Goal: Transaction & Acquisition: Purchase product/service

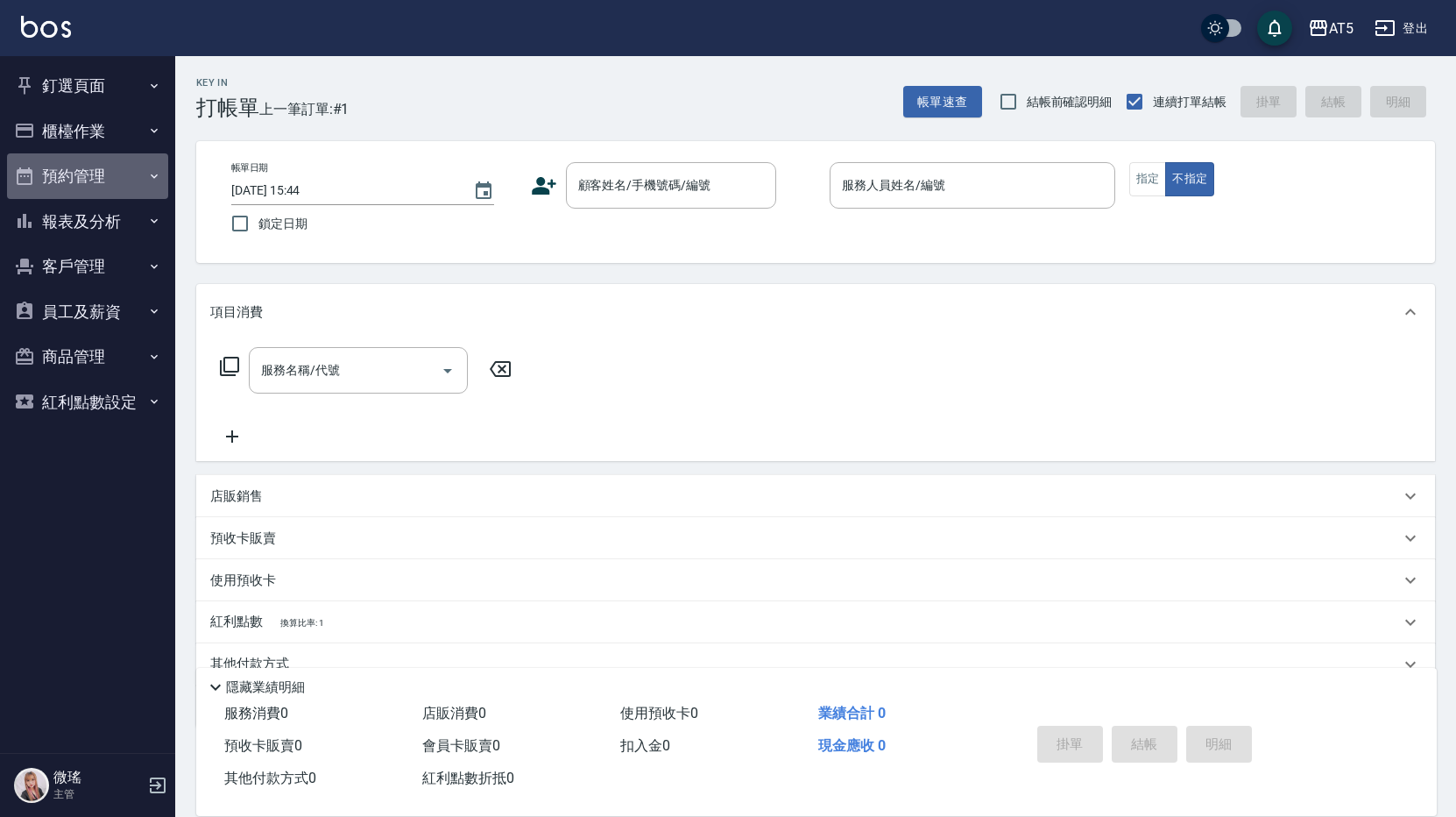
click at [80, 167] on button "預約管理" at bounding box center [87, 176] width 161 height 45
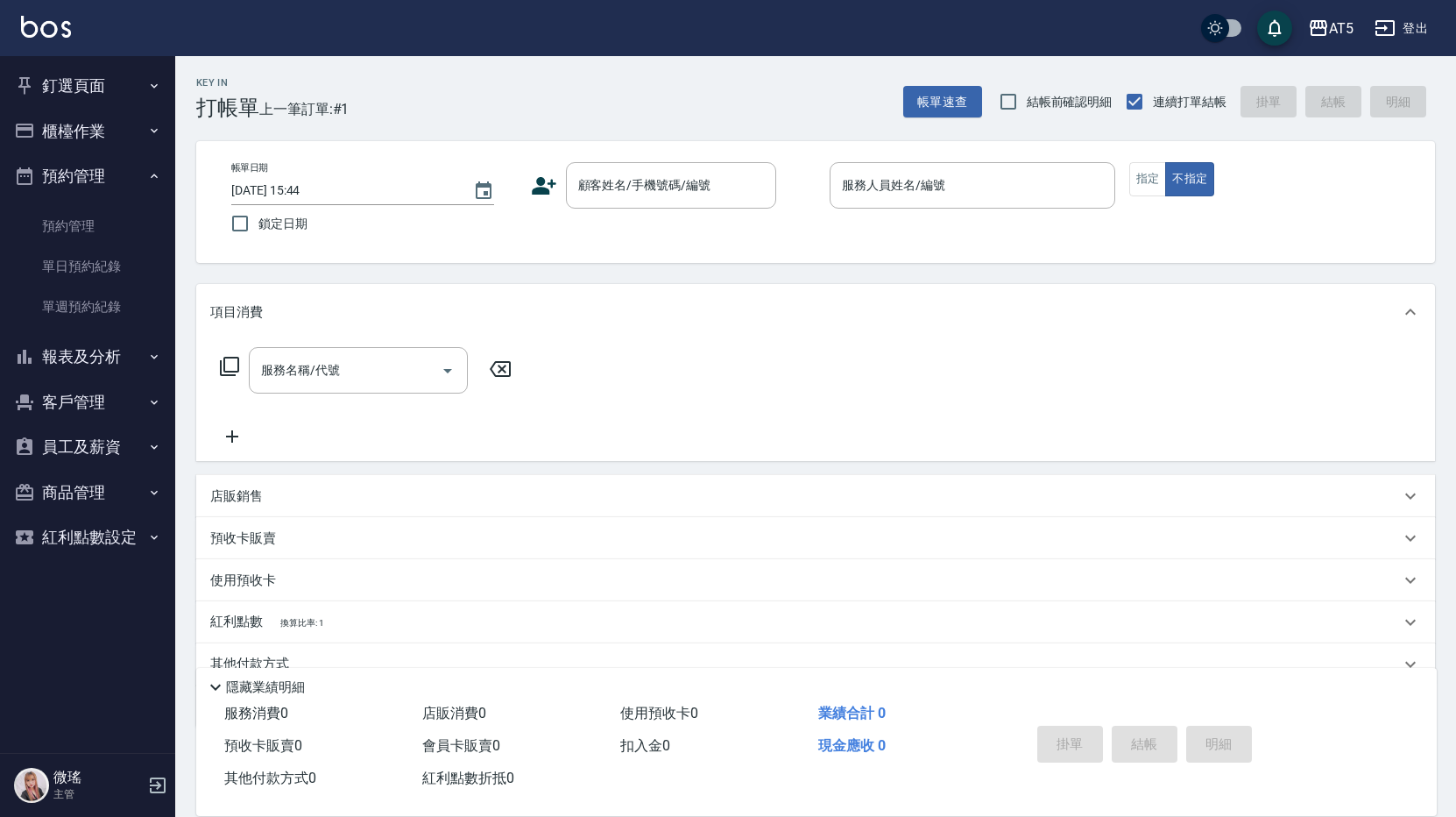
drag, startPoint x: 102, startPoint y: 119, endPoint x: 101, endPoint y: 133, distance: 14.0
click at [102, 120] on button "櫃檯作業" at bounding box center [87, 131] width 161 height 45
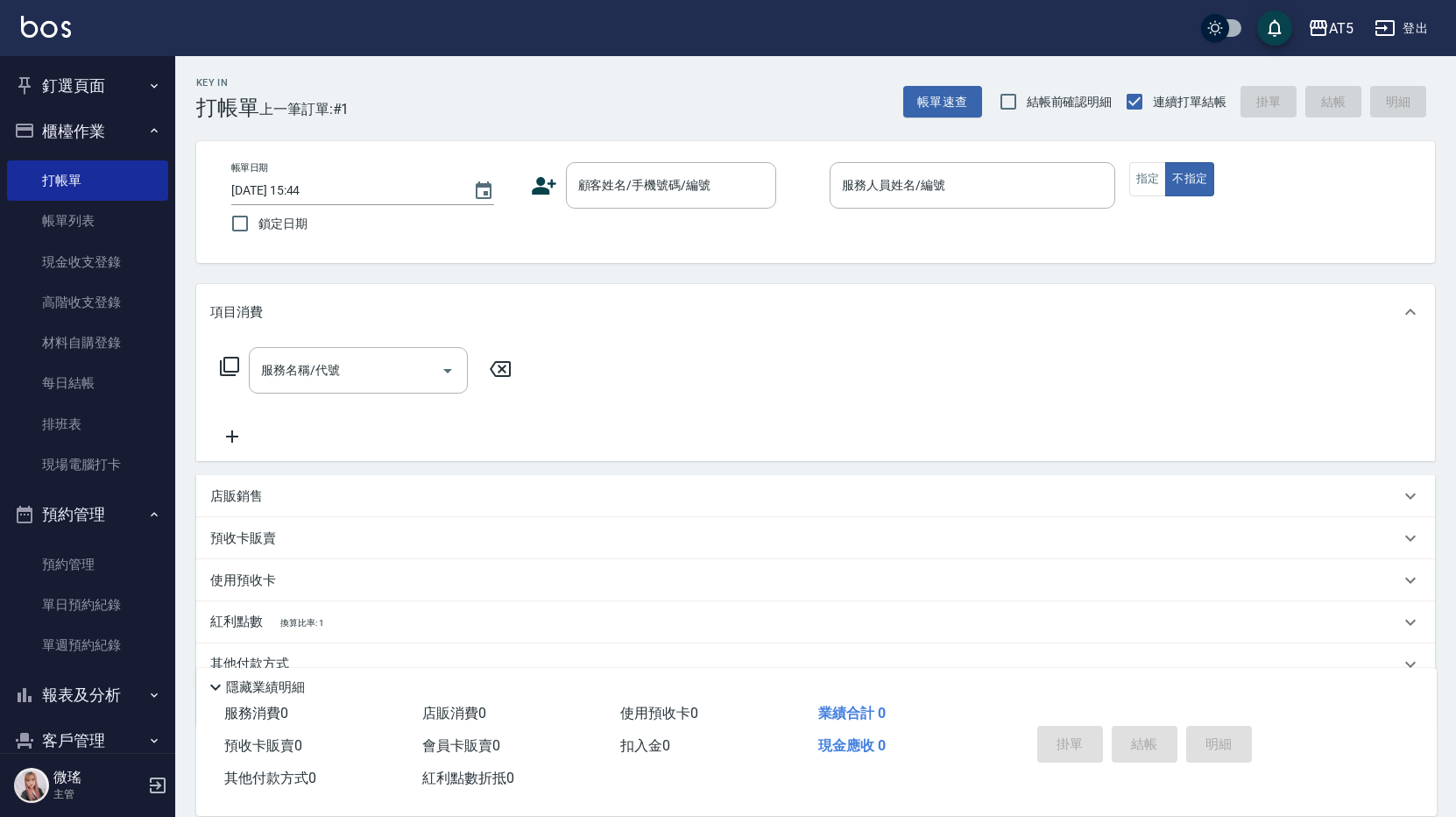
click at [96, 149] on button "櫃檯作業" at bounding box center [87, 131] width 161 height 45
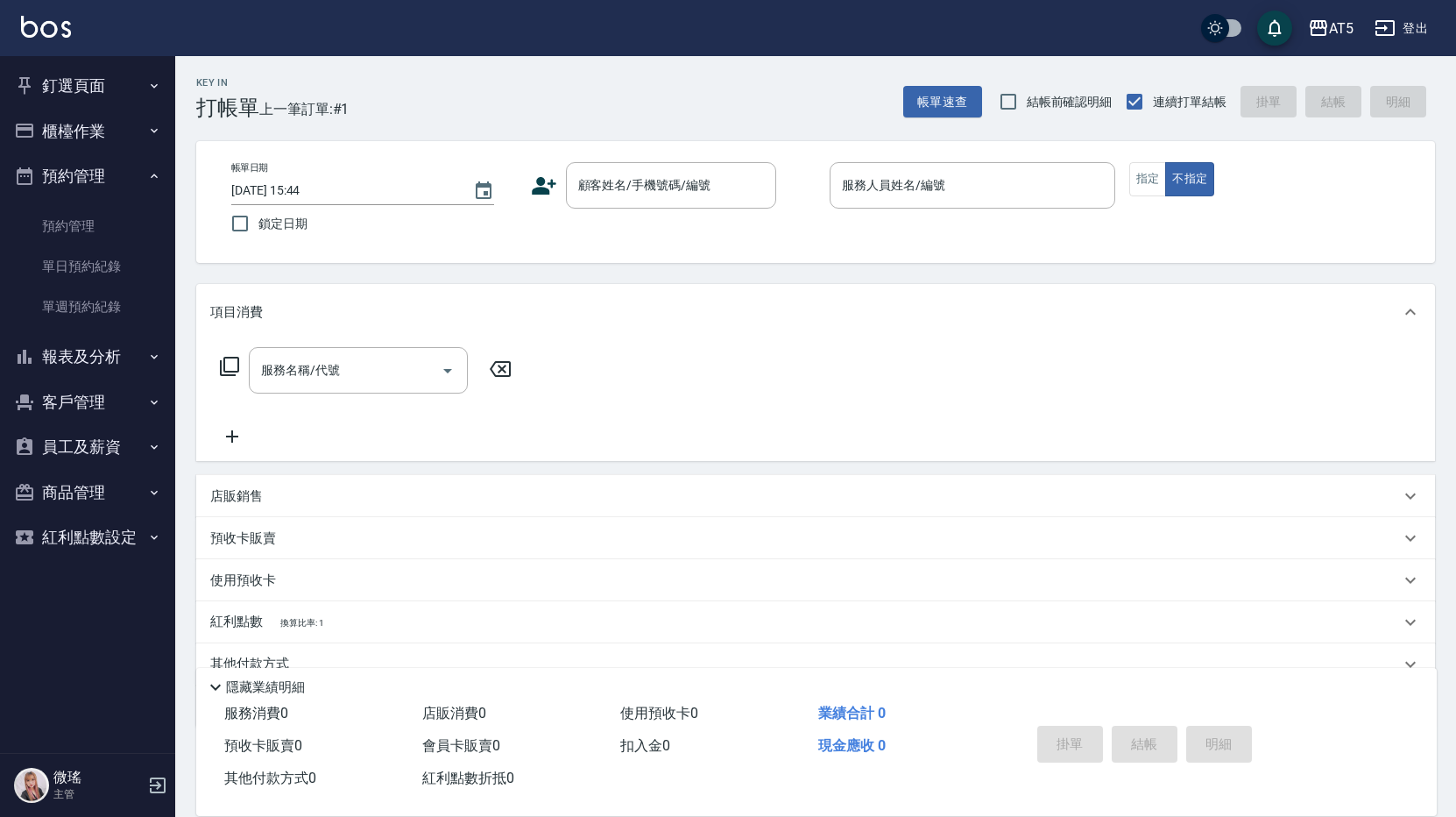
click at [92, 148] on button "櫃檯作業" at bounding box center [87, 131] width 161 height 45
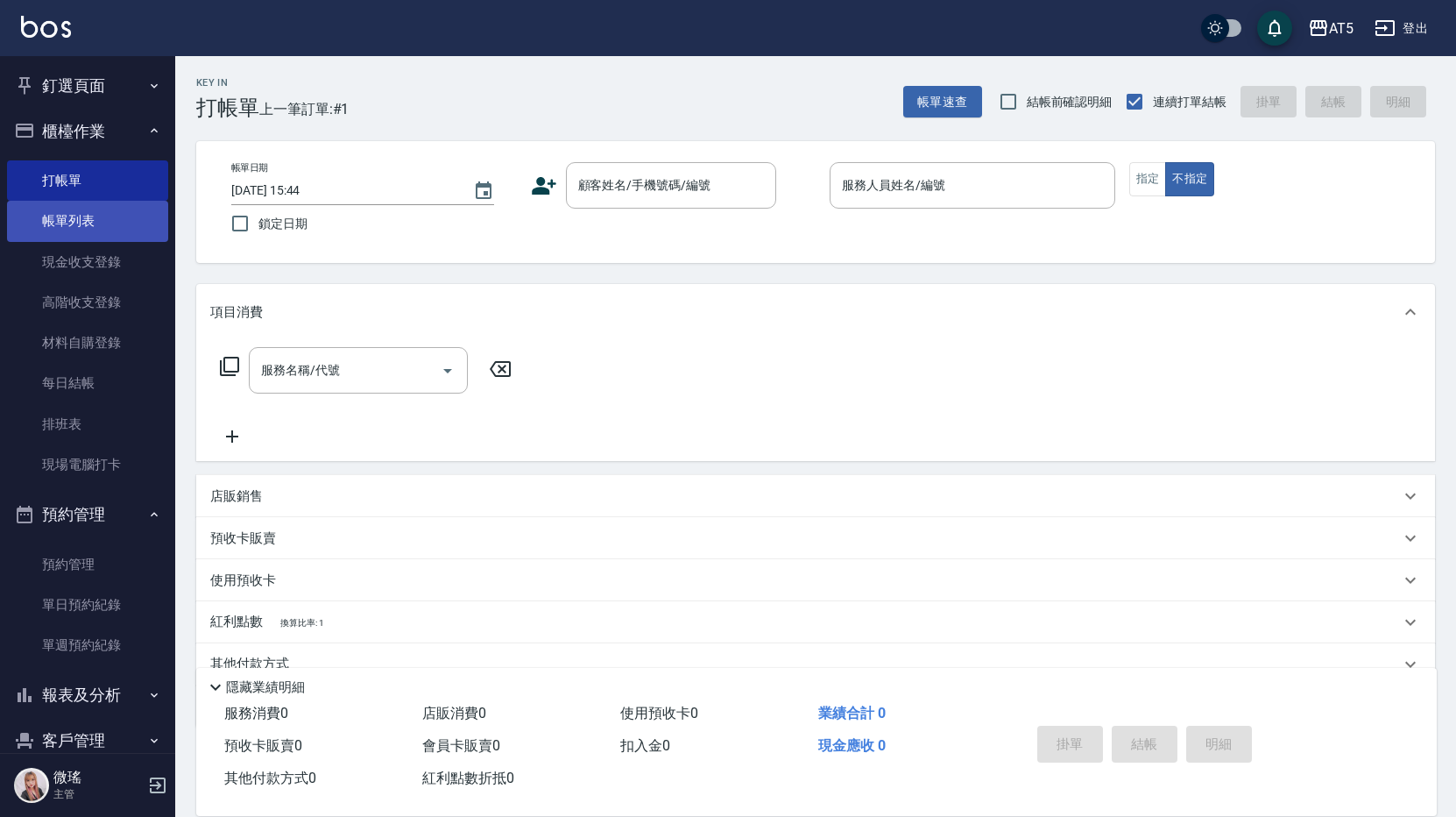
click at [80, 232] on link "帳單列表" at bounding box center [87, 221] width 161 height 41
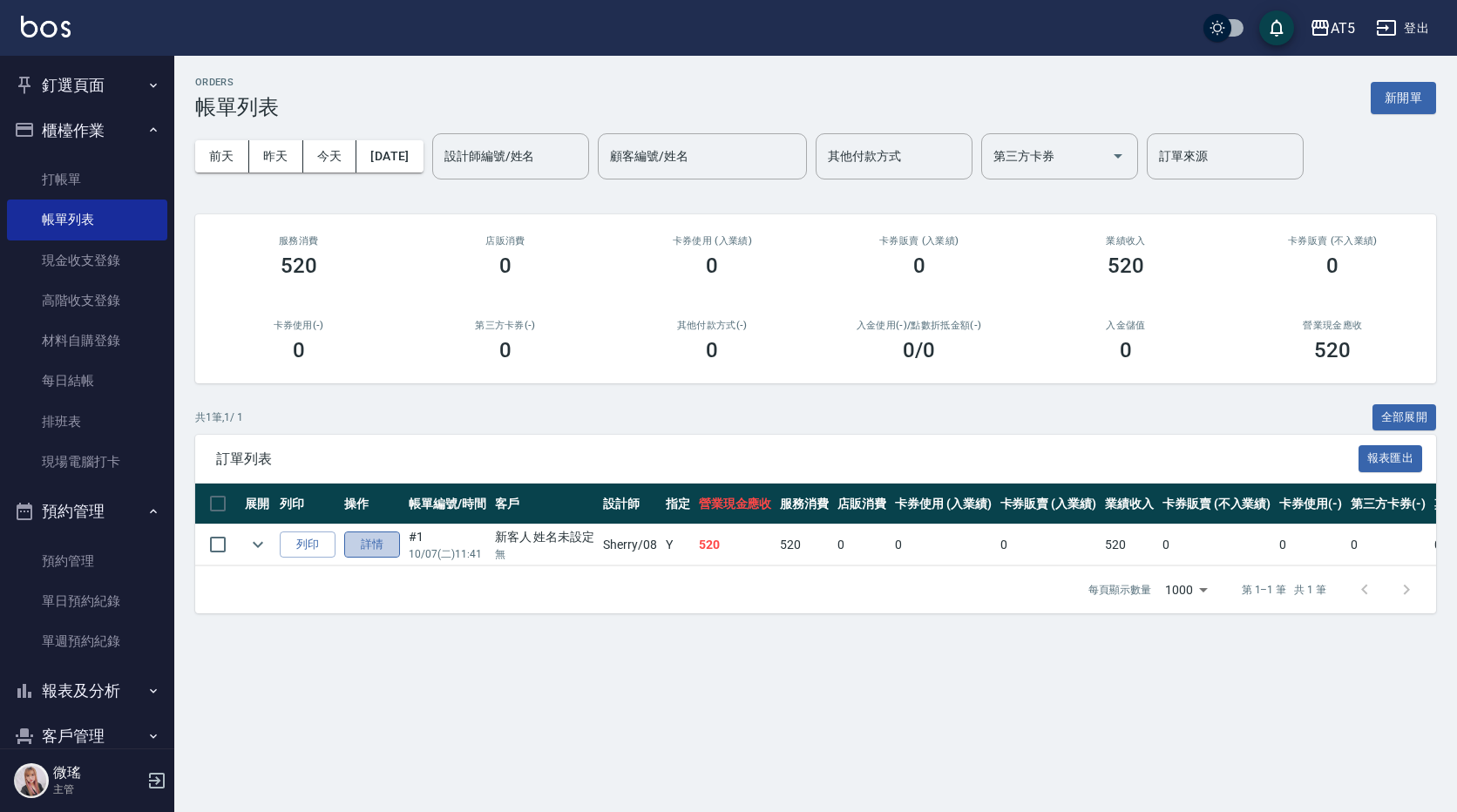
click at [362, 553] on link "詳情" at bounding box center [372, 545] width 55 height 27
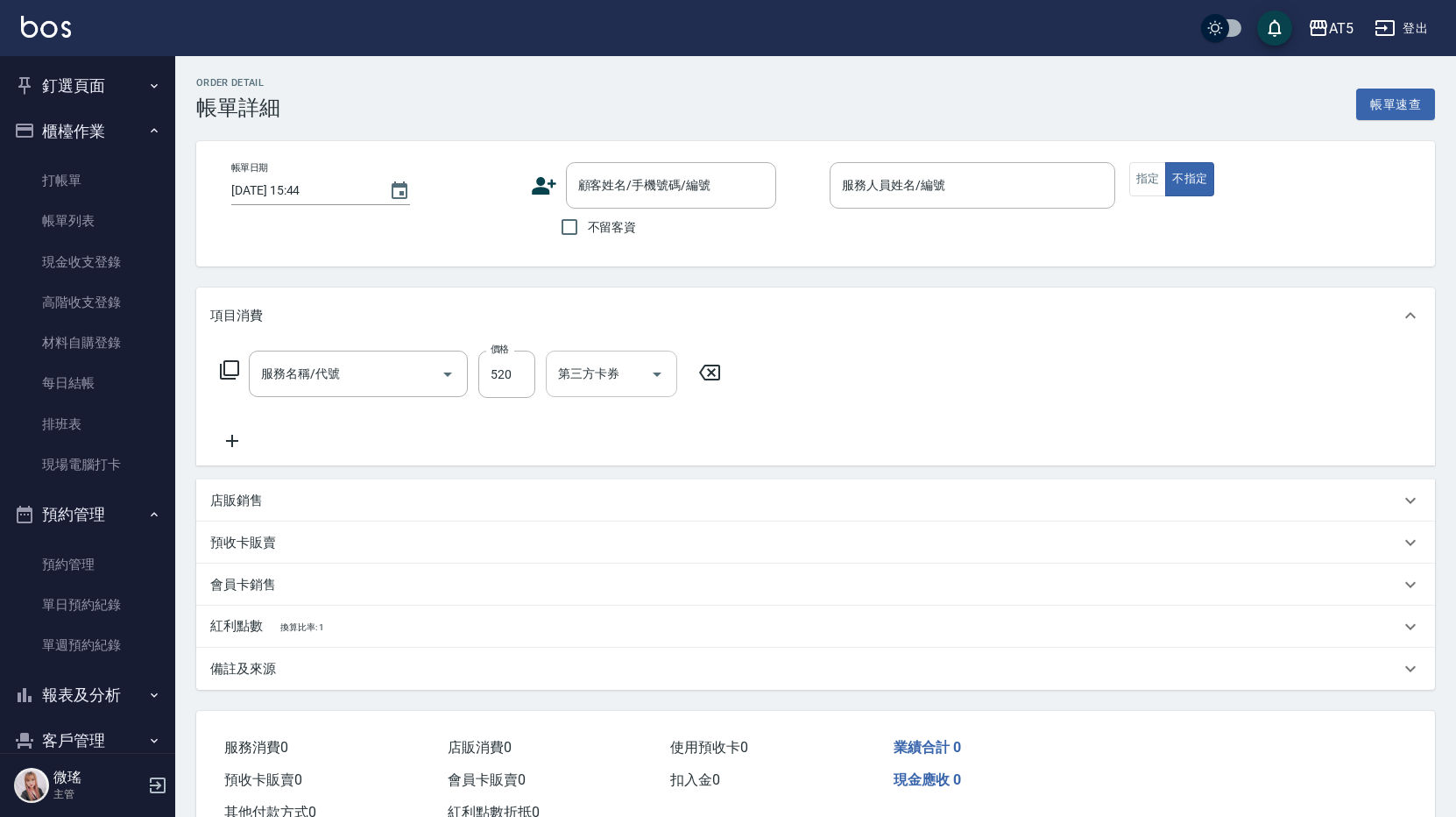
type input "2025/10/07 11:41"
type input "Sherry-08"
type input "50"
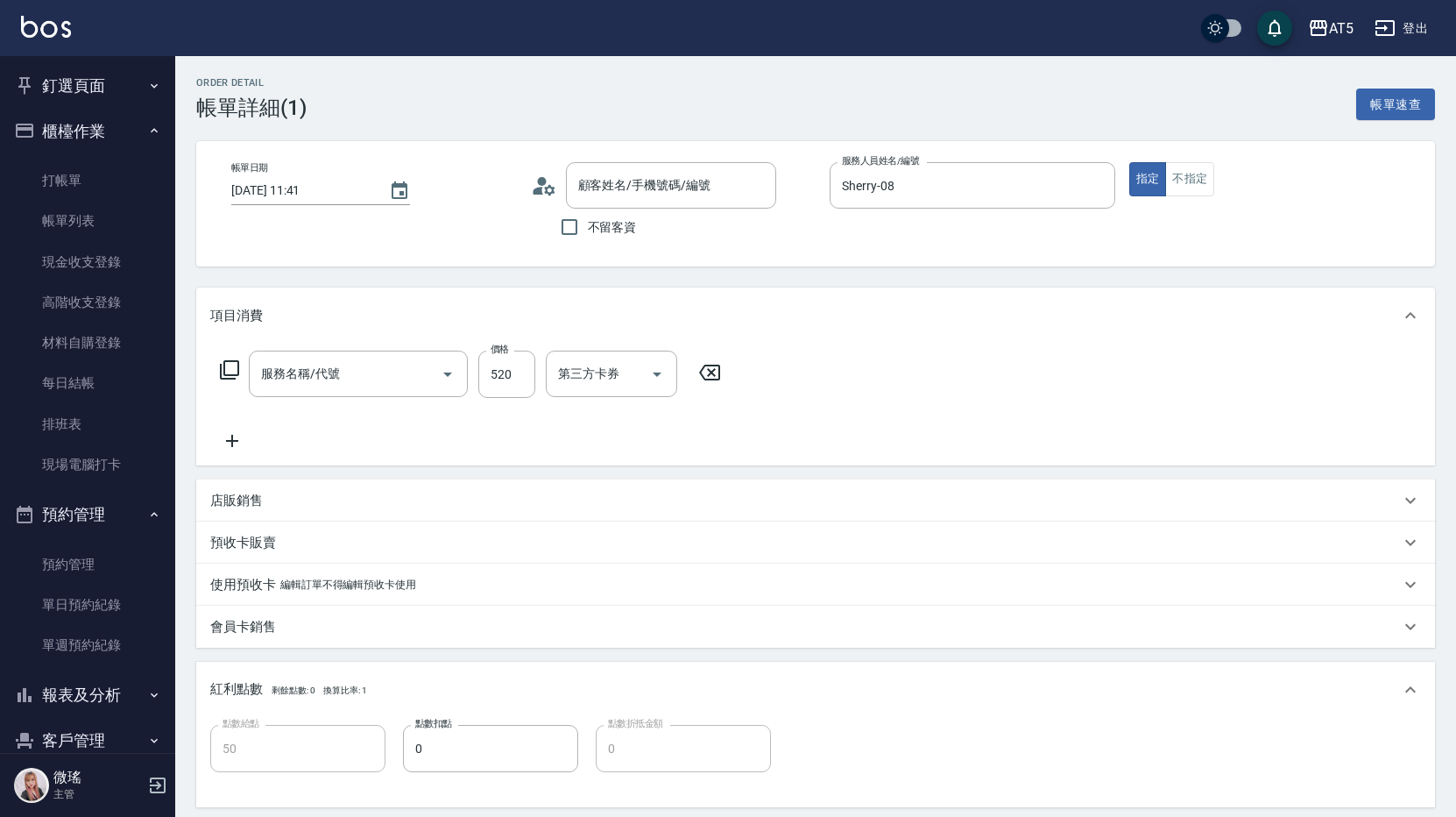
type input "新客人 姓名未設定/無/null"
type input "洗髮(201)"
click at [1196, 181] on button "不指定" at bounding box center [1190, 179] width 49 height 34
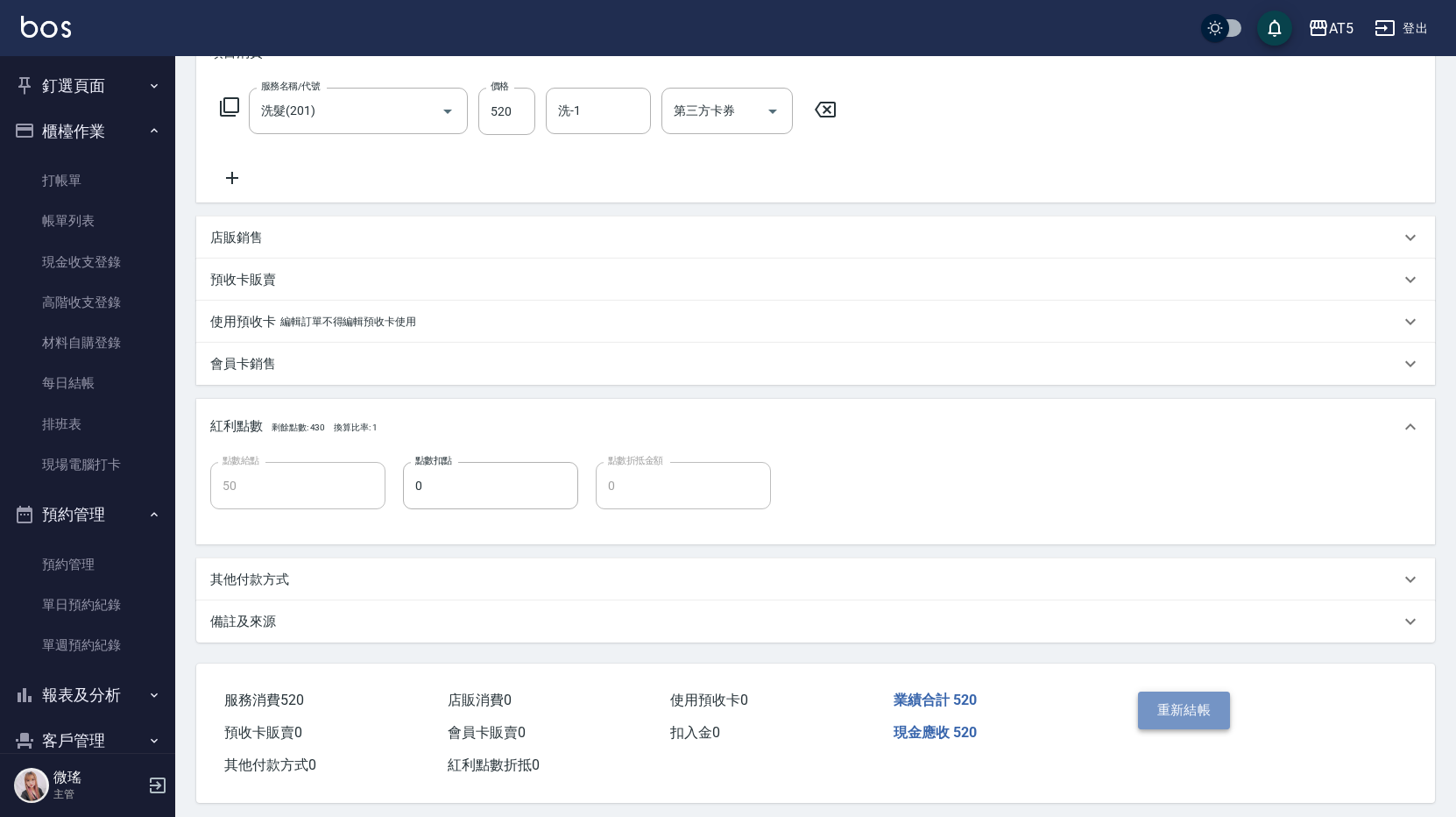
click at [1160, 700] on button "重新結帳" at bounding box center [1184, 709] width 92 height 37
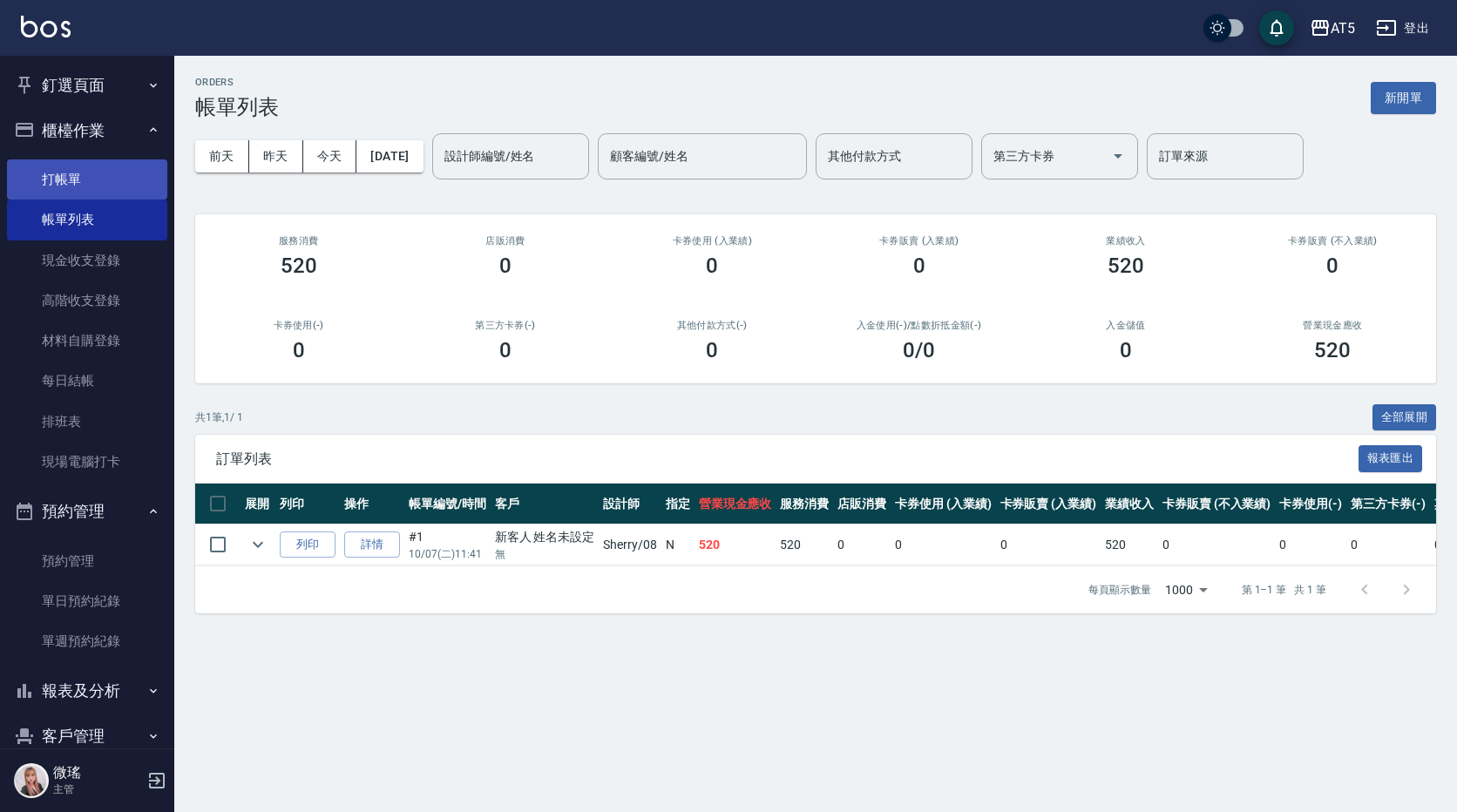
click at [54, 167] on link "打帳單" at bounding box center [86, 179] width 160 height 40
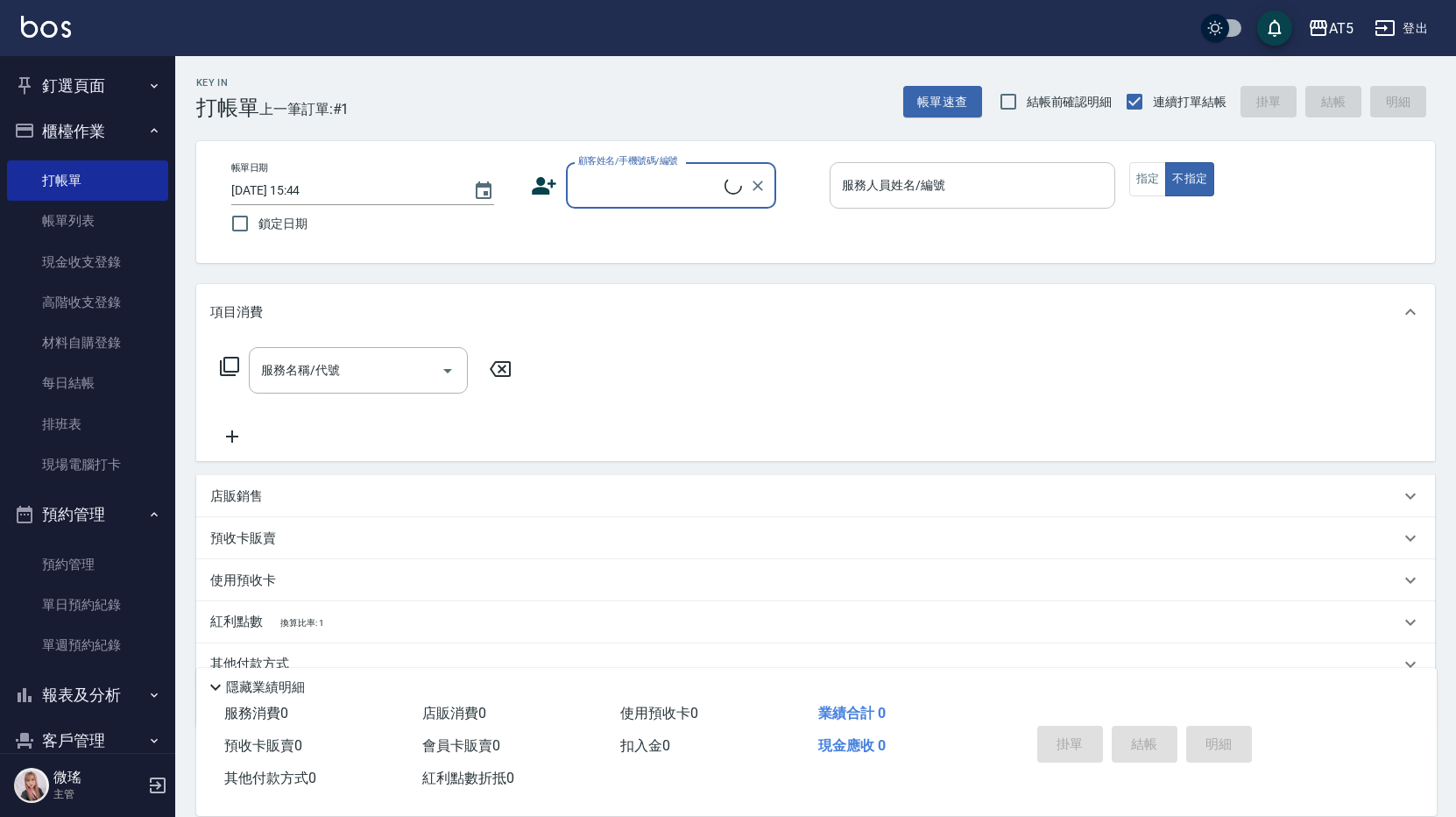
click at [1024, 186] on input "服務人員姓名/編號" at bounding box center [972, 185] width 270 height 31
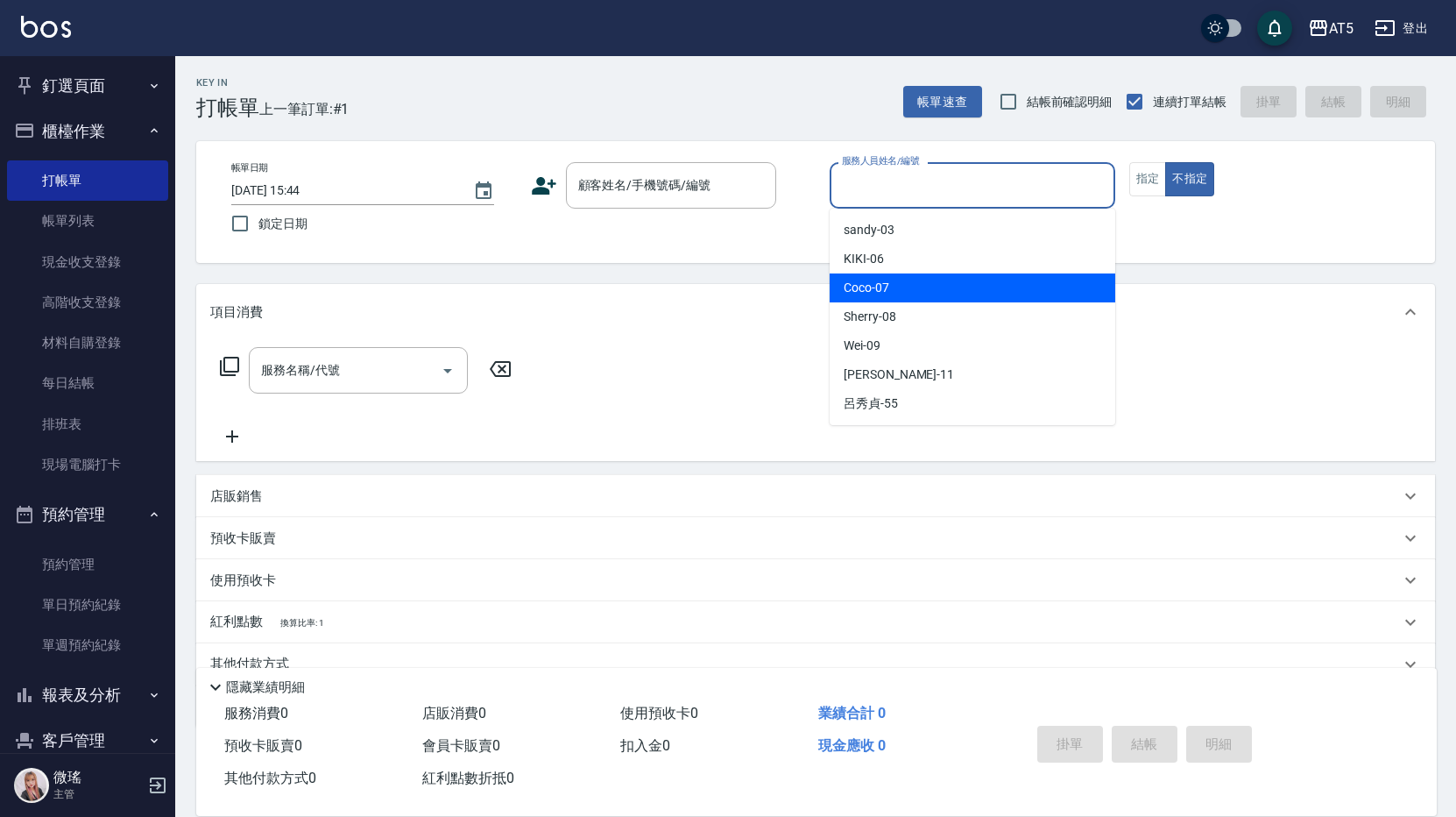
click at [976, 277] on div "Coco -07" at bounding box center [972, 288] width 286 height 29
type input "Coco-07"
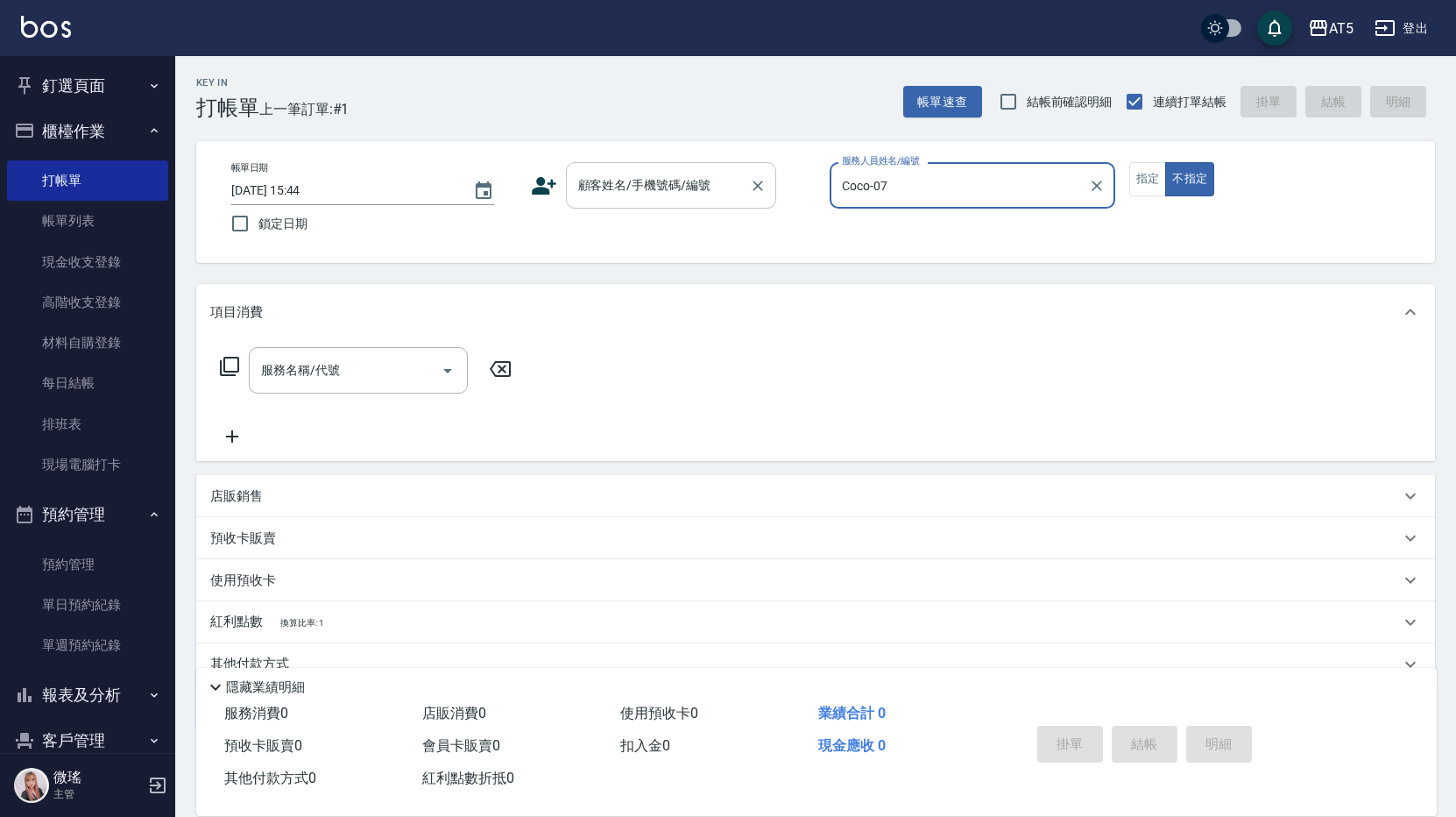
click at [618, 181] on div "顧客姓名/手機號碼/編號 顧客姓名/手機號碼/編號" at bounding box center [670, 185] width 210 height 46
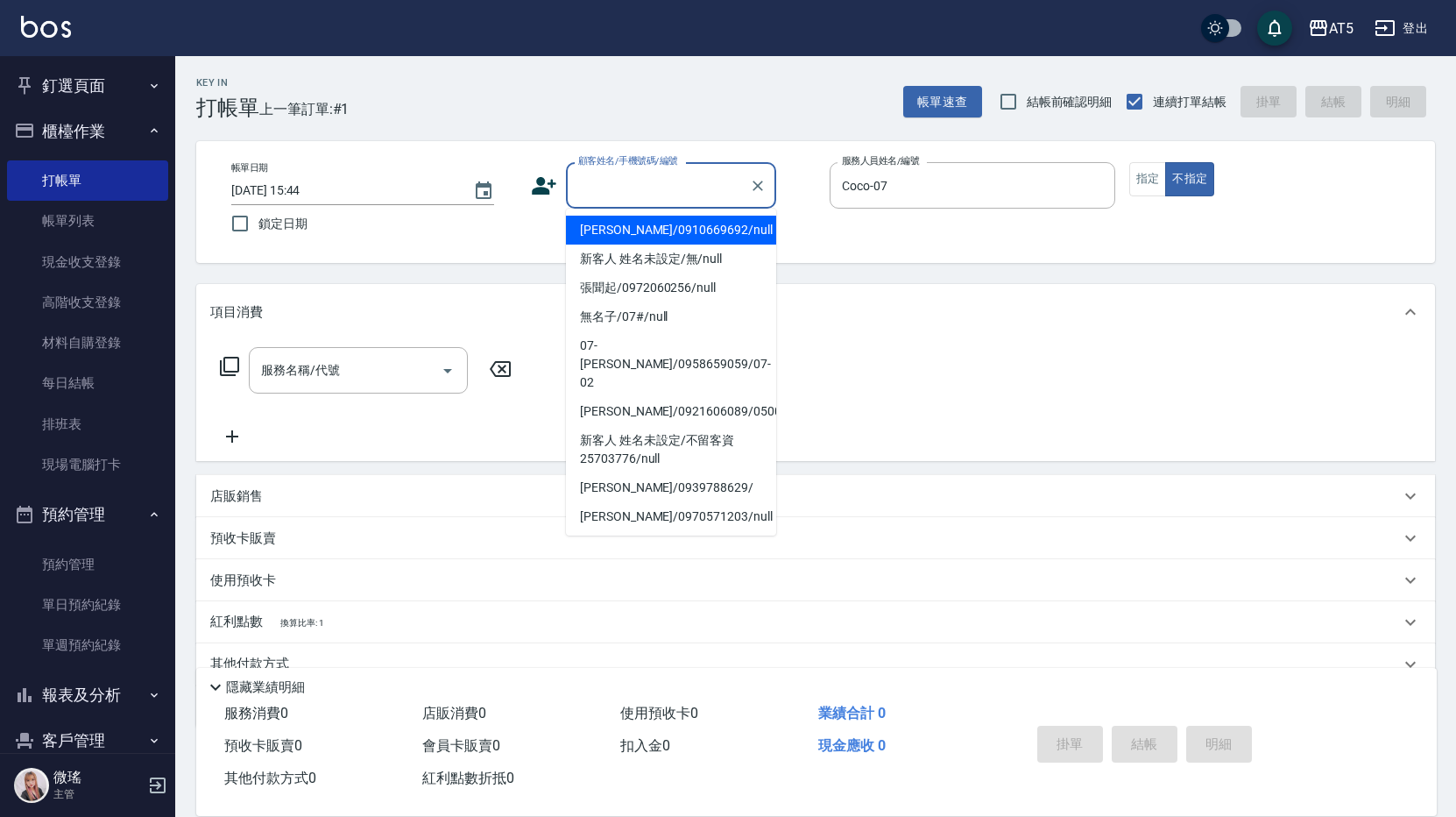
click at [668, 195] on input "顧客姓名/手機號碼/編號" at bounding box center [657, 185] width 168 height 31
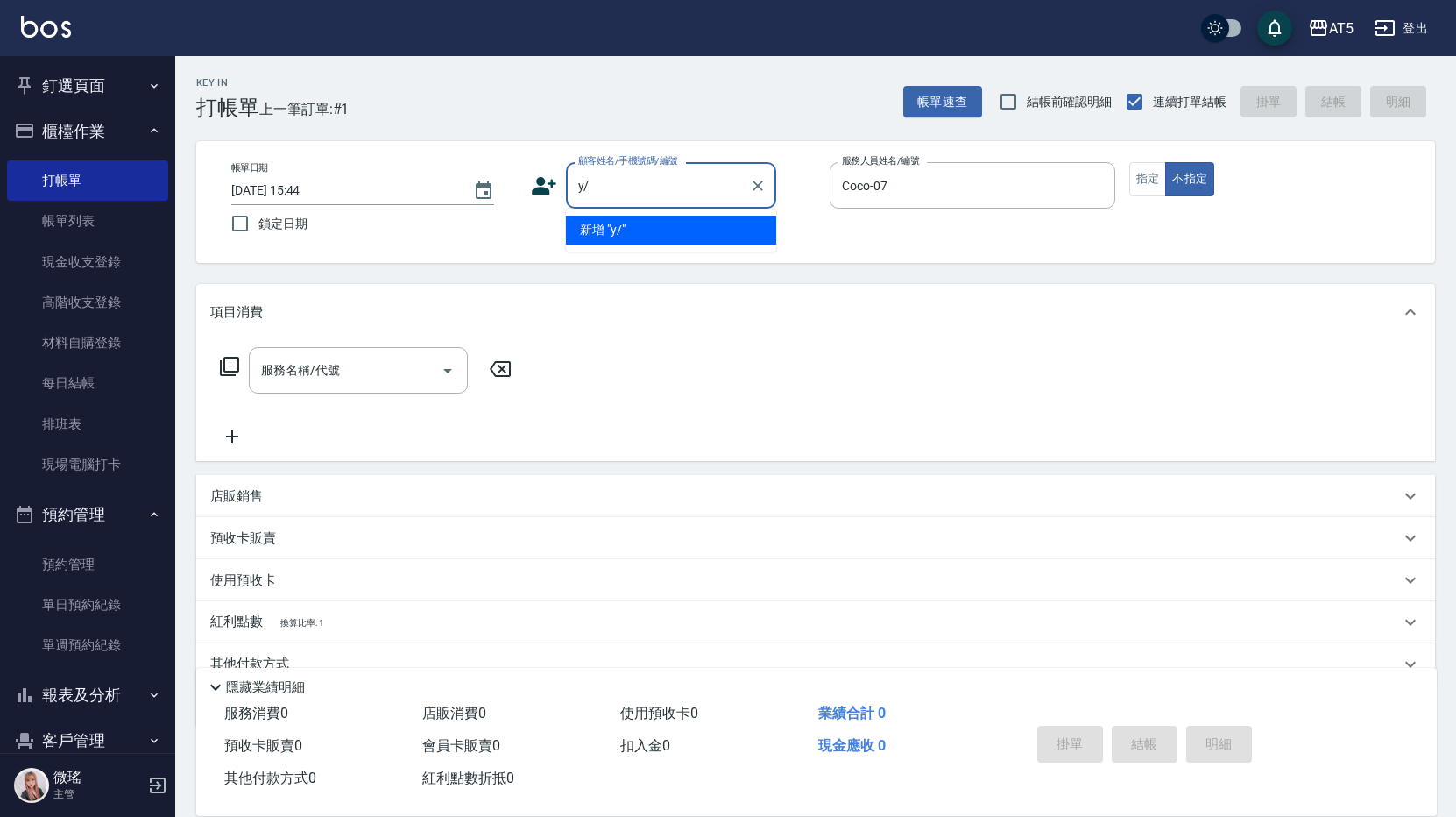
type input "y"
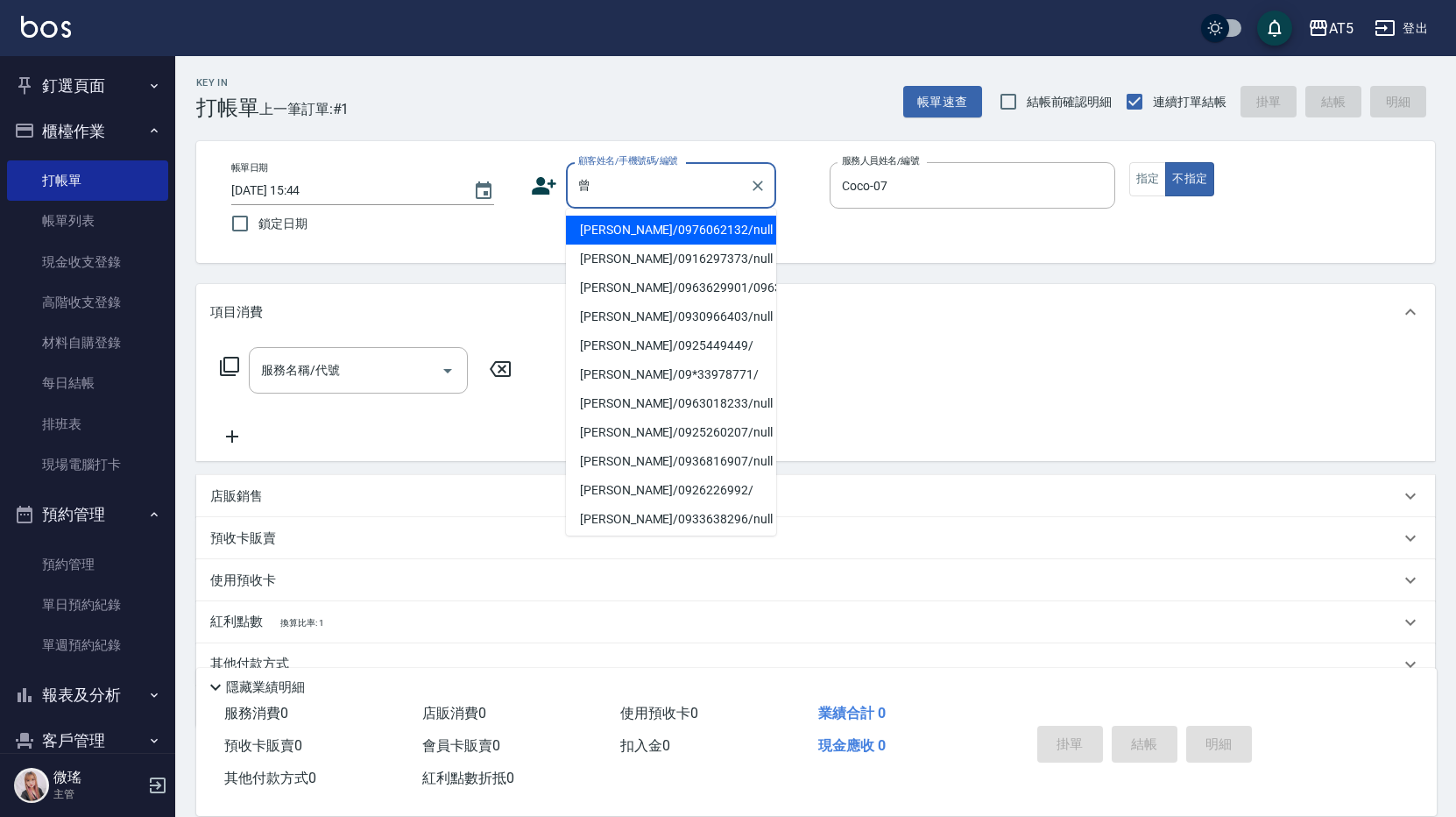
click at [637, 389] on li "曾碧鳳/09*33978771/" at bounding box center [670, 375] width 210 height 29
type input "曾碧鳳/09*33978771/"
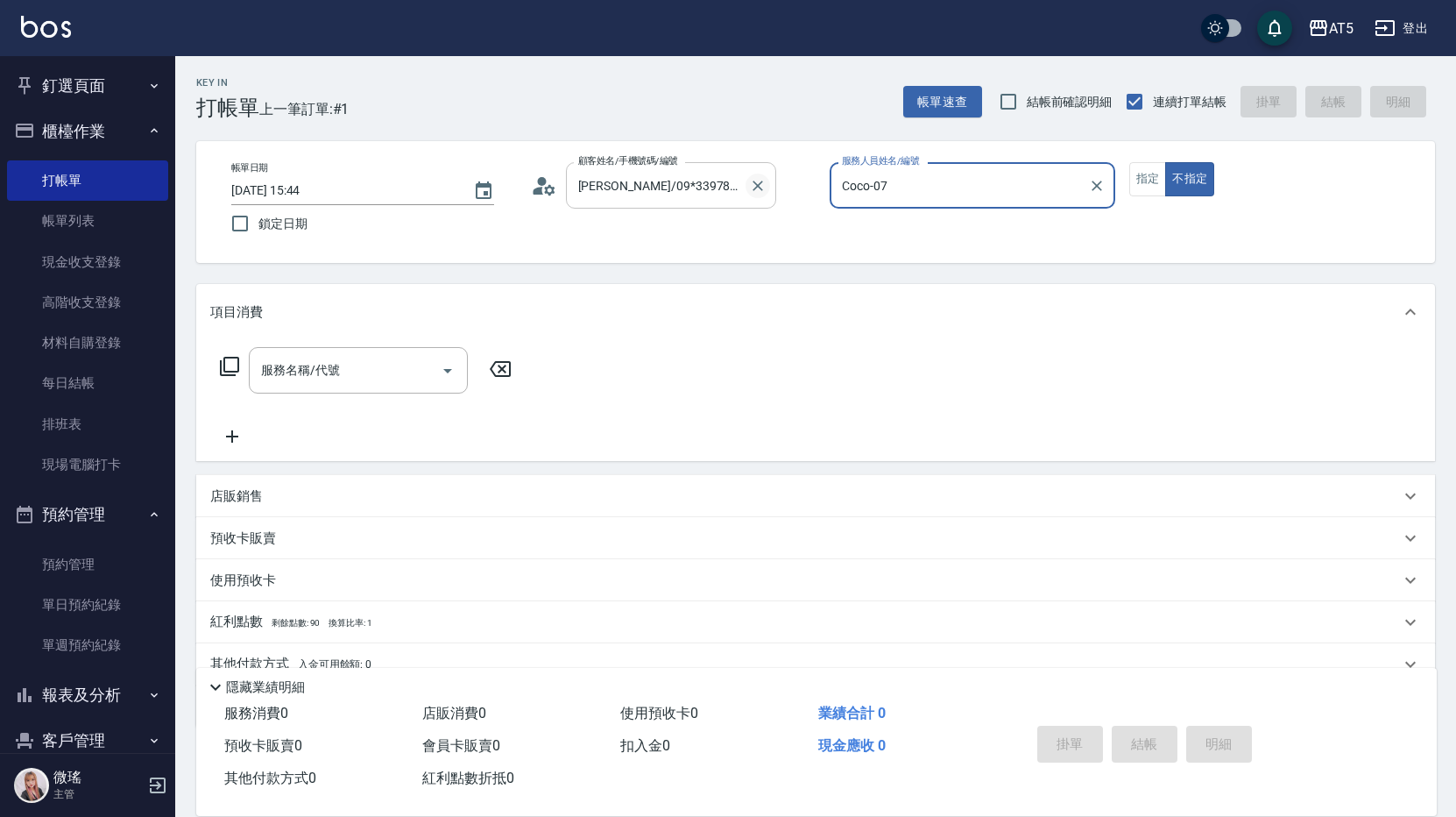
click at [756, 191] on icon "Clear" at bounding box center [757, 186] width 18 height 18
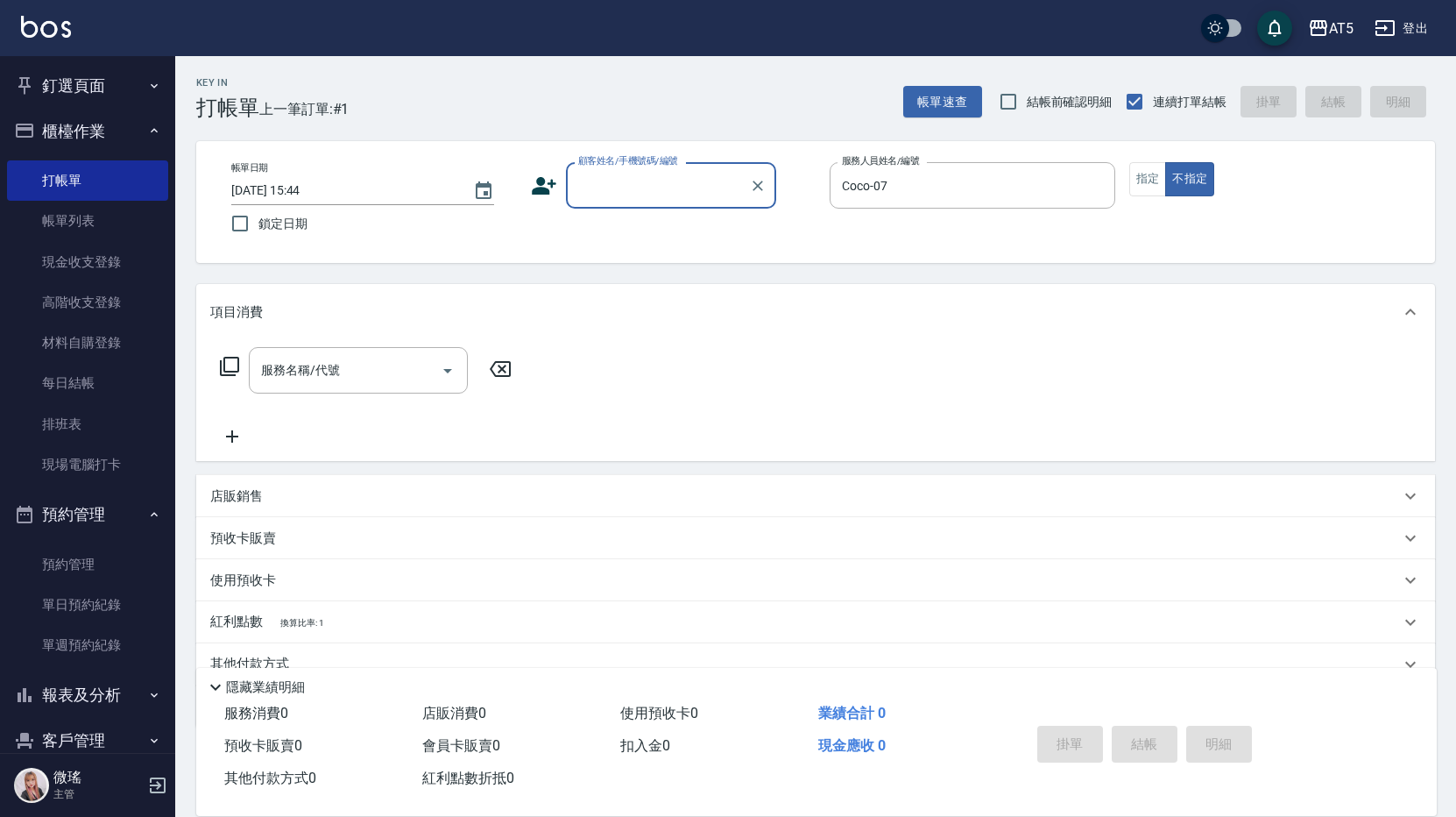
click at [668, 192] on input "顧客姓名/手機號碼/編號" at bounding box center [657, 185] width 168 height 31
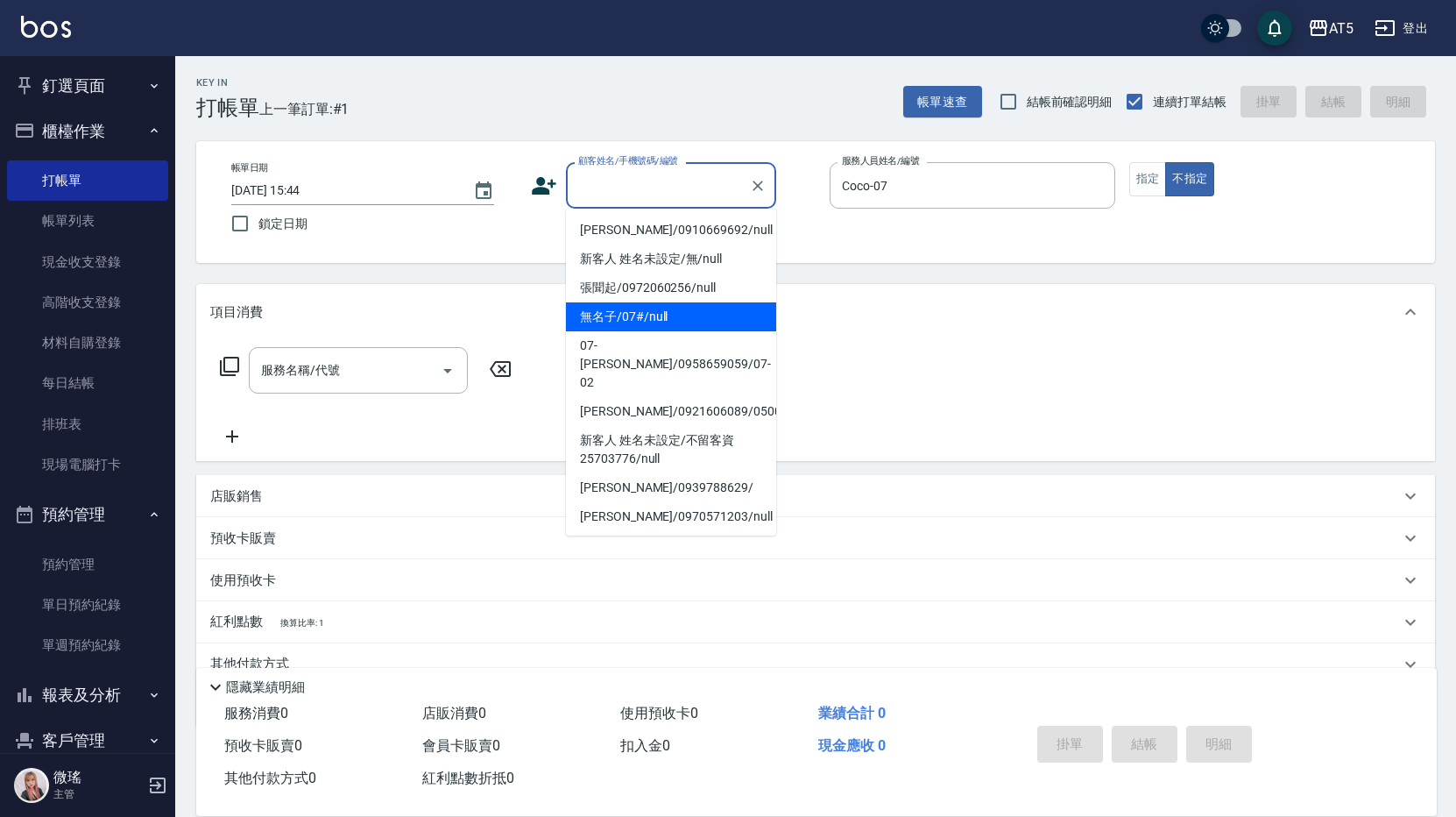
drag, startPoint x: 678, startPoint y: 325, endPoint x: 672, endPoint y: 307, distance: 19.0
click at [679, 323] on li "無名子/07#/null" at bounding box center [670, 317] width 210 height 29
type input "無名子/07#/null"
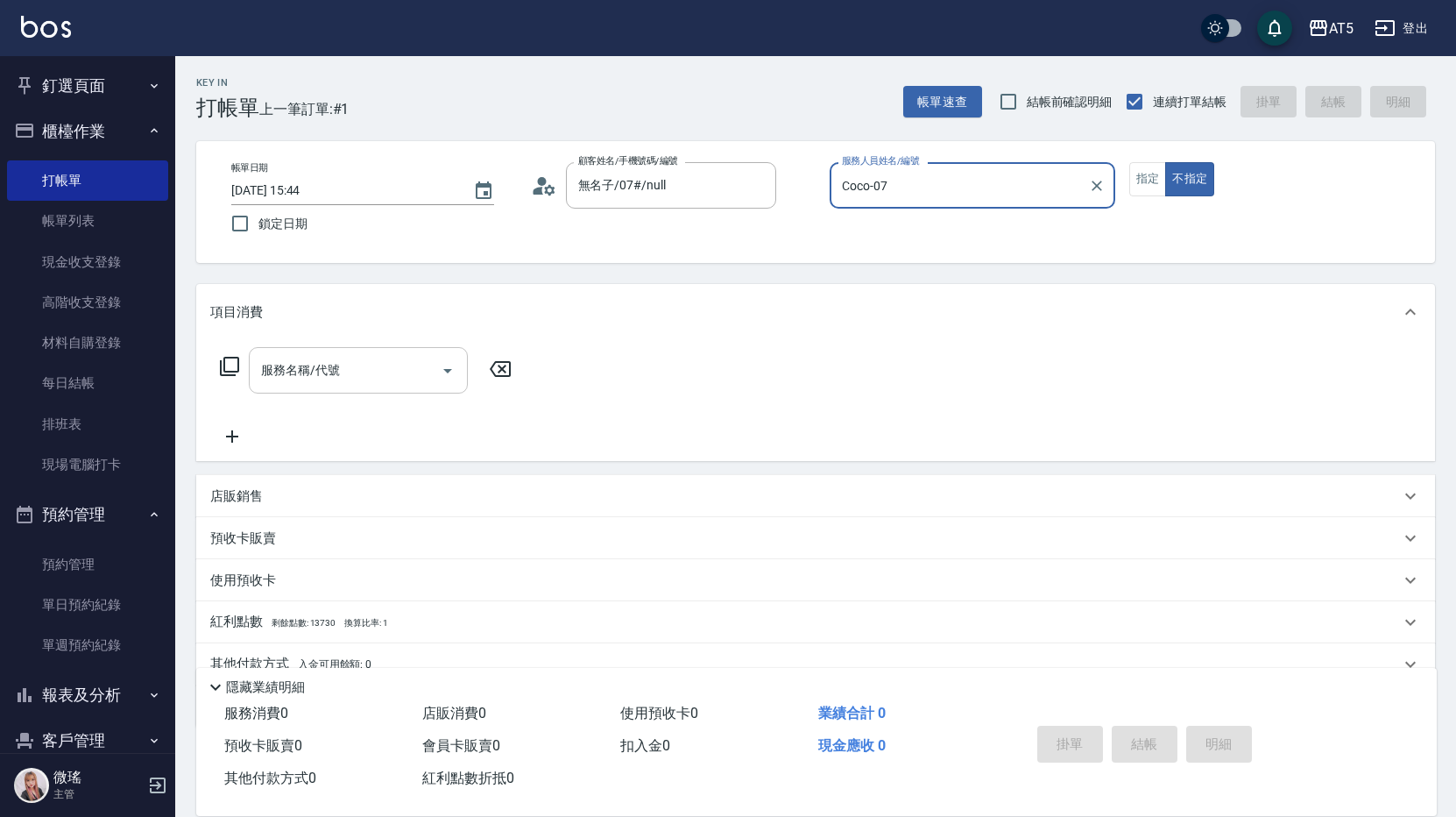
click at [368, 369] on input "服務名稱/代號" at bounding box center [345, 370] width 177 height 31
click at [223, 358] on icon at bounding box center [229, 366] width 21 height 21
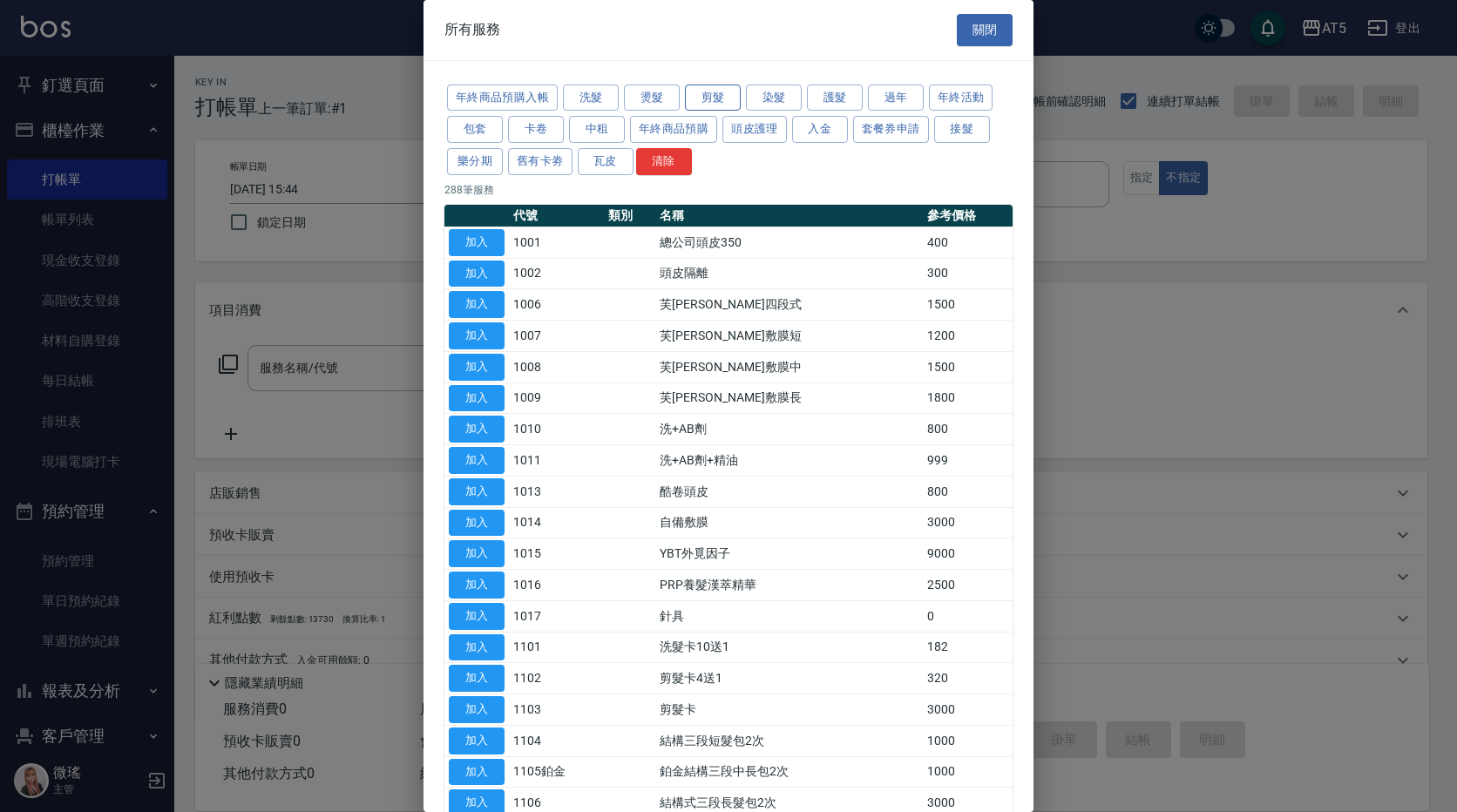
click at [721, 104] on button "剪髮" at bounding box center [712, 98] width 55 height 27
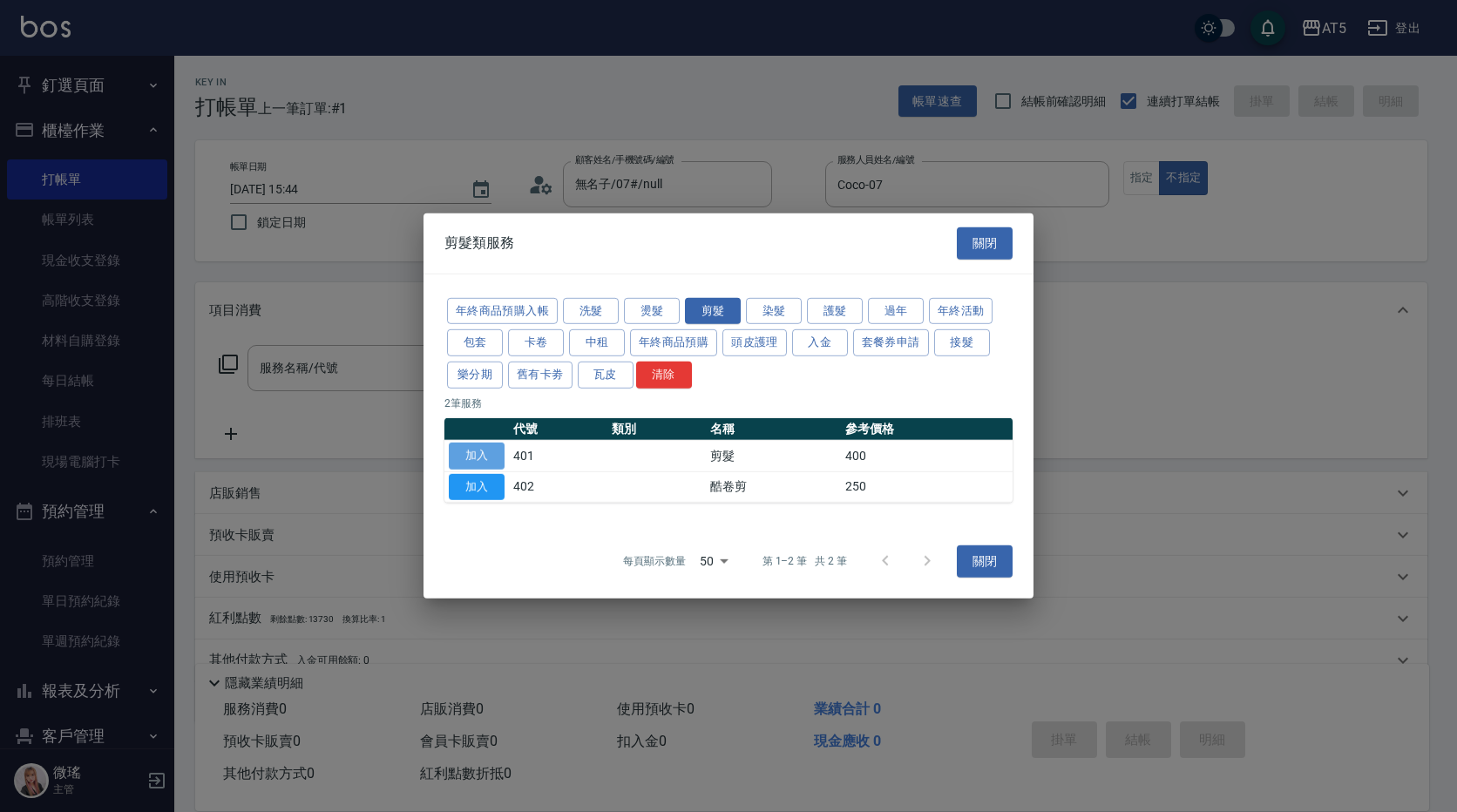
click at [474, 460] on button "加入" at bounding box center [476, 456] width 55 height 27
type input "剪髮(401)"
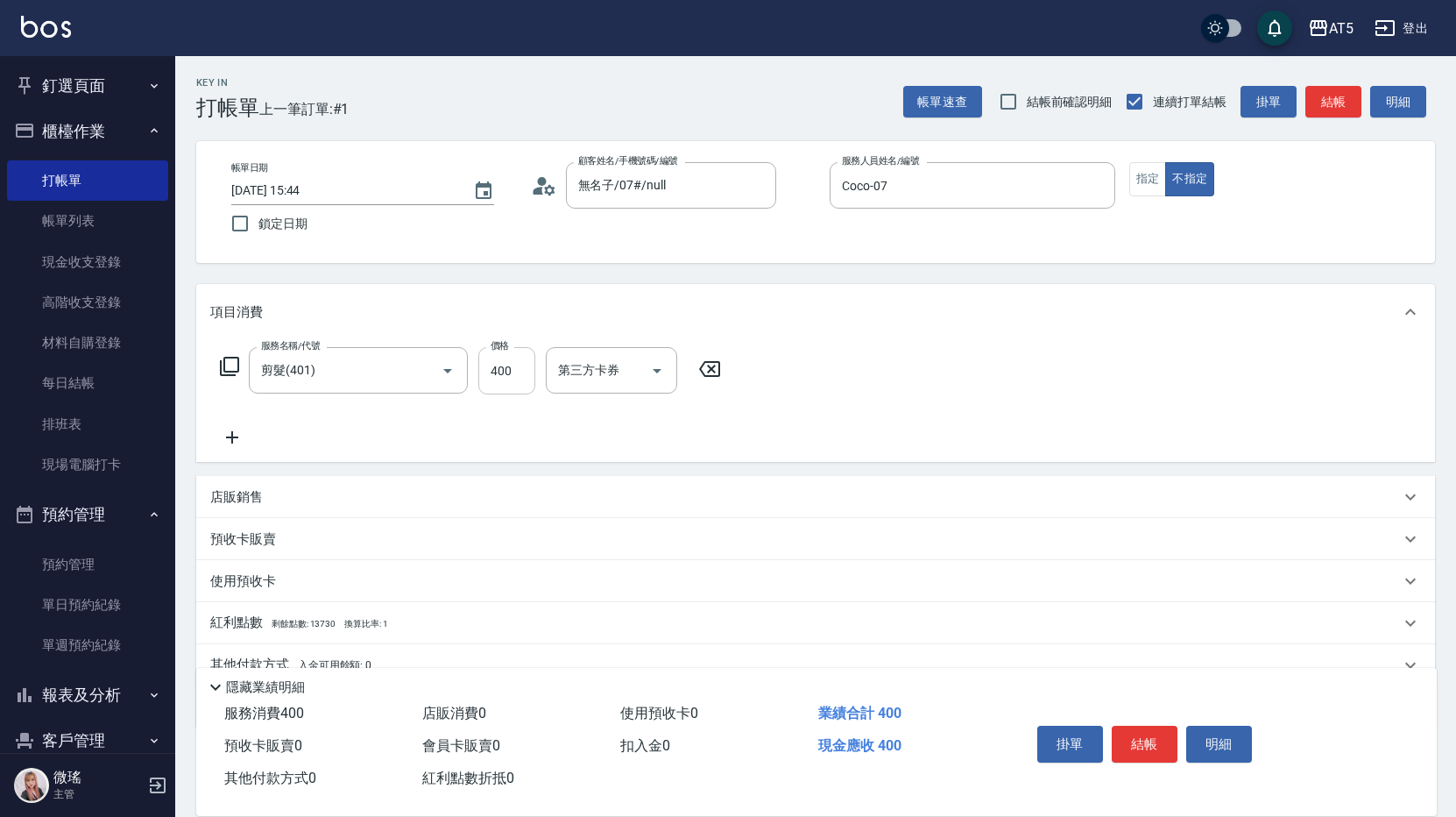
click at [523, 384] on input "400" at bounding box center [506, 371] width 57 height 47
type input "0"
type input "49"
type input "40"
type input "499"
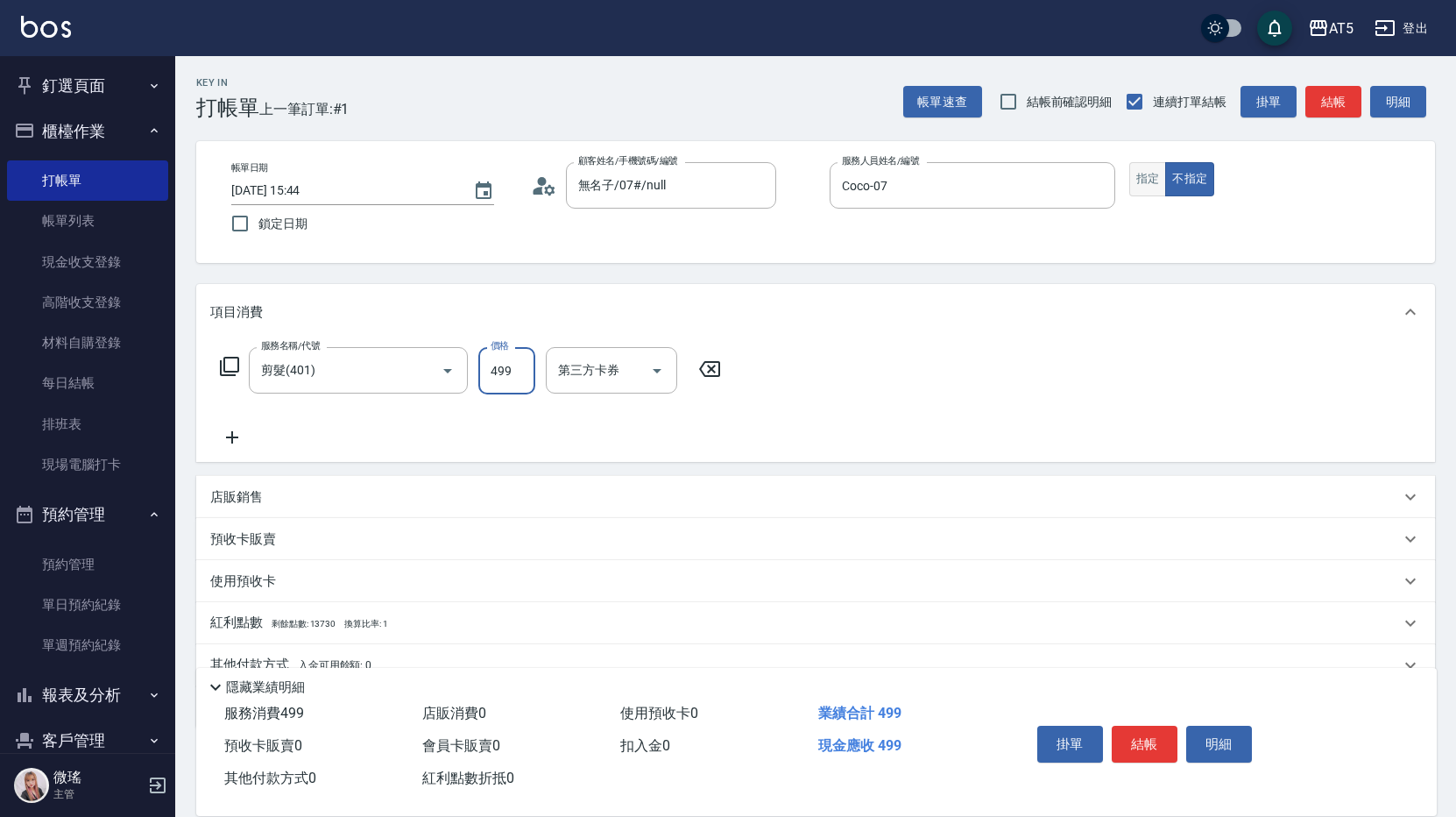
click at [1148, 192] on button "指定" at bounding box center [1148, 179] width 38 height 34
click at [1179, 180] on button "不指定" at bounding box center [1190, 179] width 49 height 34
click at [1160, 194] on button "指定" at bounding box center [1148, 179] width 38 height 34
click at [1150, 741] on button "結帳" at bounding box center [1145, 743] width 66 height 37
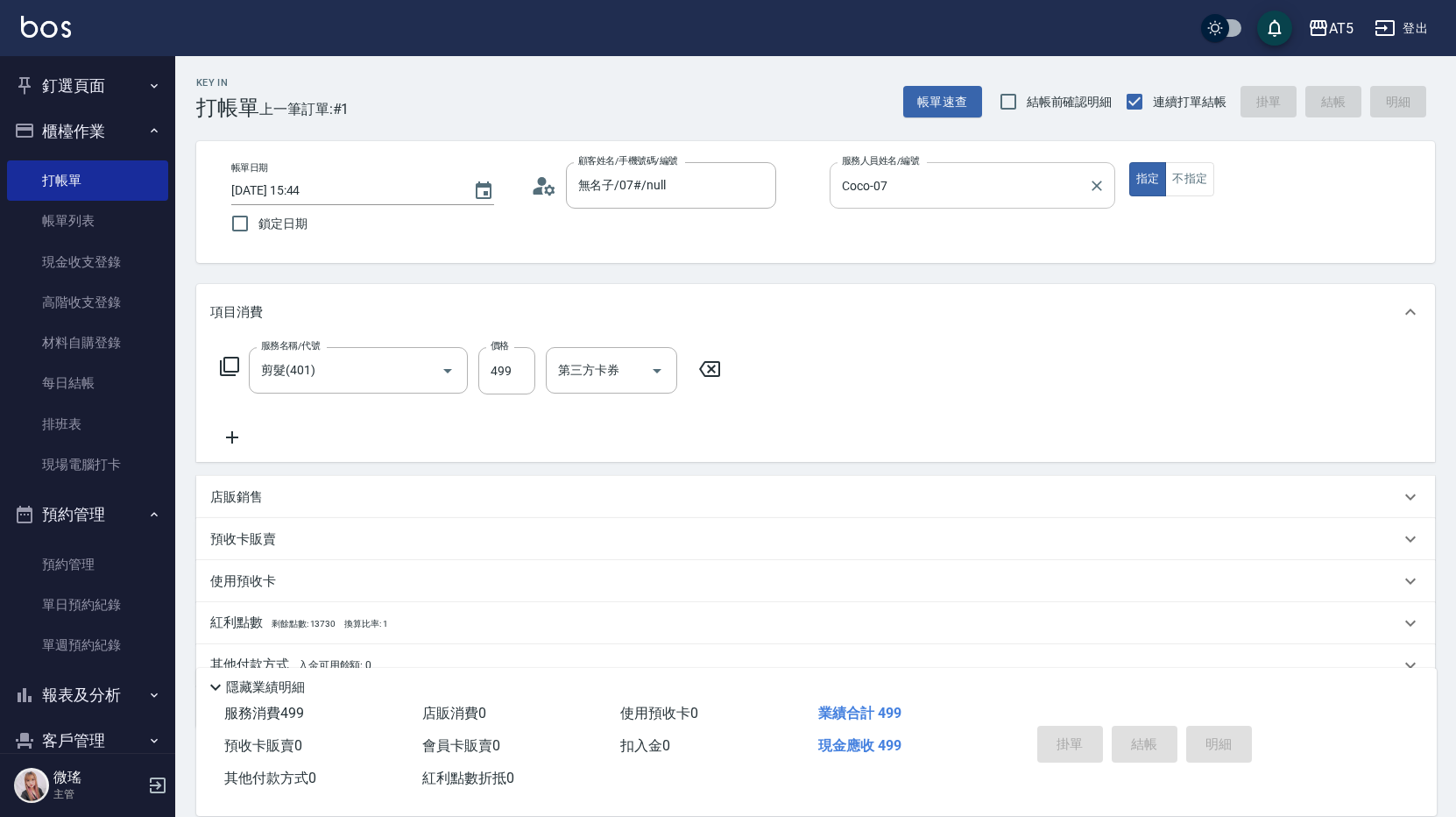
type input "2025/10/07 15:45"
type input "0"
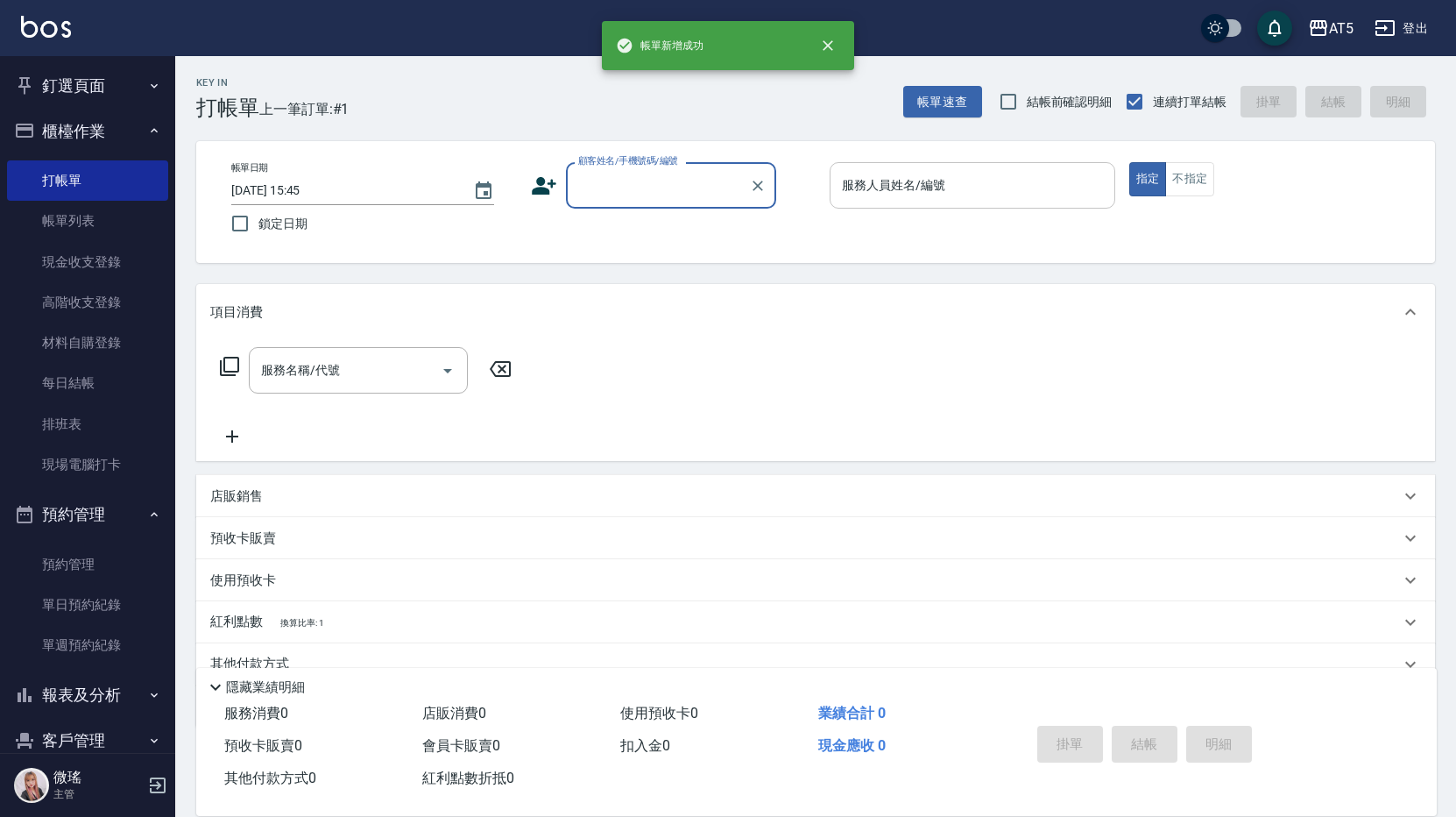
click at [912, 192] on div "服務人員姓名/編號 服務人員姓名/編號" at bounding box center [972, 185] width 286 height 46
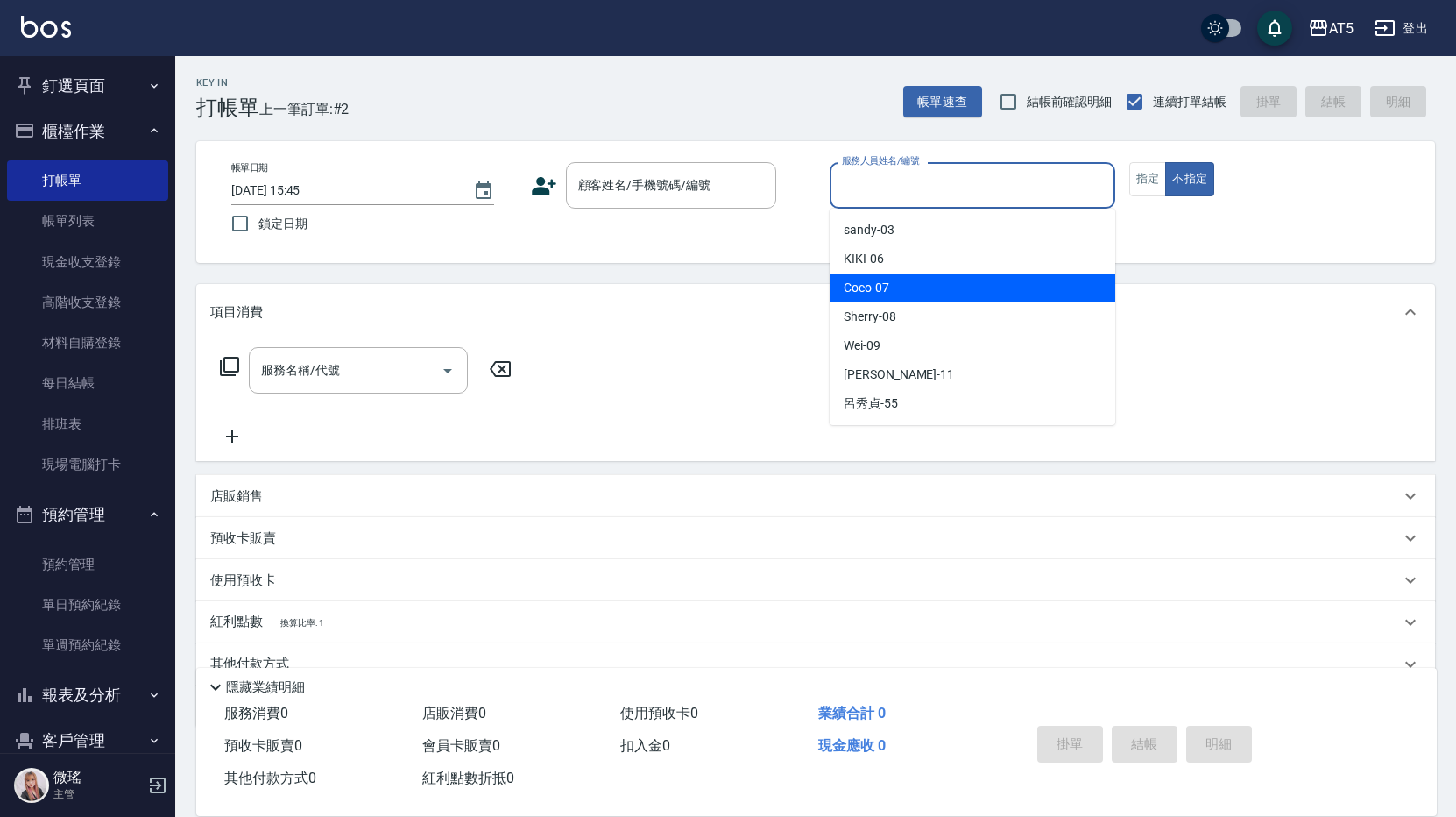
click at [930, 294] on div "Coco -07" at bounding box center [972, 288] width 286 height 29
type input "Coco-07"
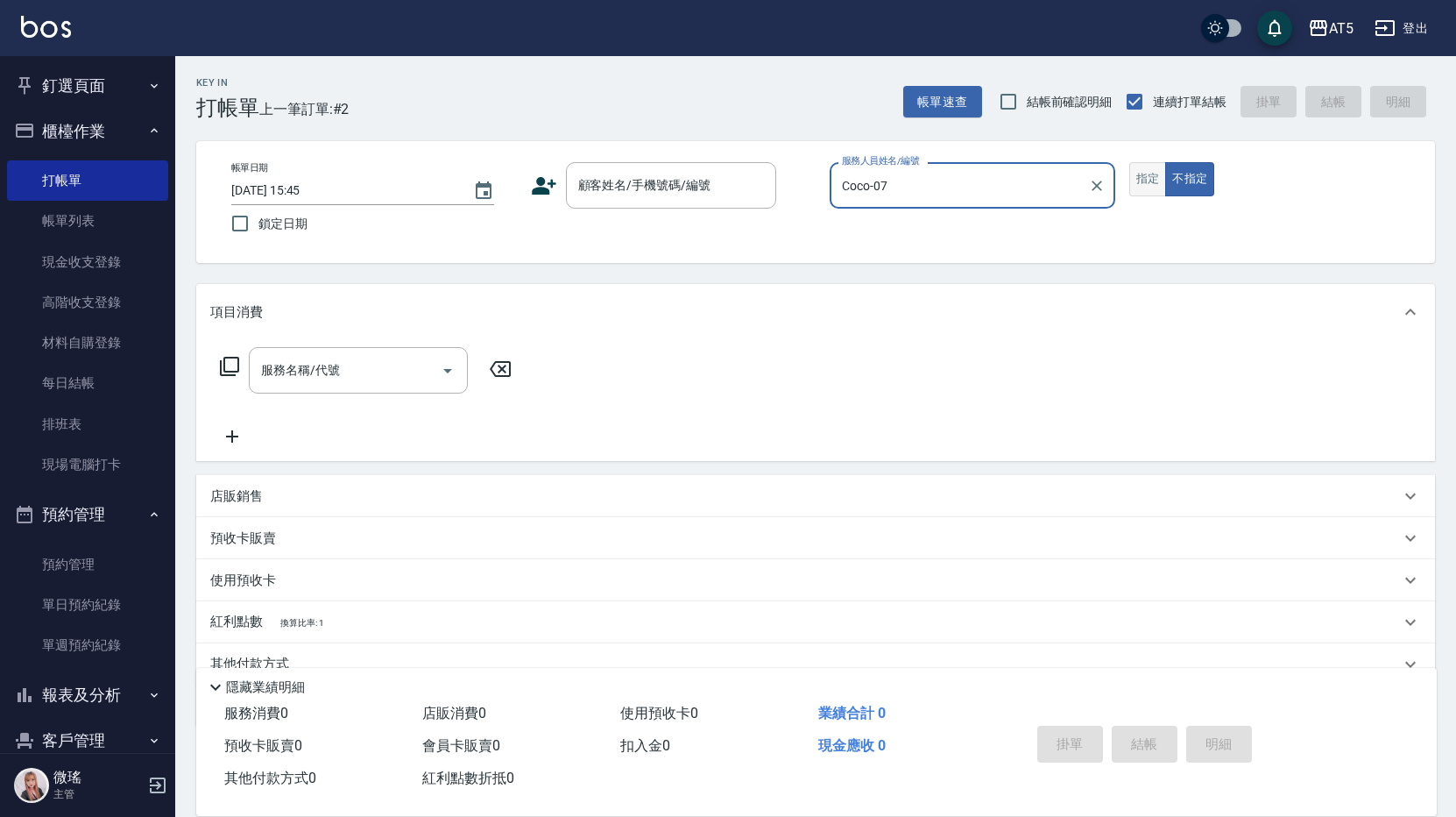
click at [1162, 189] on button "指定" at bounding box center [1148, 179] width 38 height 34
click at [662, 204] on div "顧客姓名/手機號碼/編號" at bounding box center [670, 185] width 210 height 46
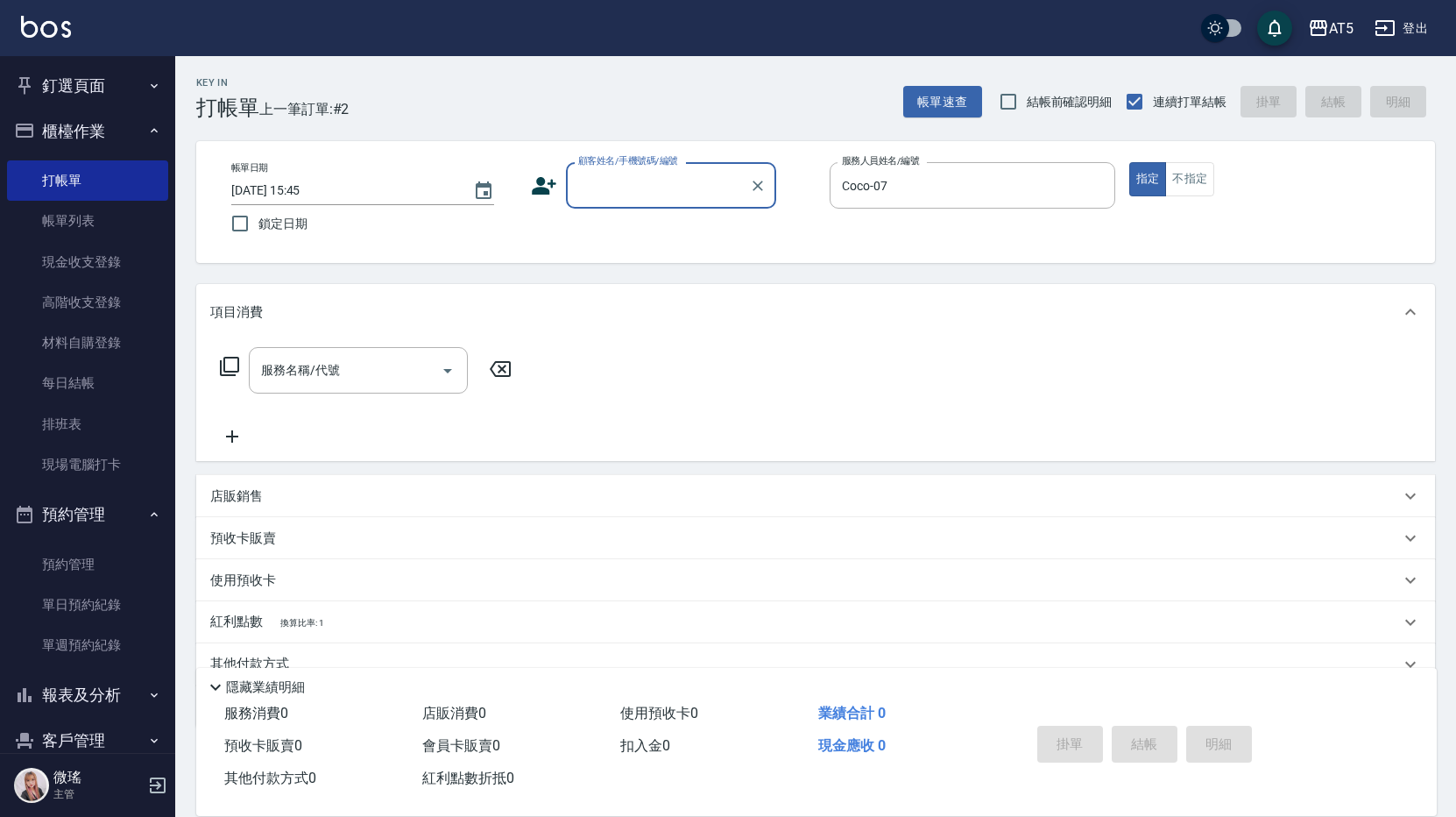
click at [636, 194] on input "顧客姓名/手機號碼/編號" at bounding box center [657, 185] width 168 height 31
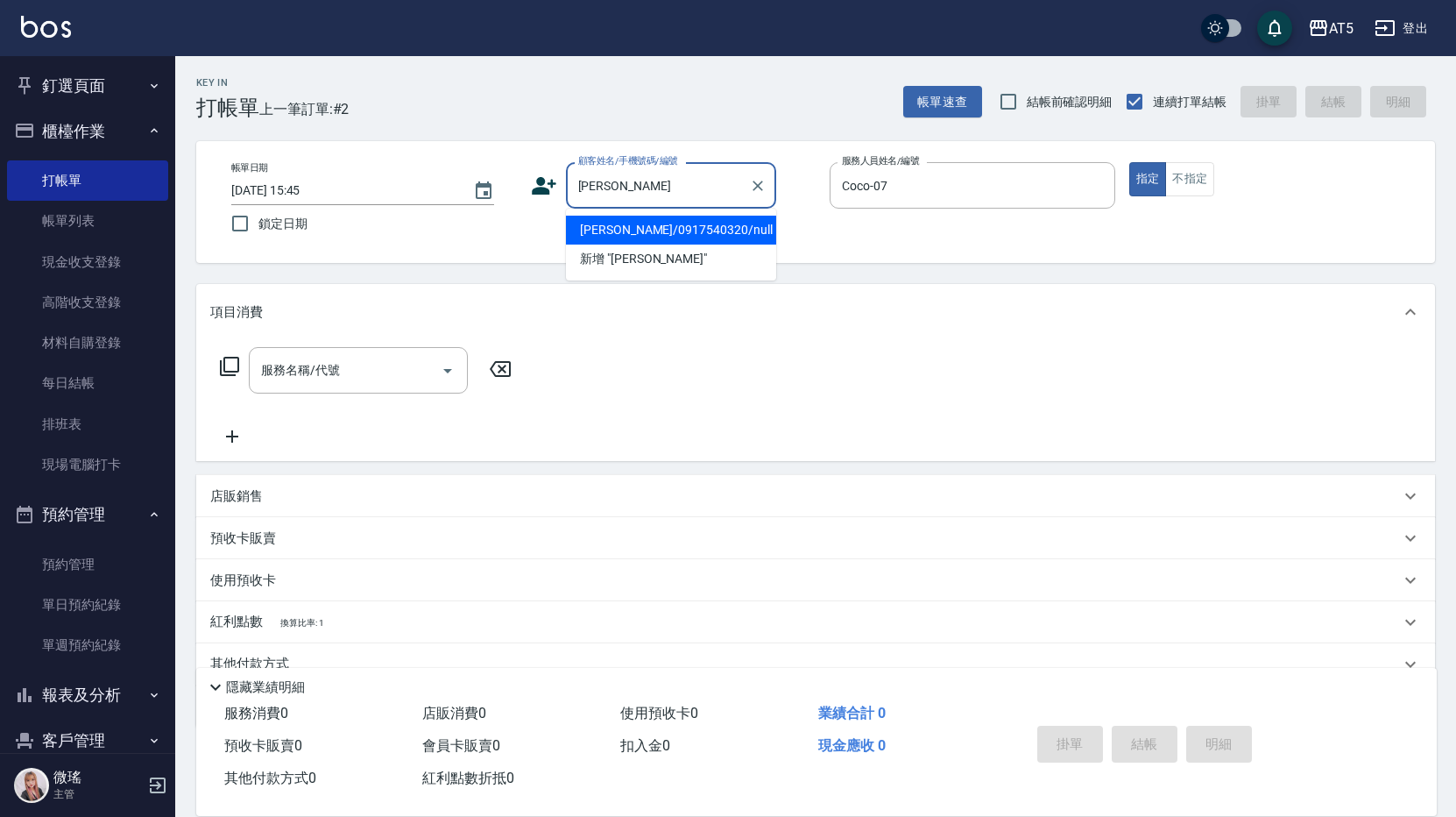
click at [652, 232] on li "[PERSON_NAME]/0917540320/null" at bounding box center [670, 230] width 210 height 29
type input "[PERSON_NAME]/0917540320/null"
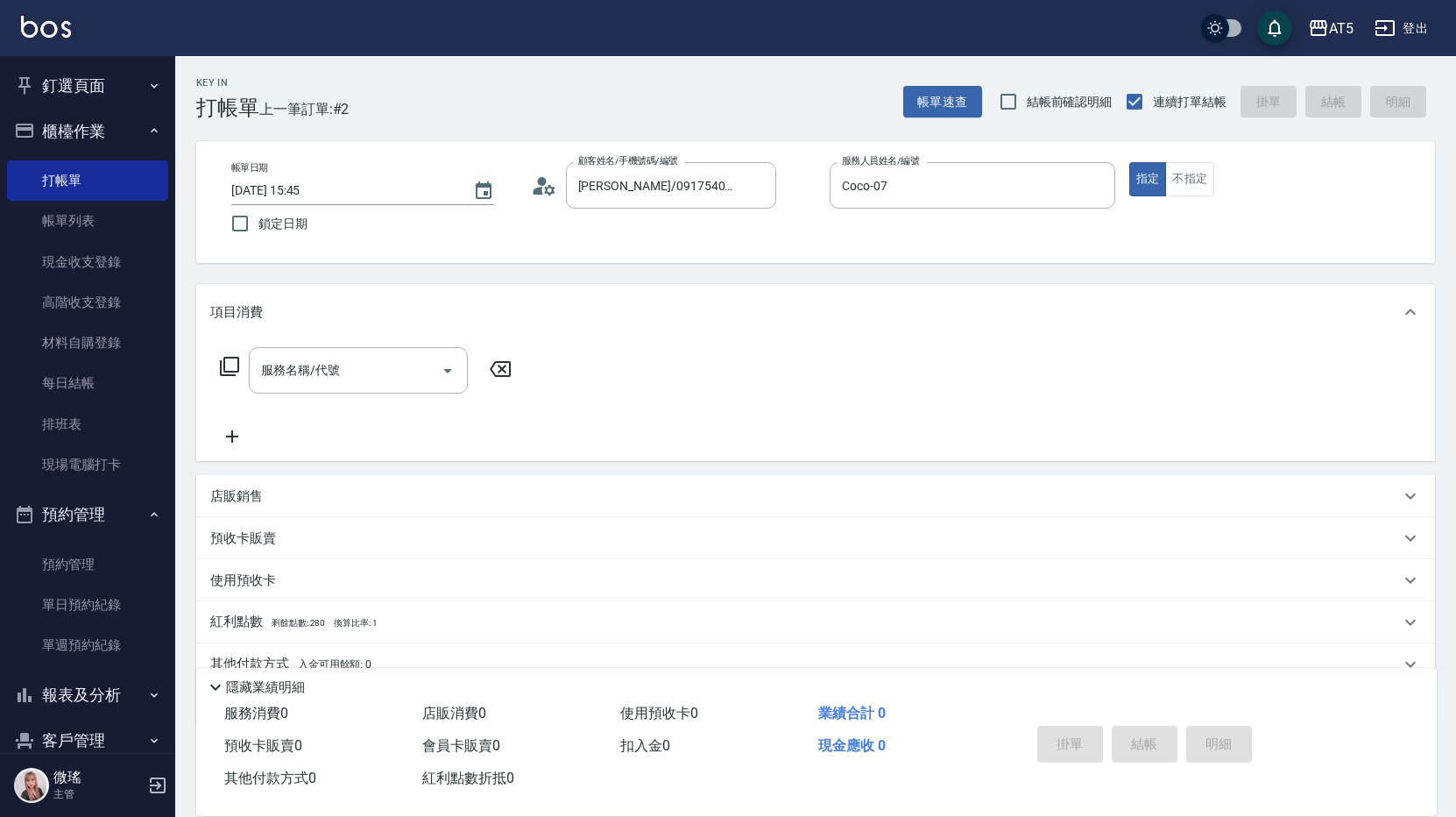
click at [226, 373] on icon at bounding box center [229, 366] width 19 height 19
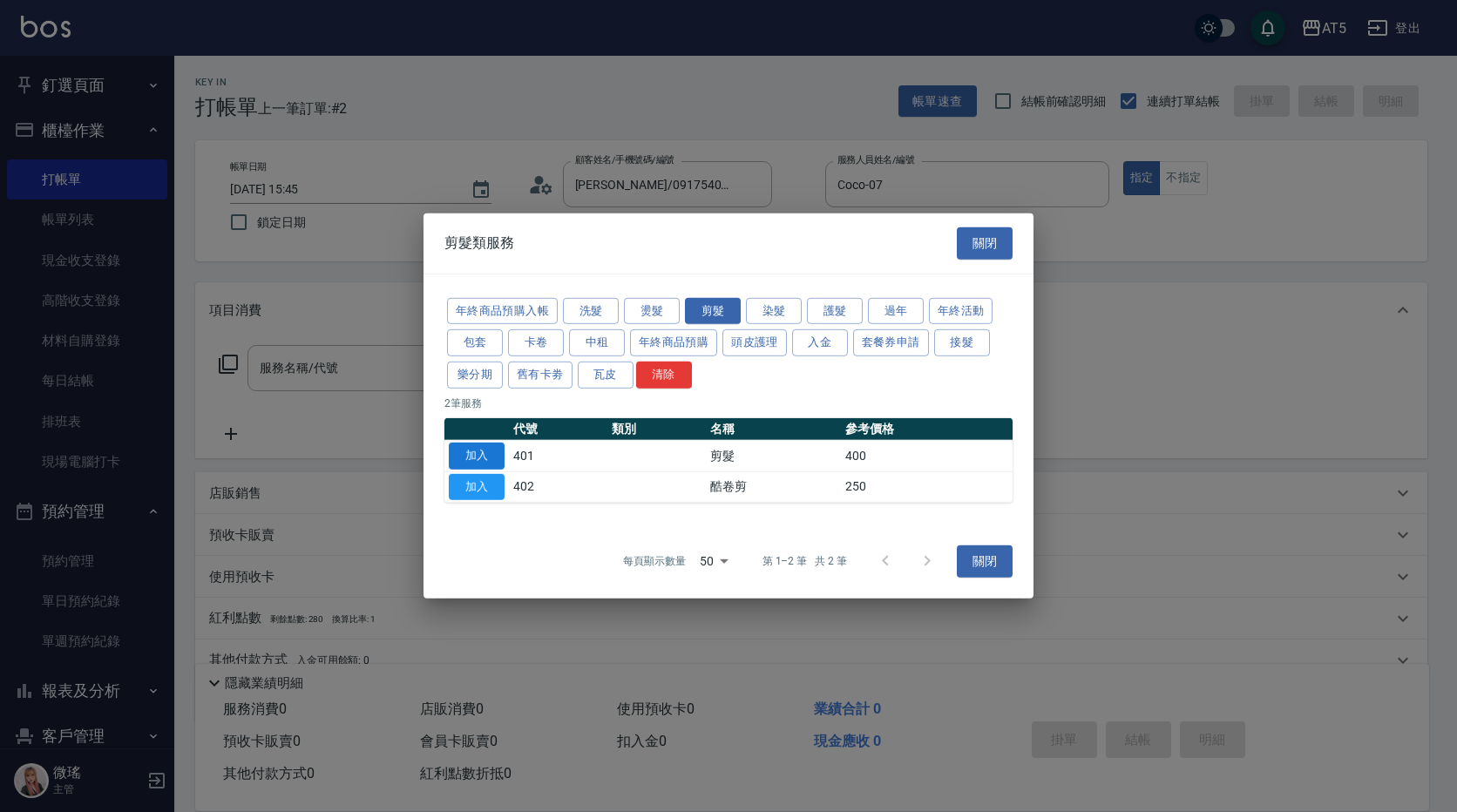
click at [483, 459] on button "加入" at bounding box center [476, 456] width 55 height 27
type input "剪髮(401)"
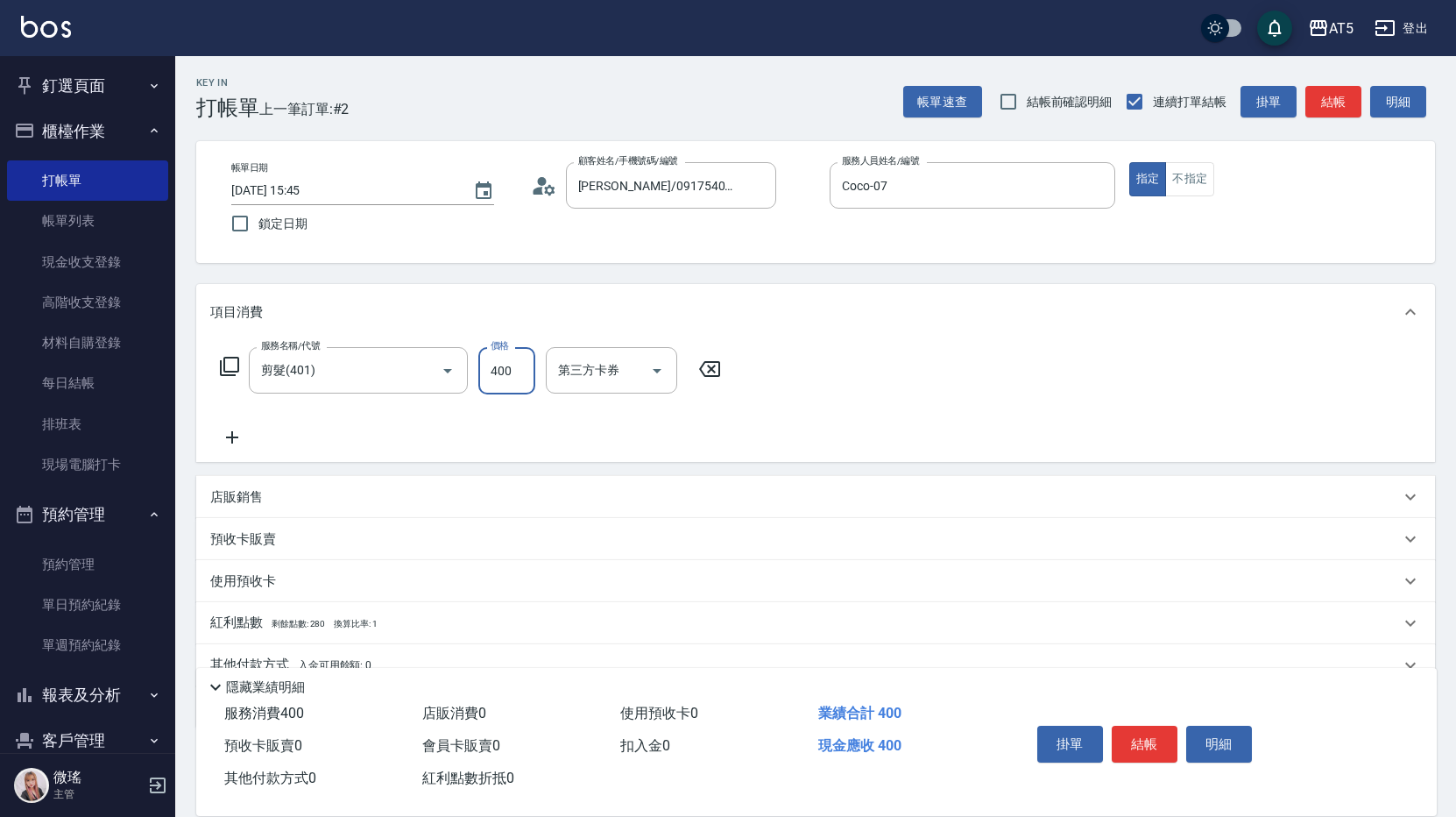
click at [516, 389] on input "400" at bounding box center [506, 371] width 57 height 47
type input "0"
type input "50"
type input "500"
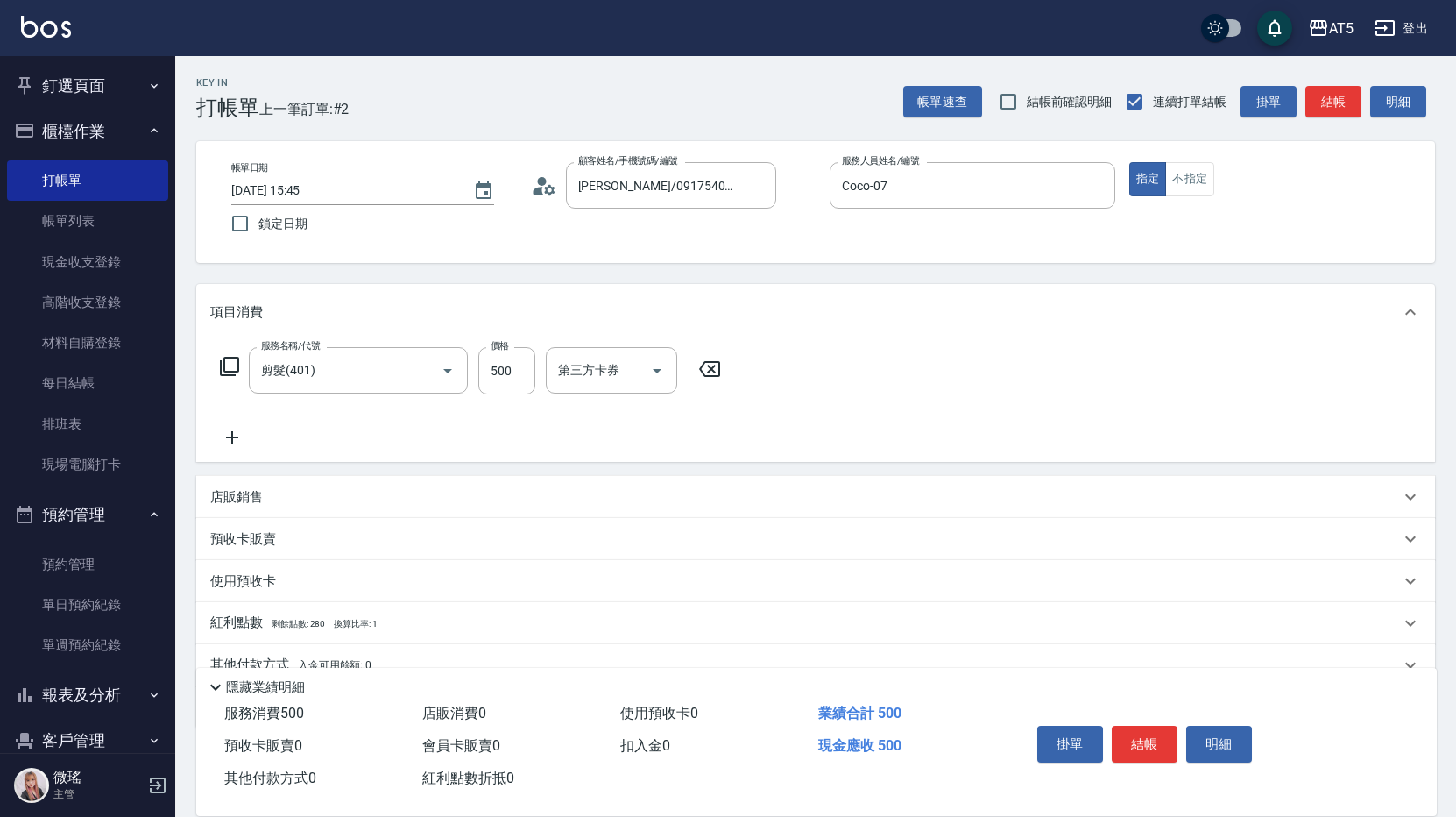
click at [228, 367] on icon at bounding box center [229, 366] width 21 height 21
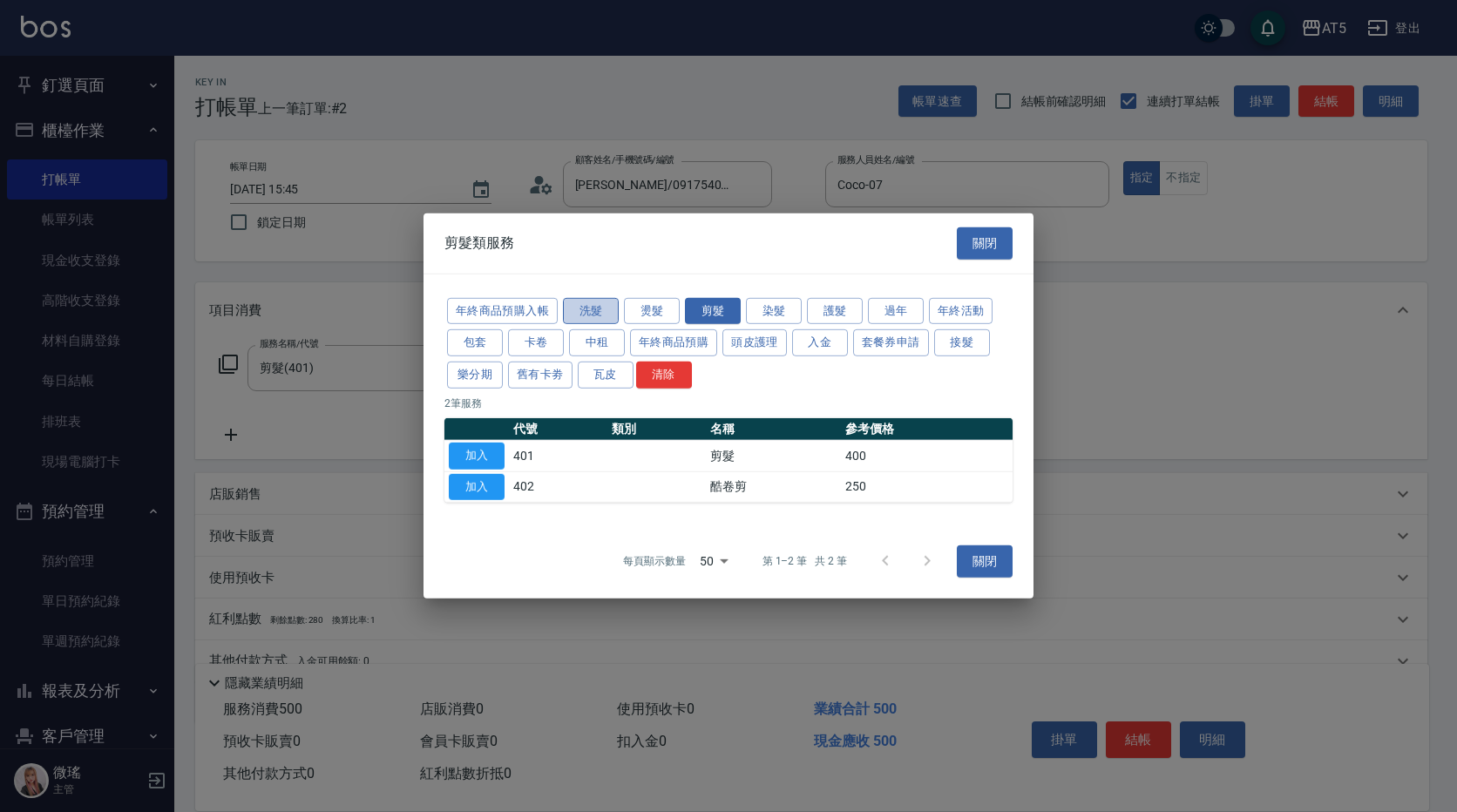
click at [589, 307] on button "洗髮" at bounding box center [590, 310] width 55 height 27
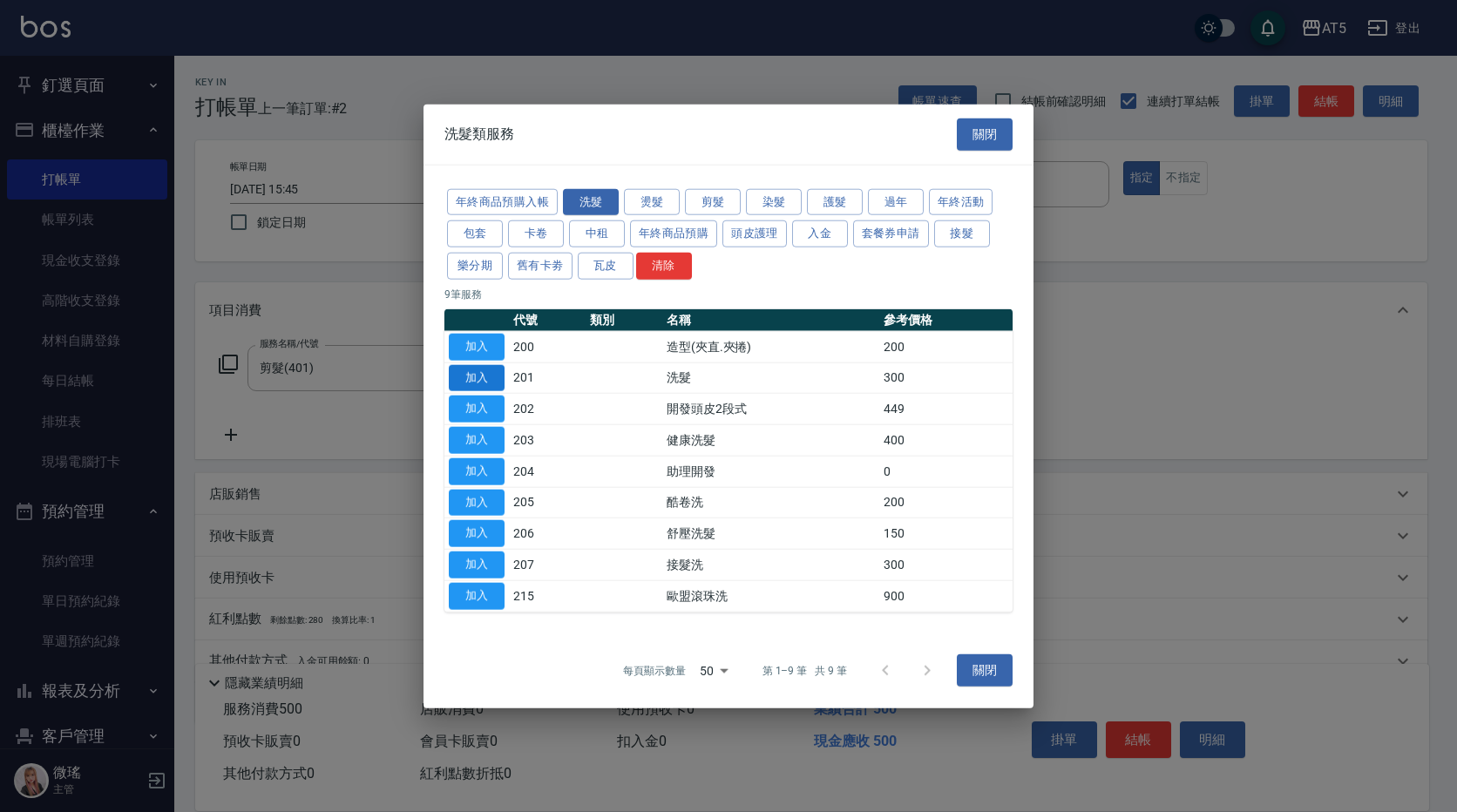
click at [473, 383] on button "加入" at bounding box center [476, 377] width 55 height 27
type input "80"
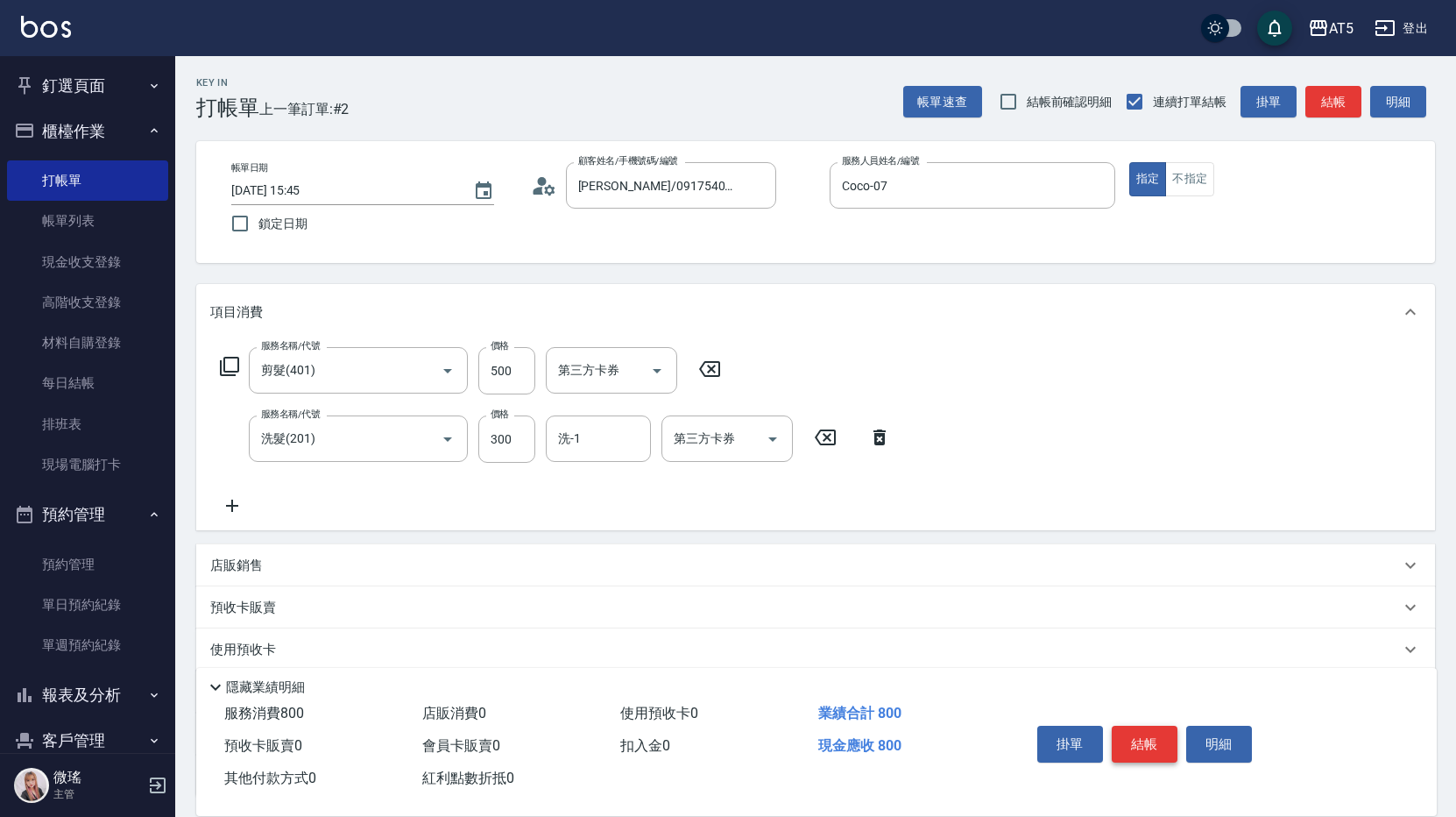
click at [1138, 731] on button "結帳" at bounding box center [1145, 743] width 66 height 37
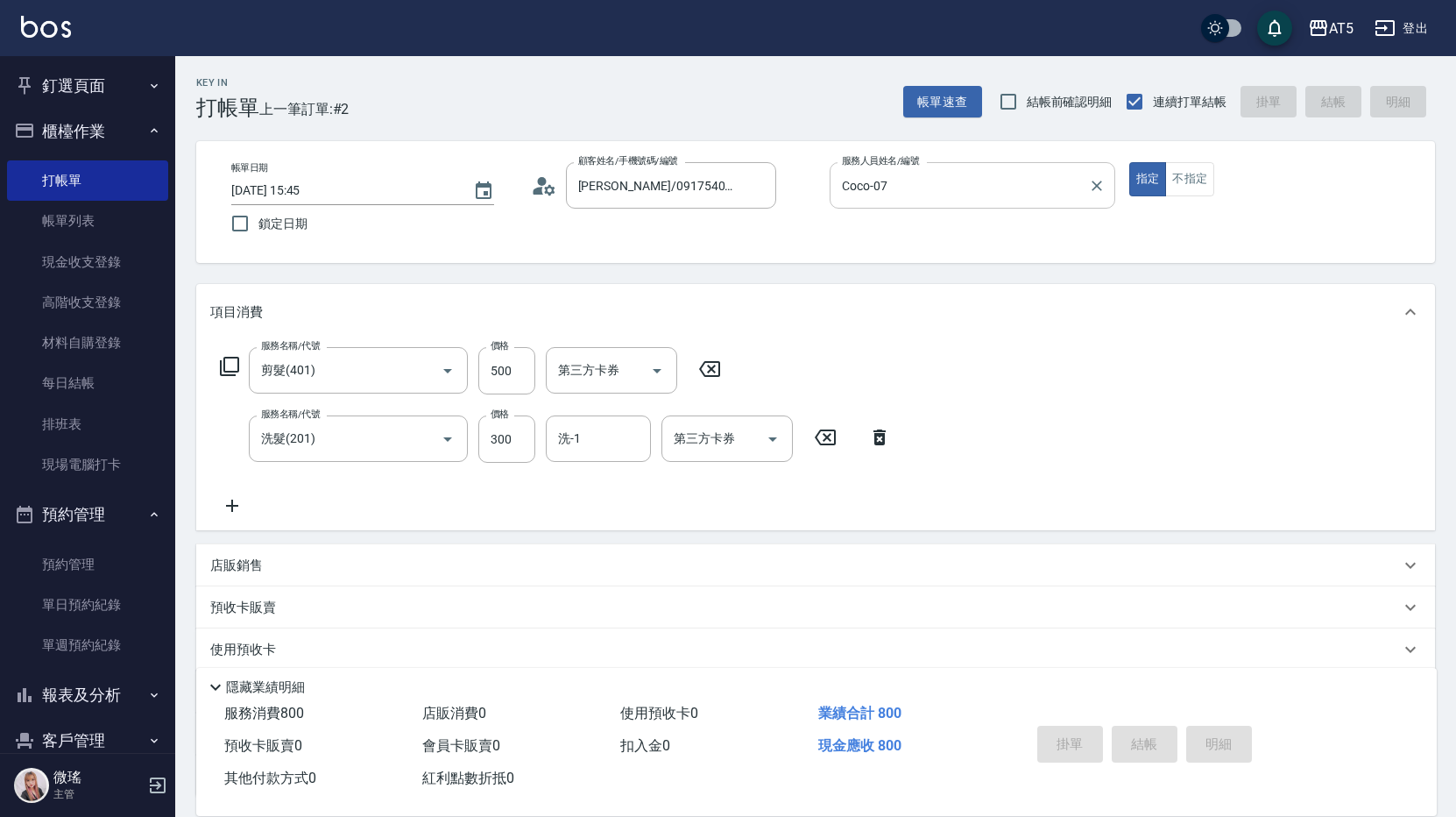
type input "0"
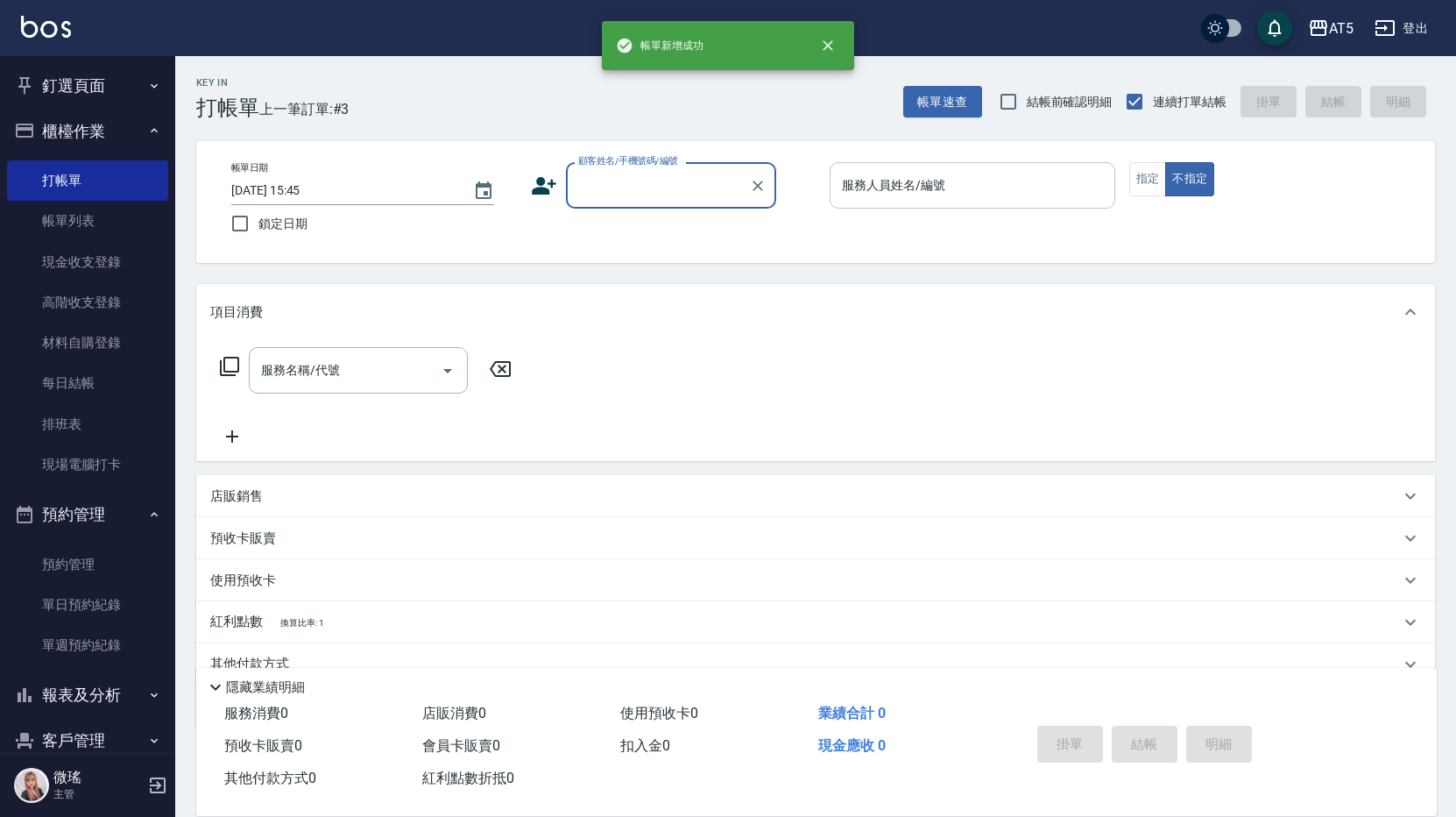
click at [897, 195] on input "服務人員姓名/編號" at bounding box center [972, 185] width 270 height 31
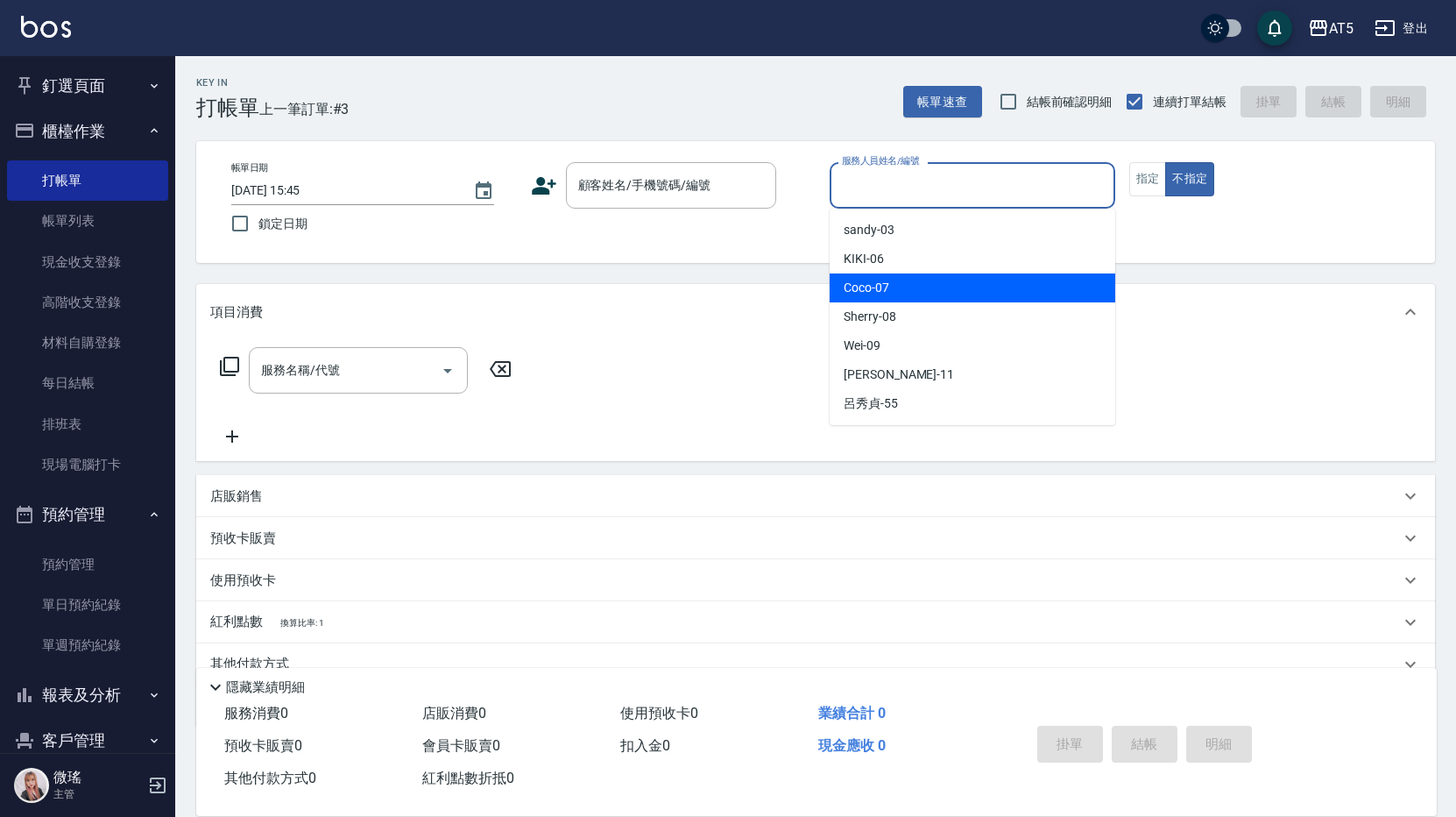
click at [889, 289] on div "Coco -07" at bounding box center [972, 288] width 286 height 29
type input "Coco-07"
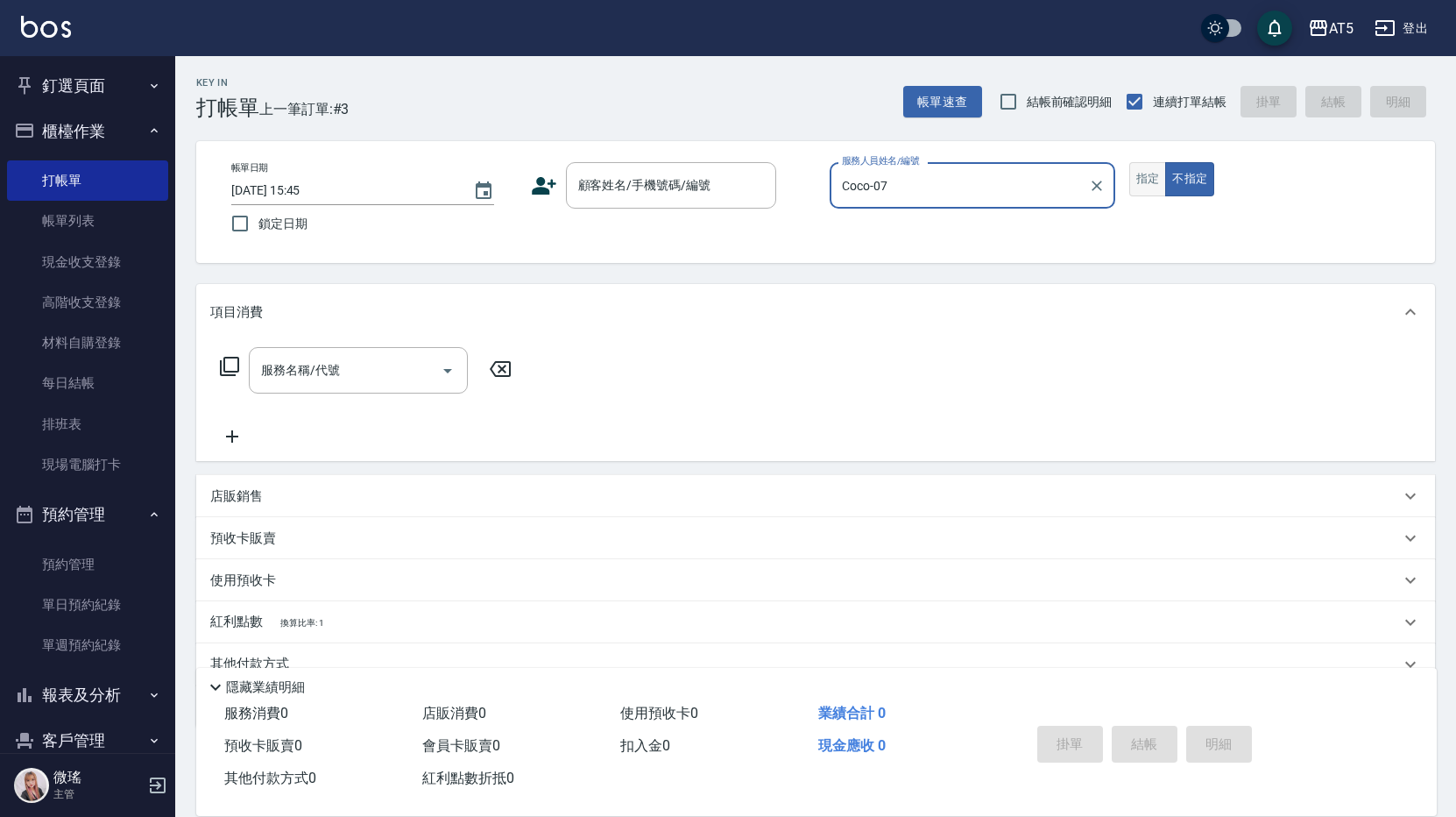
click at [1160, 178] on button "指定" at bounding box center [1148, 179] width 38 height 34
click at [676, 185] on input "顧客姓名/手機號碼/編號" at bounding box center [657, 185] width 168 height 31
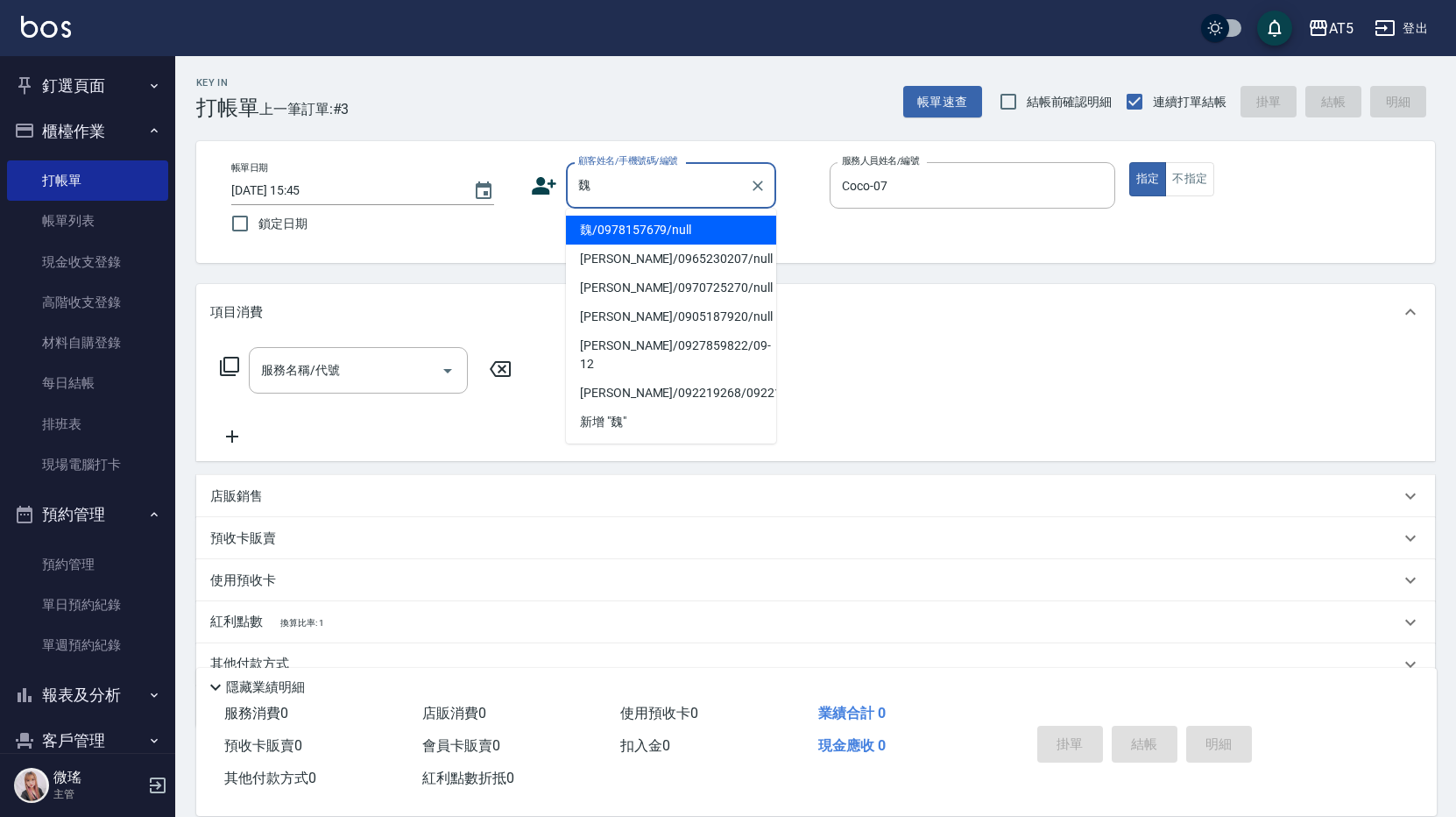
click at [656, 237] on li "魏/0978157679/null" at bounding box center [670, 230] width 210 height 29
type input "魏/0978157679/null"
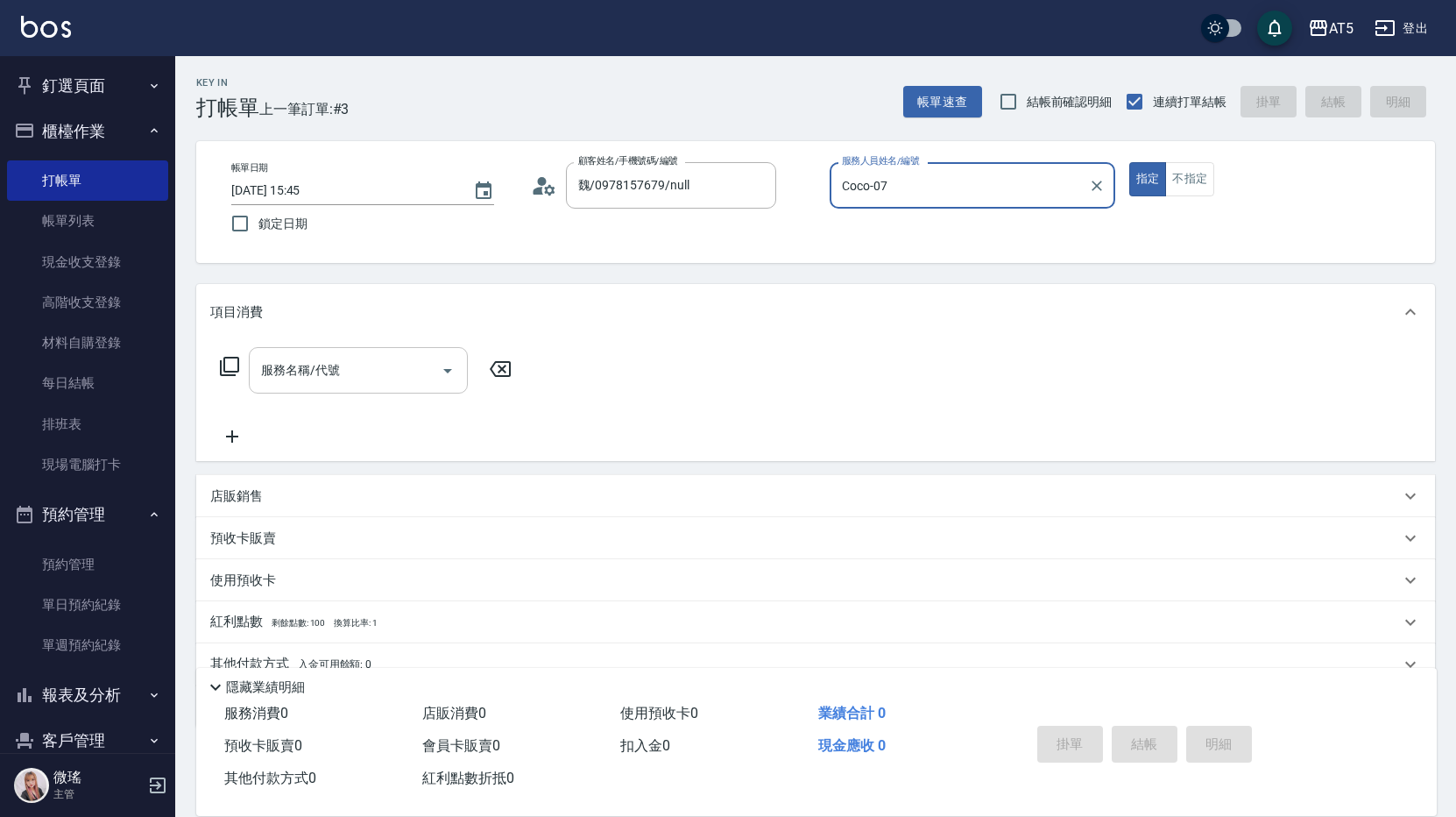
click at [315, 375] on input "服務名稱/代號" at bounding box center [345, 370] width 177 height 31
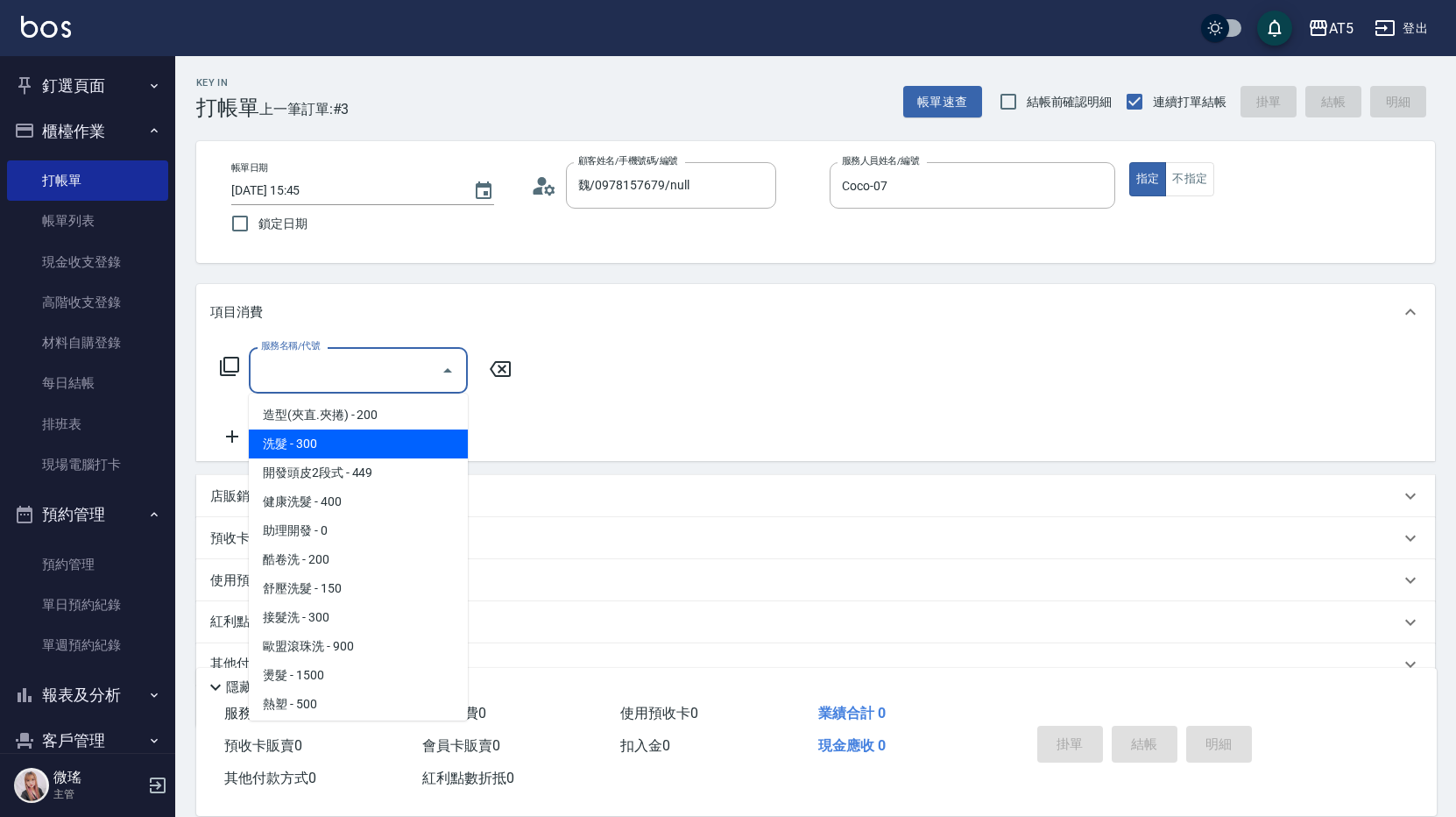
drag, startPoint x: 325, startPoint y: 451, endPoint x: 316, endPoint y: 444, distance: 11.4
click at [327, 451] on span "洗髮 - 300" at bounding box center [358, 443] width 219 height 29
type input "洗髮(201)"
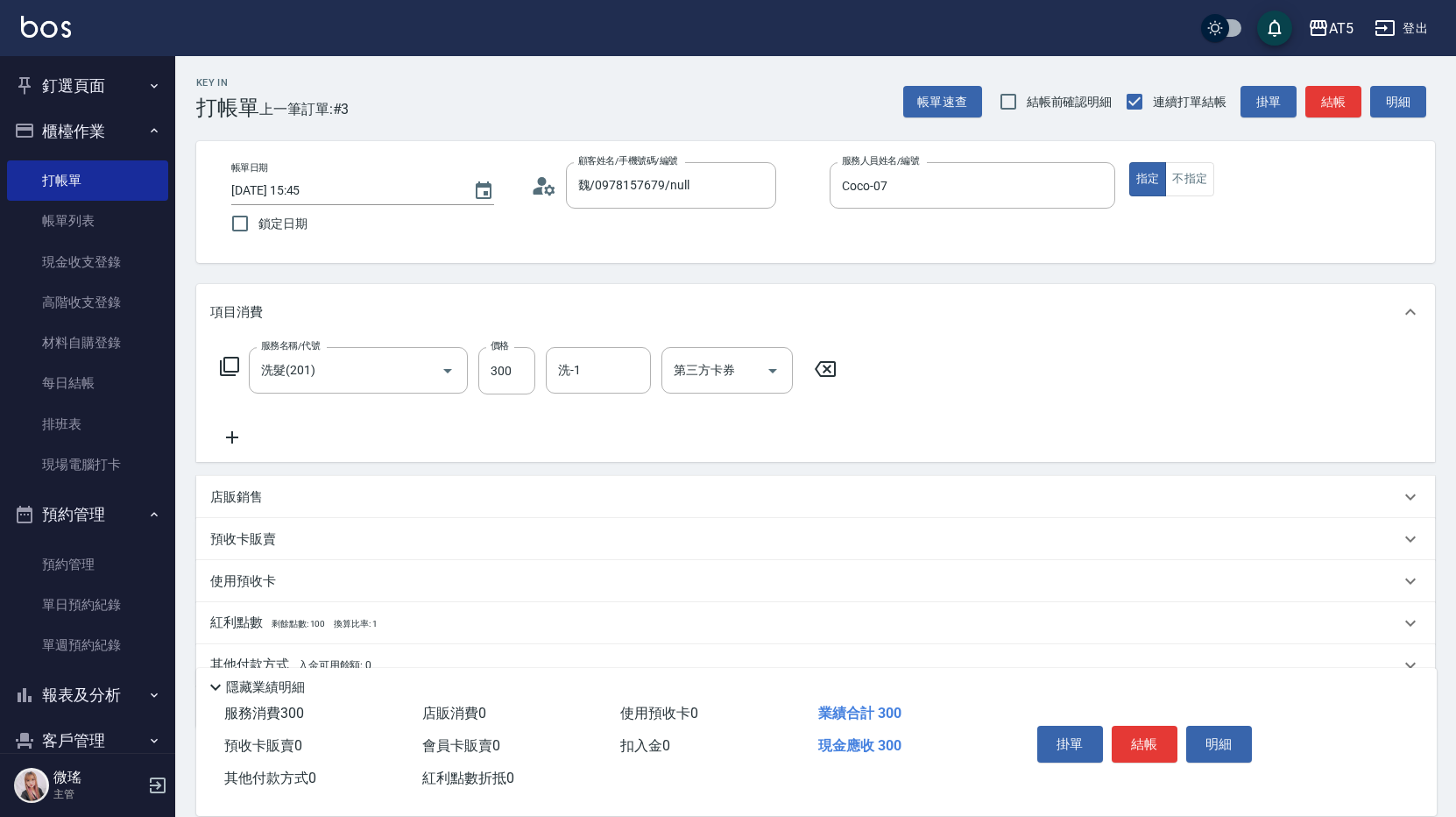
click at [240, 372] on icon at bounding box center [229, 366] width 21 height 21
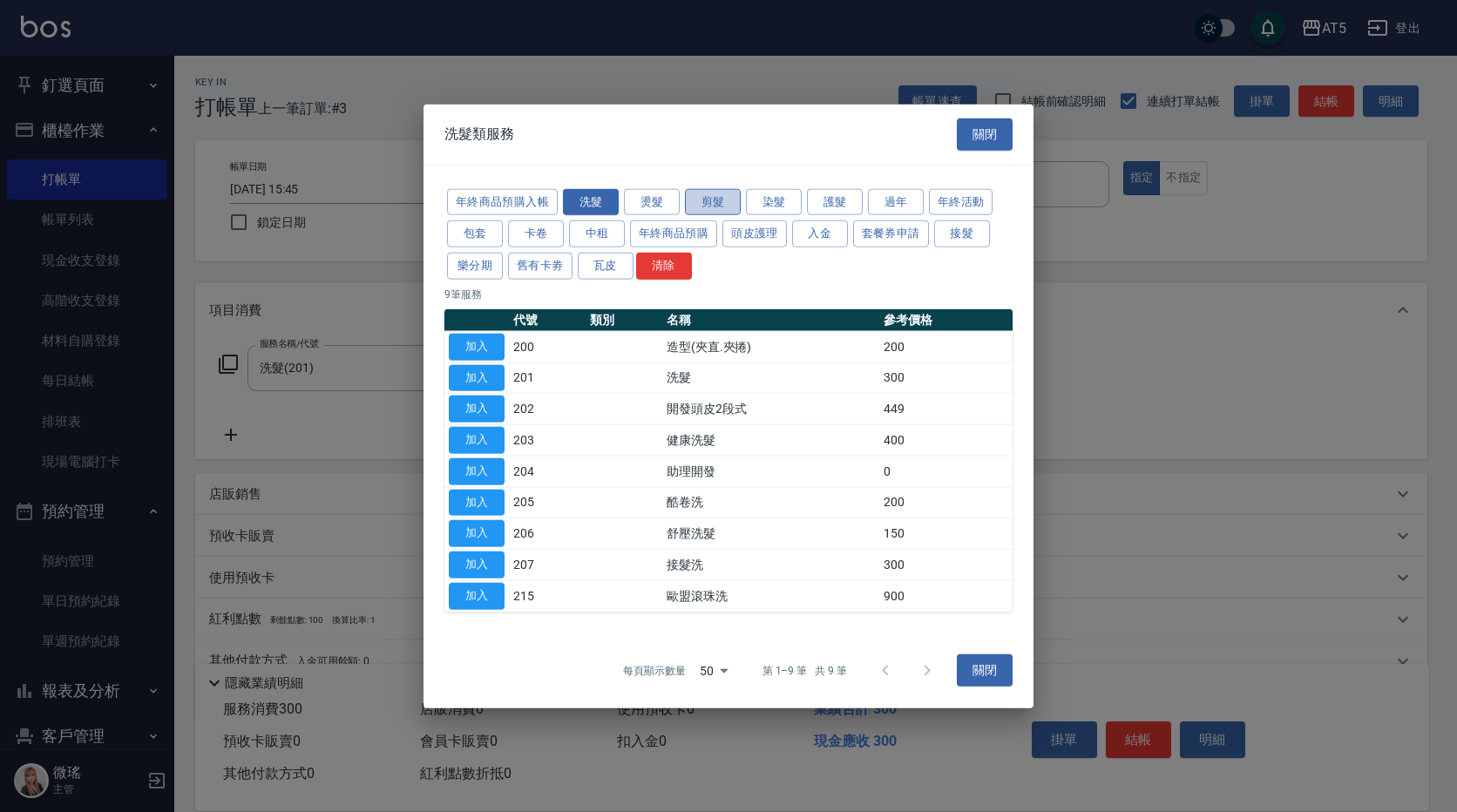
click at [702, 212] on button "剪髮" at bounding box center [712, 202] width 55 height 27
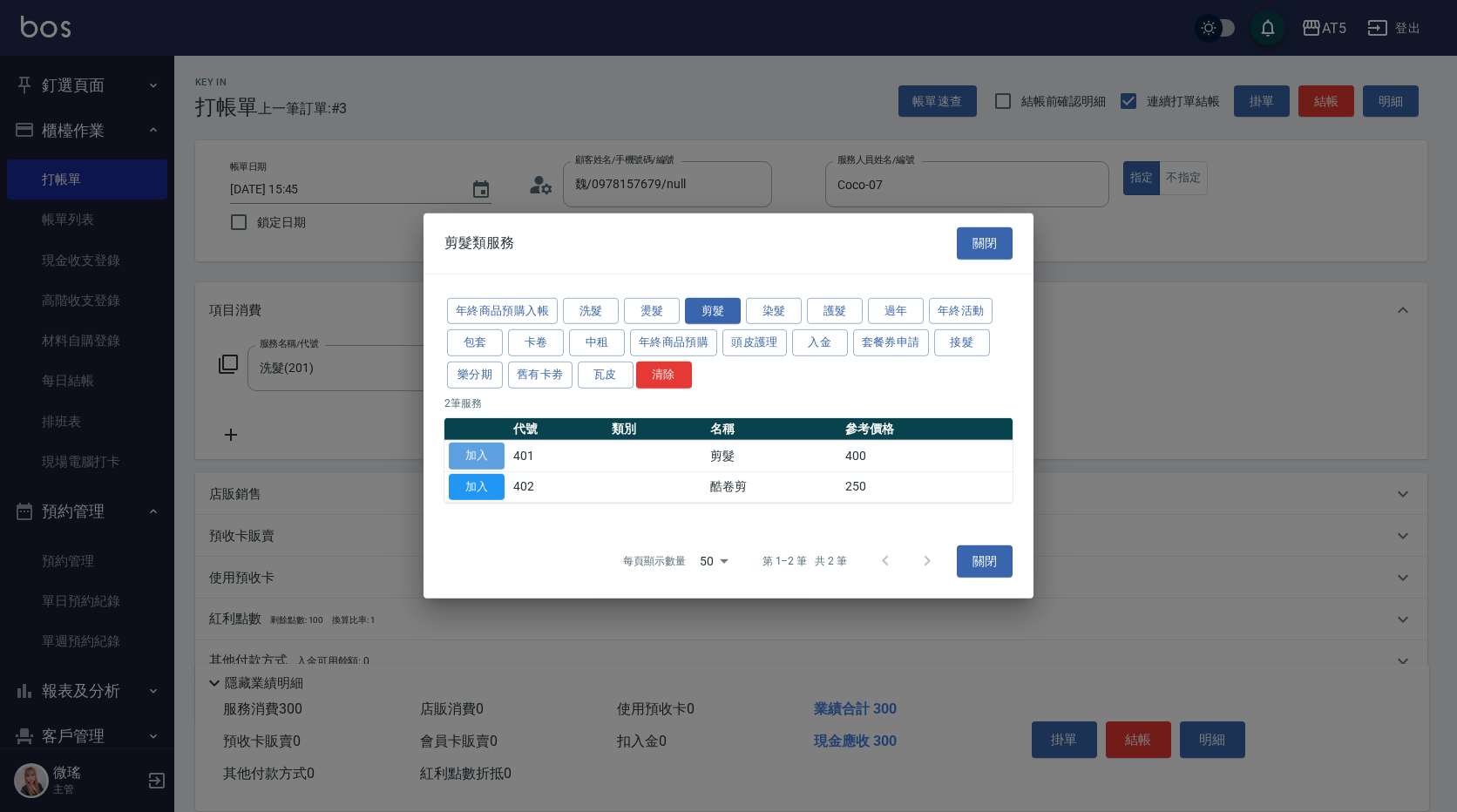
click at [479, 461] on button "加入" at bounding box center [476, 456] width 55 height 27
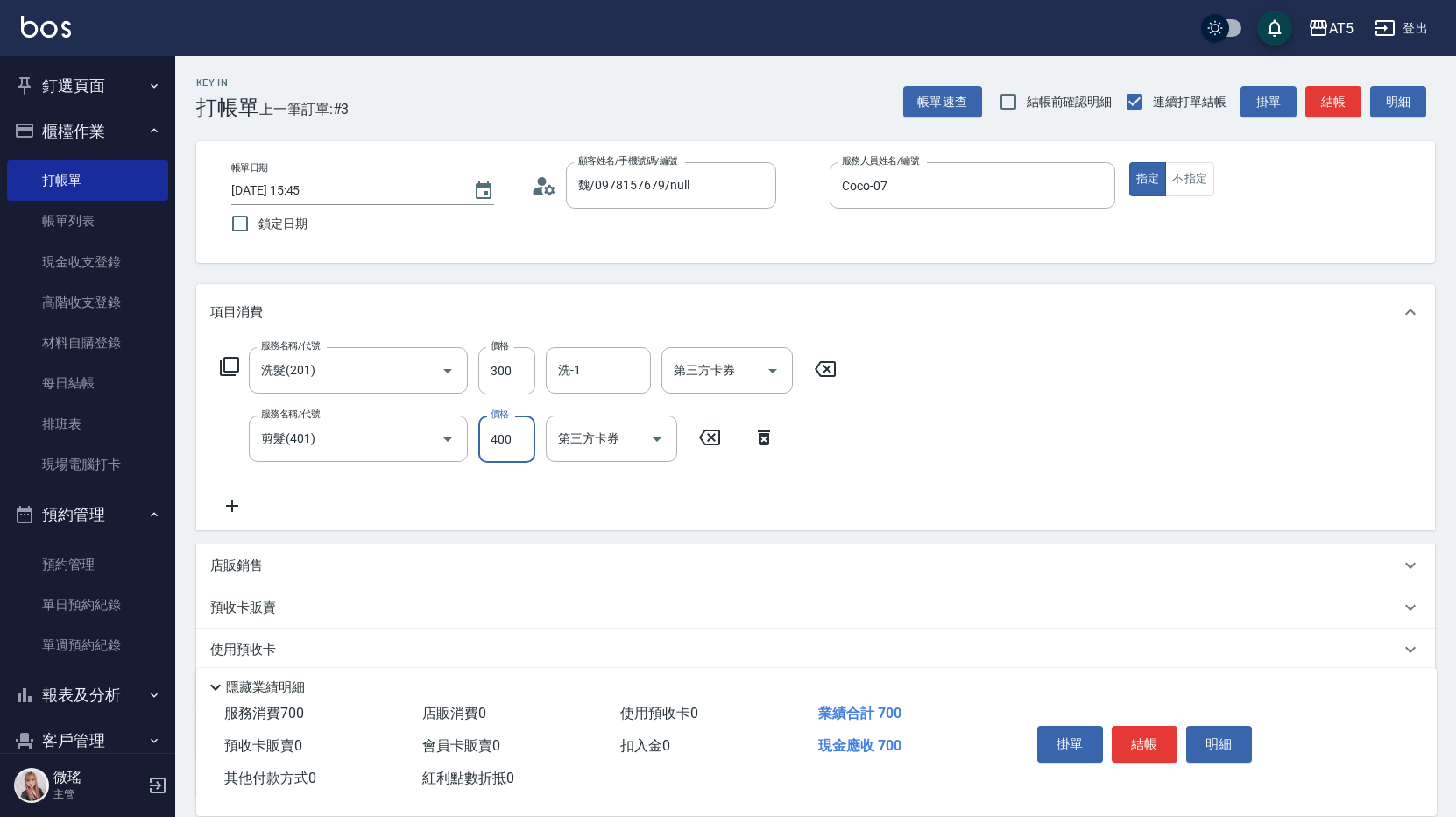
drag, startPoint x: 499, startPoint y: 454, endPoint x: 521, endPoint y: 448, distance: 22.8
click at [499, 454] on input "400" at bounding box center [506, 439] width 57 height 47
type input "30"
type input "500"
type input "80"
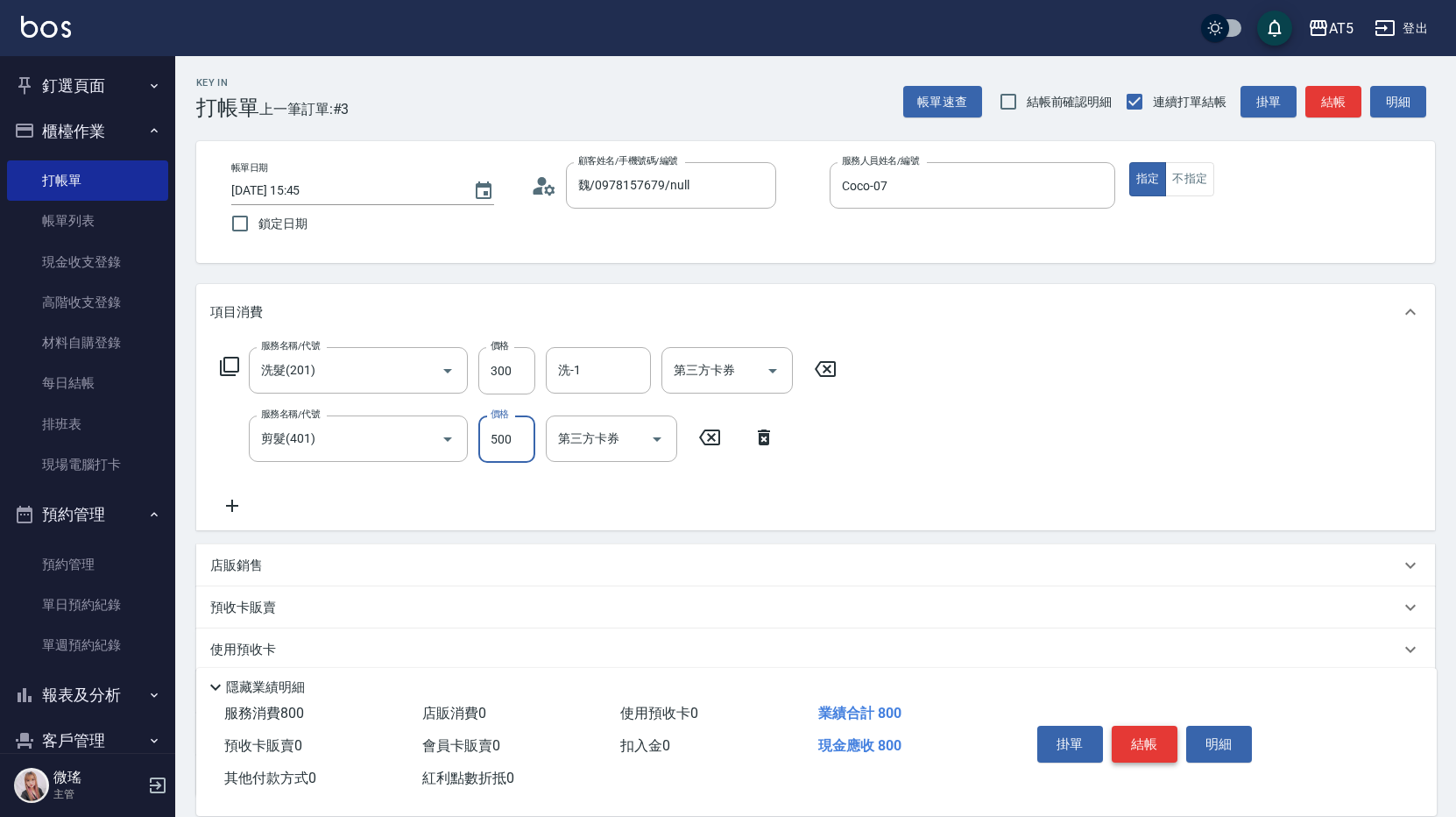
type input "500"
click at [1142, 737] on button "結帳" at bounding box center [1145, 743] width 66 height 37
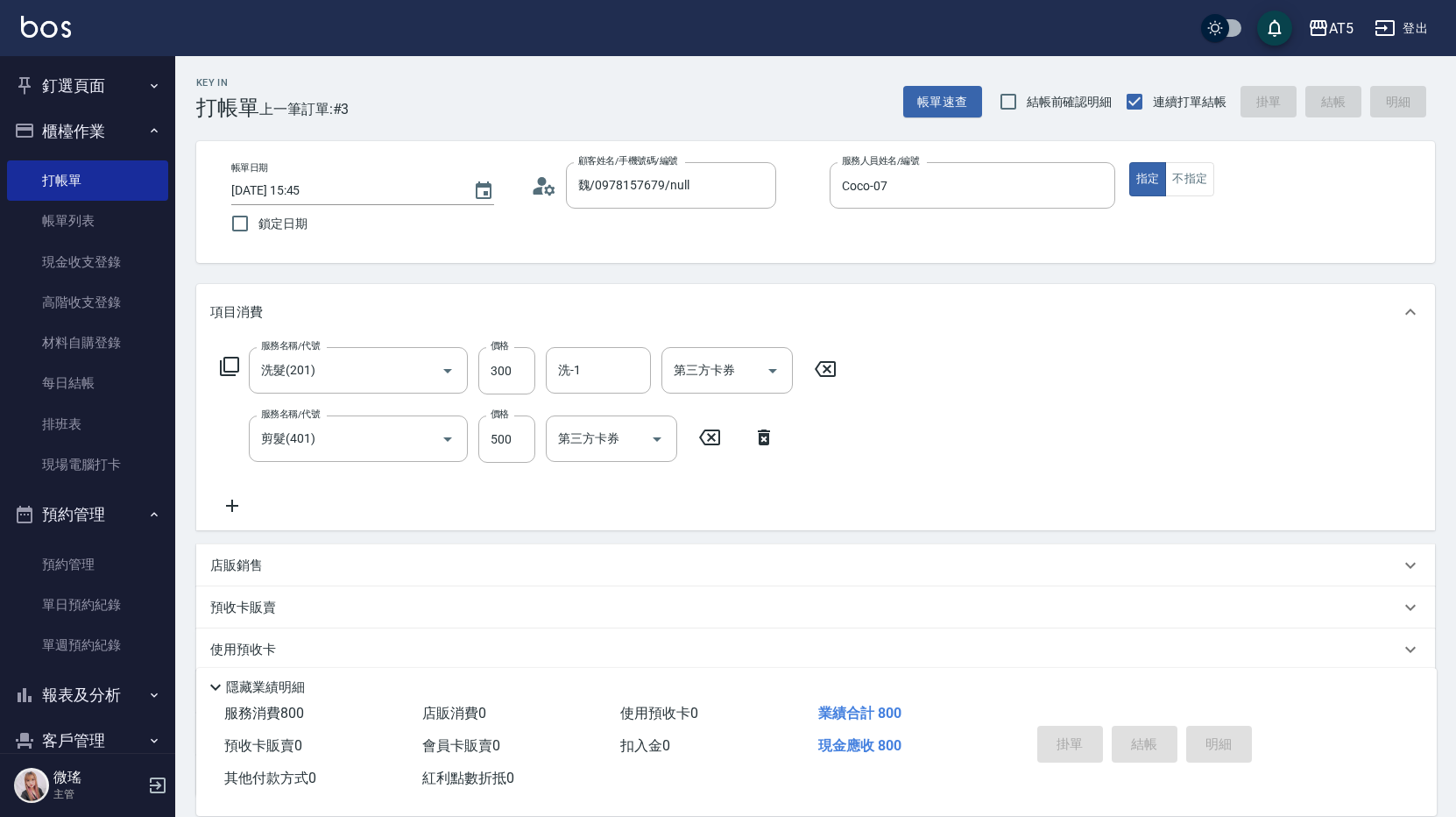
type input "2025/10/07 15:46"
type input "0"
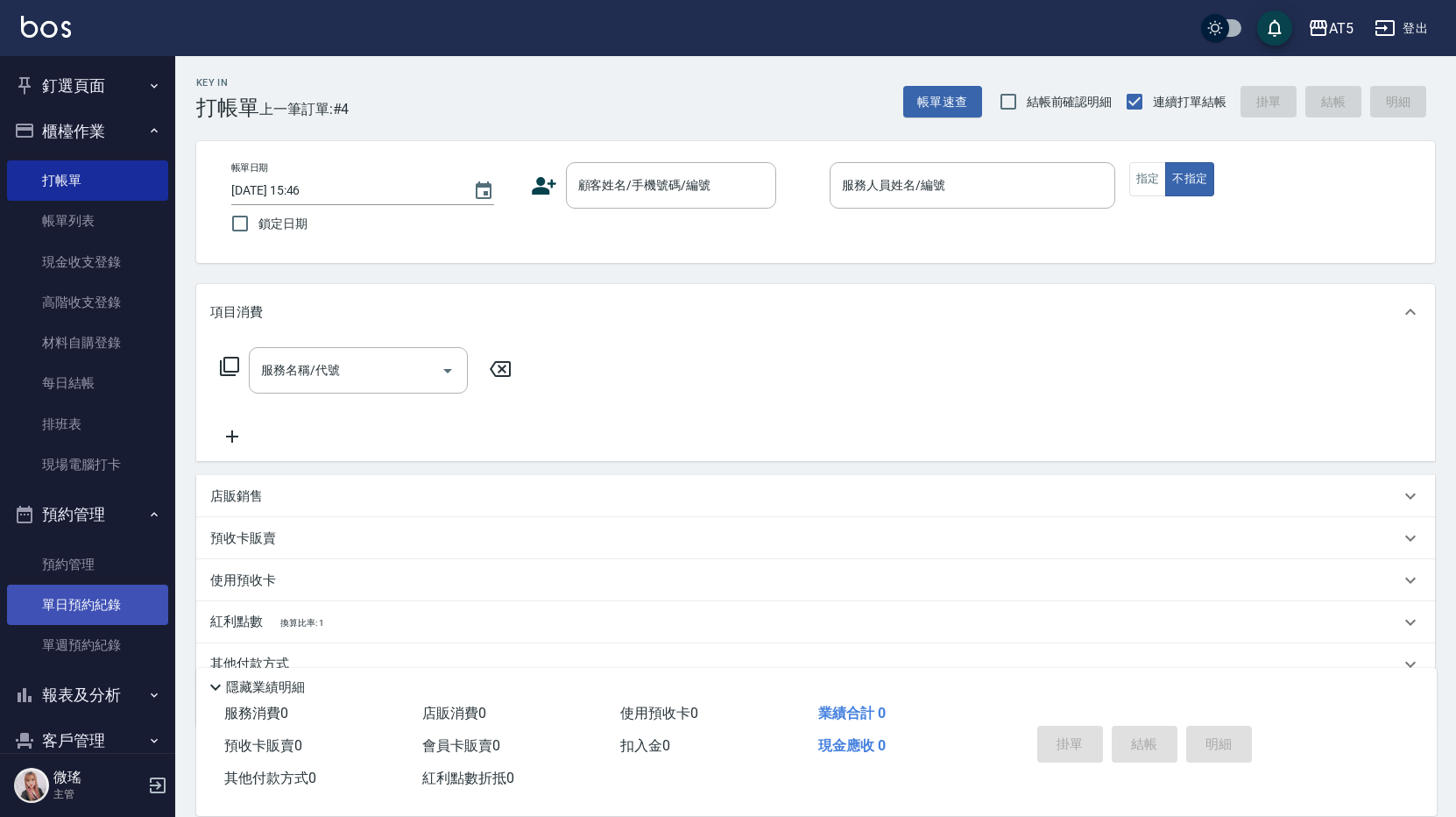
click at [93, 599] on link "單日預約紀錄" at bounding box center [87, 605] width 161 height 41
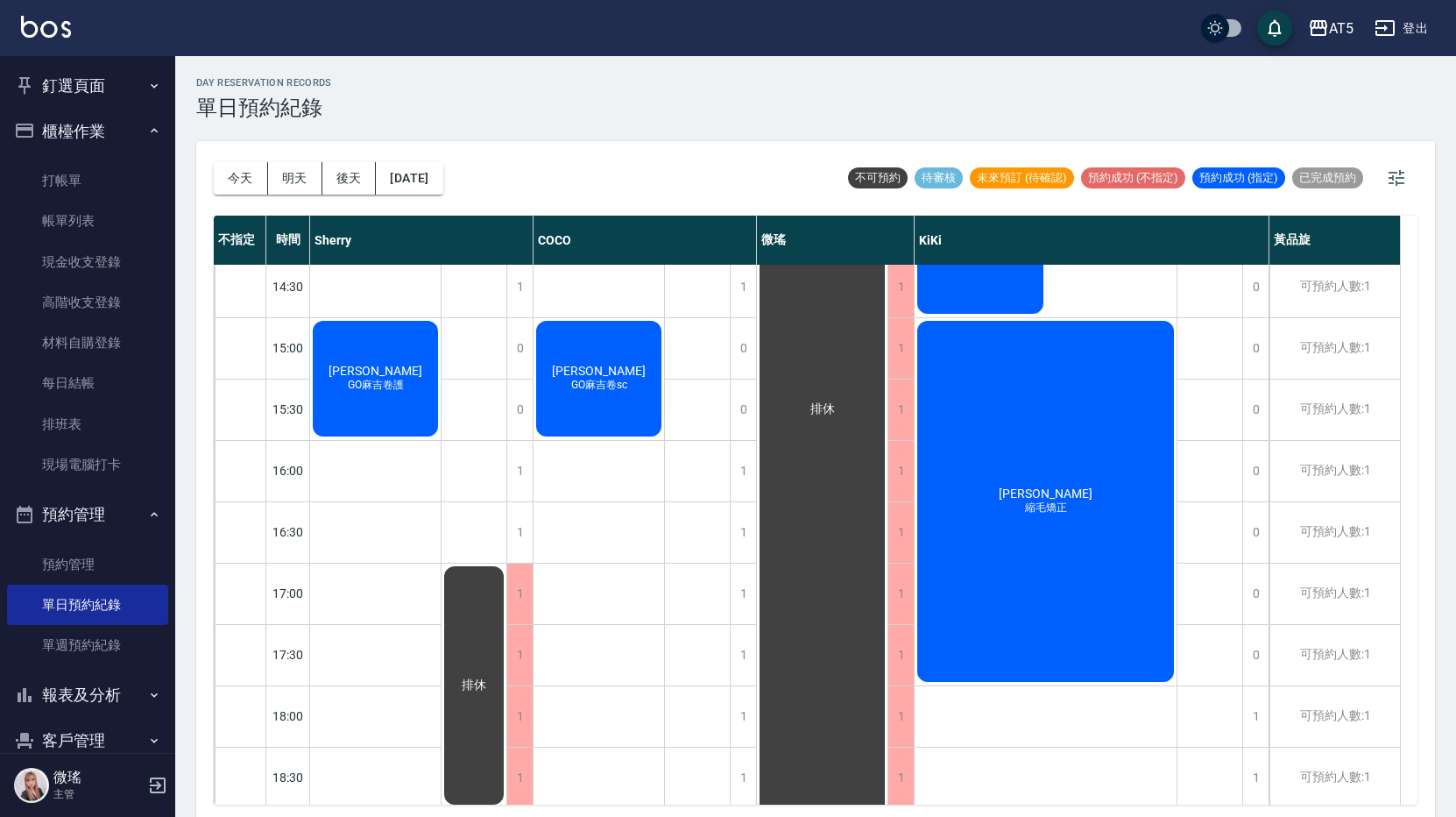
scroll to position [578, 0]
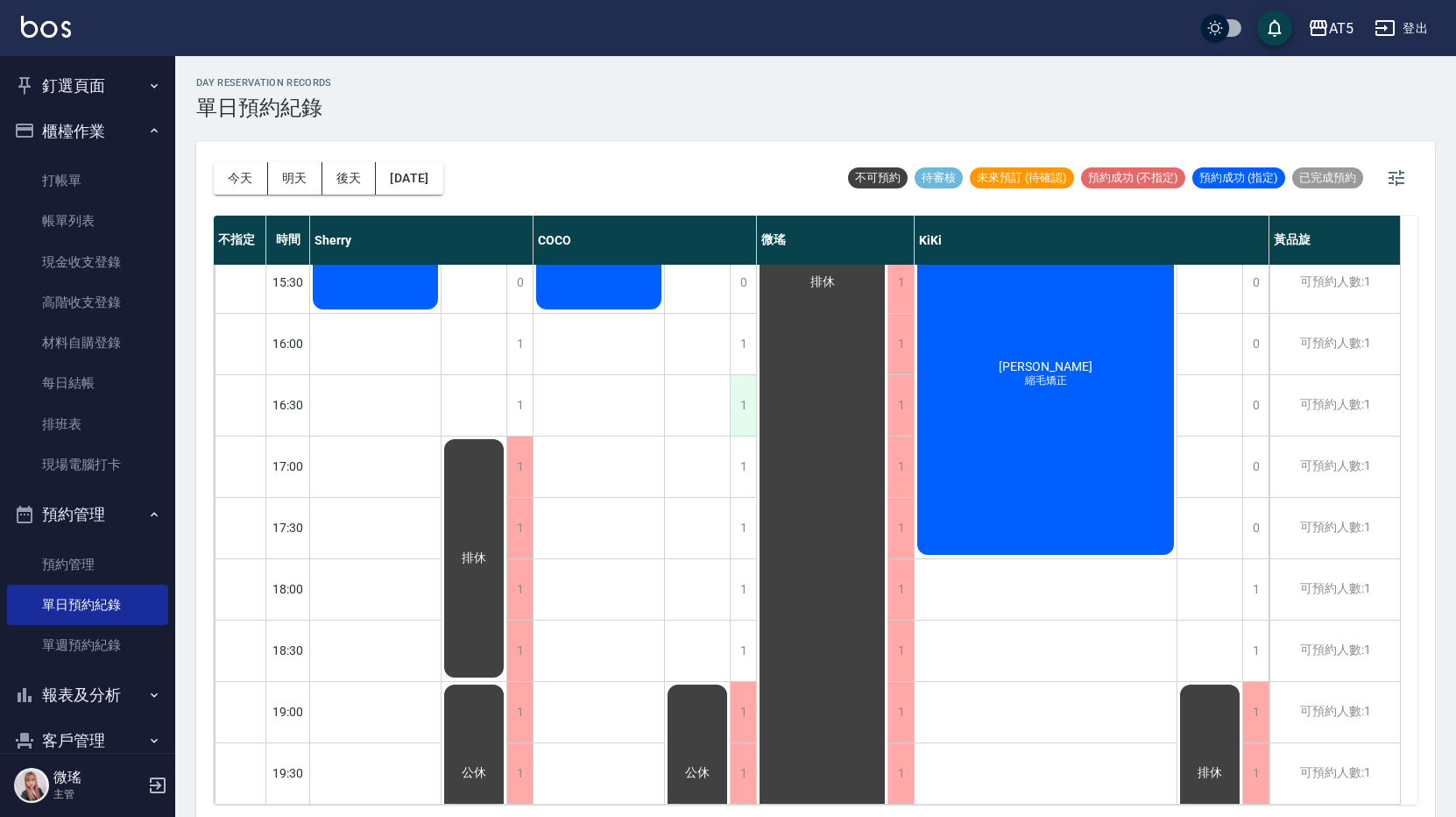
click at [739, 399] on div "1" at bounding box center [743, 406] width 26 height 60
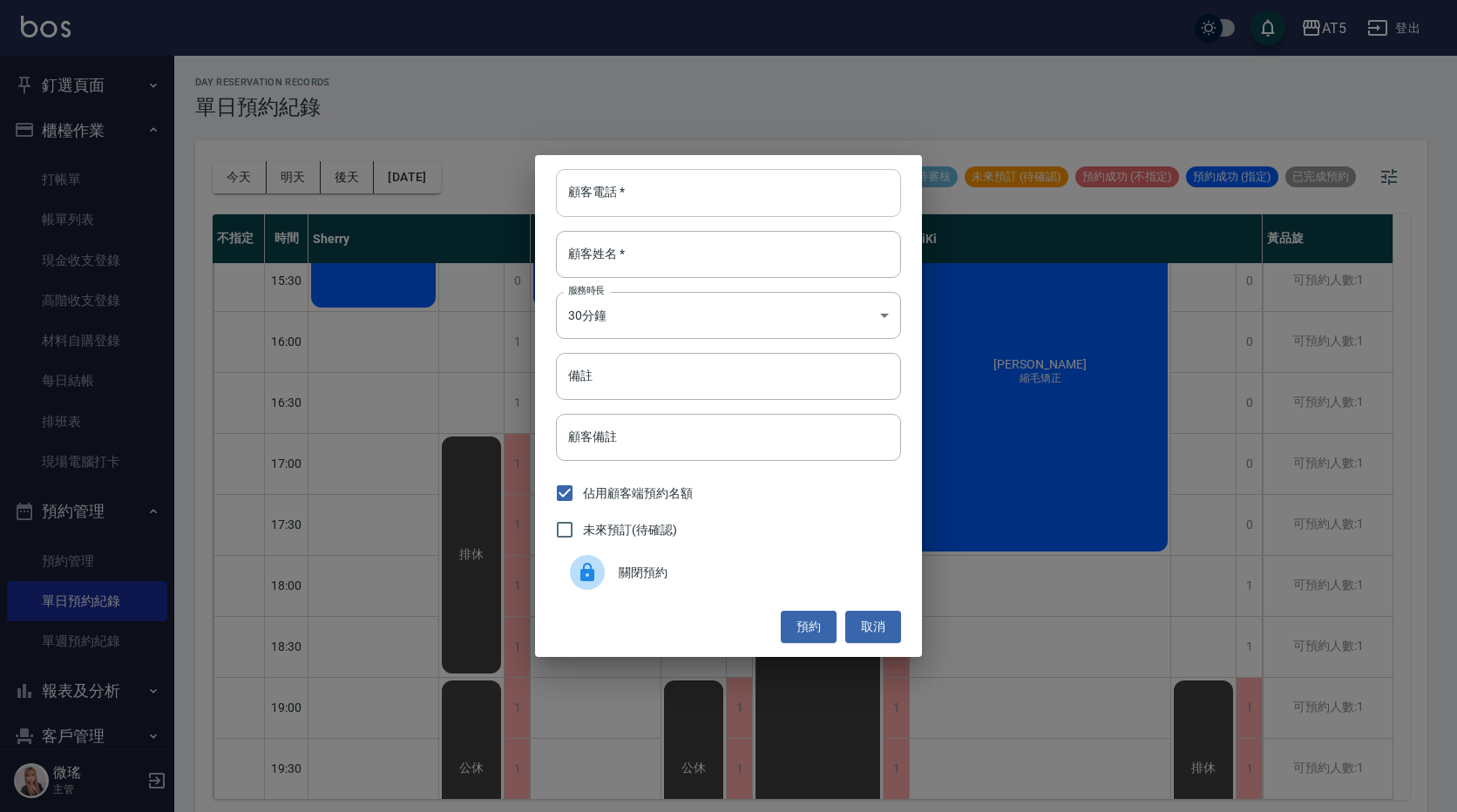
click at [651, 177] on input "顧客電話   *" at bounding box center [729, 192] width 345 height 47
type input "0909766987"
type input "z"
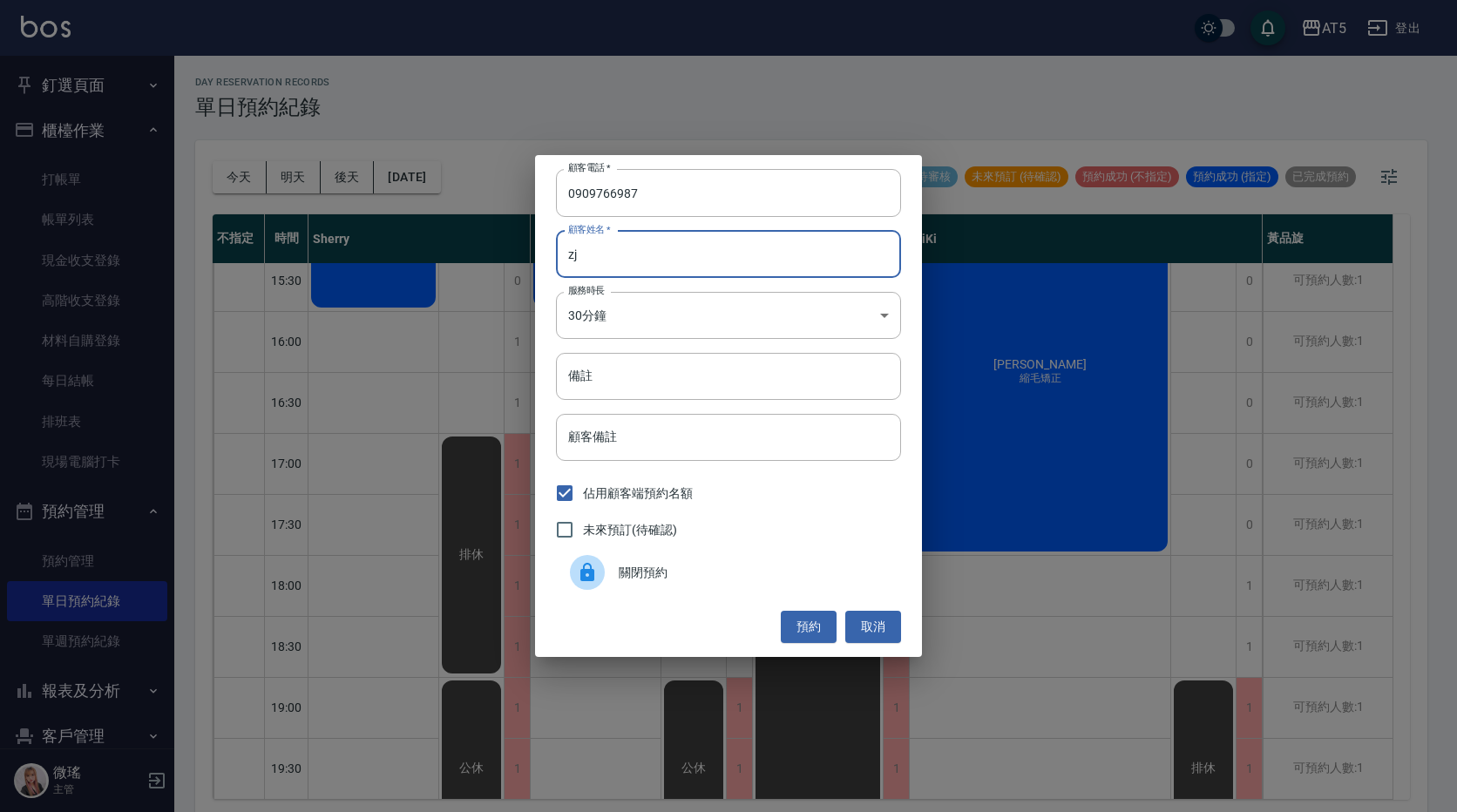
type input "z"
type input "Z"
click at [643, 264] on input "顧客姓名   *" at bounding box center [729, 254] width 345 height 47
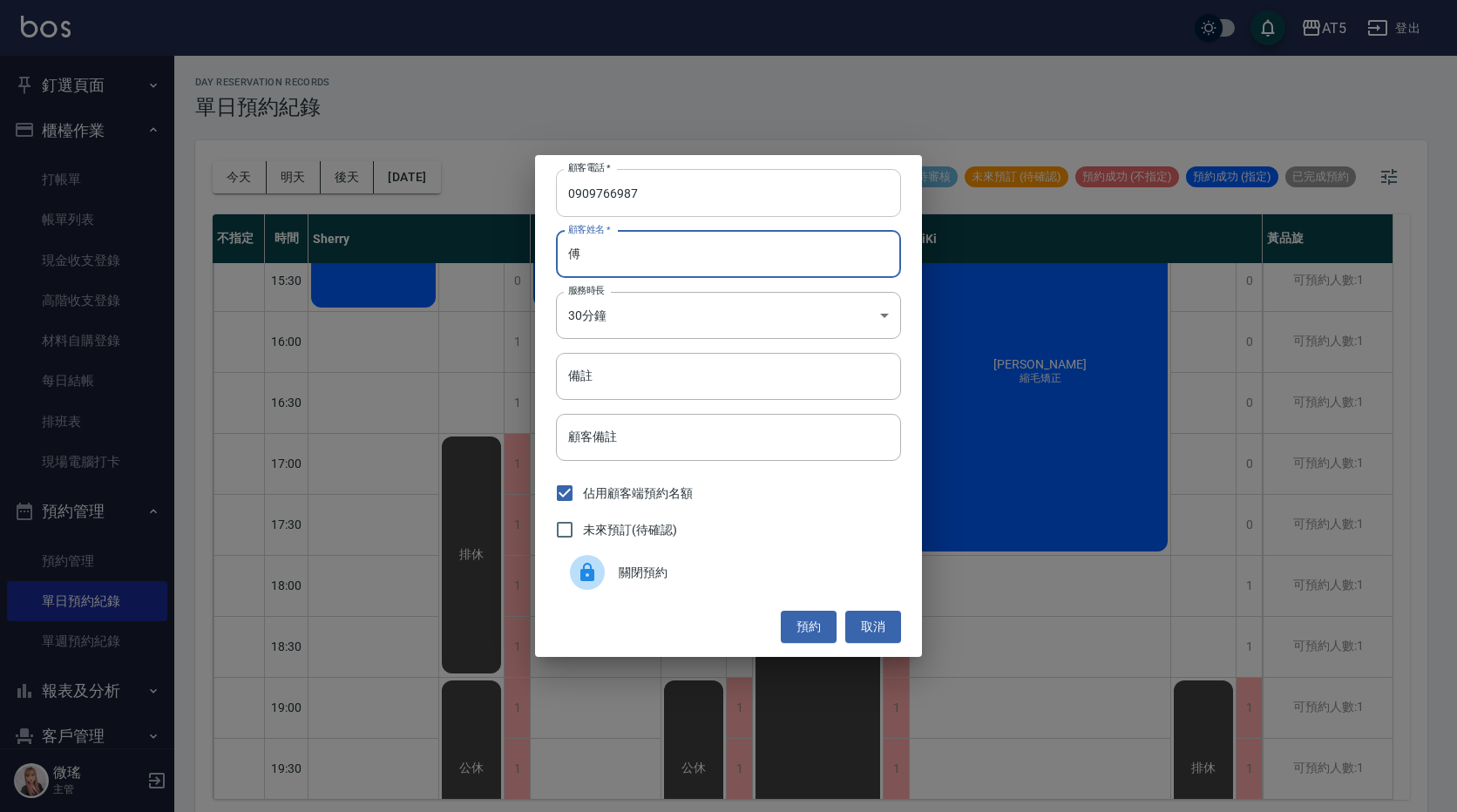
type input "傅"
drag, startPoint x: 661, startPoint y: 193, endPoint x: 645, endPoint y: 521, distance: 328.4
click at [645, 521] on span "未來預訂(待確認)" at bounding box center [630, 531] width 94 height 19
click at [584, 521] on input "未來預訂(待確認)" at bounding box center [564, 529] width 37 height 37
checkbox input "true"
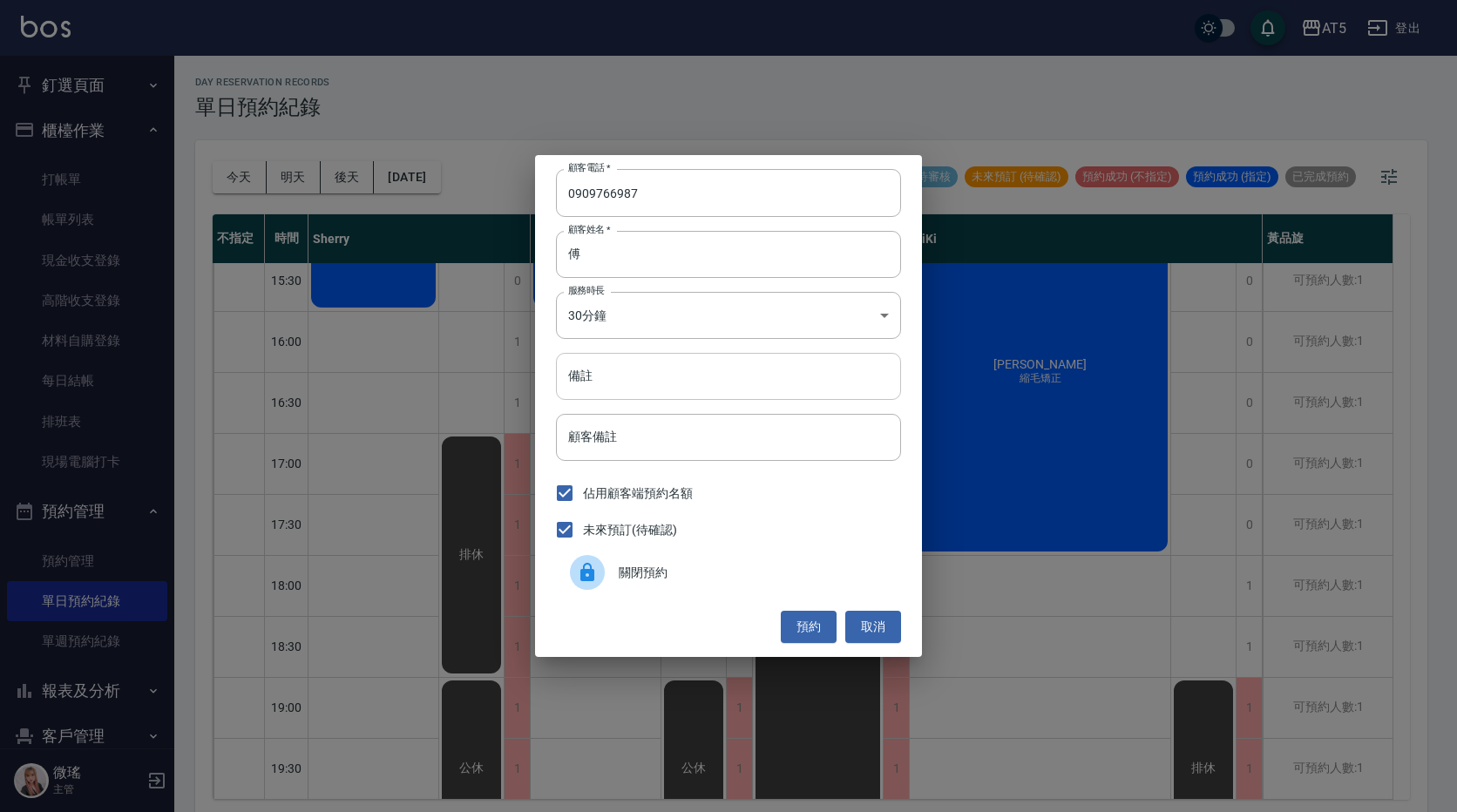
click at [602, 374] on input "備註" at bounding box center [729, 376] width 345 height 47
type input "C"
click at [814, 622] on button "預約" at bounding box center [808, 626] width 55 height 32
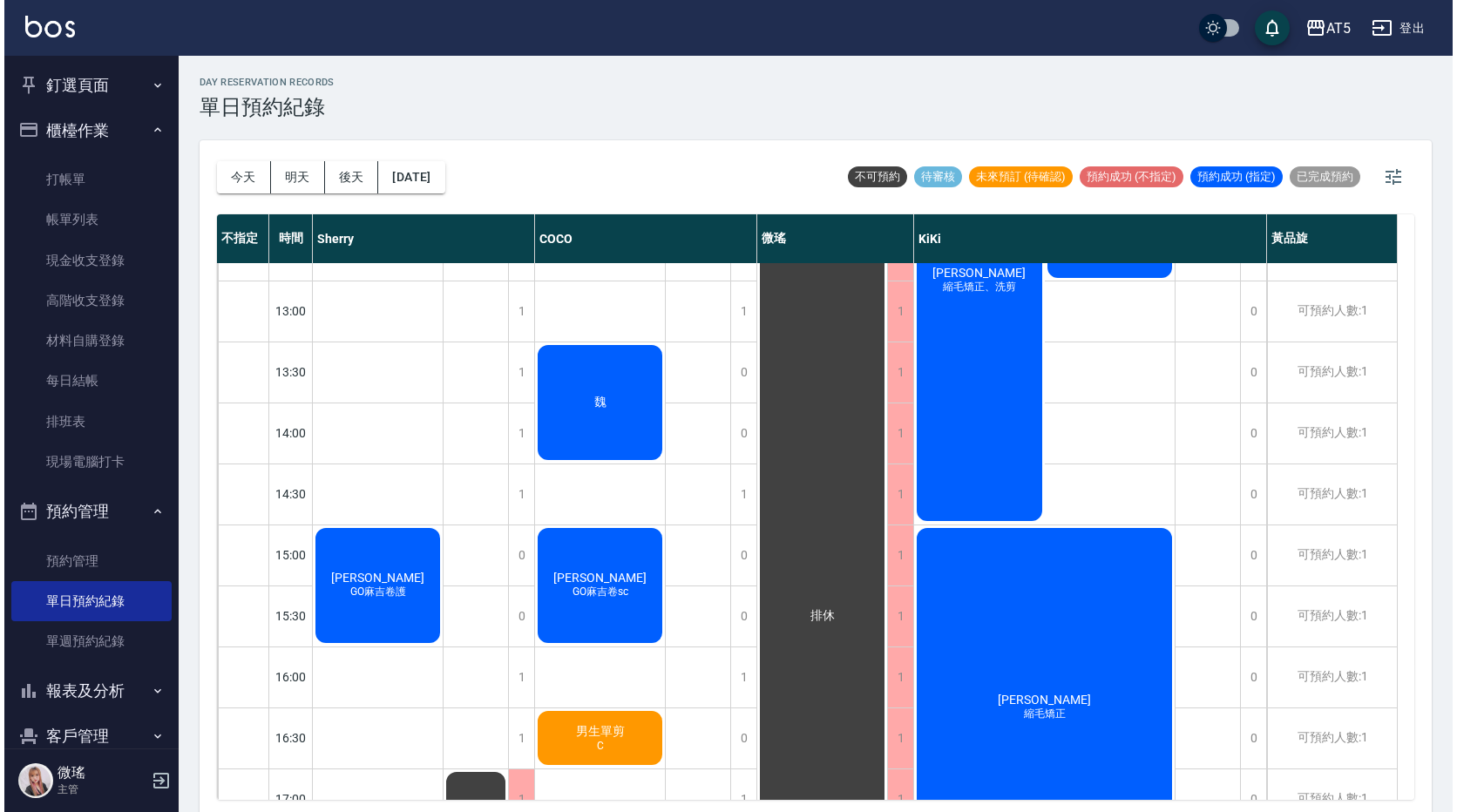
scroll to position [140, 0]
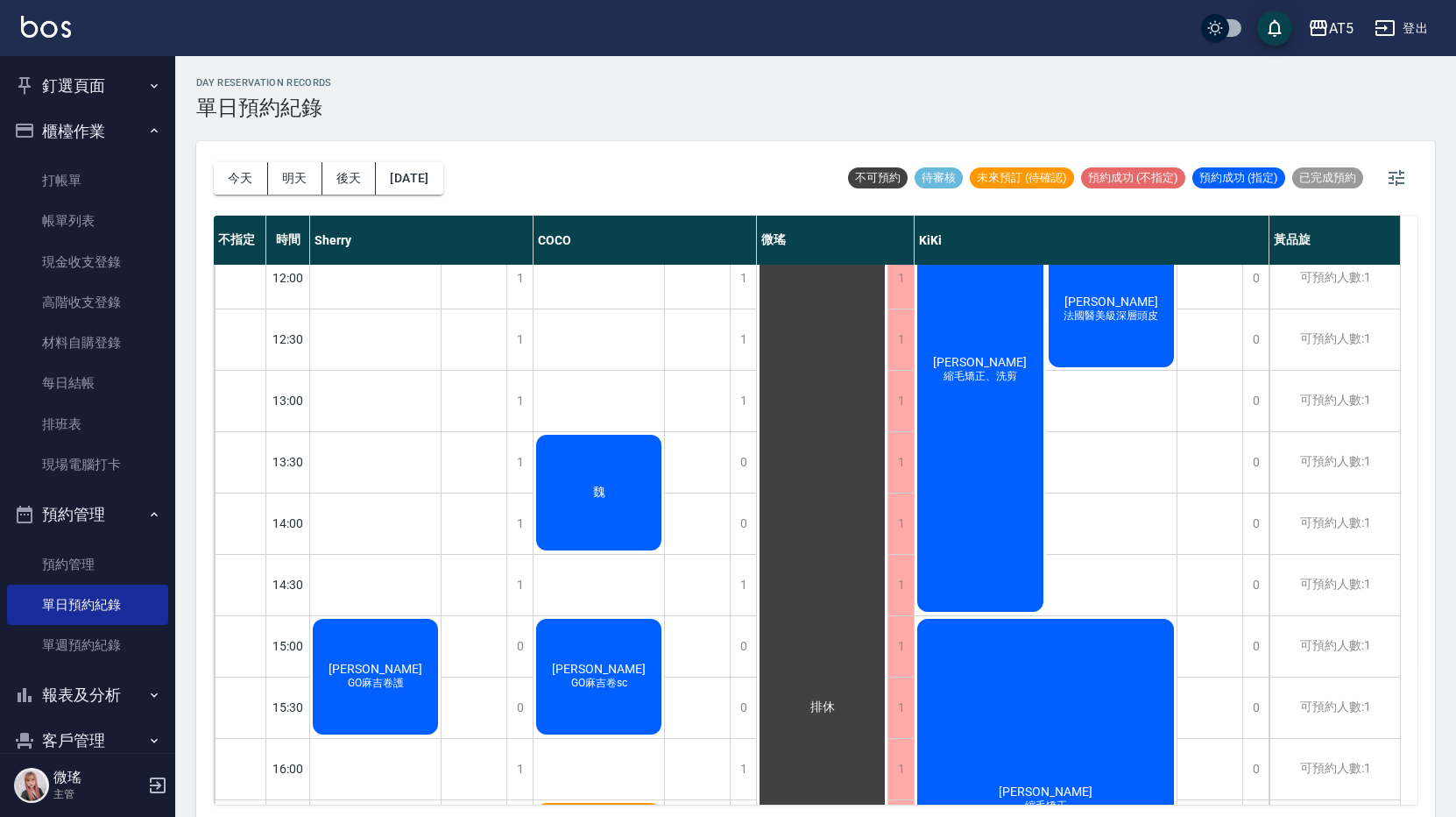
click at [412, 667] on div "陳守貞 GO麻吉卷護" at bounding box center [375, 676] width 130 height 121
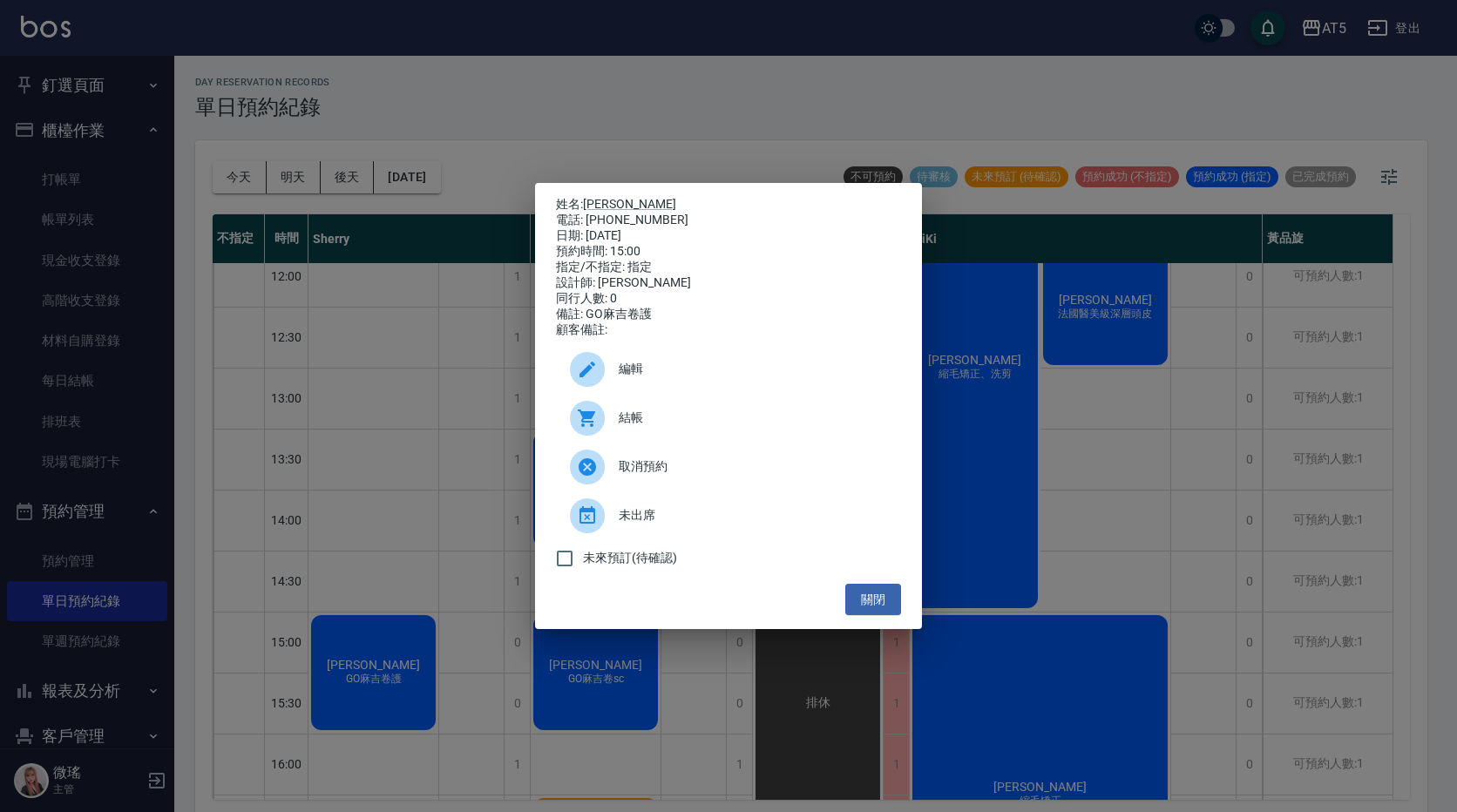
click at [637, 416] on span "結帳" at bounding box center [753, 418] width 268 height 19
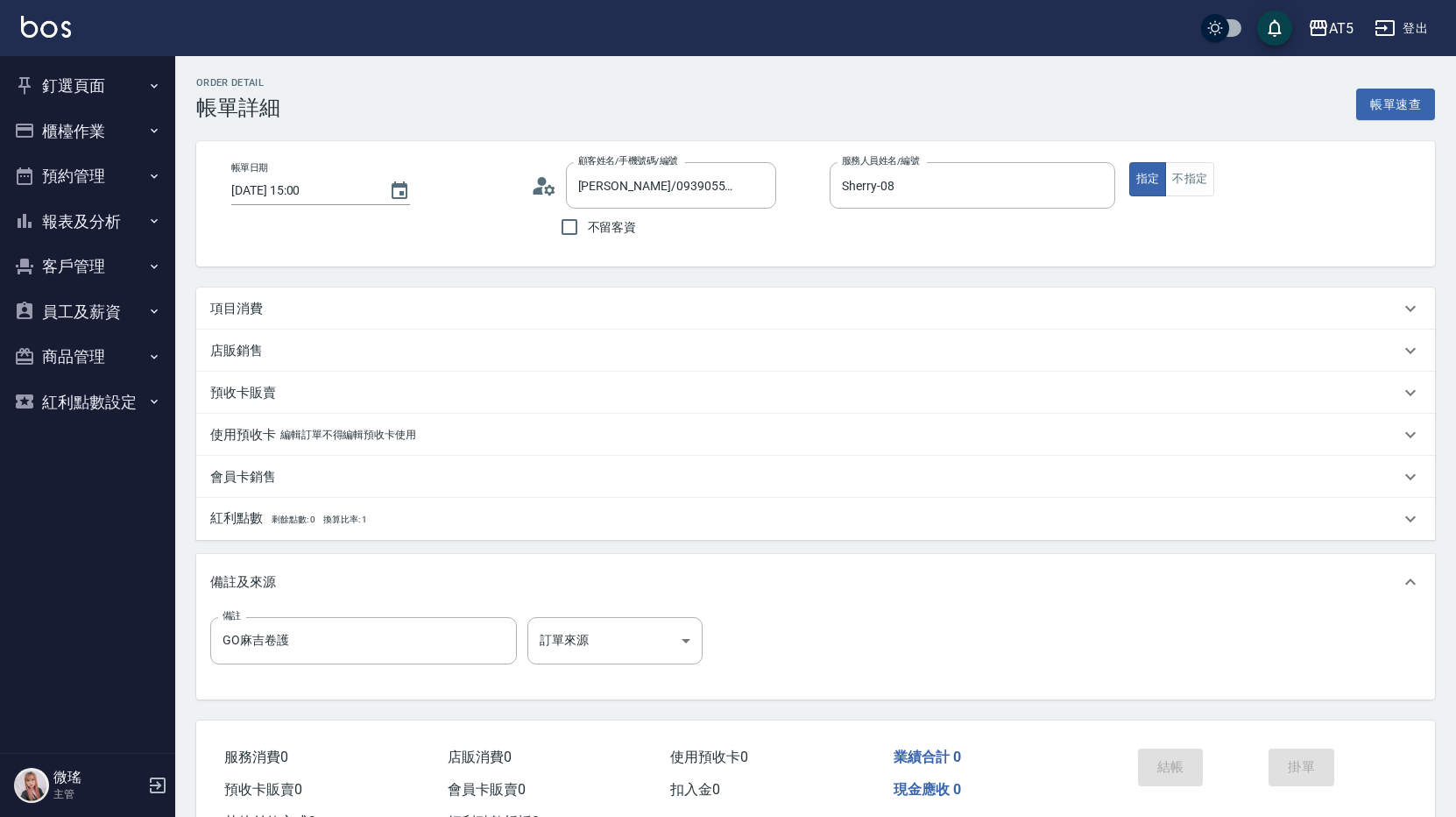
click at [611, 311] on div "項目消費" at bounding box center [805, 309] width 1190 height 19
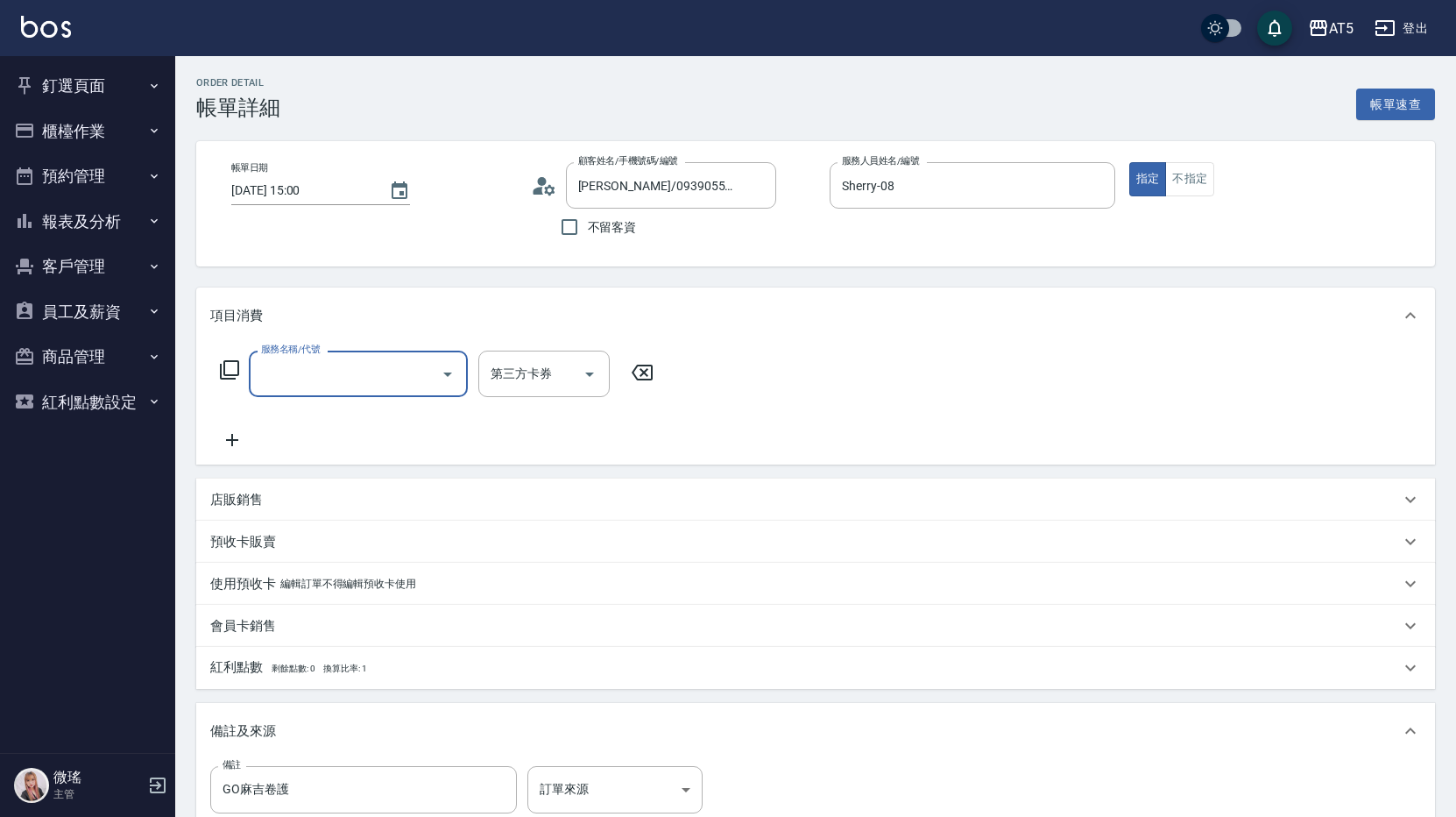
click at [349, 372] on input "服務名稱/代號" at bounding box center [345, 374] width 177 height 31
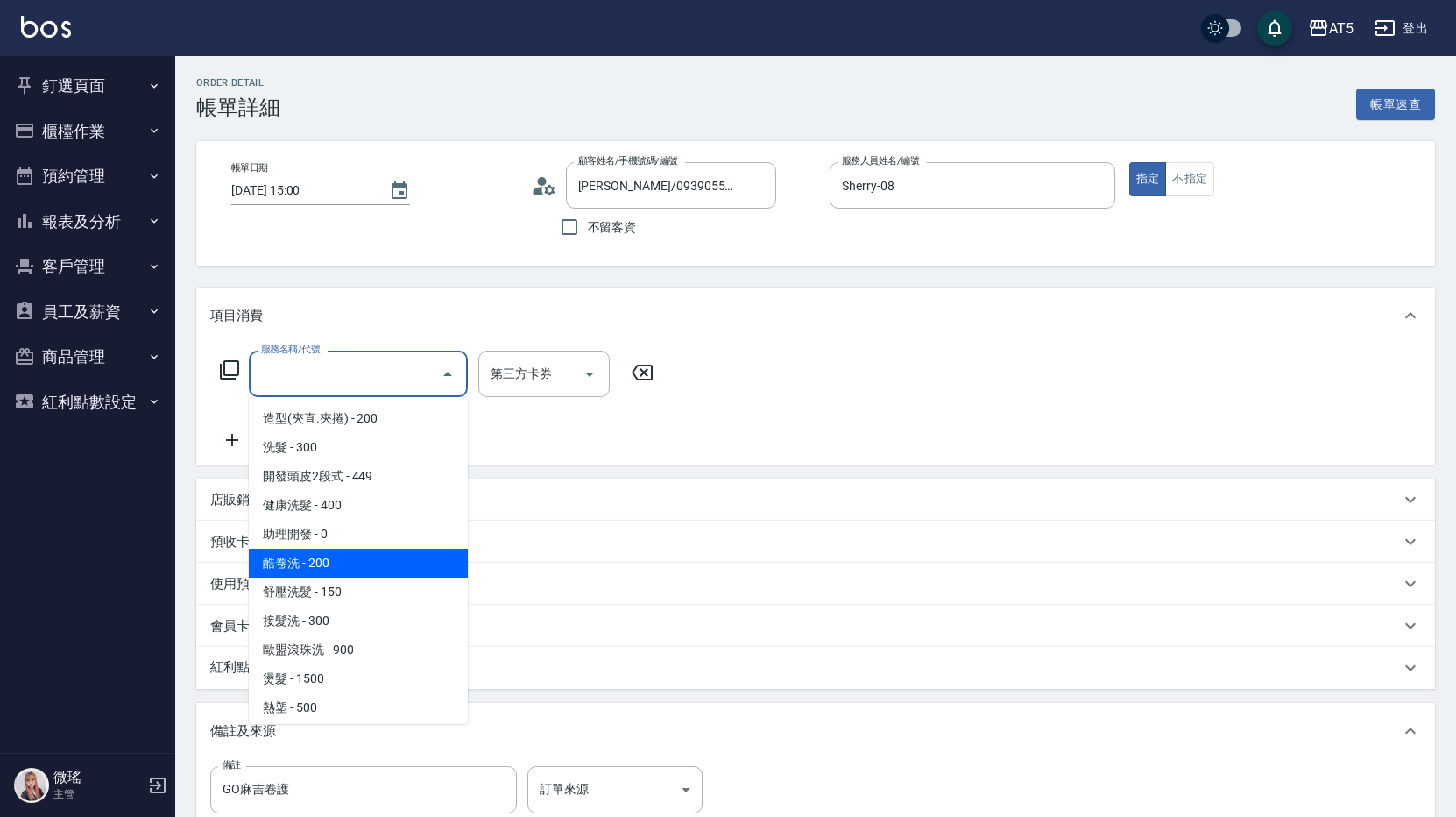
type input "5"
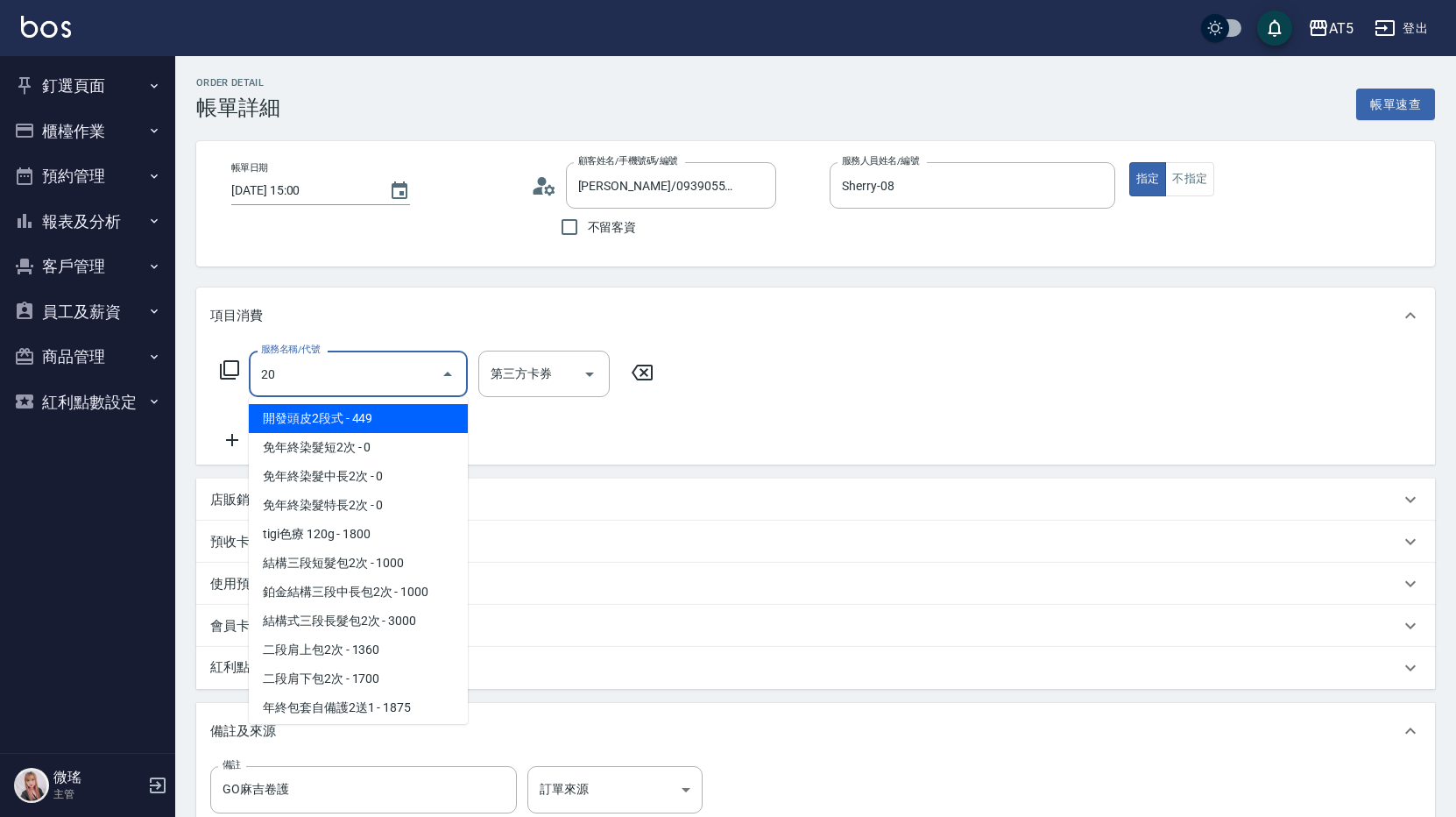
type input "201"
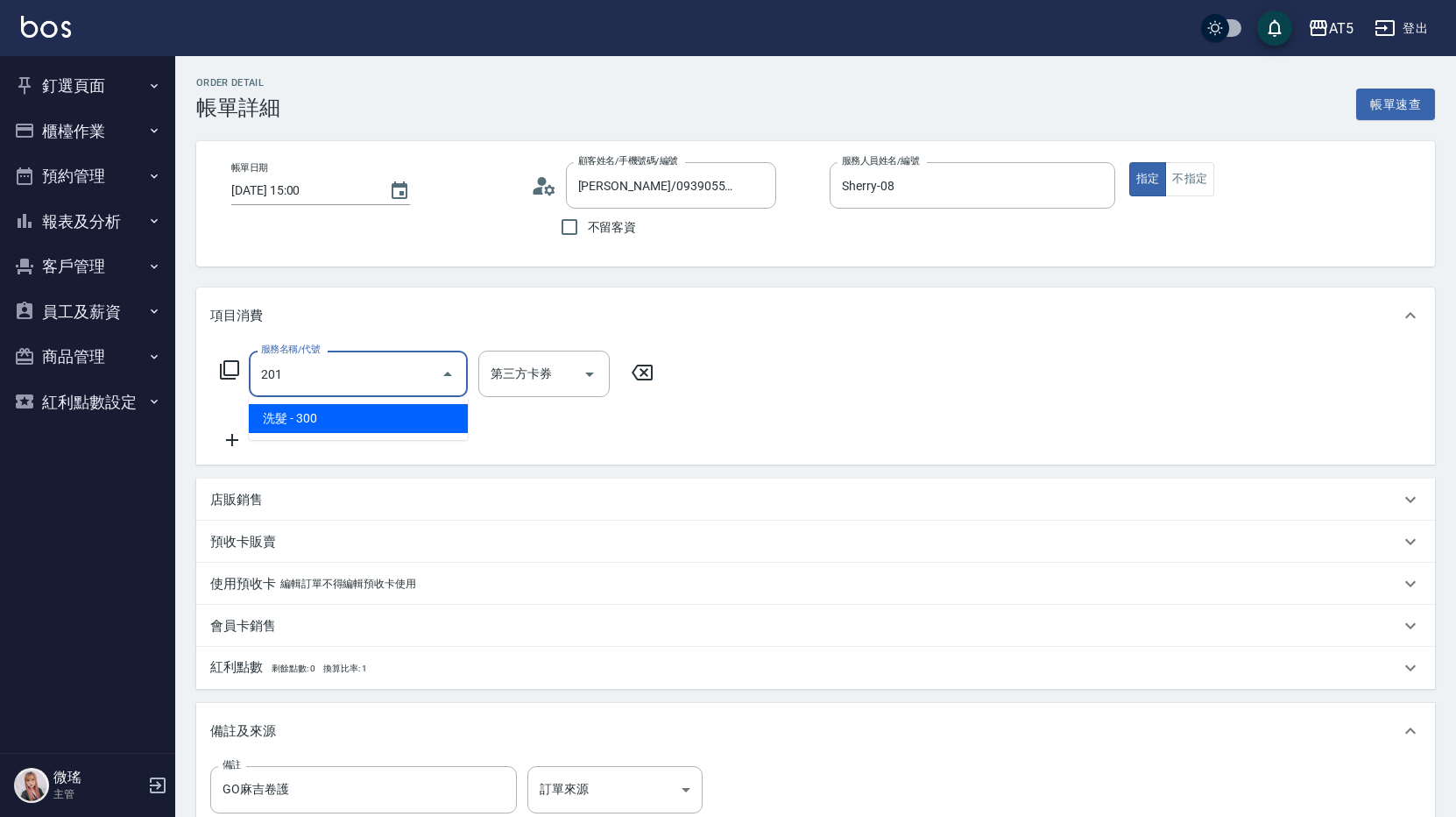
type input "30"
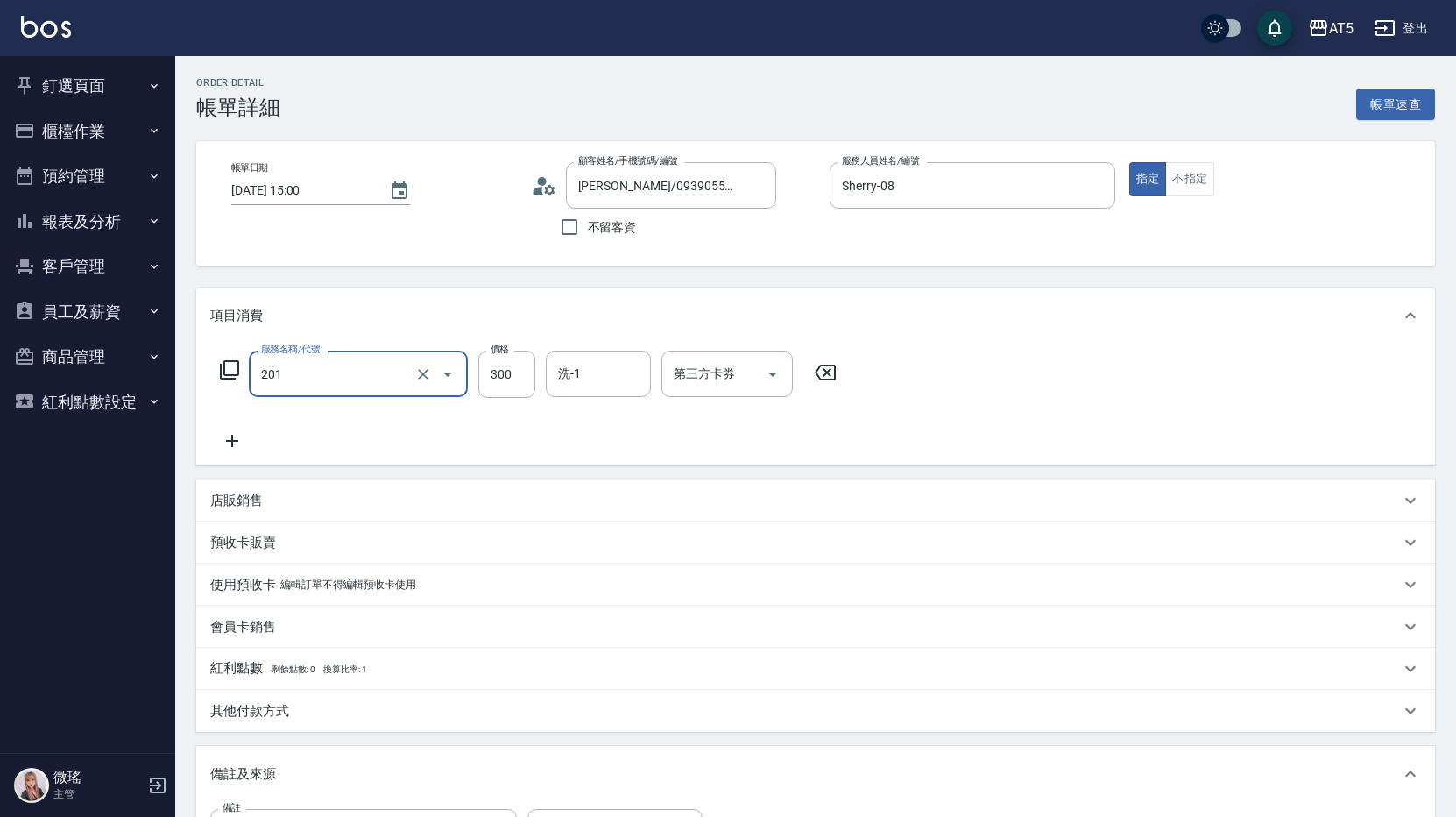
type input "洗髮(201)"
type input "0"
type input "599"
type input "50"
type input "599"
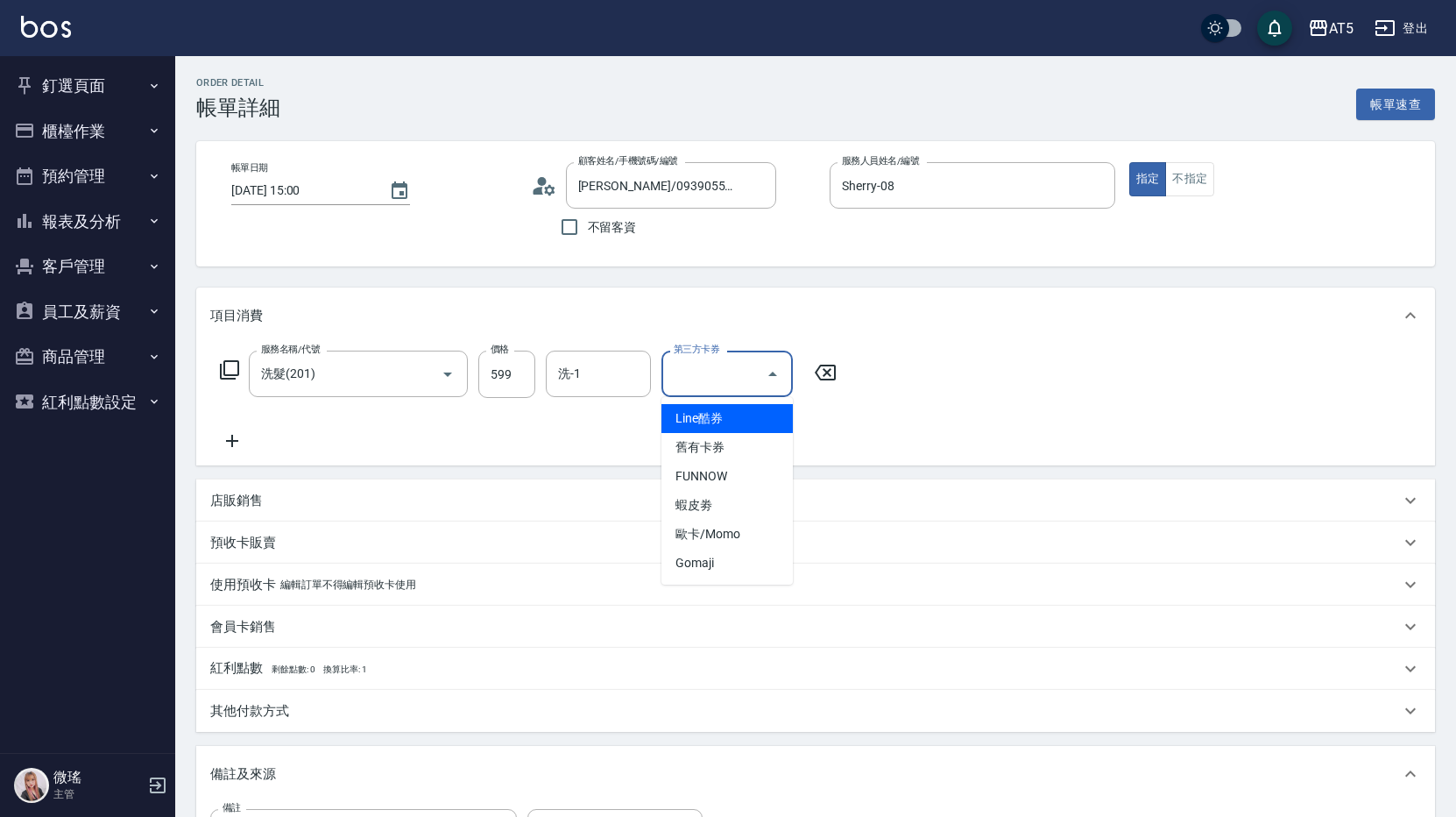
click at [702, 380] on input "第三方卡券" at bounding box center [714, 374] width 90 height 31
click at [737, 569] on span "Gomaji" at bounding box center [726, 563] width 131 height 29
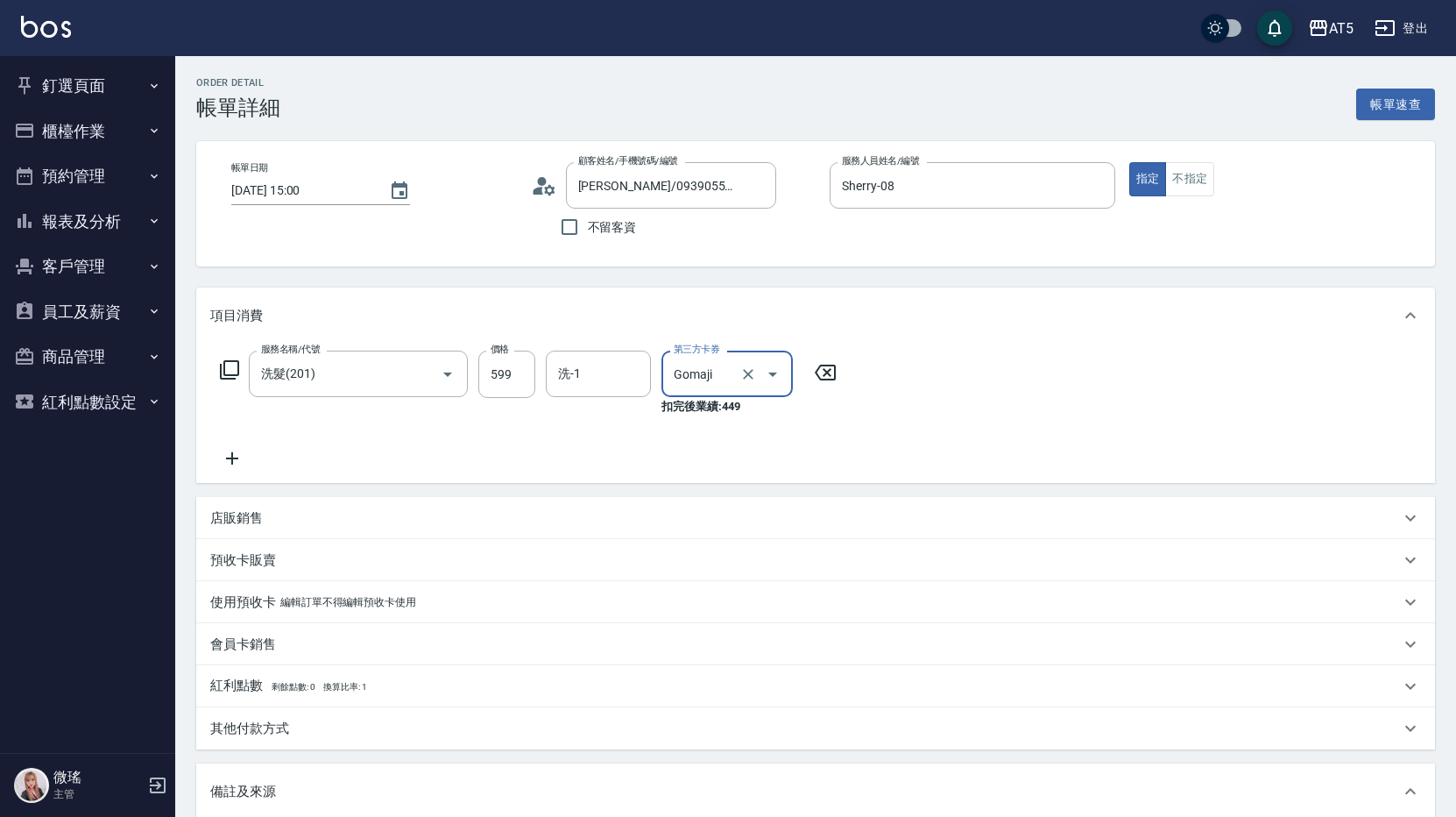
type input "Gomaji"
type input "0"
click at [950, 409] on div "服務名稱/代號 洗髮(201) 服務名稱/代號 價格 599 價格 洗-1 洗-1 第三方卡券 Gomaji 第三方卡券 扣完後業績: 449" at bounding box center [816, 413] width 1239 height 140
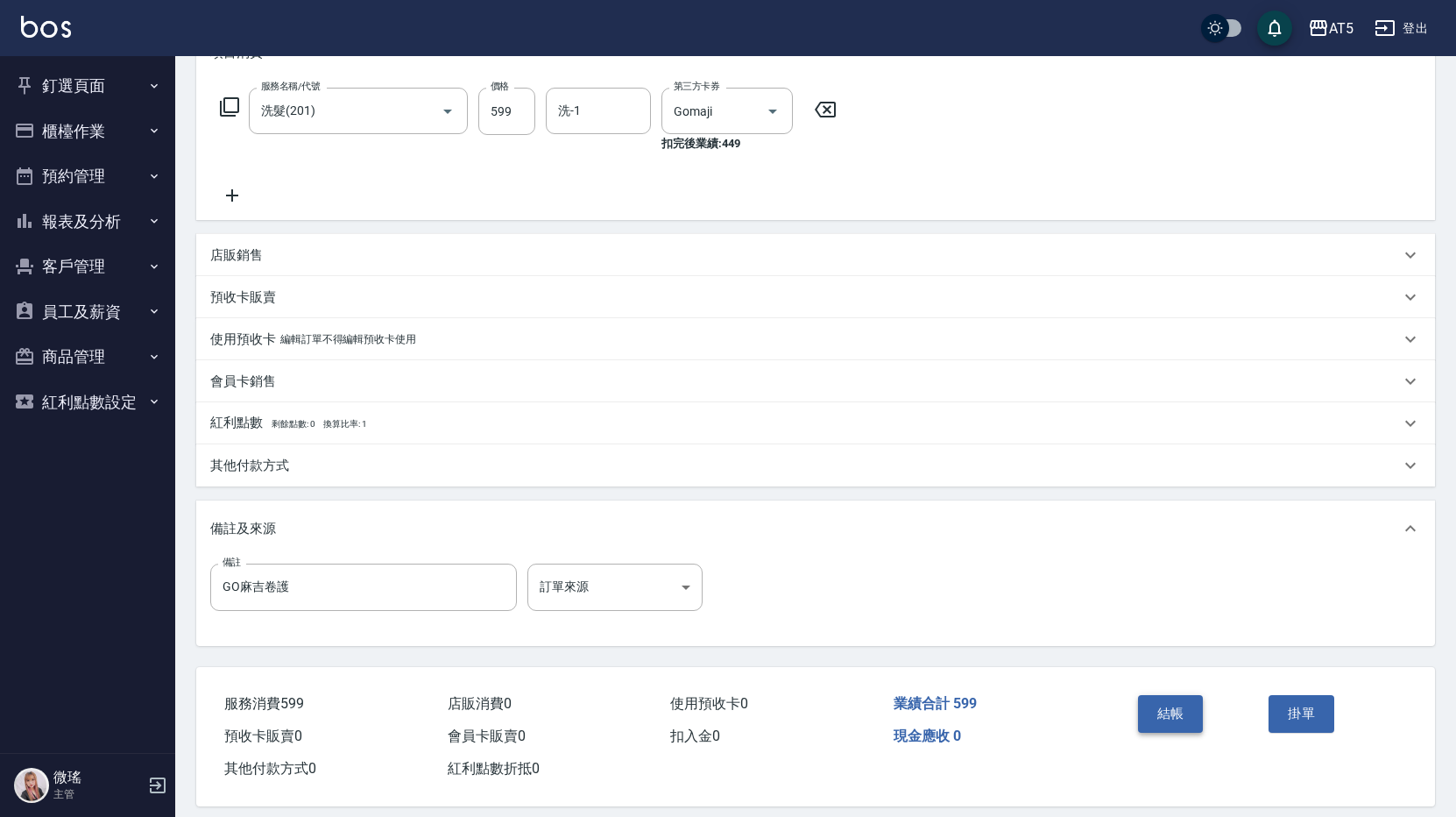
click at [1192, 719] on button "結帳" at bounding box center [1171, 713] width 66 height 37
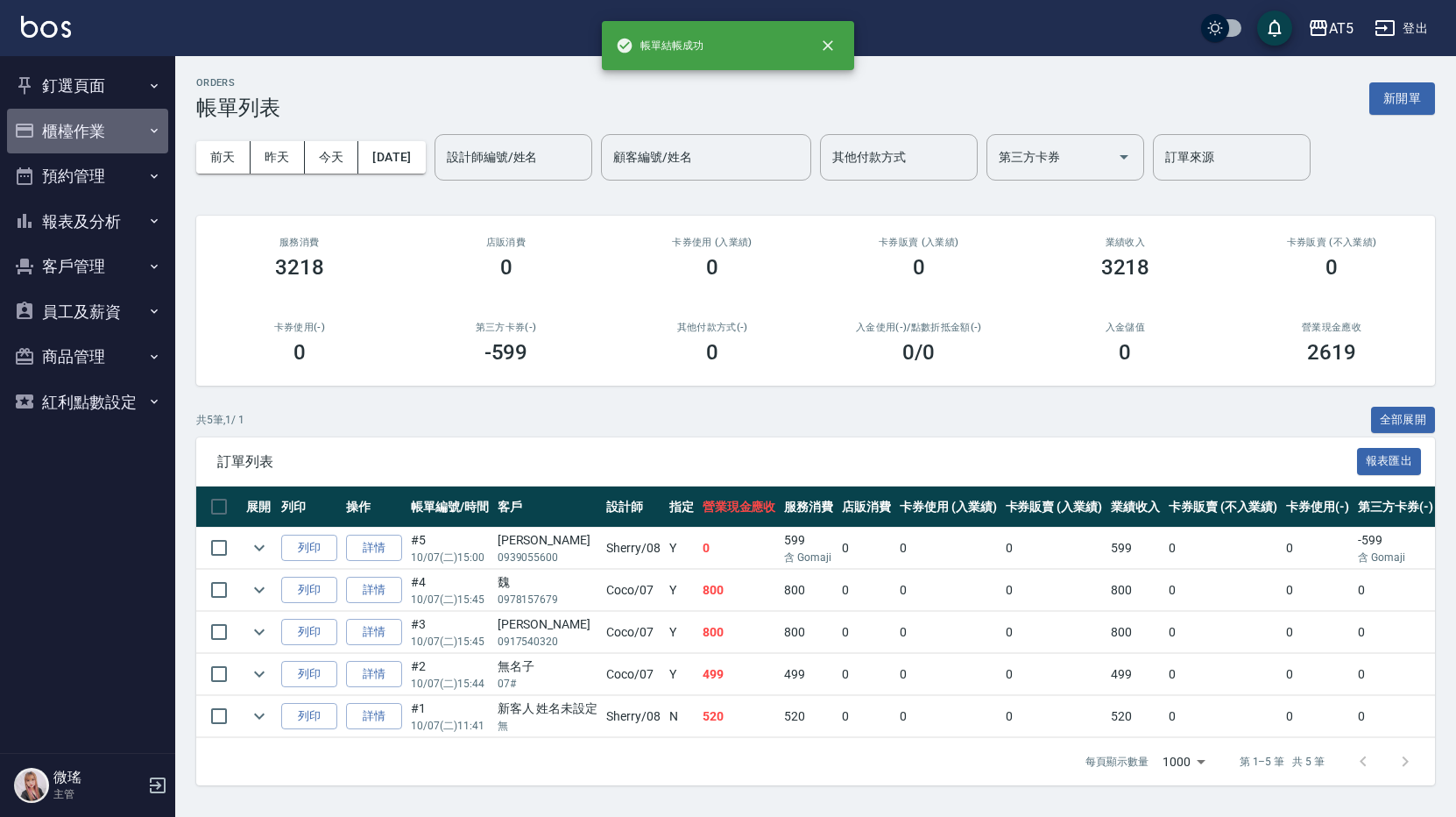
click at [87, 123] on button "櫃檯作業" at bounding box center [87, 131] width 161 height 45
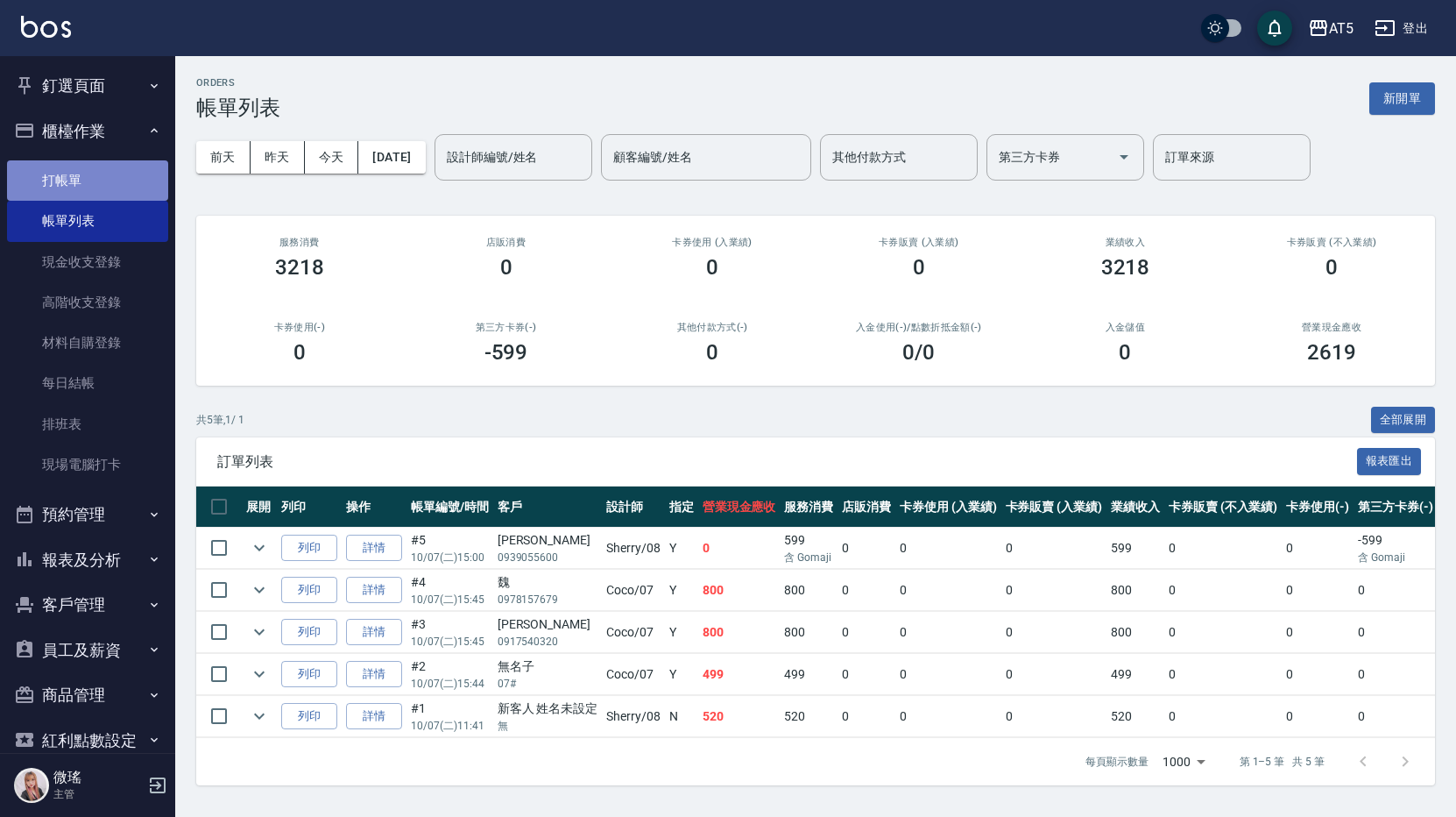
click at [102, 199] on link "打帳單" at bounding box center [87, 180] width 161 height 41
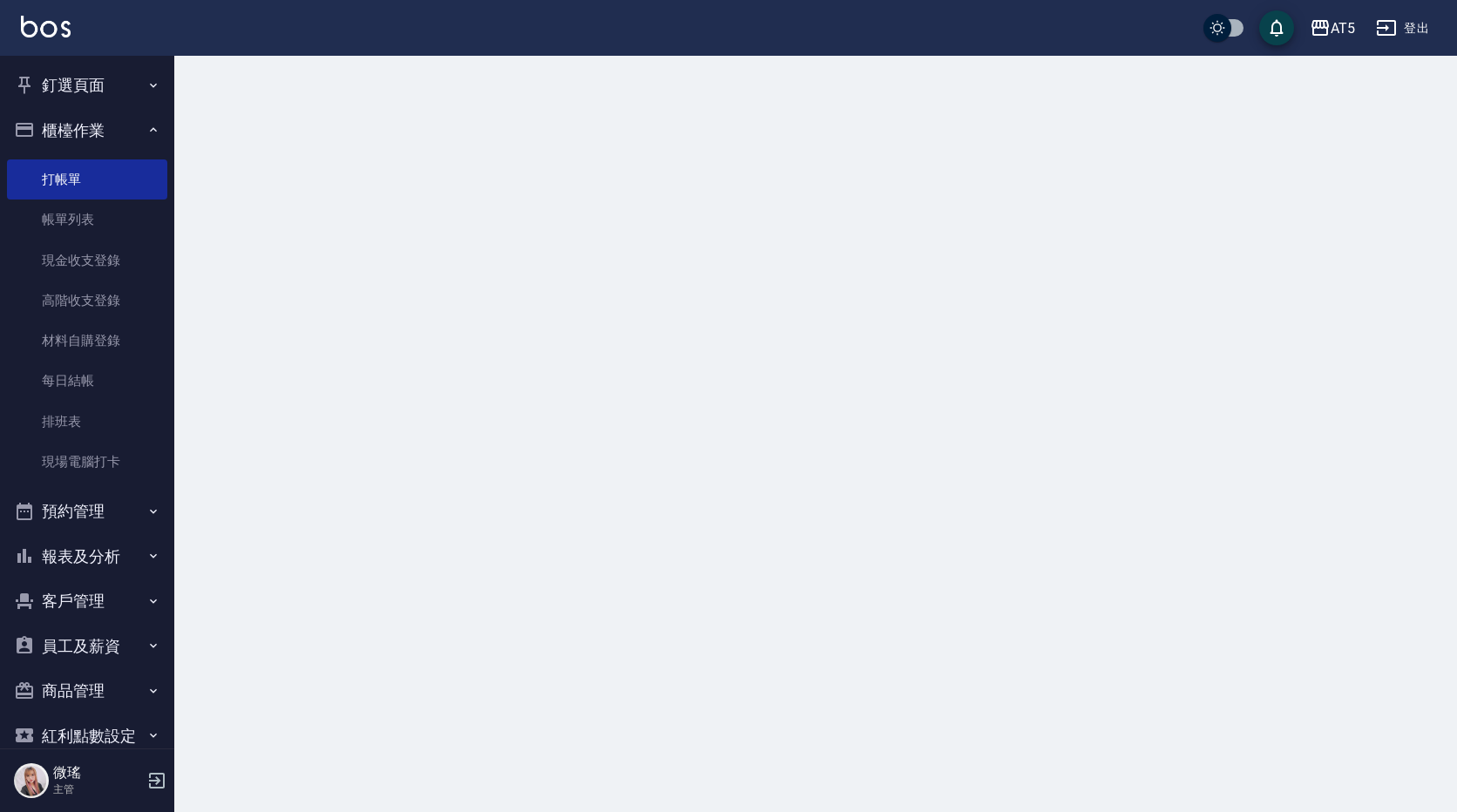
click at [101, 189] on link "打帳單" at bounding box center [86, 179] width 160 height 40
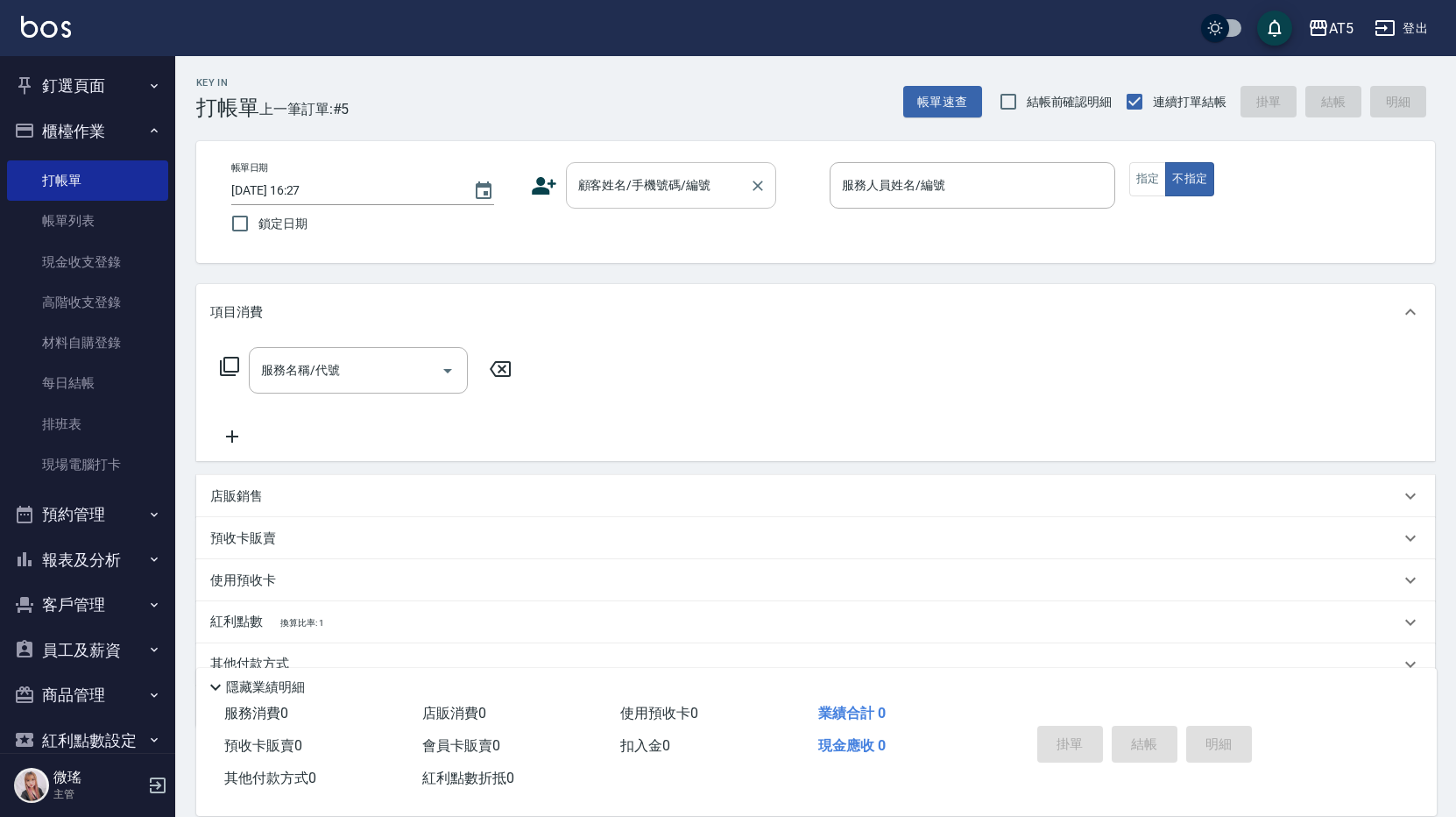
click at [611, 201] on input "顧客姓名/手機號碼/編號" at bounding box center [657, 185] width 168 height 31
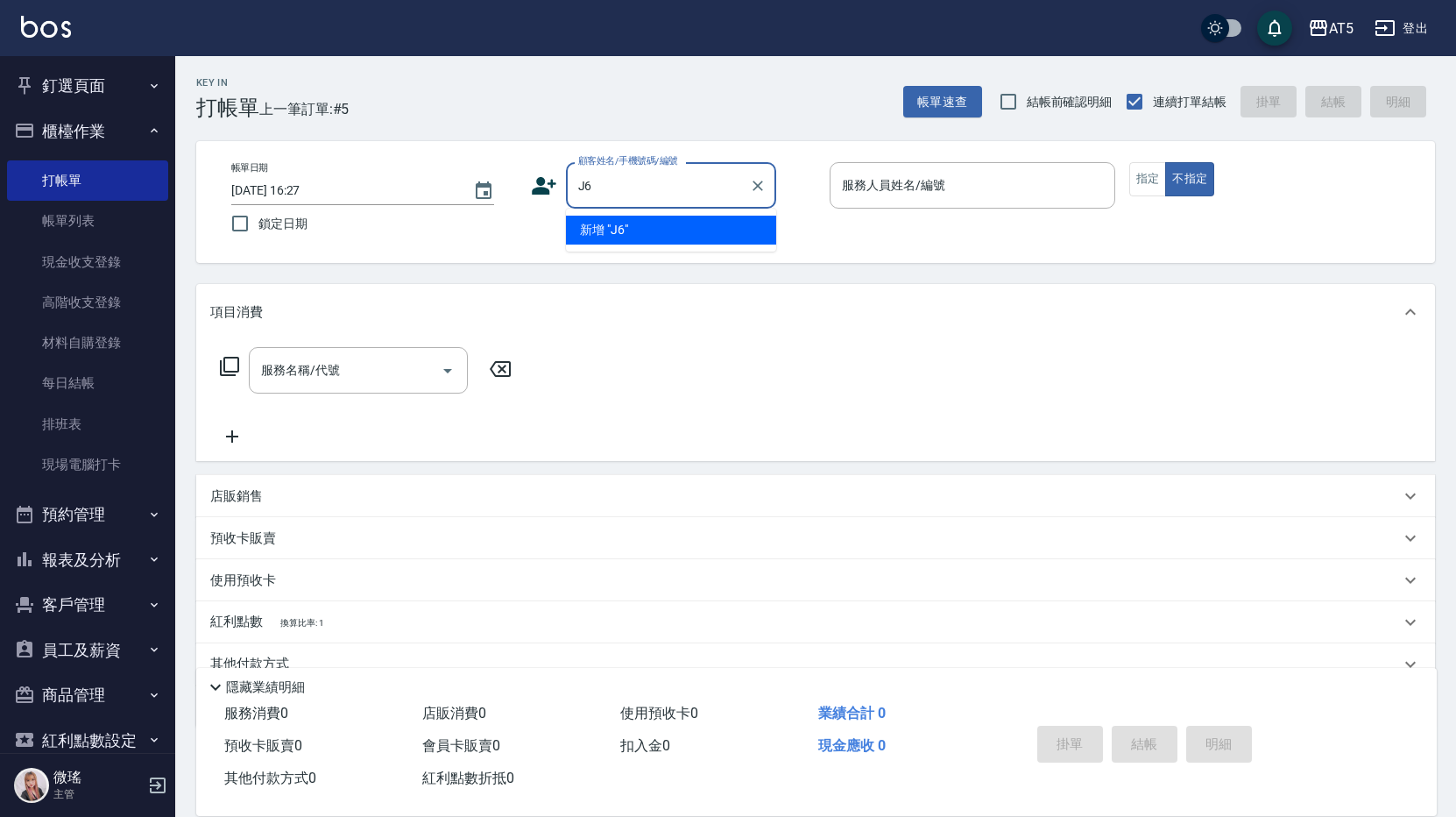
type input "J"
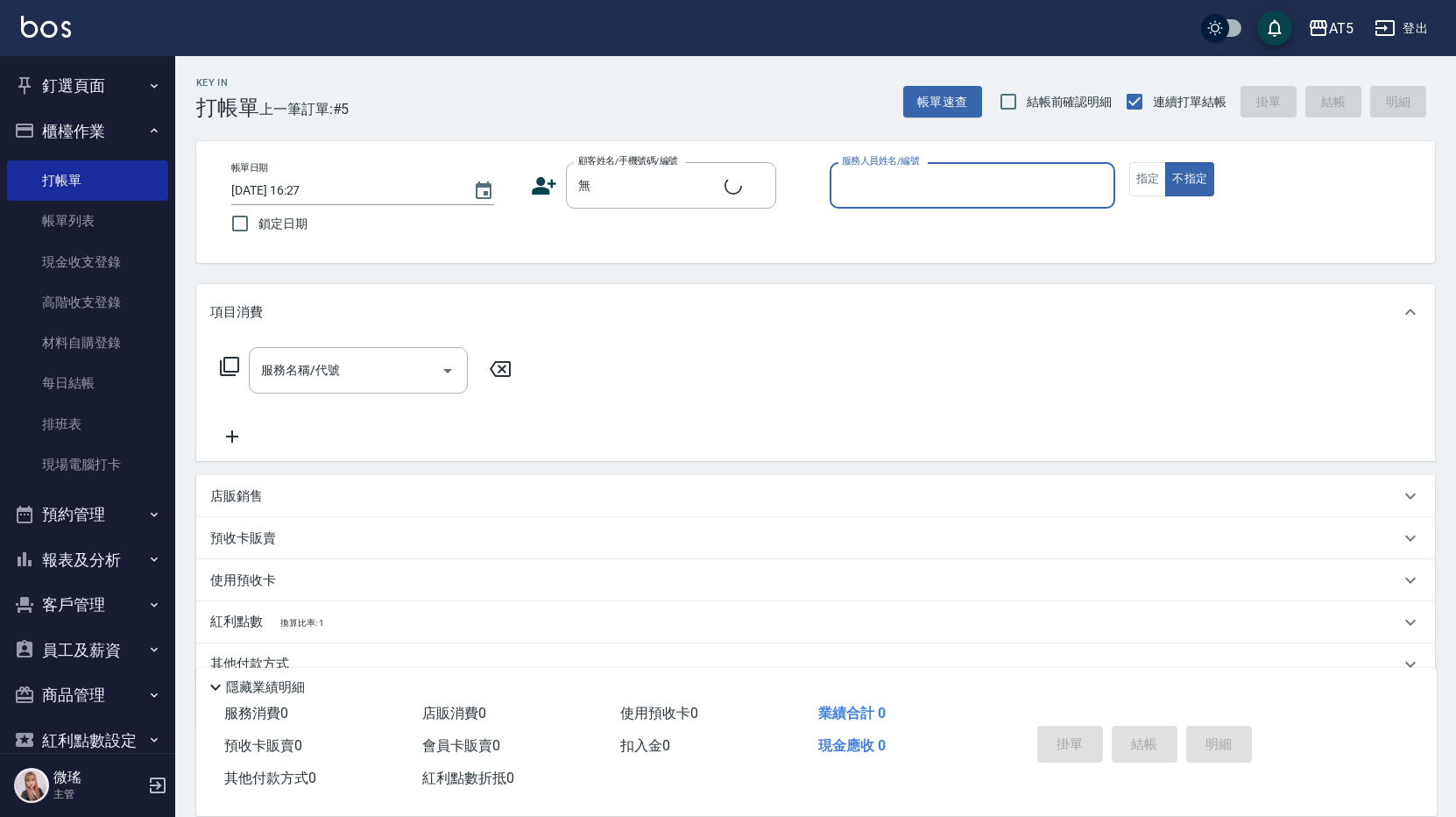
type input "新客人 姓名未設定/無/null"
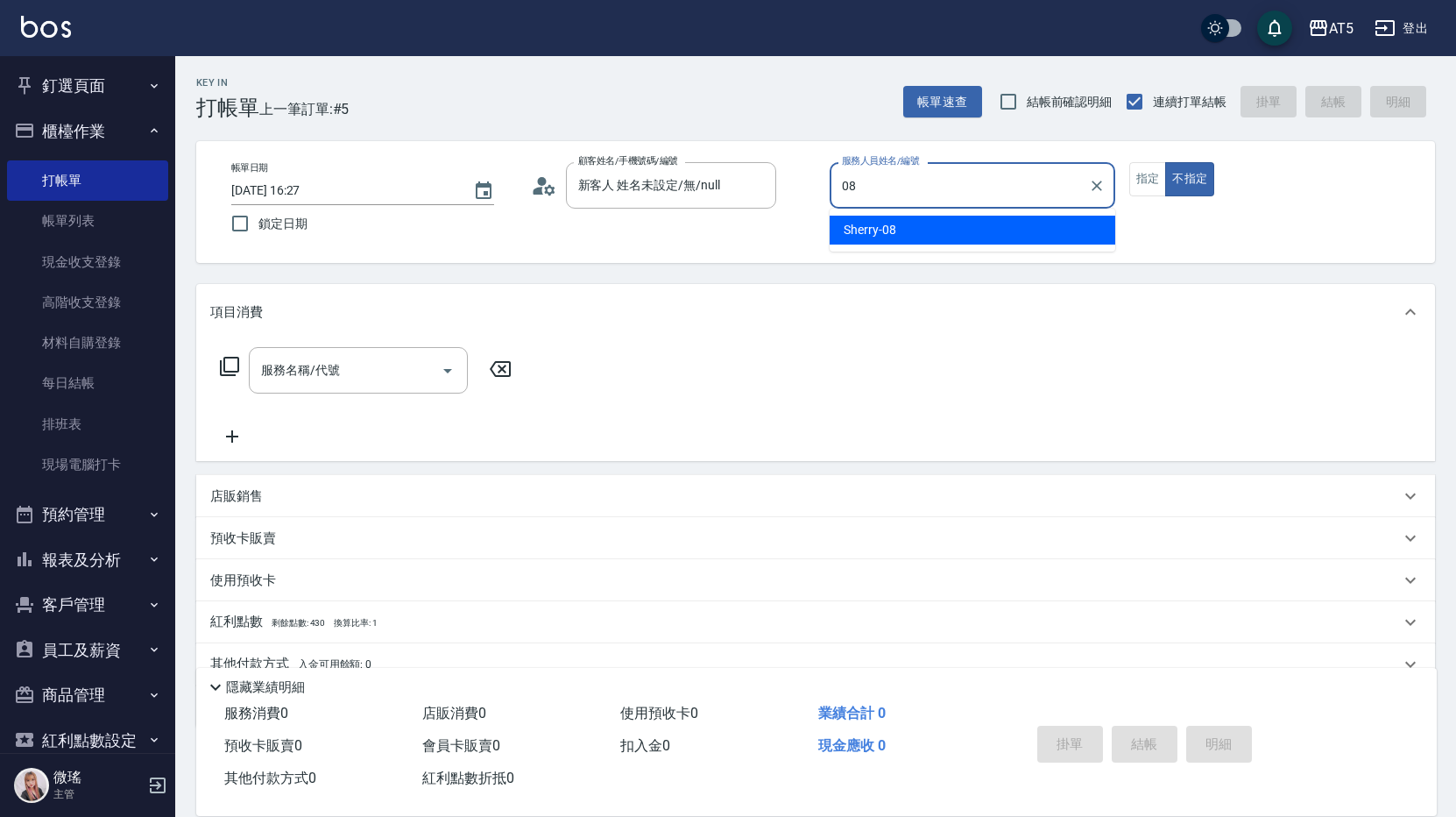
type input "Sherry-08"
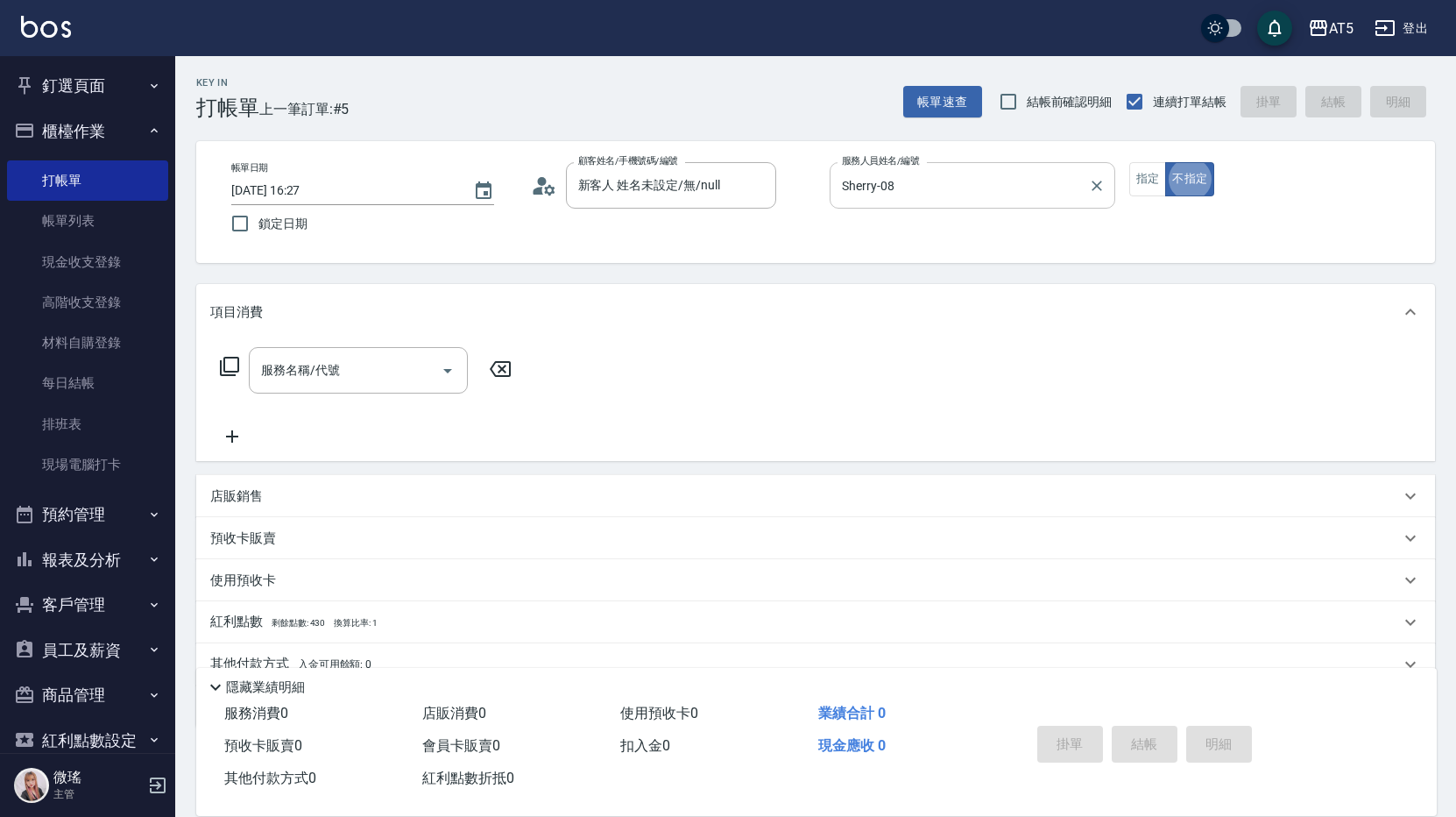
type button "false"
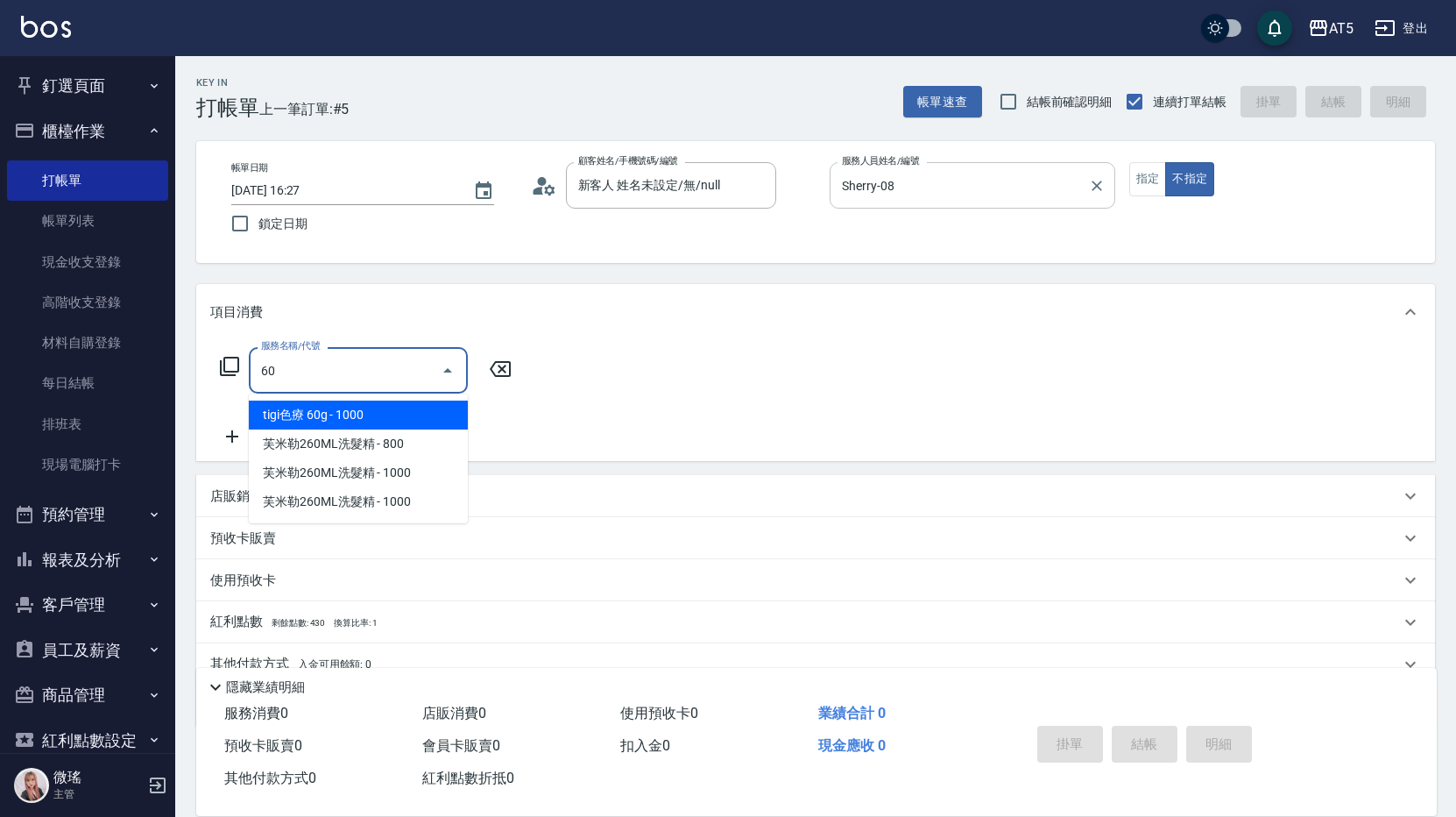
type input "6"
type input "tigi色療 120g(620)"
type input "180"
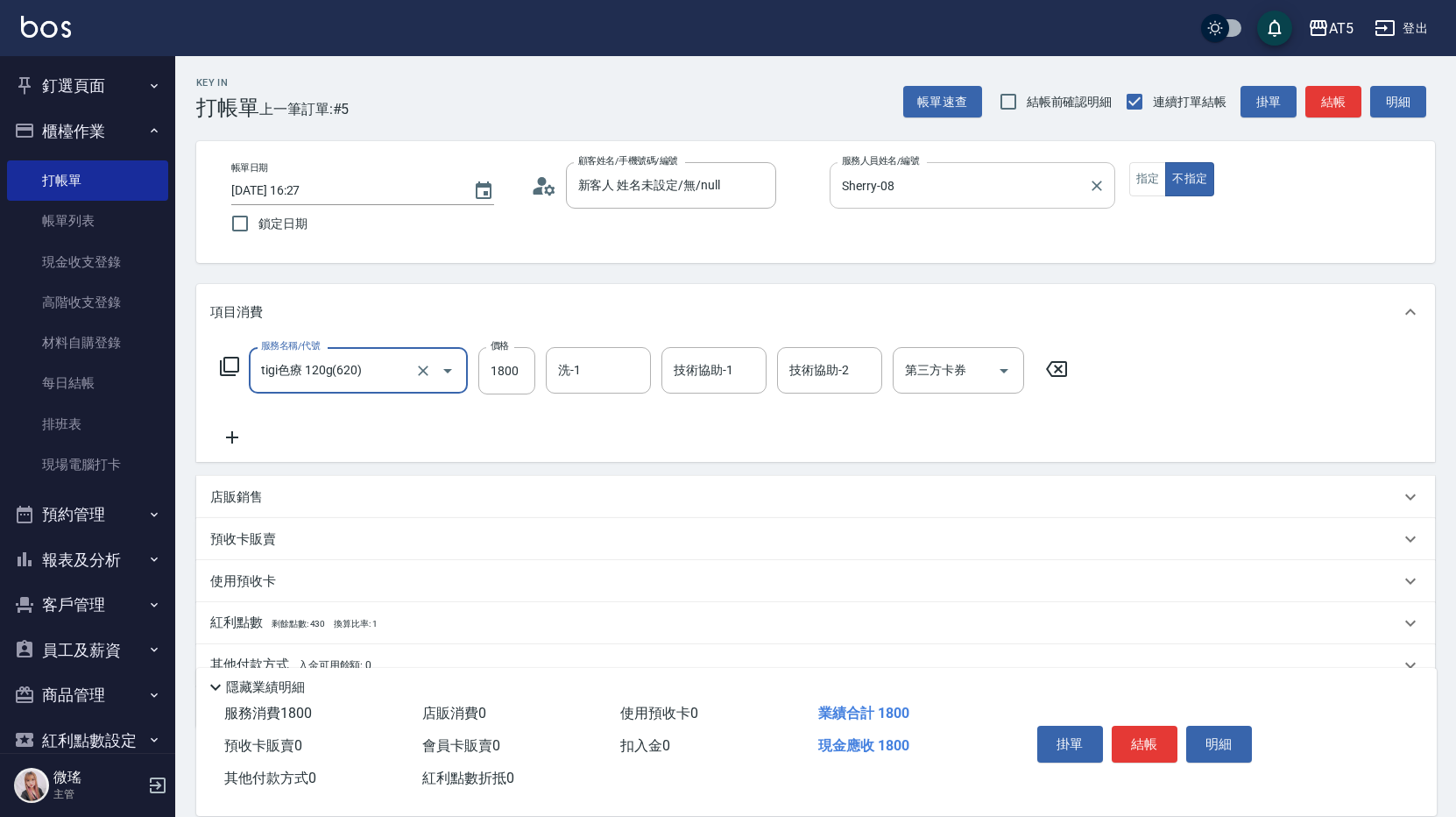
type input "tigi色療 120g(620)"
click at [474, 351] on div "服務名稱/代號 tigi色療 120g(620) 服務名稱/代號 價格 1800 價格 洗-1 洗-1 技術協助-1 技術協助-1 技術協助-2 技術協助-2…" at bounding box center [644, 371] width 869 height 47
click at [424, 358] on button "Clear" at bounding box center [423, 371] width 25 height 25
type input "20"
type input "0"
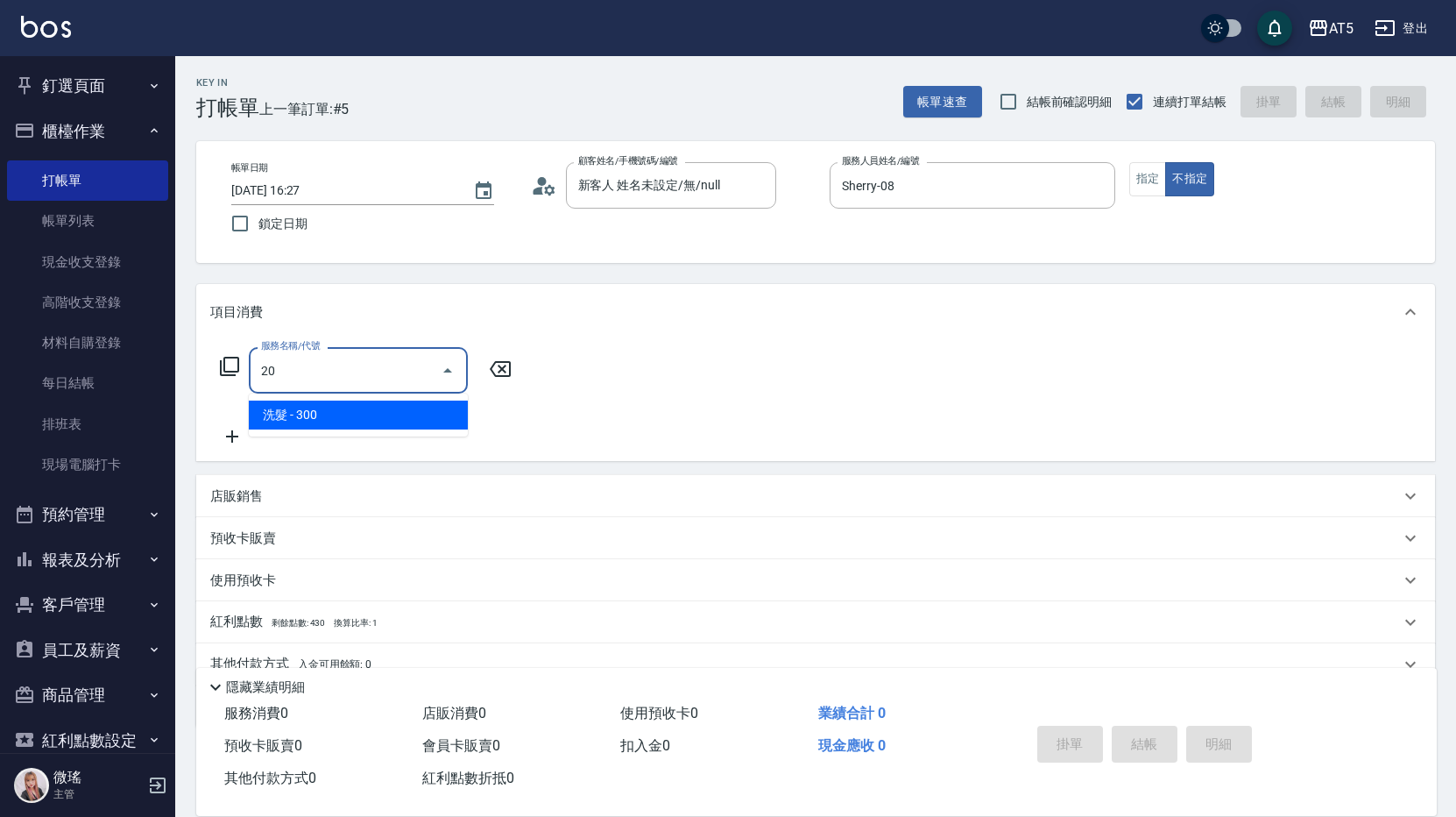
type input "201"
type input "30"
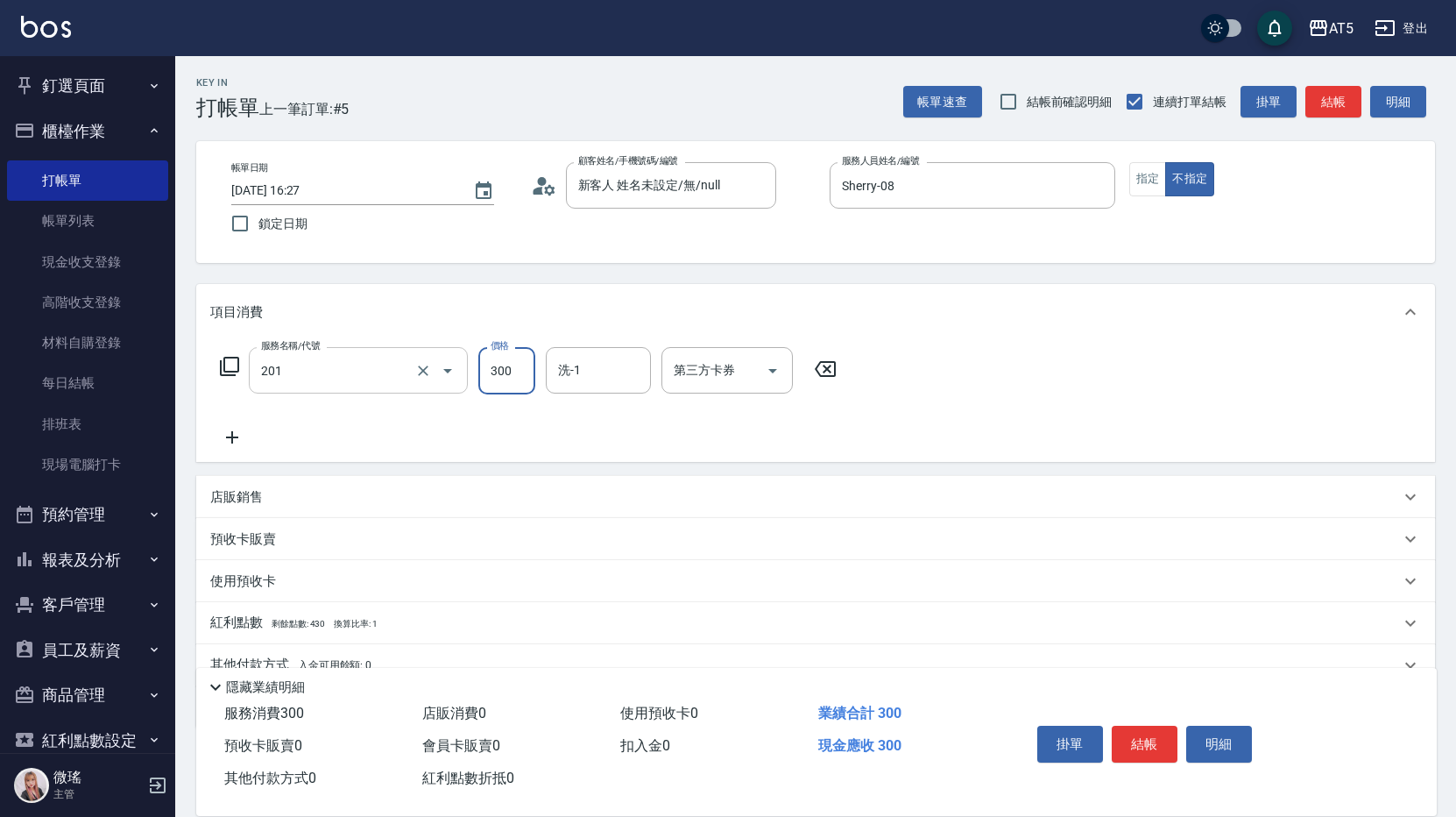
type input "洗髮(201)"
type input "3"
type input "0"
type input "32"
type input "30"
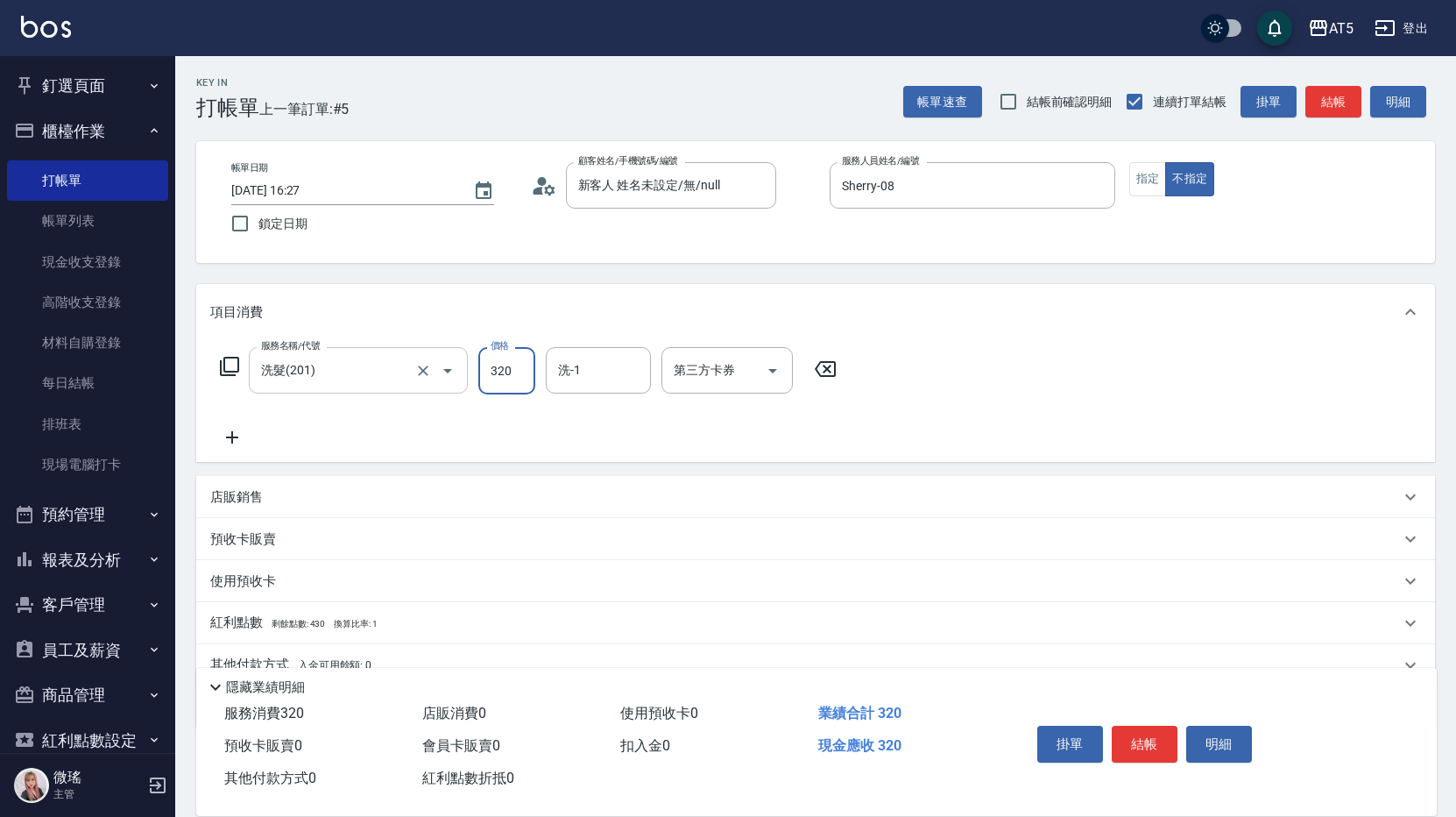
type input "320"
type input "sandy-03"
click at [1162, 743] on button "結帳" at bounding box center [1145, 743] width 66 height 37
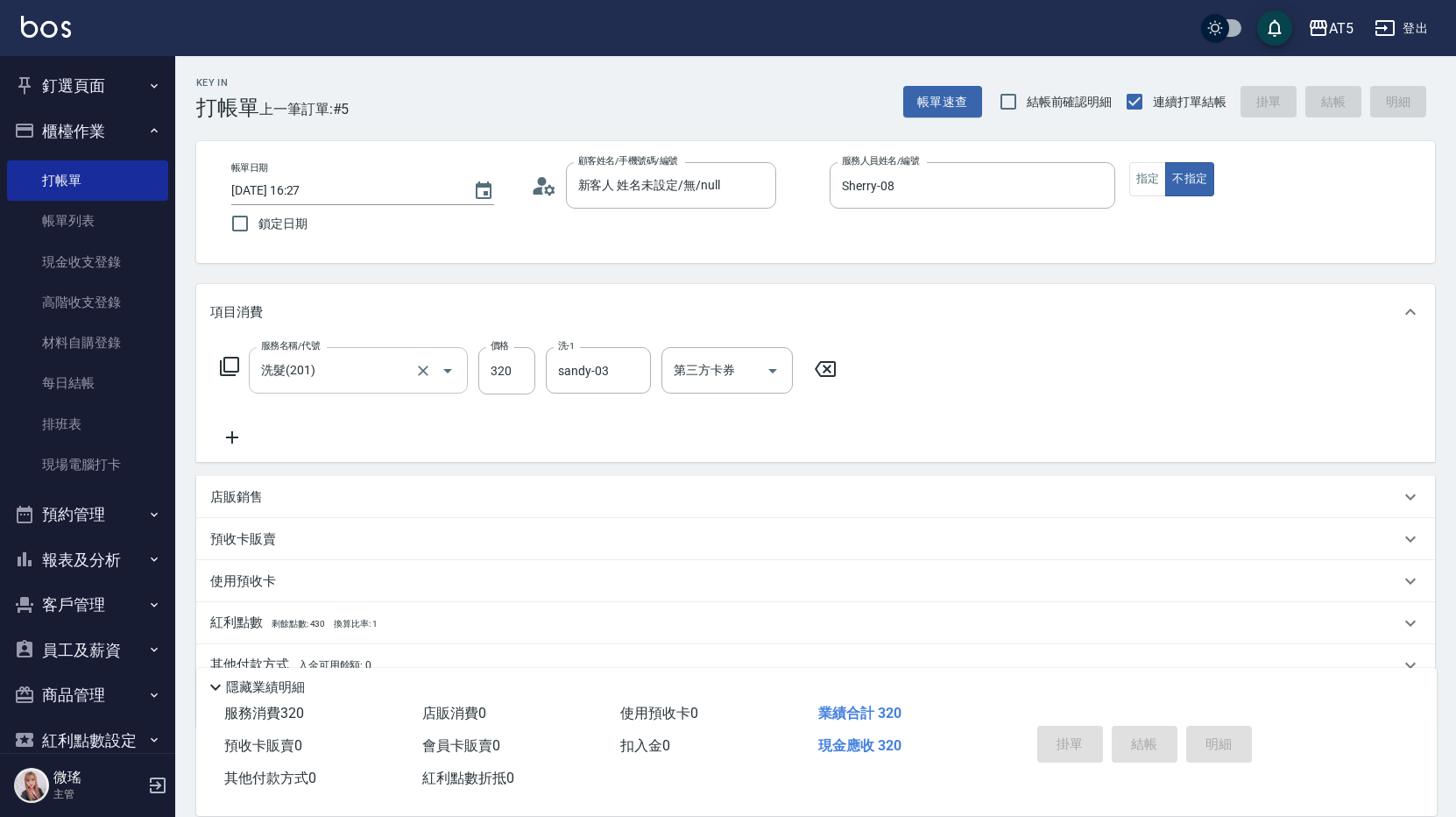
type input "0"
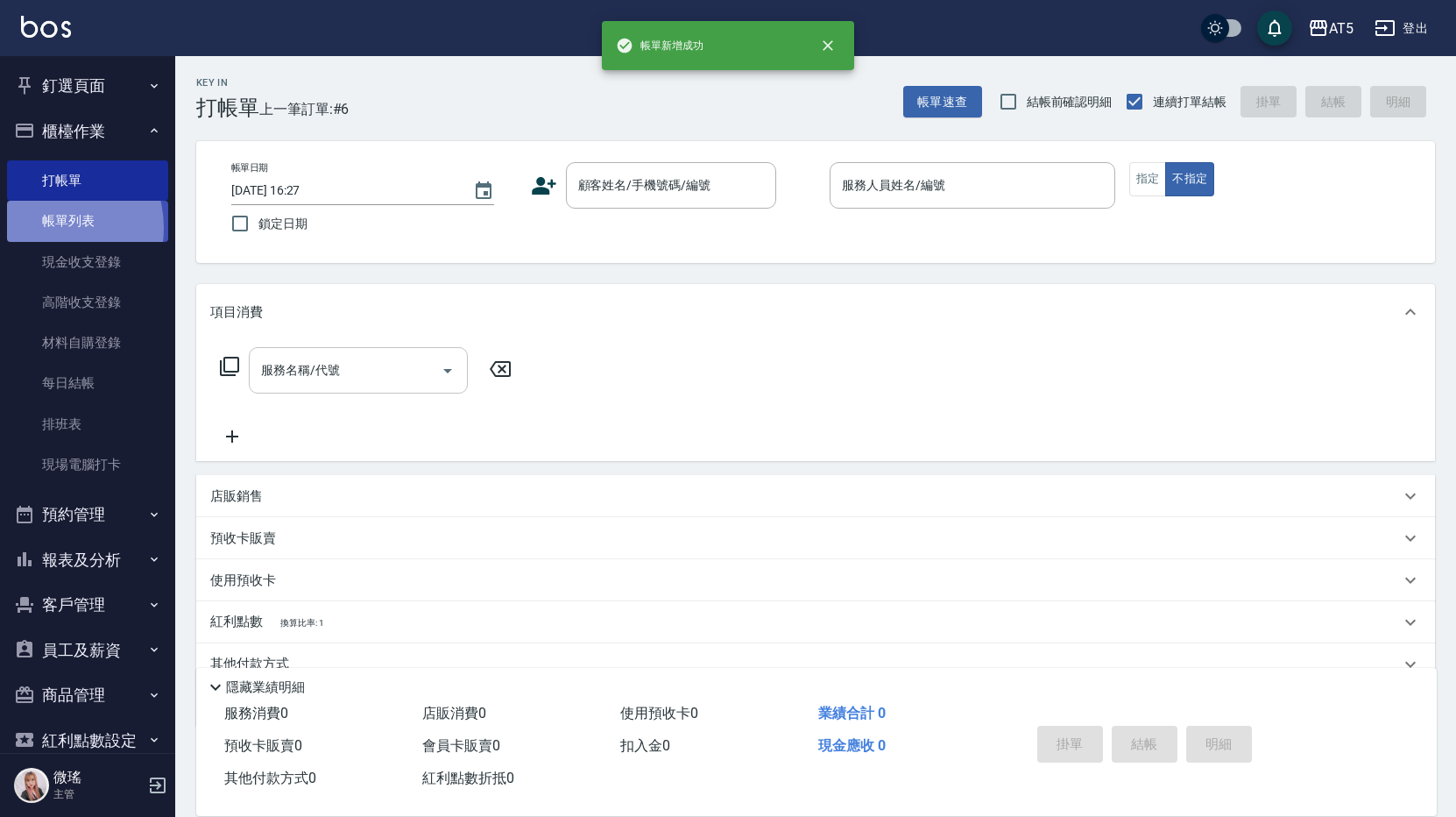
click at [45, 228] on link "帳單列表" at bounding box center [87, 221] width 161 height 41
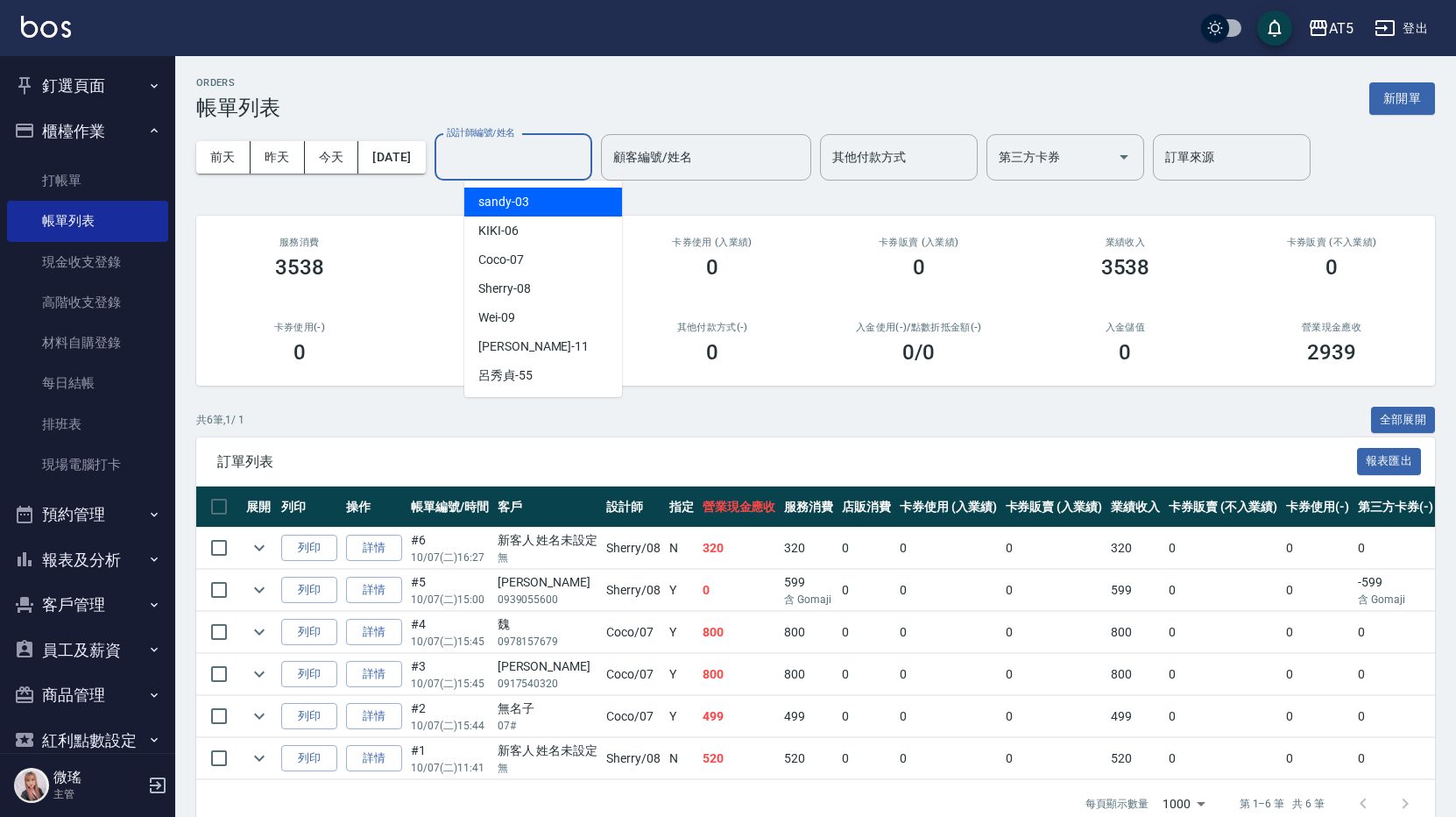
click at [552, 164] on input "設計師編號/姓名" at bounding box center [513, 157] width 141 height 31
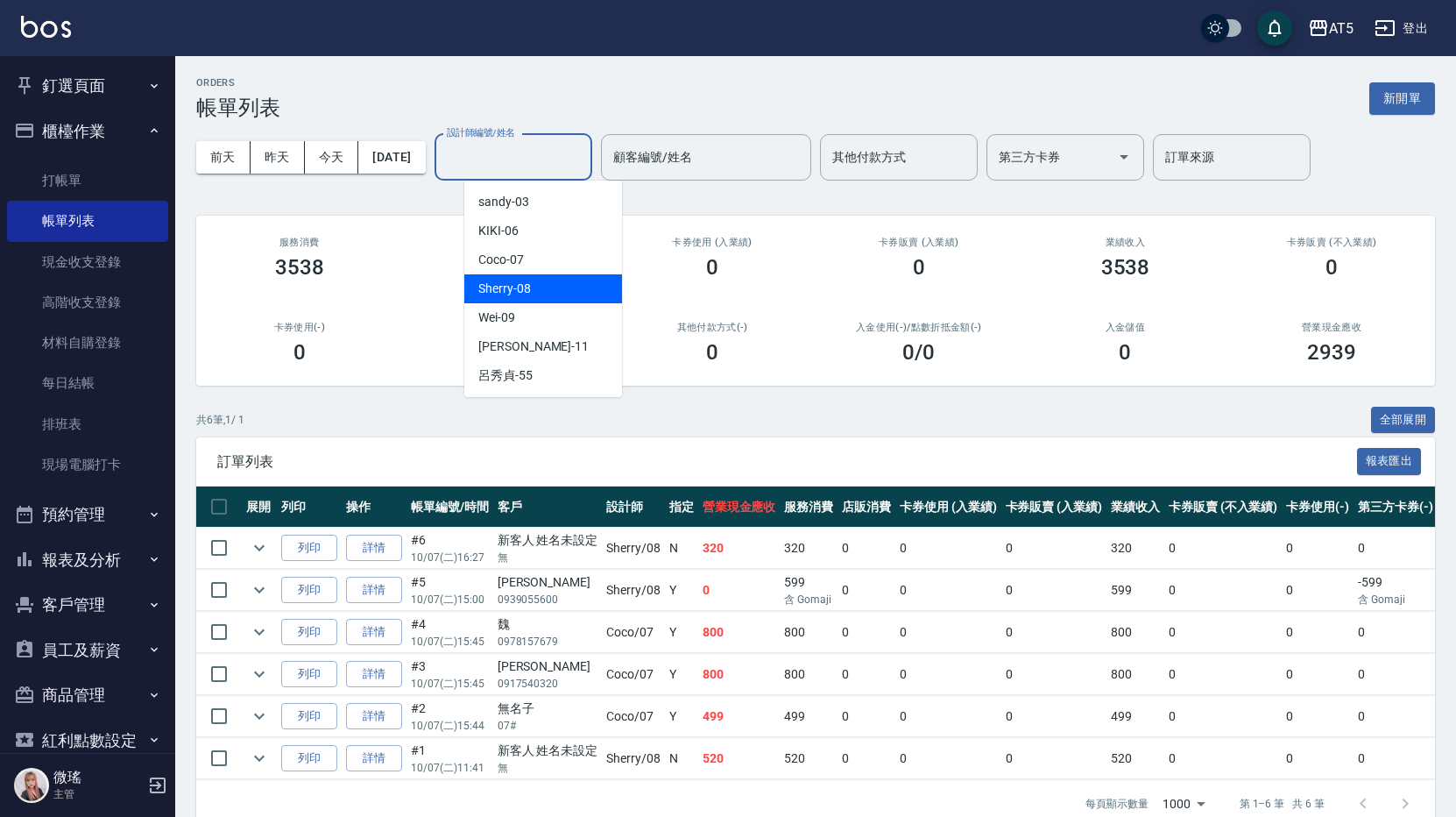
click at [546, 297] on div "Sherry -08" at bounding box center [542, 289] width 157 height 29
type input "Sherry-08"
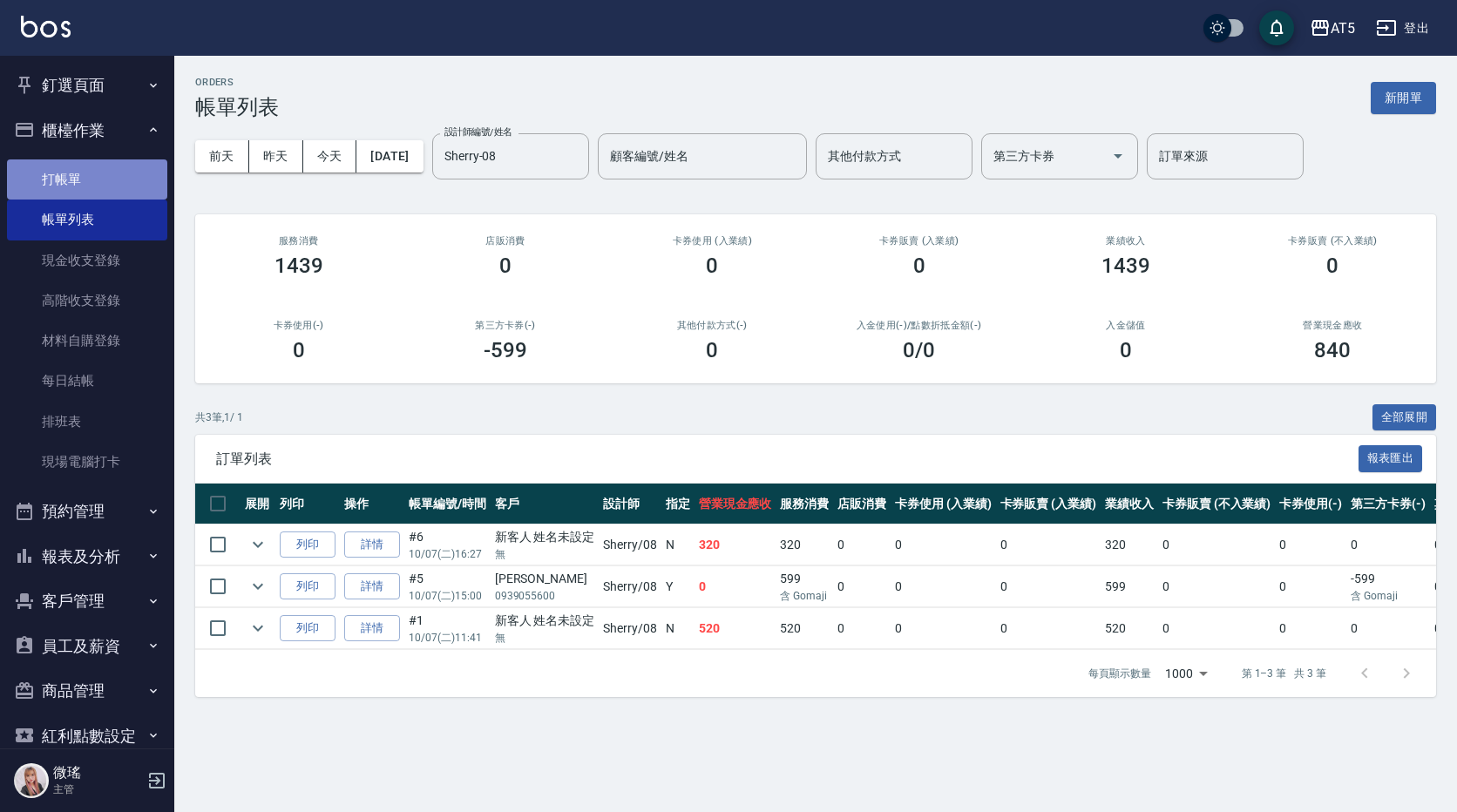
click at [99, 174] on link "打帳單" at bounding box center [86, 179] width 160 height 40
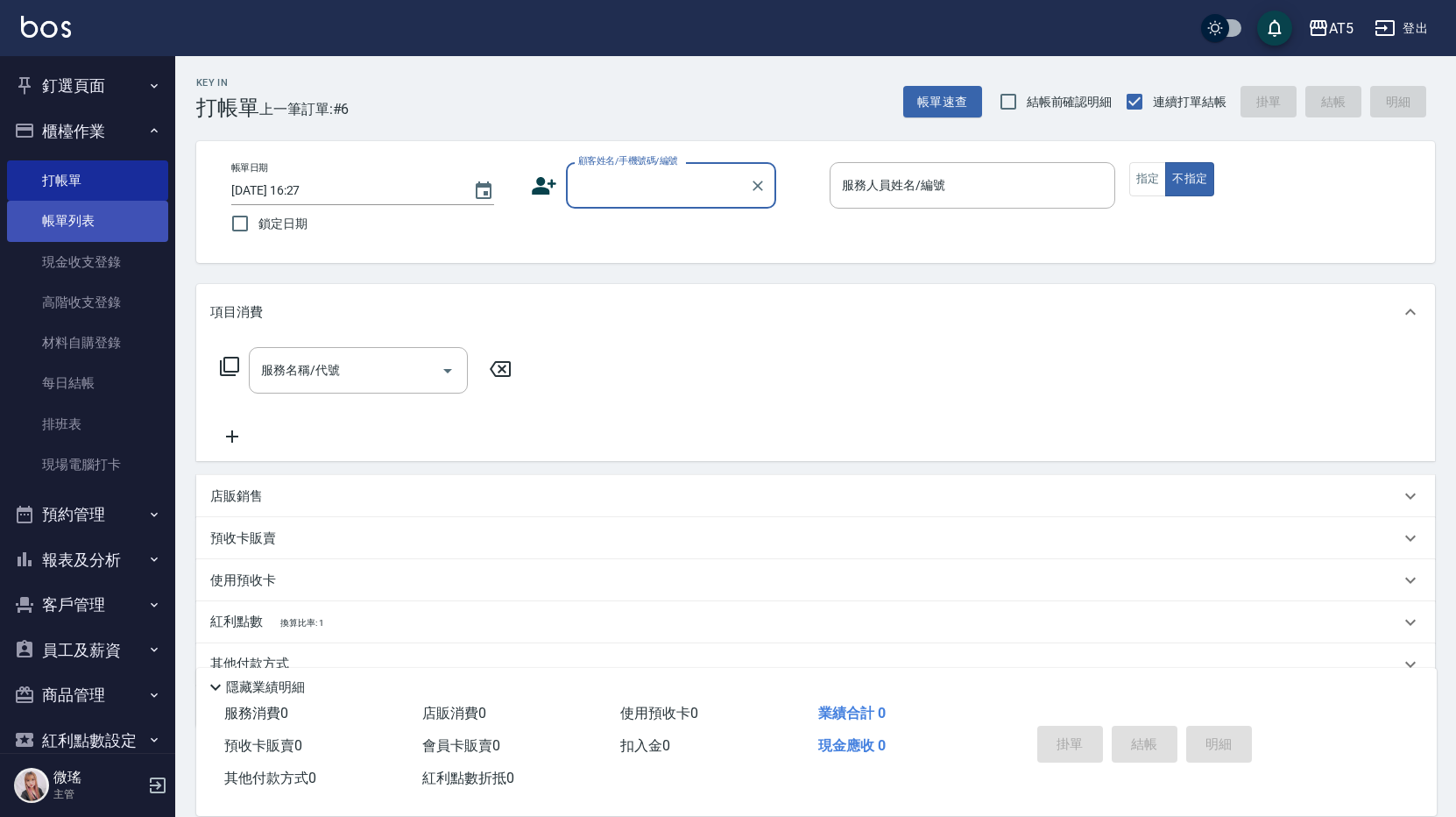
click at [78, 225] on link "帳單列表" at bounding box center [87, 221] width 161 height 41
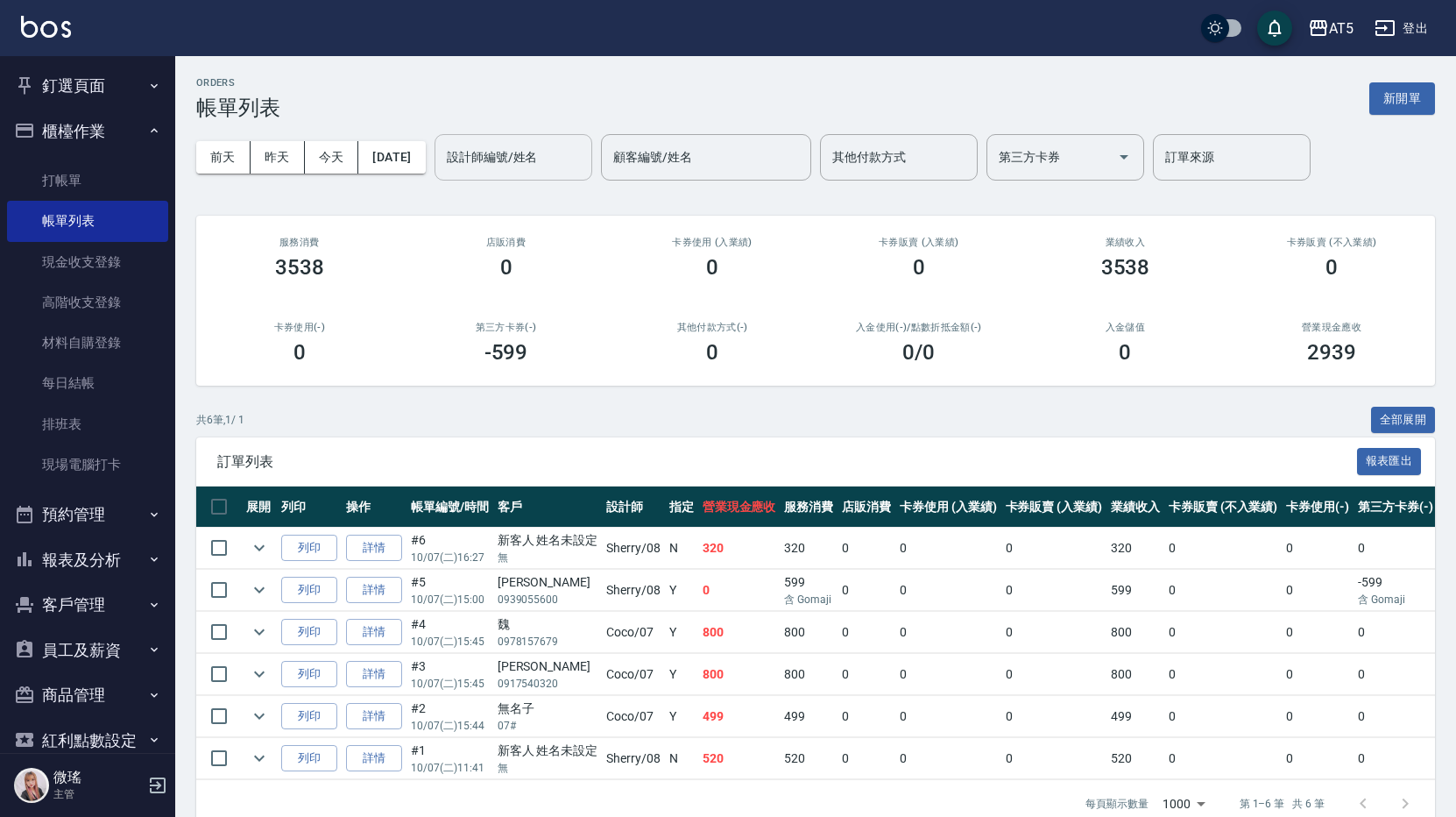
click at [575, 162] on input "設計師編號/姓名" at bounding box center [513, 157] width 141 height 31
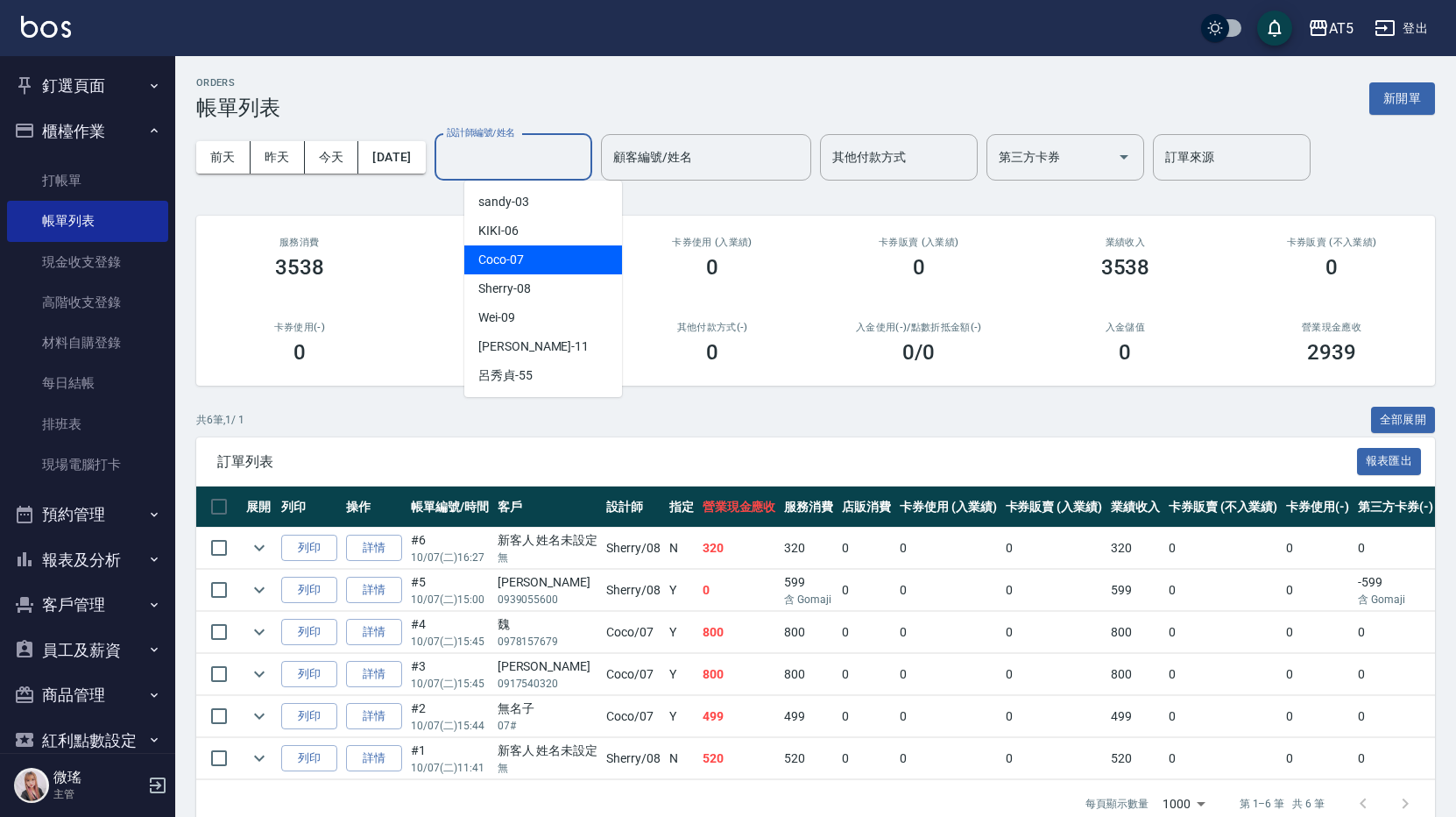
click at [562, 248] on div "Coco -07" at bounding box center [542, 259] width 157 height 29
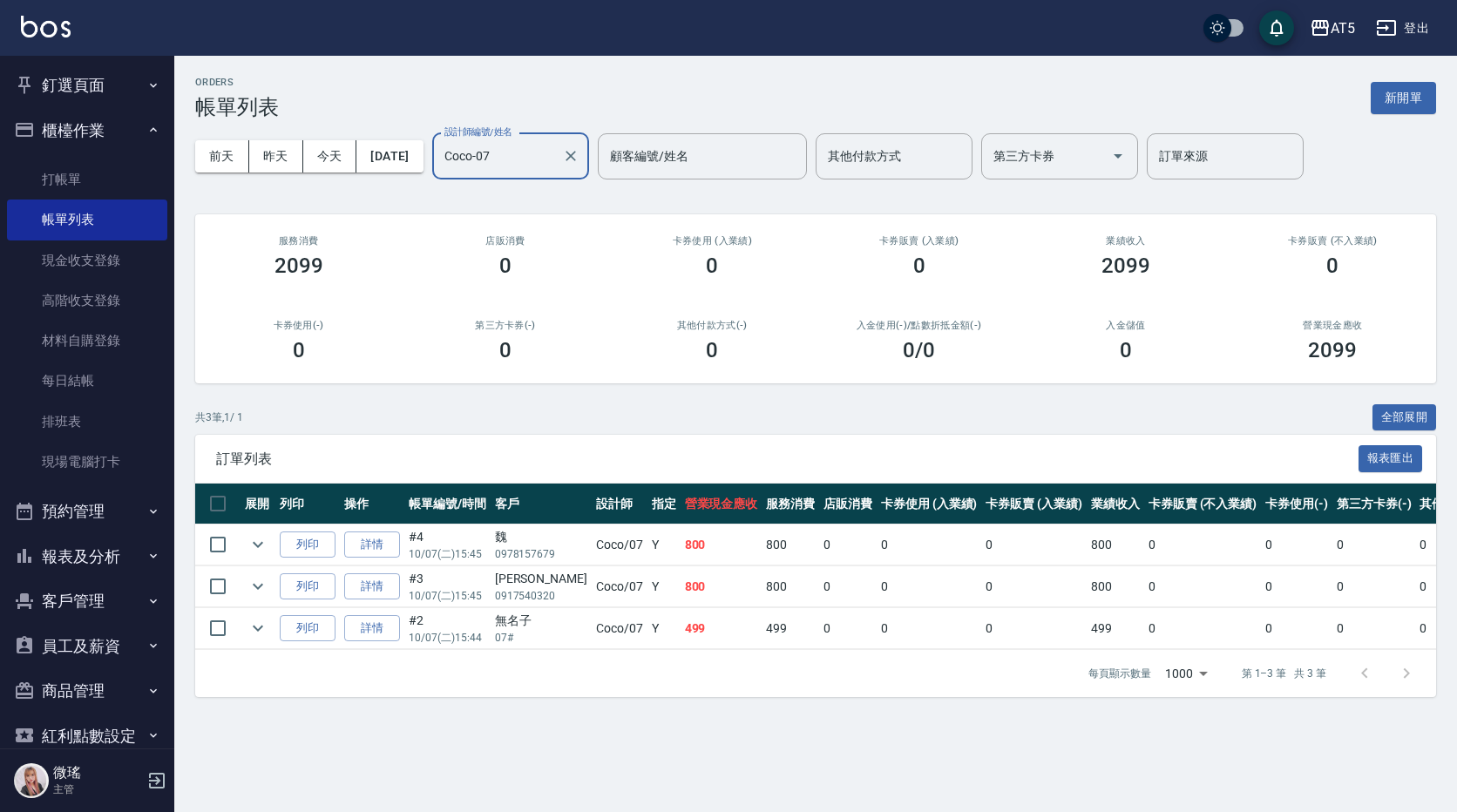
click at [523, 165] on input "Coco-07" at bounding box center [497, 156] width 115 height 31
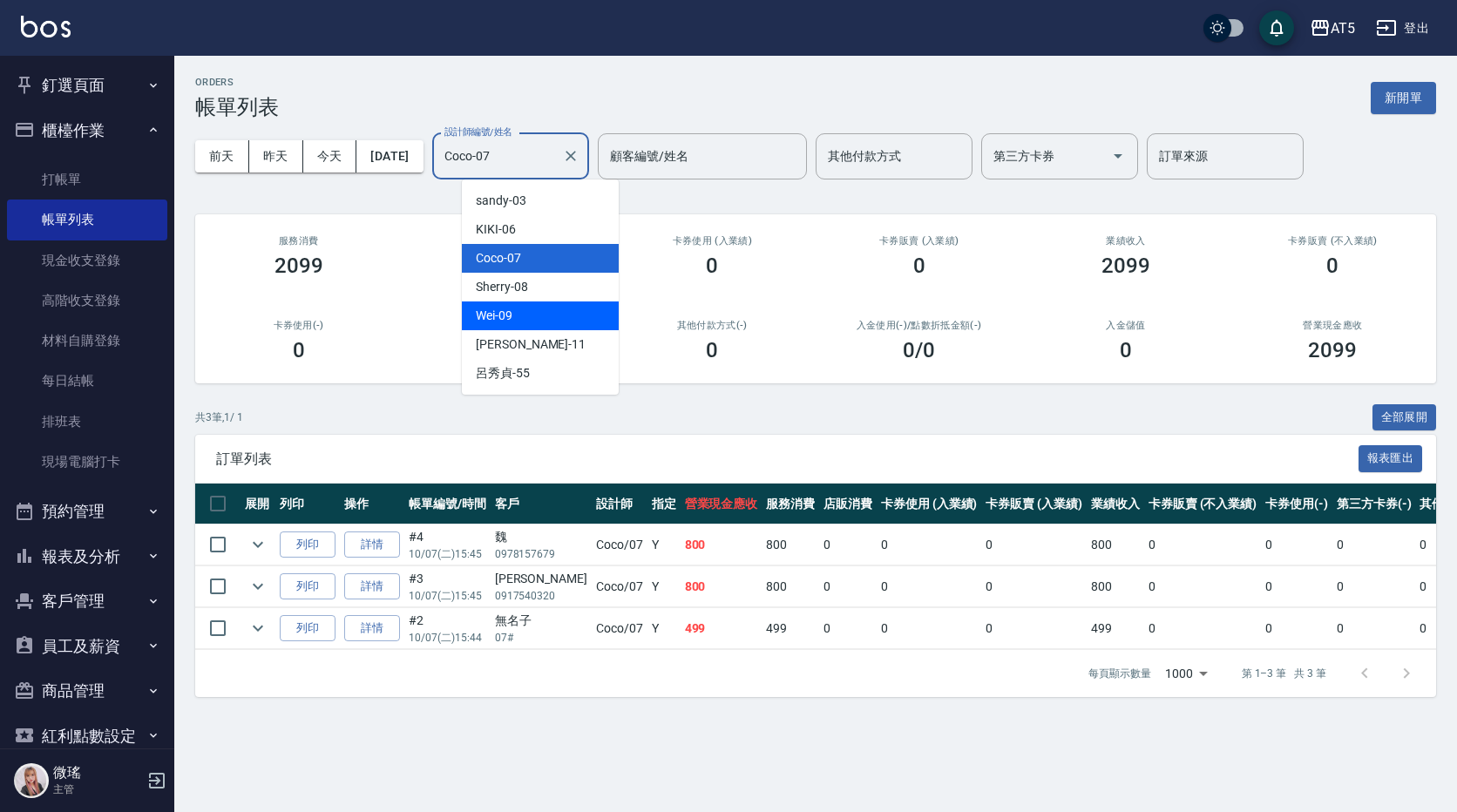
click at [535, 304] on div "Wei -09" at bounding box center [539, 315] width 157 height 29
type input "Wei-09"
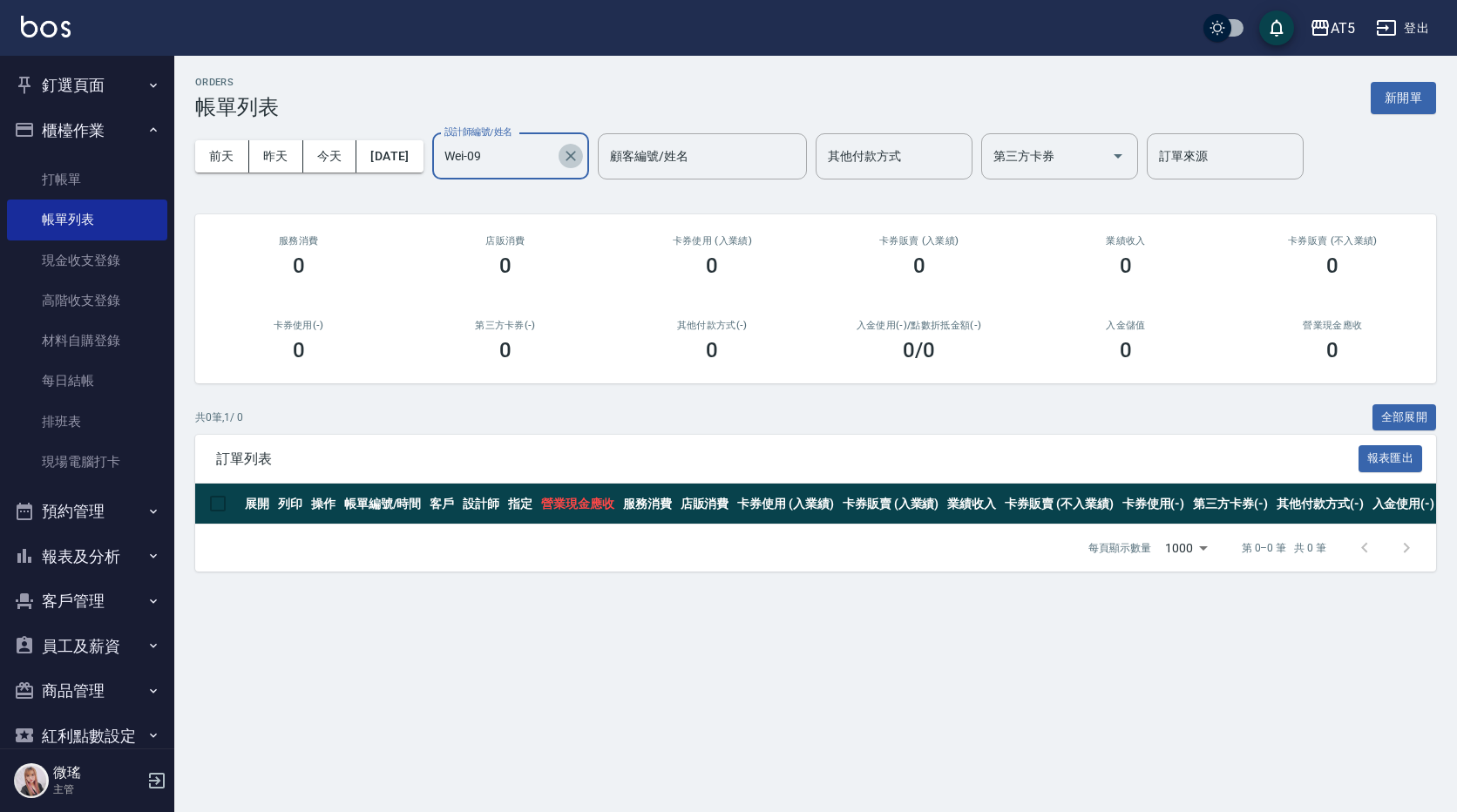
click at [580, 159] on icon "Clear" at bounding box center [570, 156] width 18 height 18
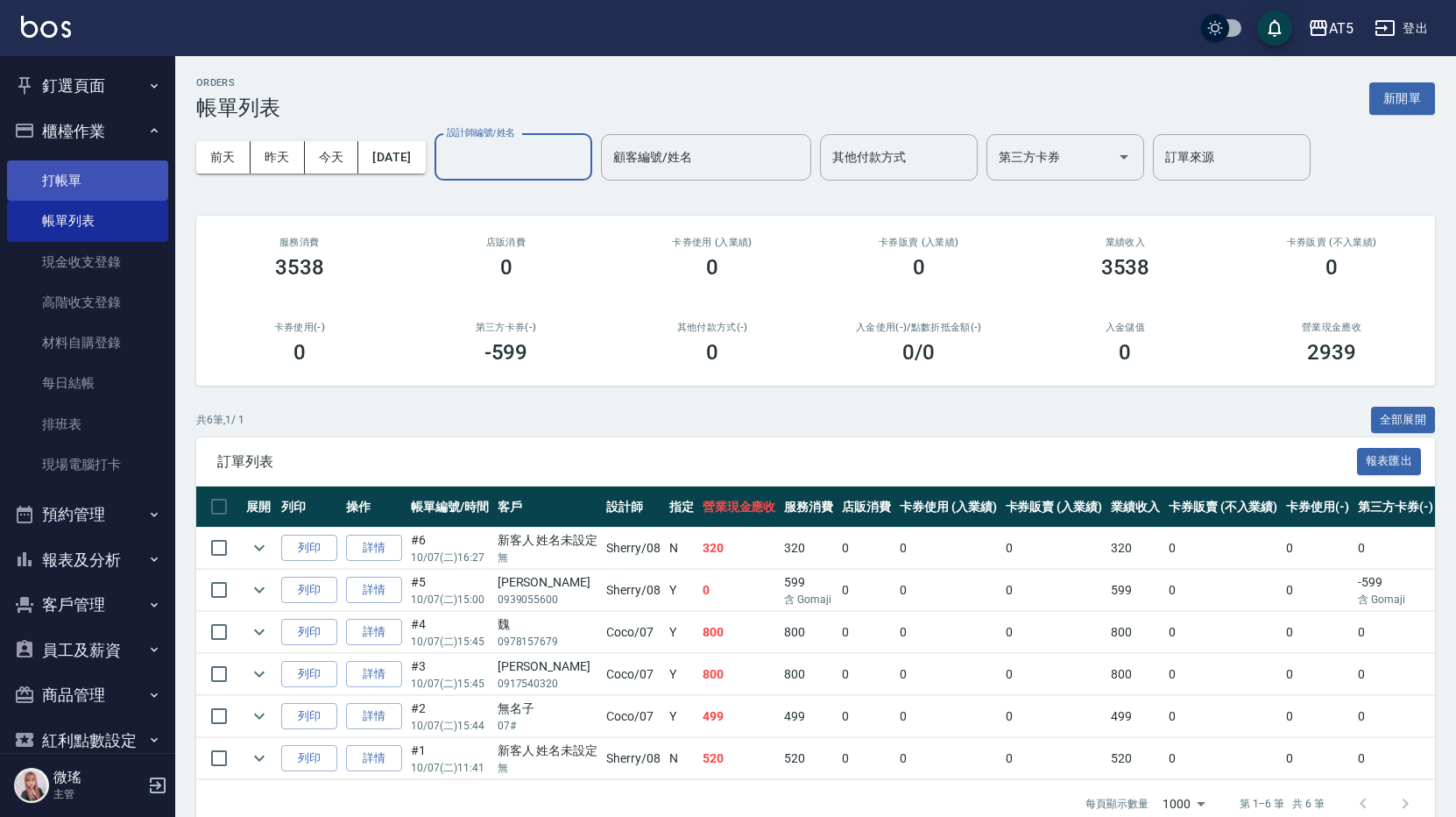
click at [100, 177] on link "打帳單" at bounding box center [87, 180] width 161 height 41
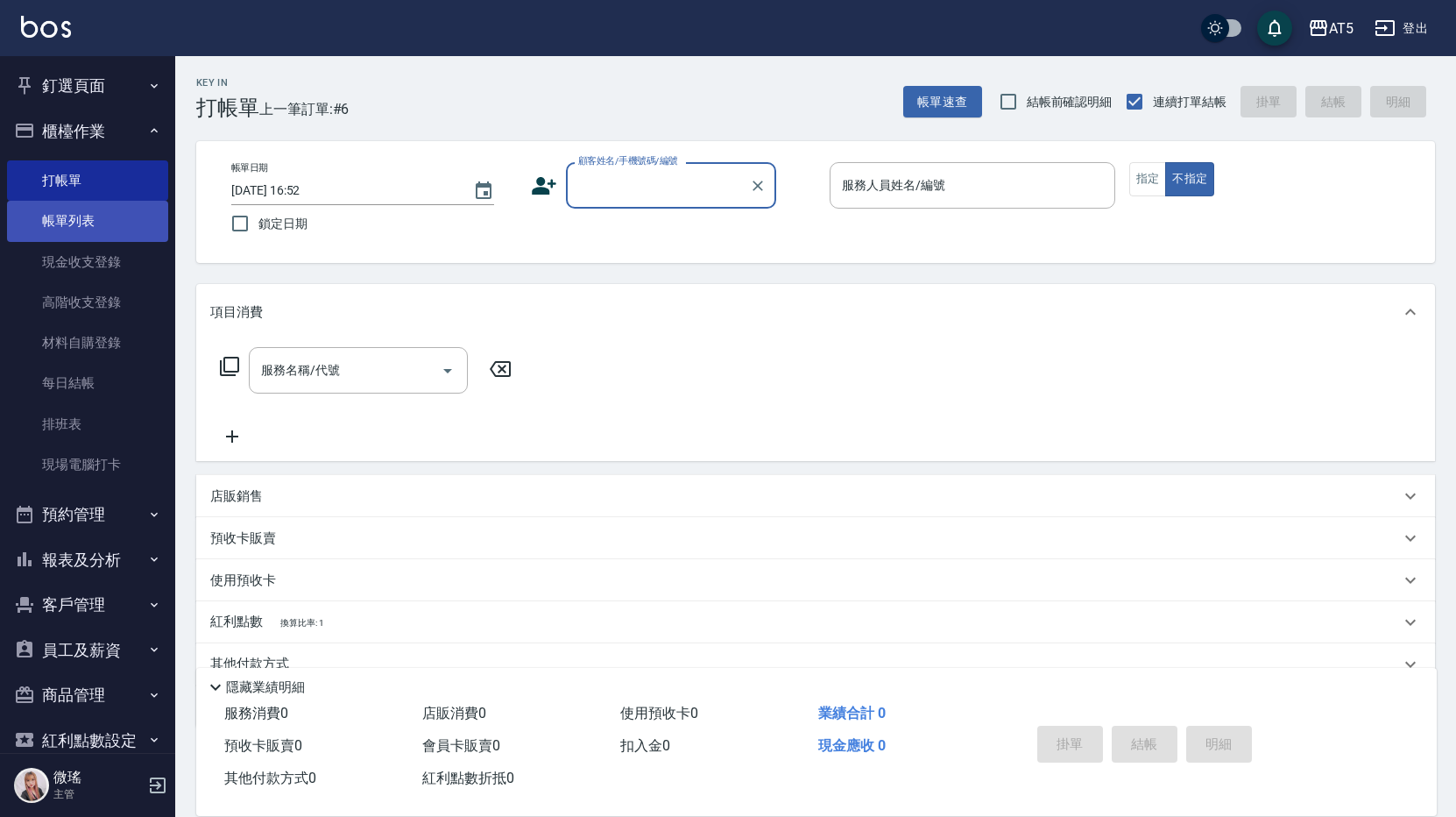
click at [98, 220] on link "帳單列表" at bounding box center [87, 221] width 161 height 41
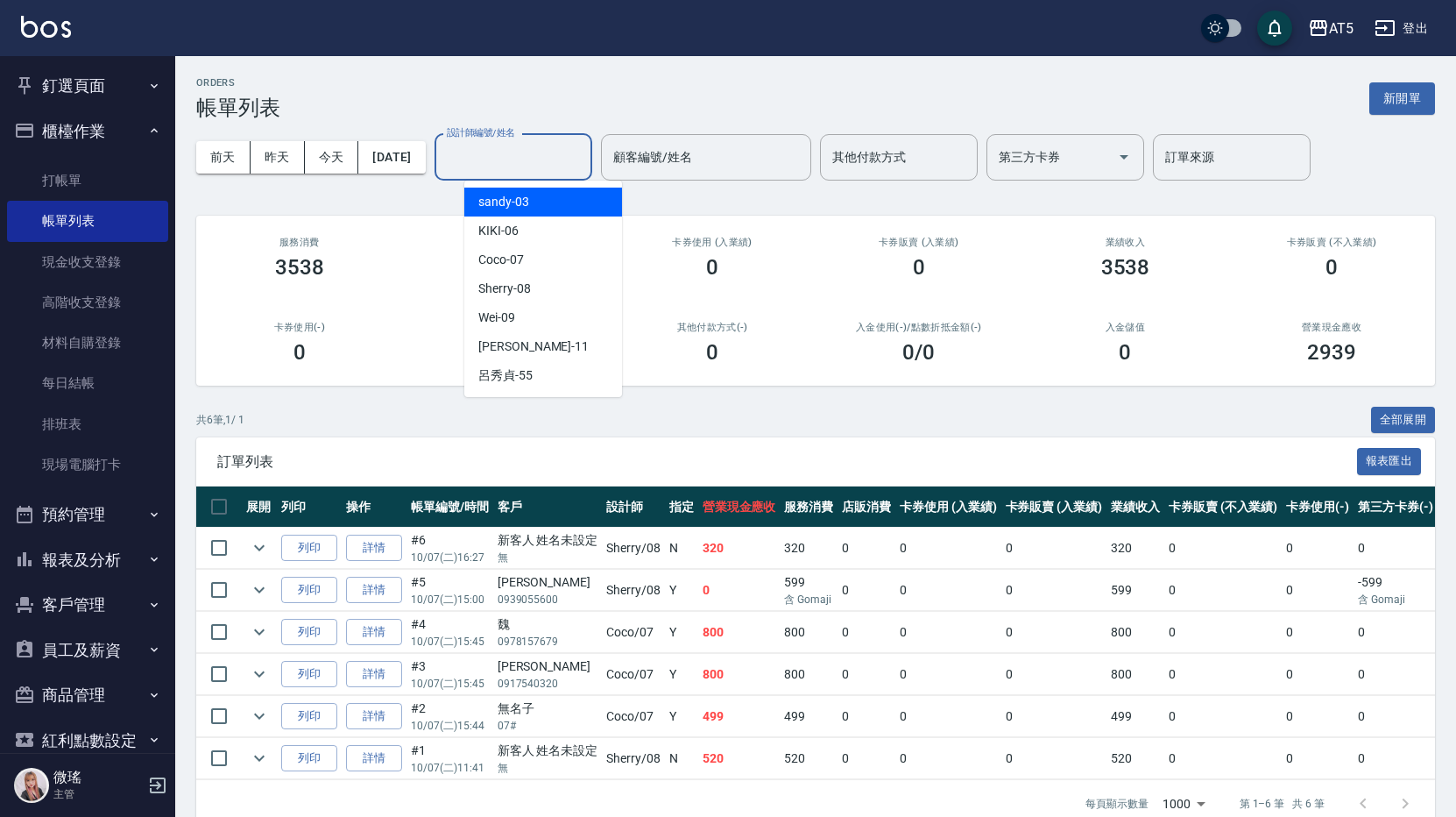
drag, startPoint x: 545, startPoint y: 162, endPoint x: 538, endPoint y: 175, distance: 14.8
click at [542, 158] on input "設計師編號/姓名" at bounding box center [513, 157] width 141 height 31
click at [539, 253] on div "Coco -07" at bounding box center [542, 259] width 157 height 29
type input "Coco-07"
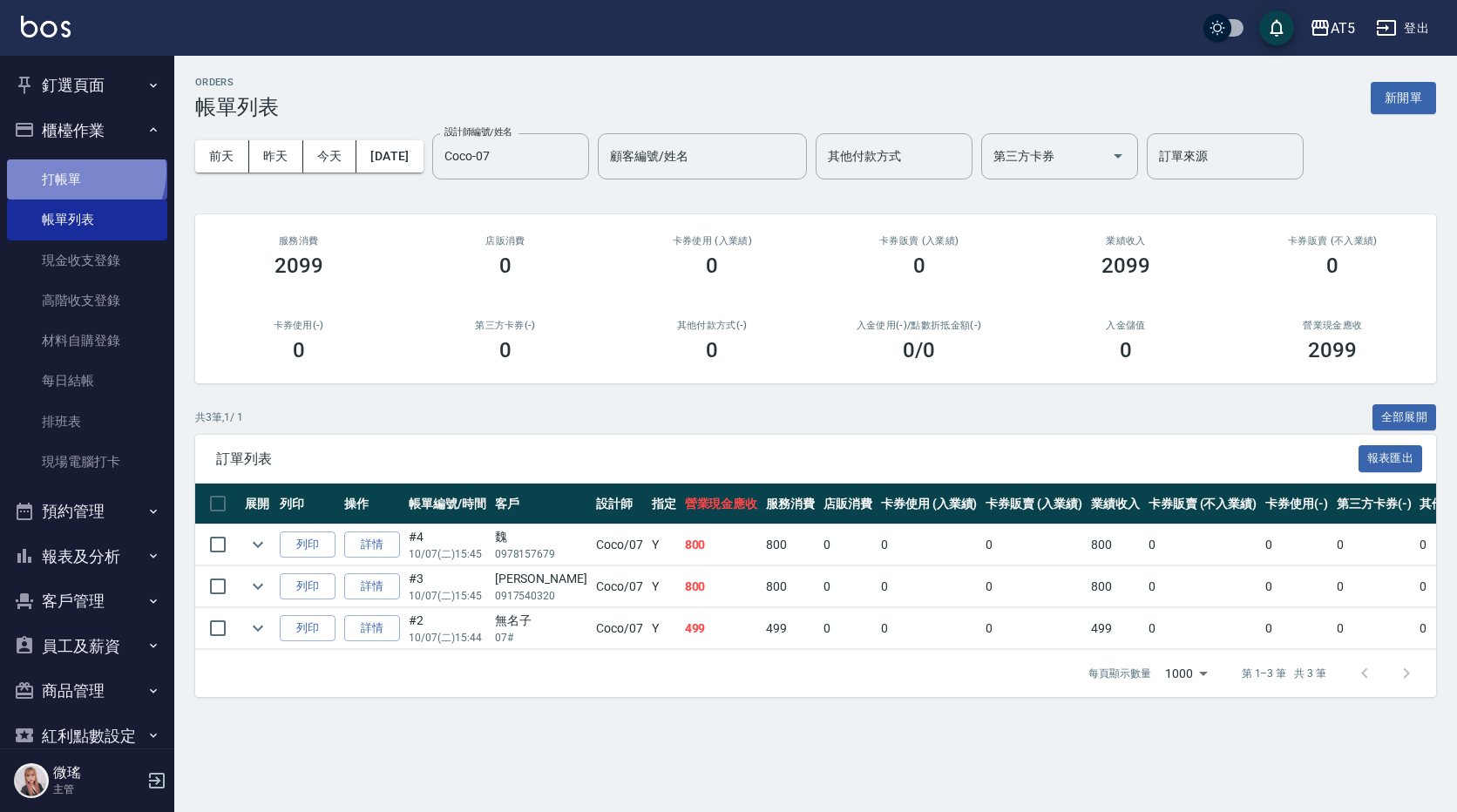
click at [83, 172] on link "打帳單" at bounding box center [86, 179] width 160 height 40
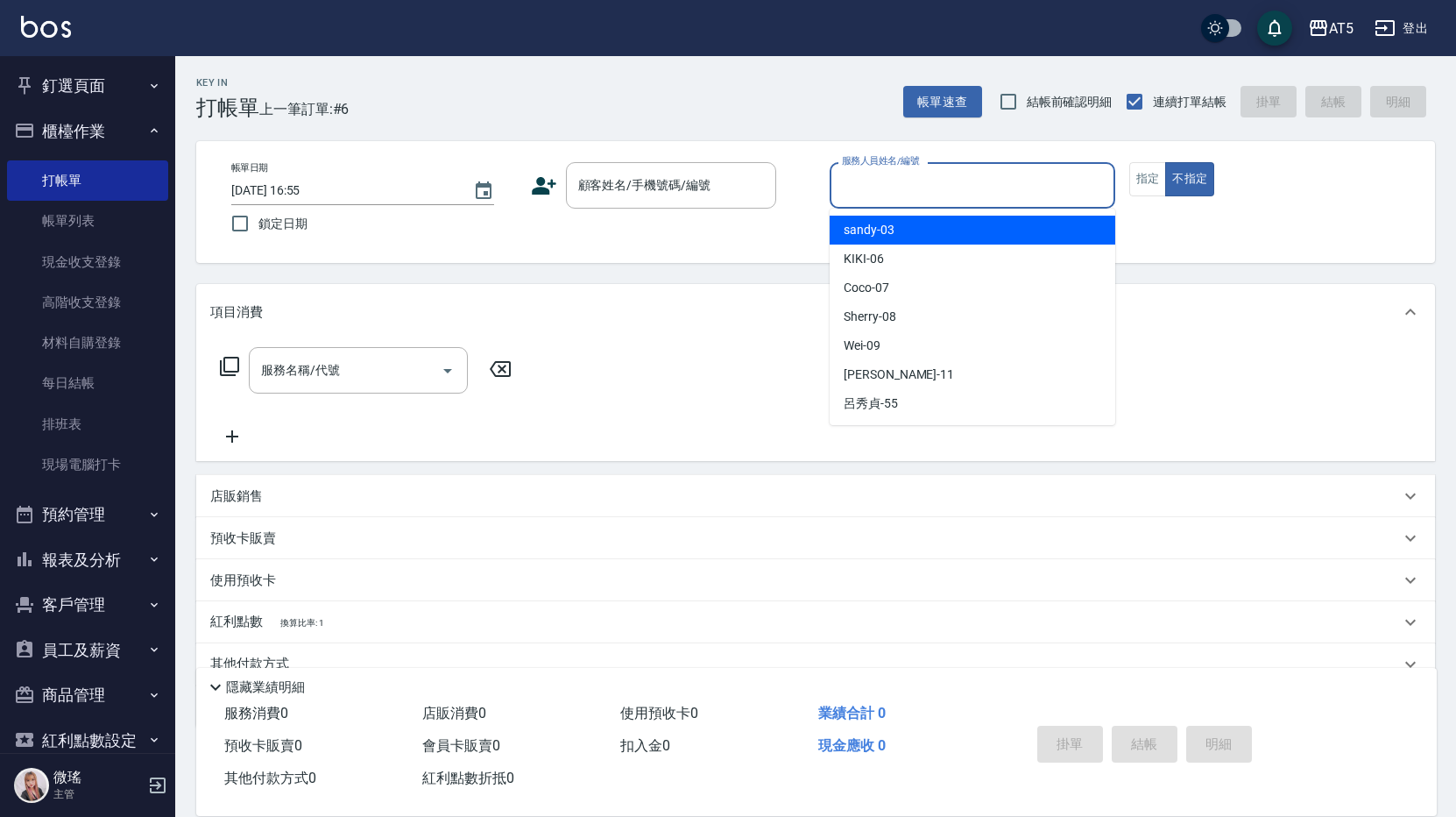
click at [1002, 192] on input "服務人員姓名/編號" at bounding box center [972, 185] width 270 height 31
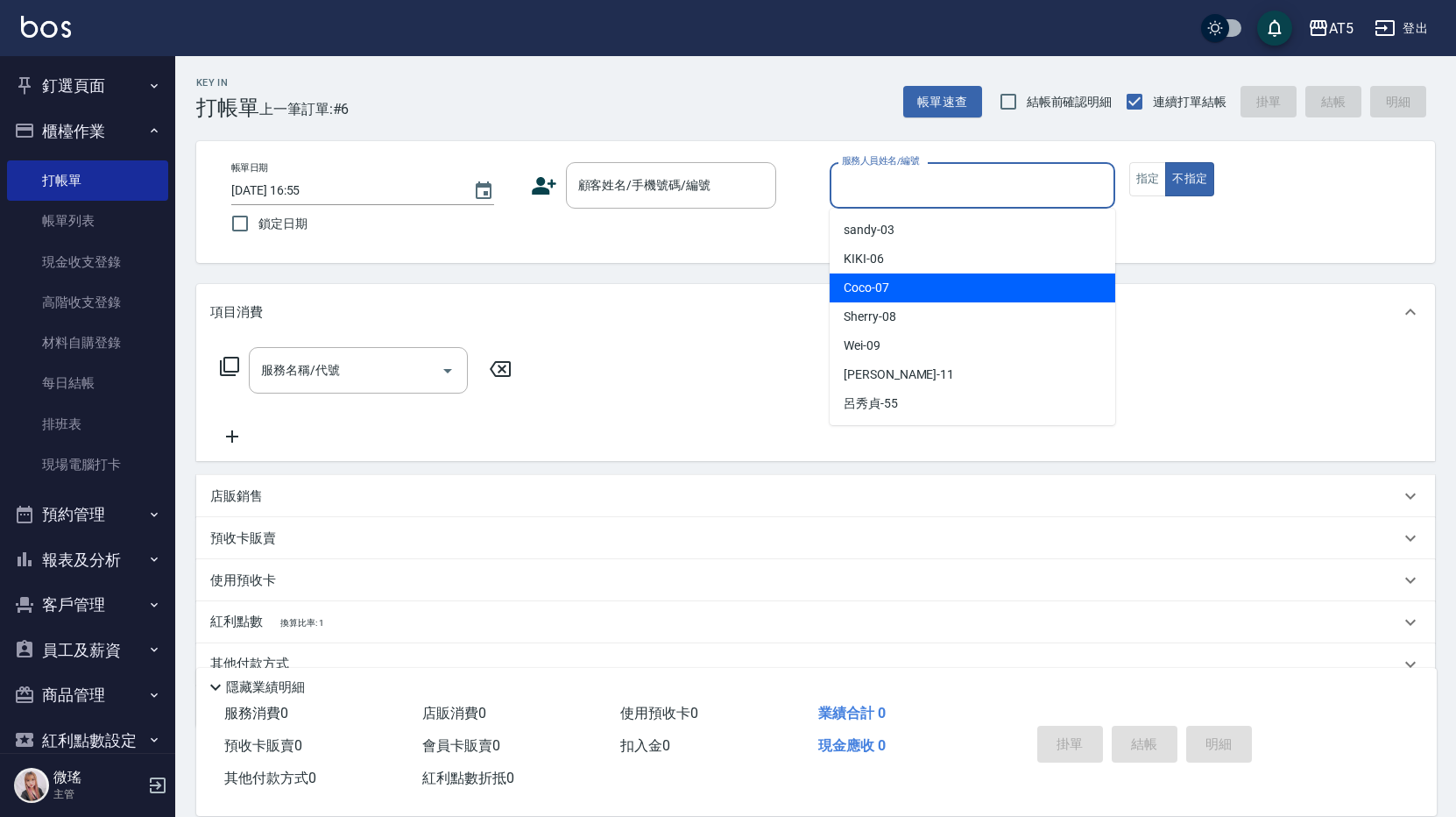
click at [951, 289] on div "Coco -07" at bounding box center [972, 288] width 286 height 29
type input "Coco-07"
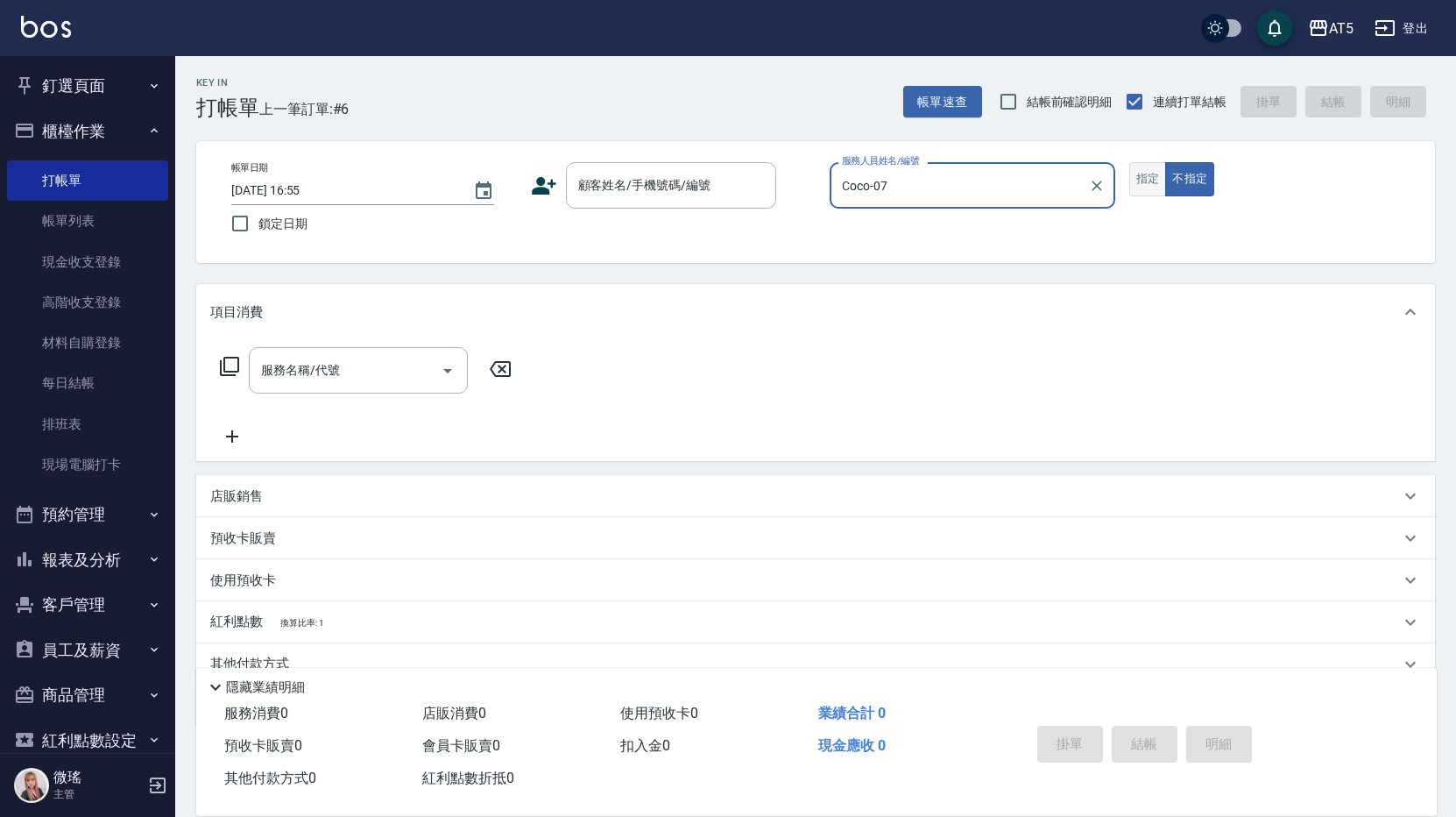
click at [1152, 180] on button "指定" at bounding box center [1148, 179] width 38 height 34
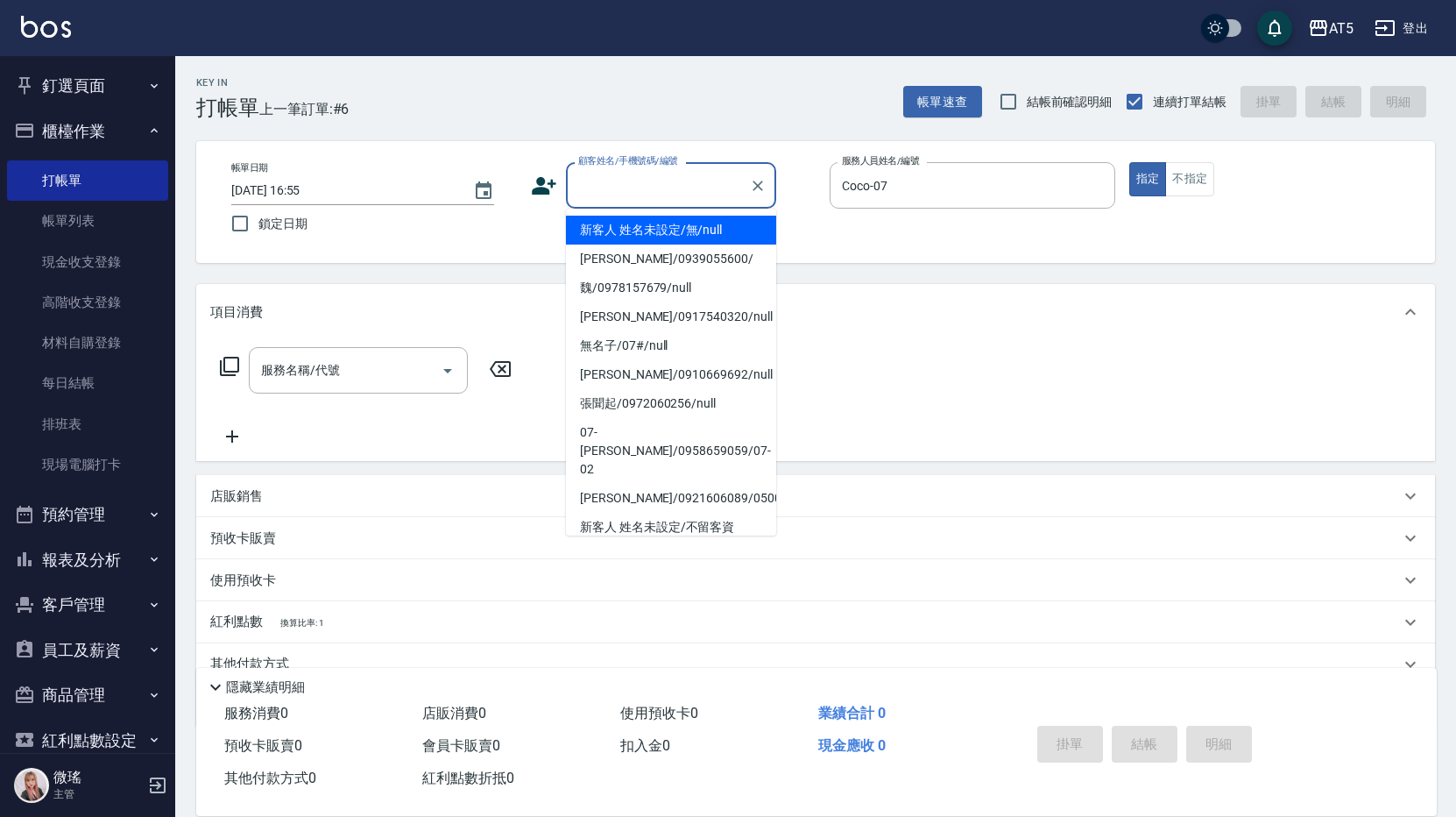
click at [677, 201] on input "顧客姓名/手機號碼/編號" at bounding box center [657, 185] width 168 height 31
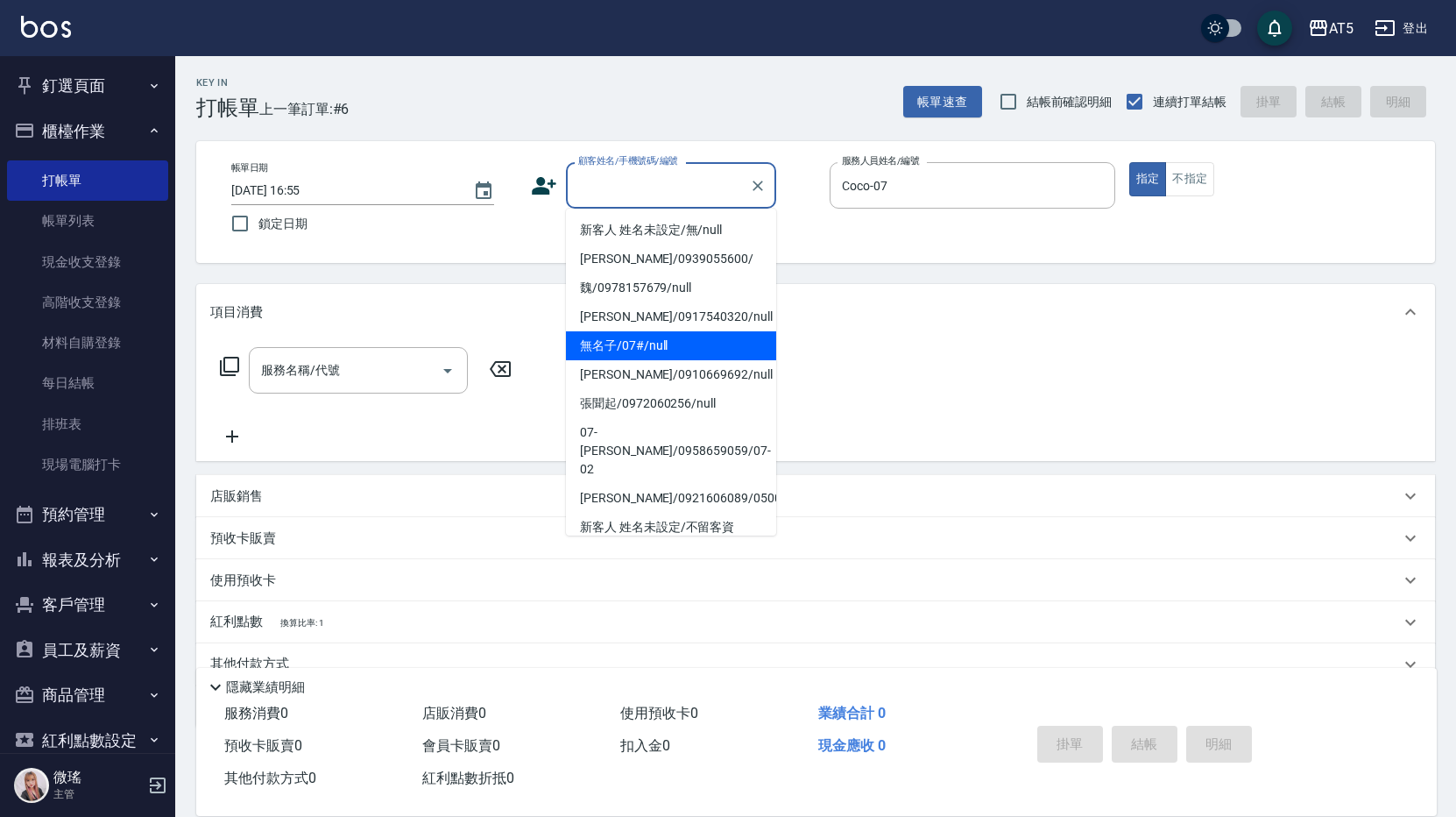
click at [693, 348] on li "無名子/07#/null" at bounding box center [670, 345] width 210 height 29
type input "無名子/07#/null"
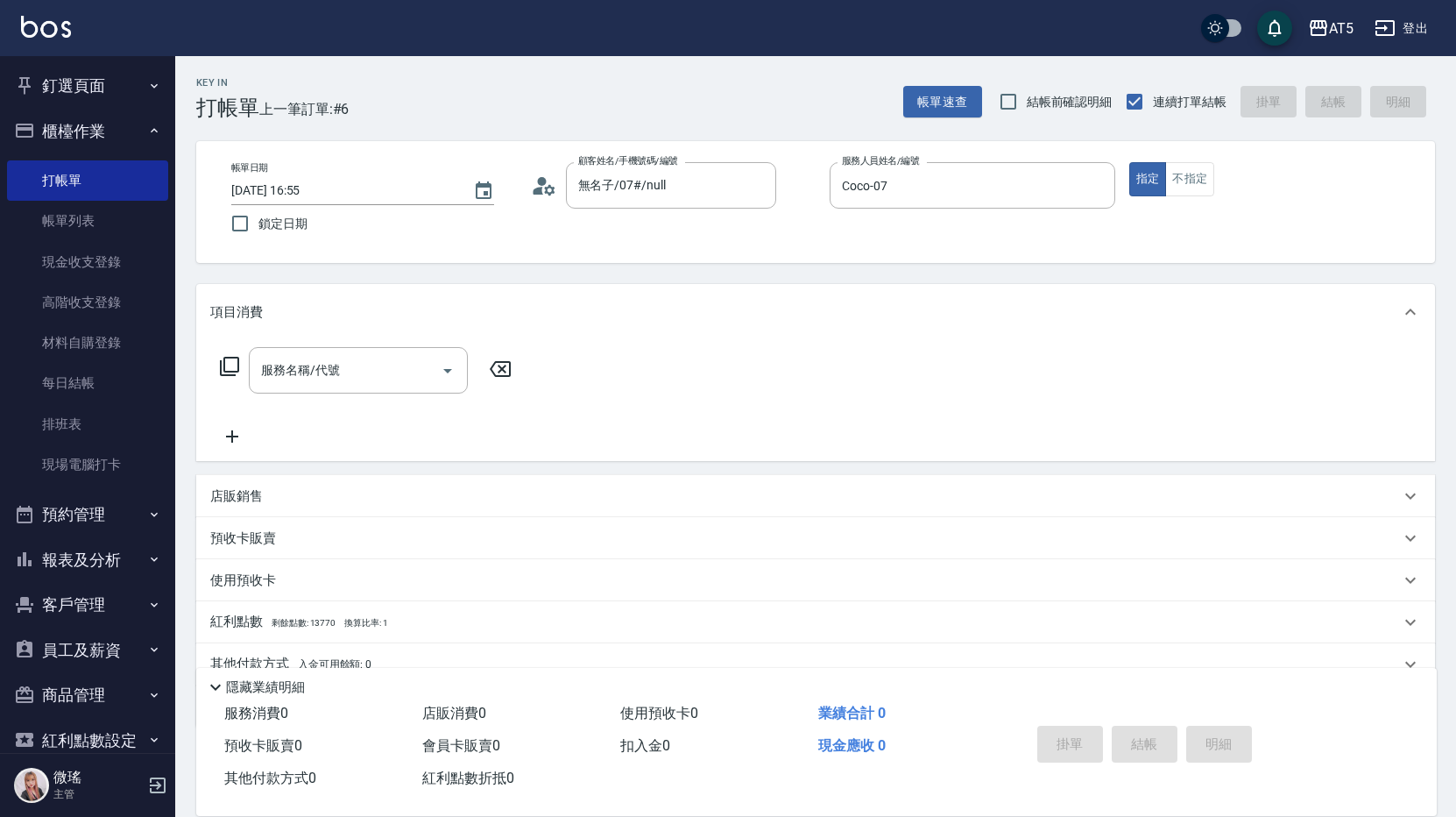
click at [217, 364] on div "服務名稱/代號 服務名稱/代號" at bounding box center [366, 370] width 312 height 46
drag, startPoint x: 217, startPoint y: 364, endPoint x: 232, endPoint y: 362, distance: 15.1
click at [232, 362] on icon at bounding box center [229, 366] width 21 height 21
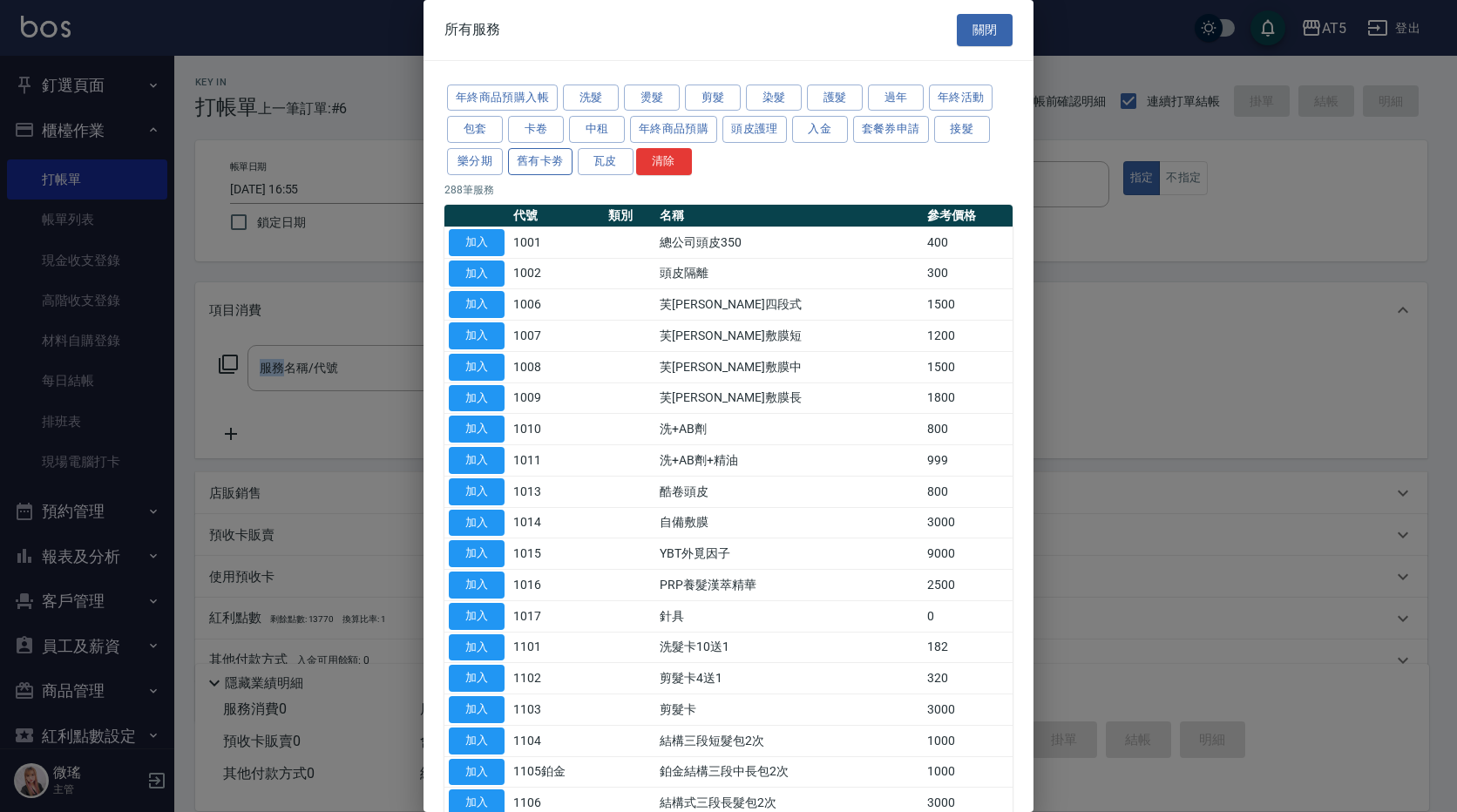
click at [557, 164] on button "舊有卡劵" at bounding box center [540, 161] width 65 height 27
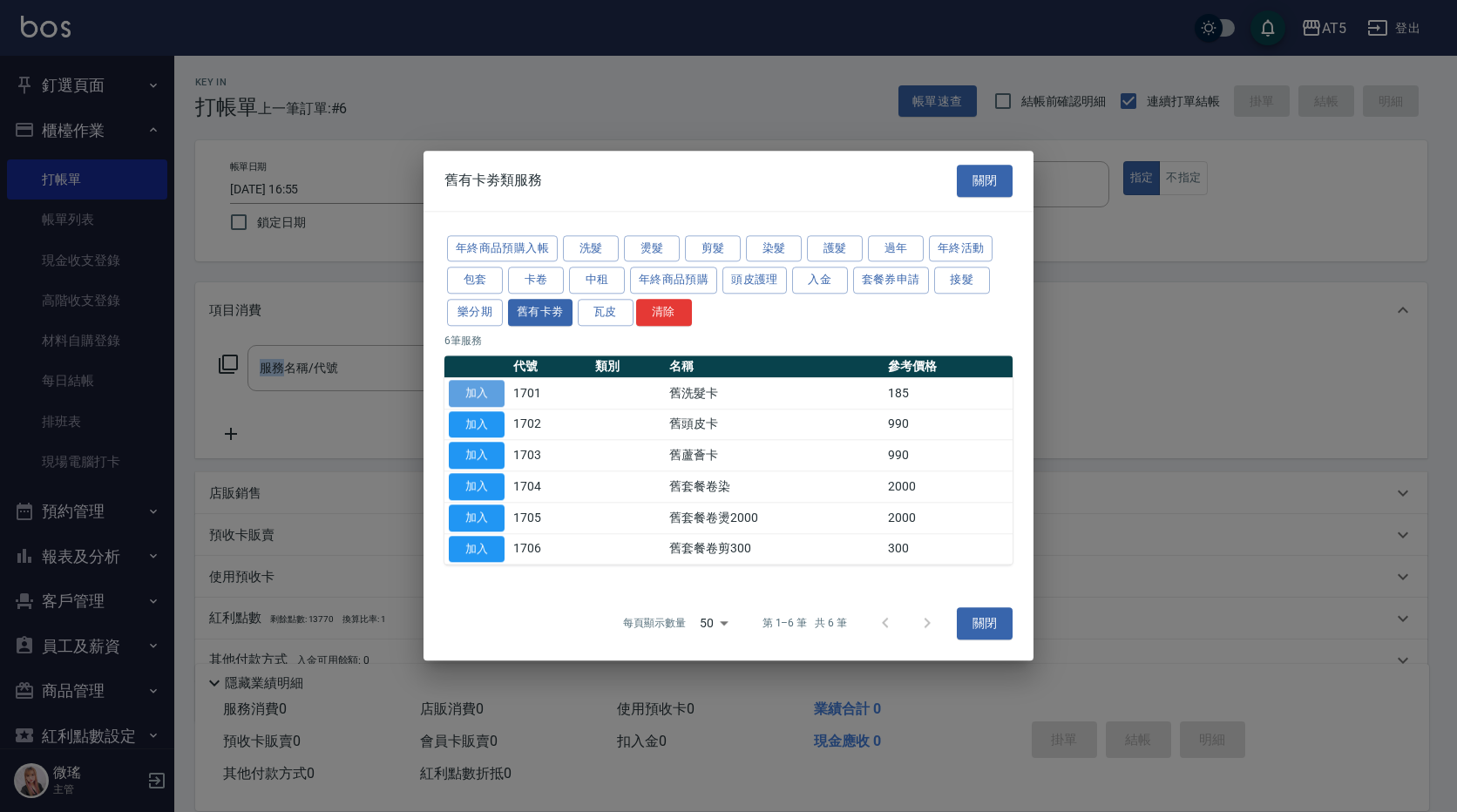
click at [488, 394] on button "加入" at bounding box center [476, 393] width 55 height 27
type input "舊洗髮卡(1701)"
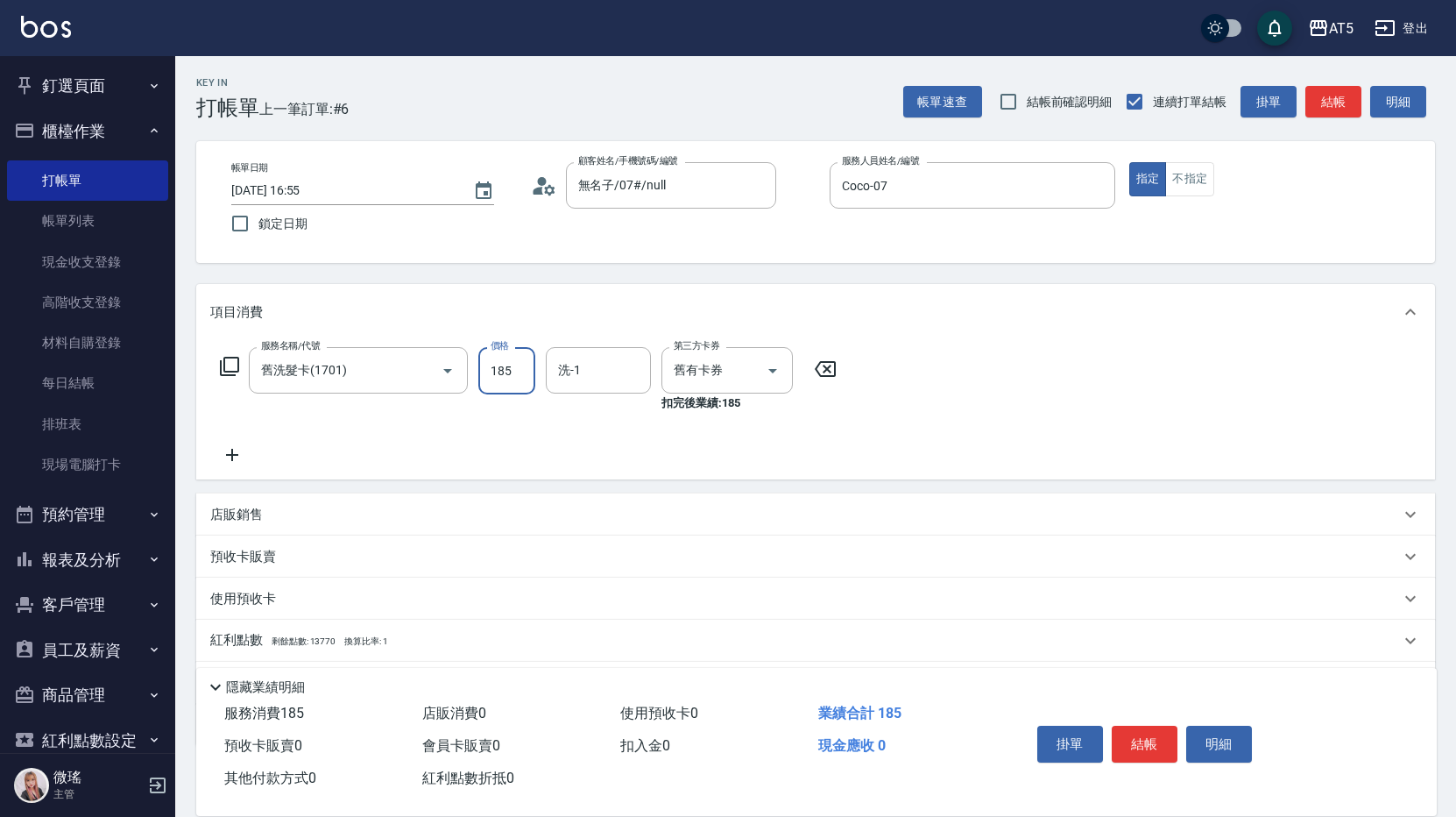
click at [501, 383] on input "185" at bounding box center [506, 371] width 57 height 47
type input "165"
click at [452, 439] on div "服務名稱/代號 舊洗髮卡(1701) 服務名稱/代號 價格 165 價格 洗-1 洗-1 第三方卡券 舊有卡券 第三方卡券 扣完後業績: 165" at bounding box center [528, 406] width 637 height 118
click at [226, 366] on icon at bounding box center [229, 366] width 21 height 21
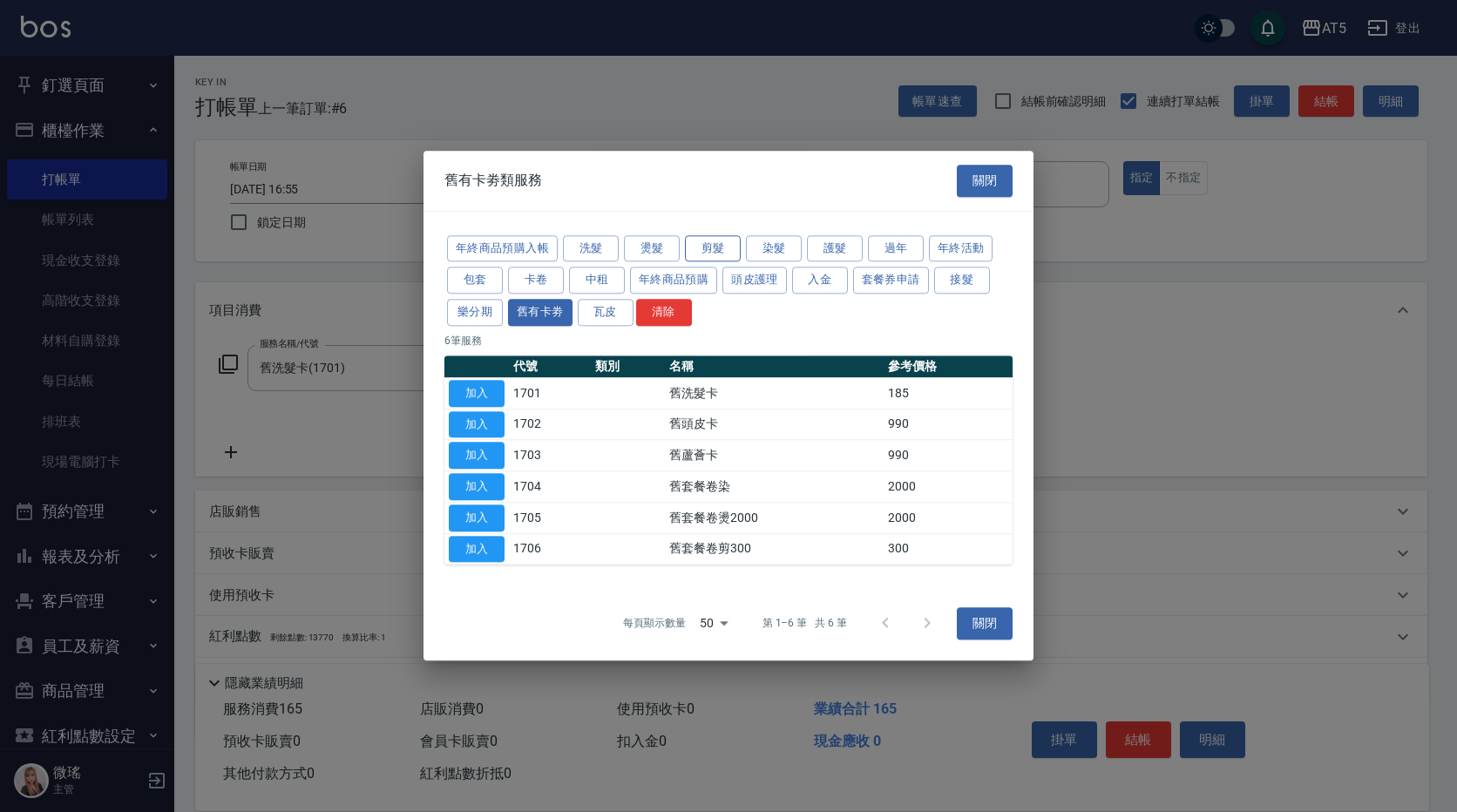
click at [721, 253] on button "剪髮" at bounding box center [712, 248] width 55 height 27
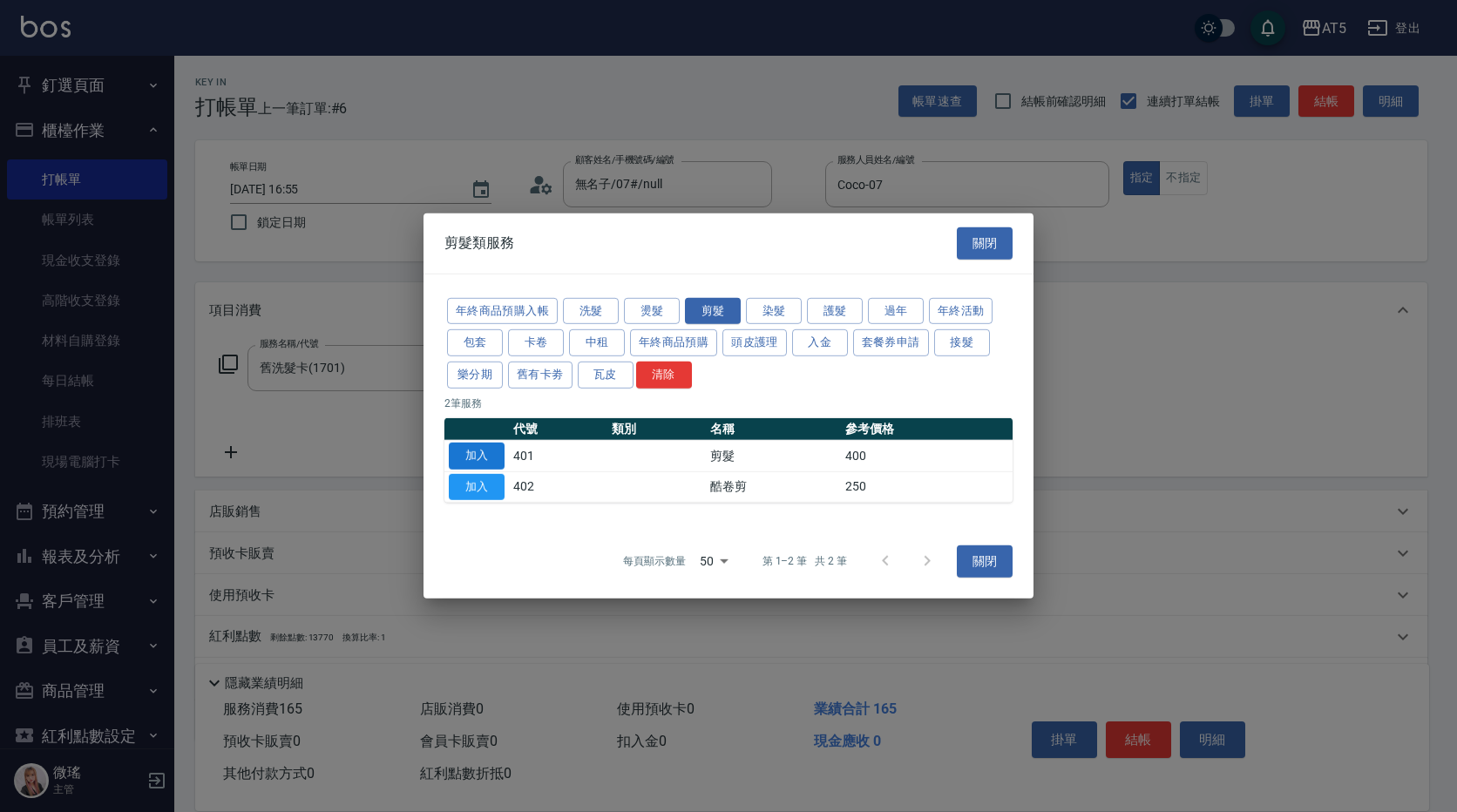
click at [490, 450] on button "加入" at bounding box center [476, 456] width 55 height 27
type input "40"
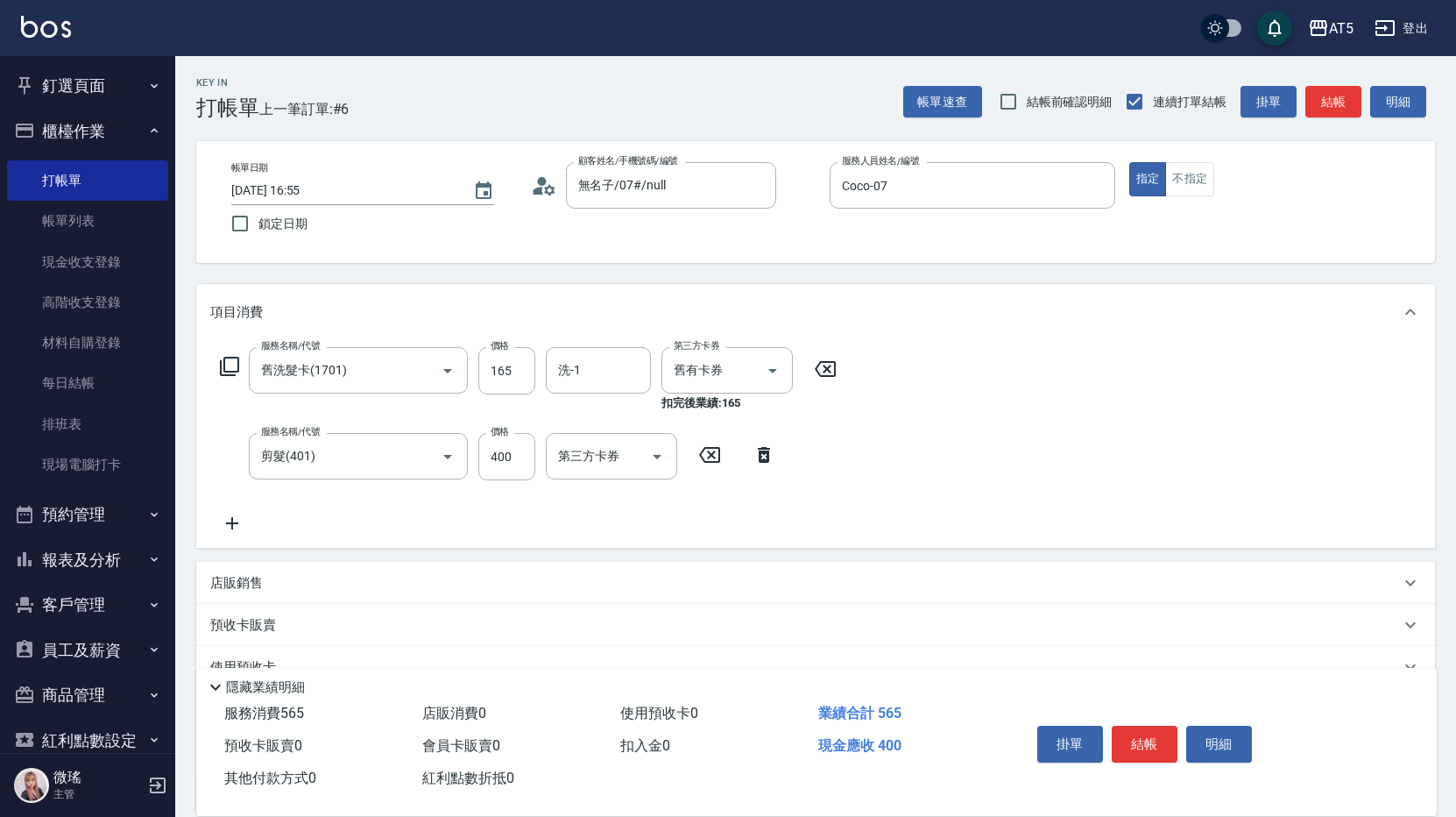
click at [1043, 98] on span "結帳前確認明細" at bounding box center [1069, 102] width 86 height 19
click at [1027, 98] on input "結帳前確認明細" at bounding box center [1008, 101] width 37 height 37
checkbox input "true"
click at [1134, 742] on button "結帳" at bounding box center [1145, 743] width 66 height 37
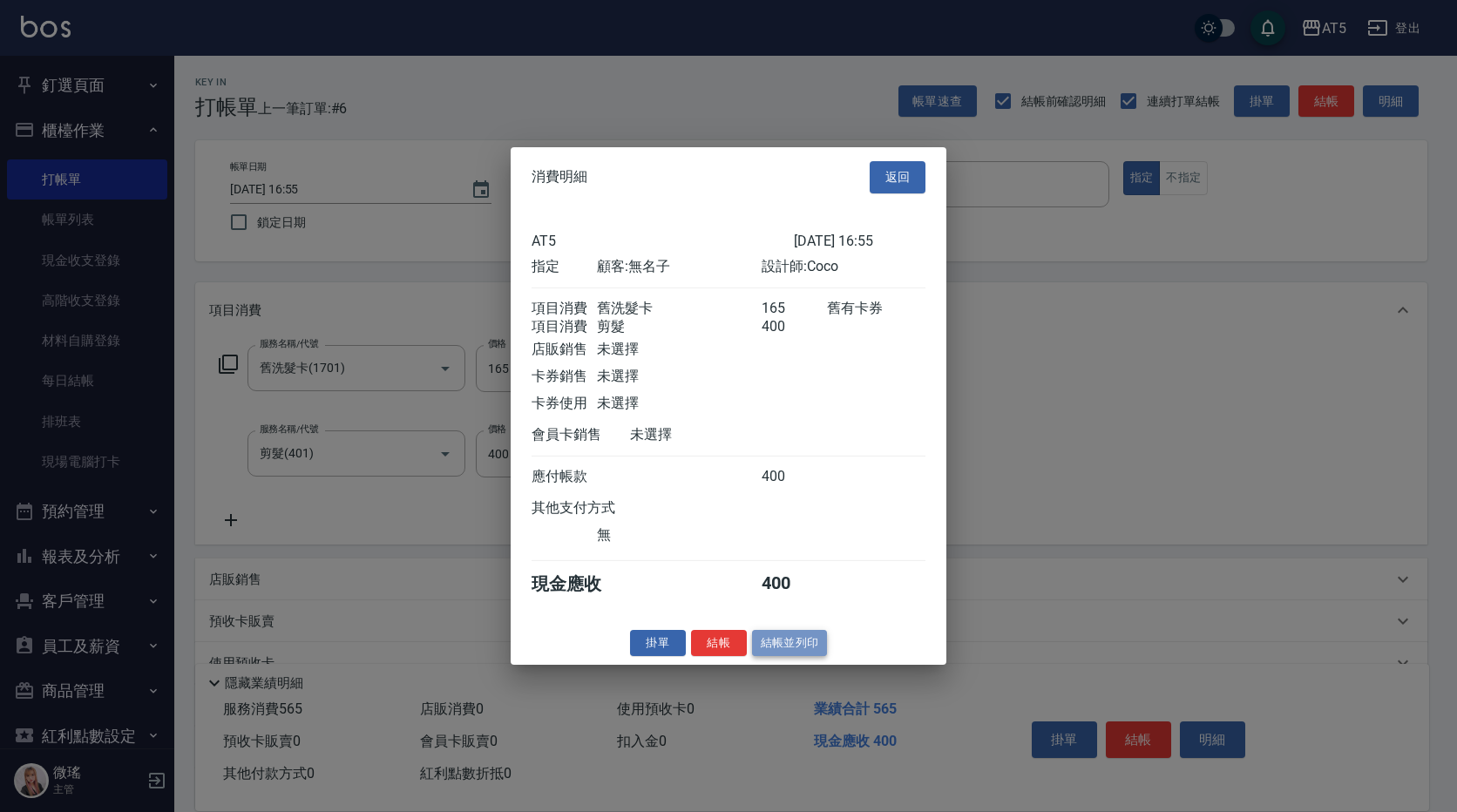
click at [789, 653] on button "結帳並列印" at bounding box center [790, 642] width 76 height 27
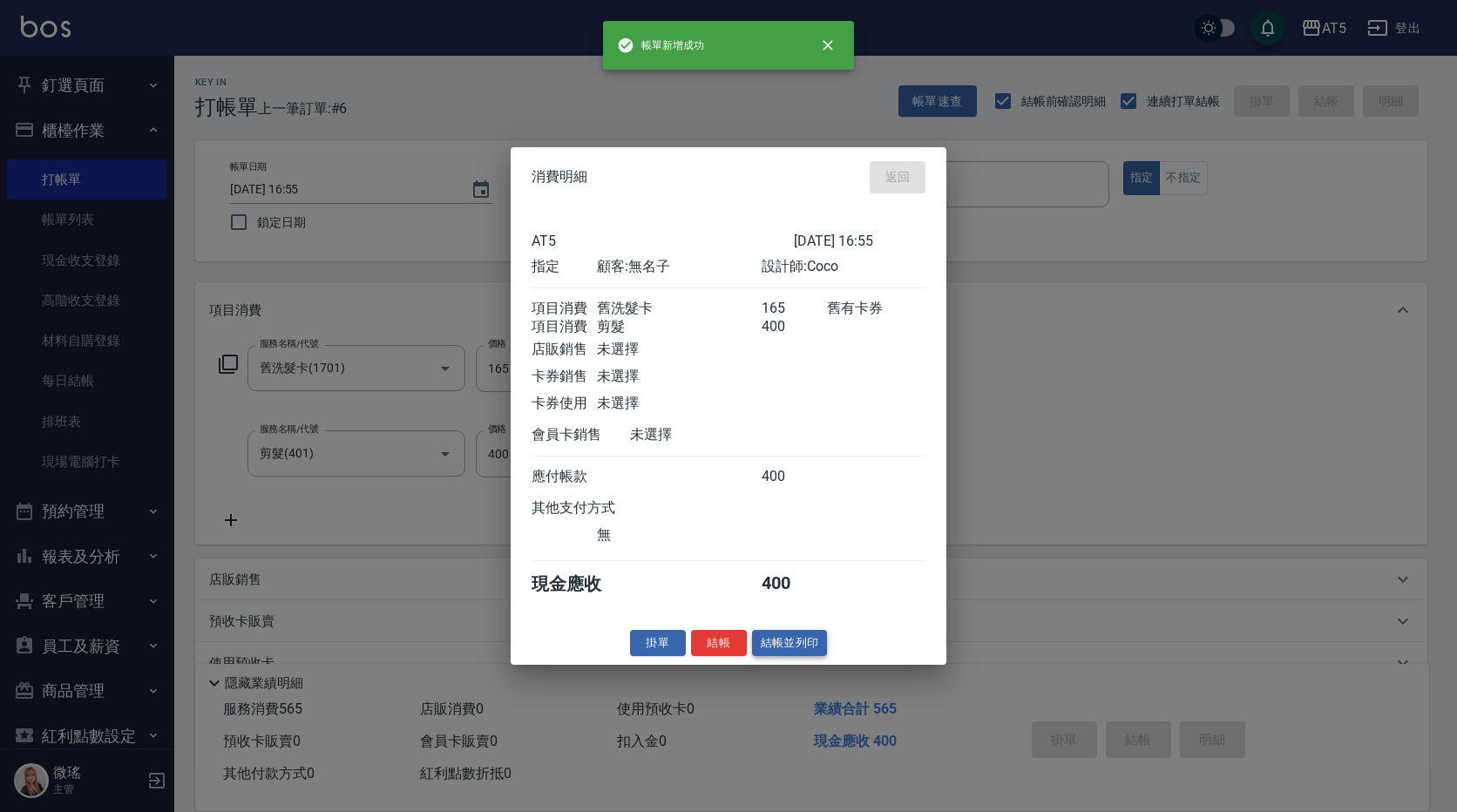
type input "[DATE] 16:56"
type input "0"
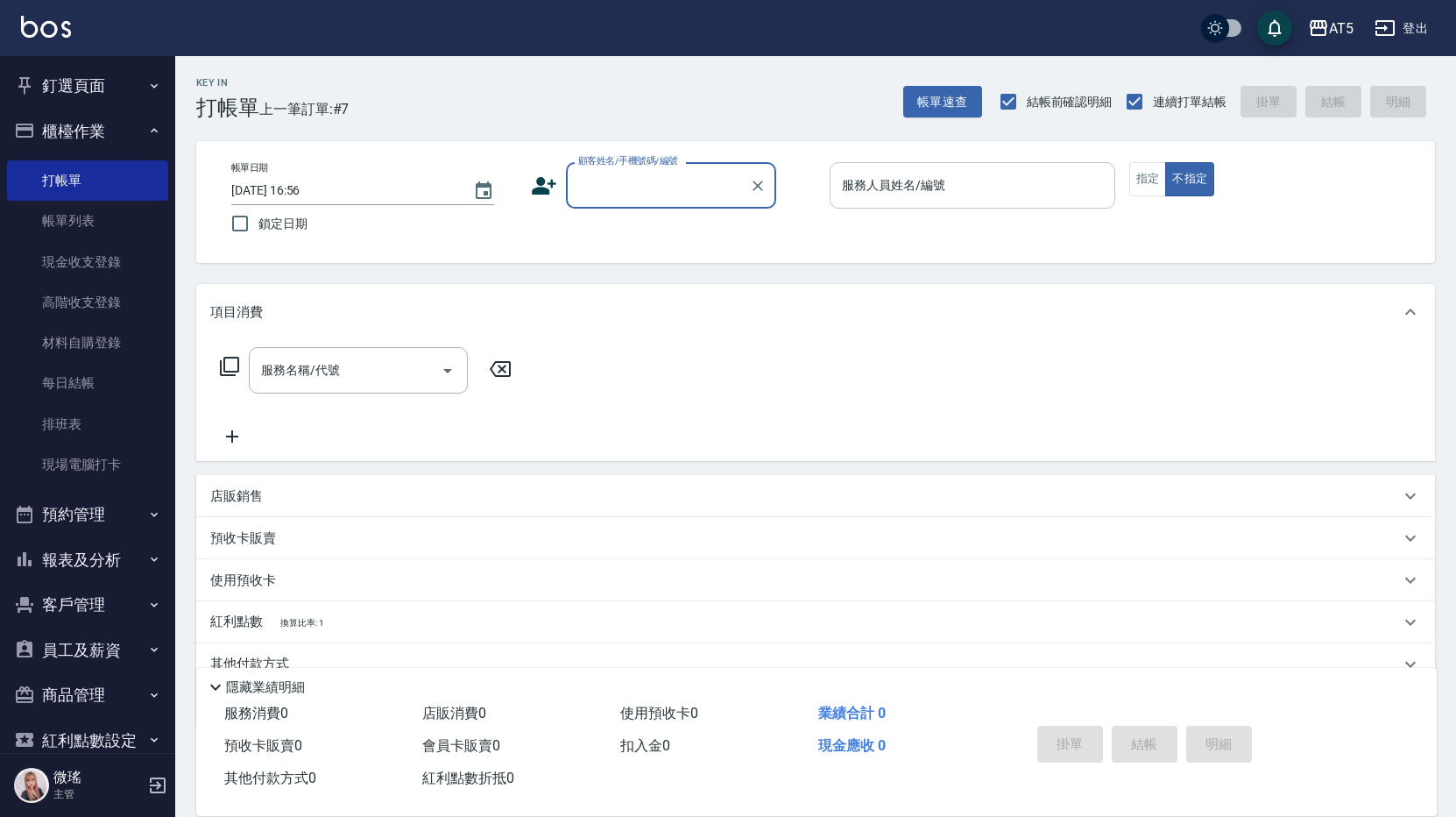
click at [982, 175] on input "服務人員姓名/編號" at bounding box center [972, 185] width 270 height 31
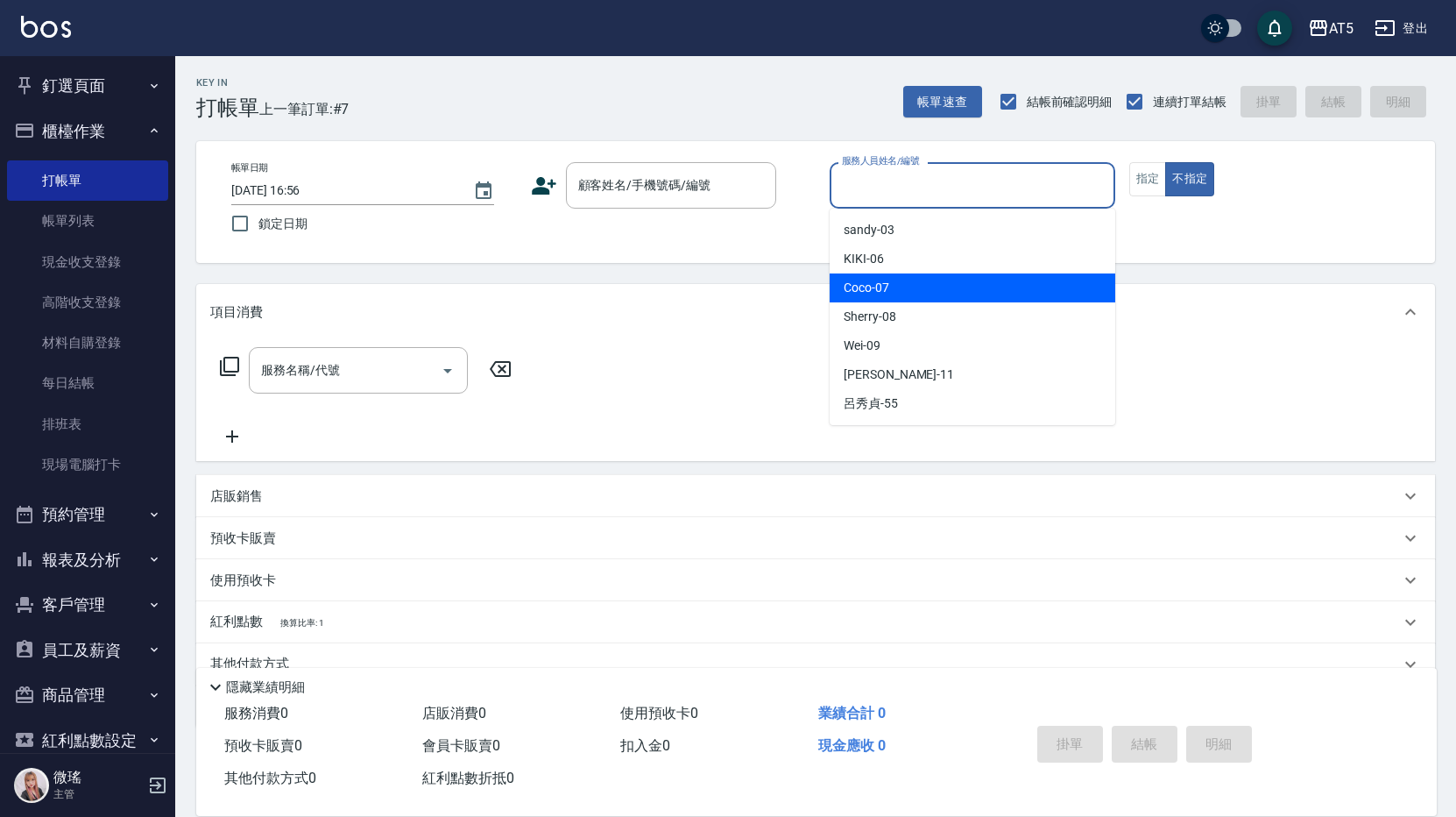
click at [948, 278] on div "Coco -07" at bounding box center [972, 288] width 286 height 29
type input "Coco-07"
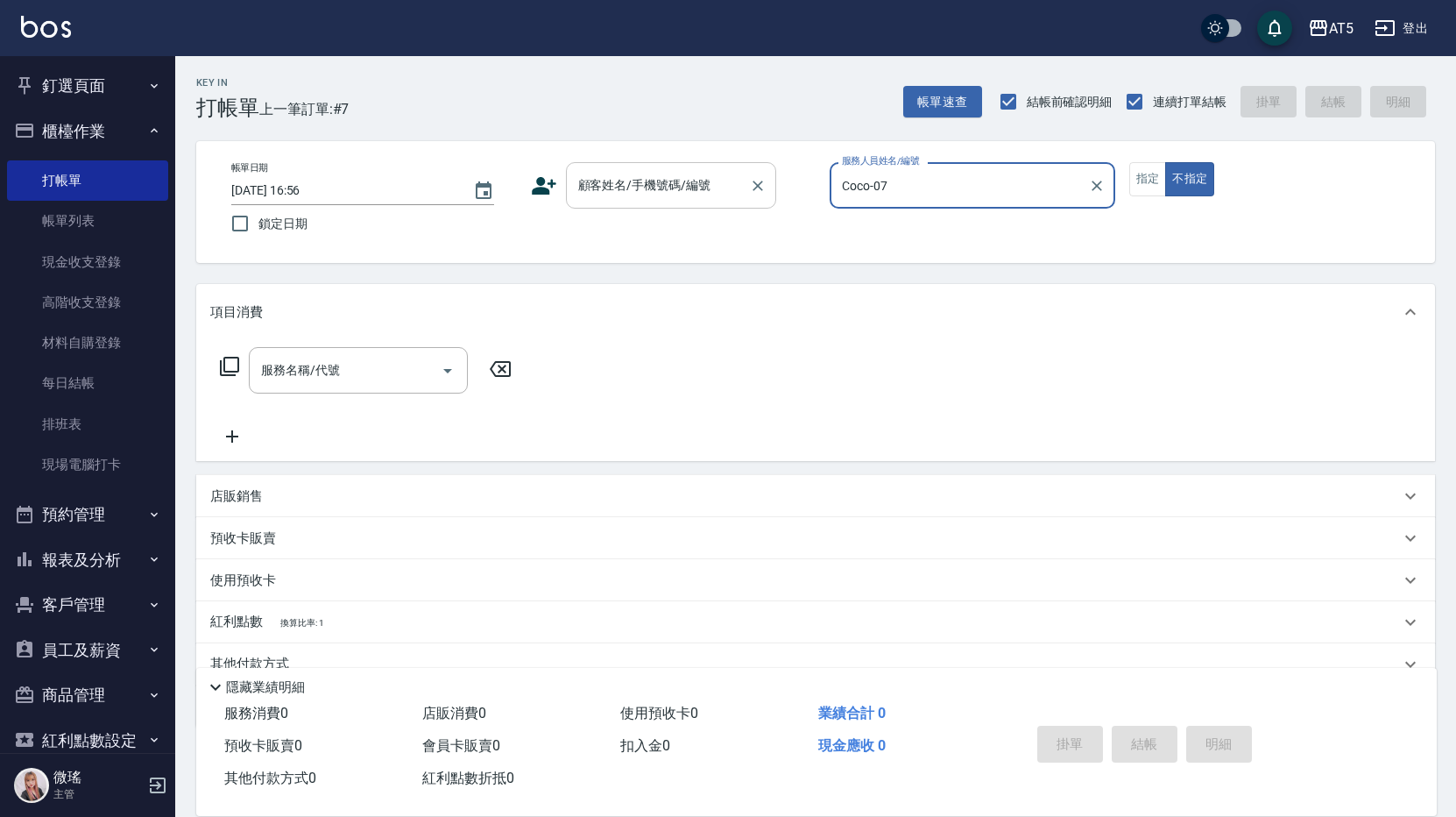
click at [696, 198] on input "顧客姓名/手機號碼/編號" at bounding box center [657, 185] width 168 height 31
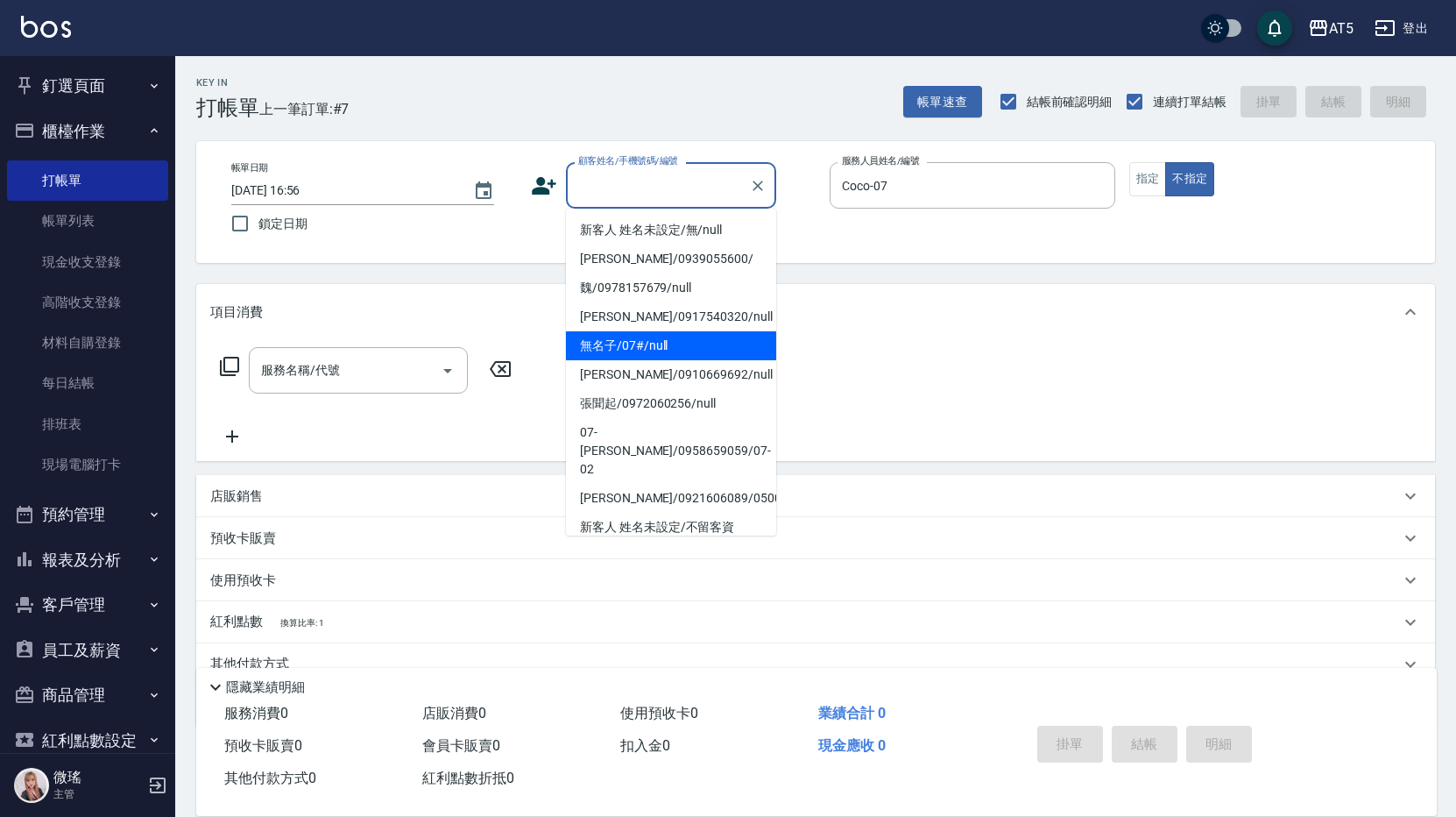
click at [668, 341] on li "無名子/07#/null" at bounding box center [670, 345] width 210 height 29
type input "無名子/07#/null"
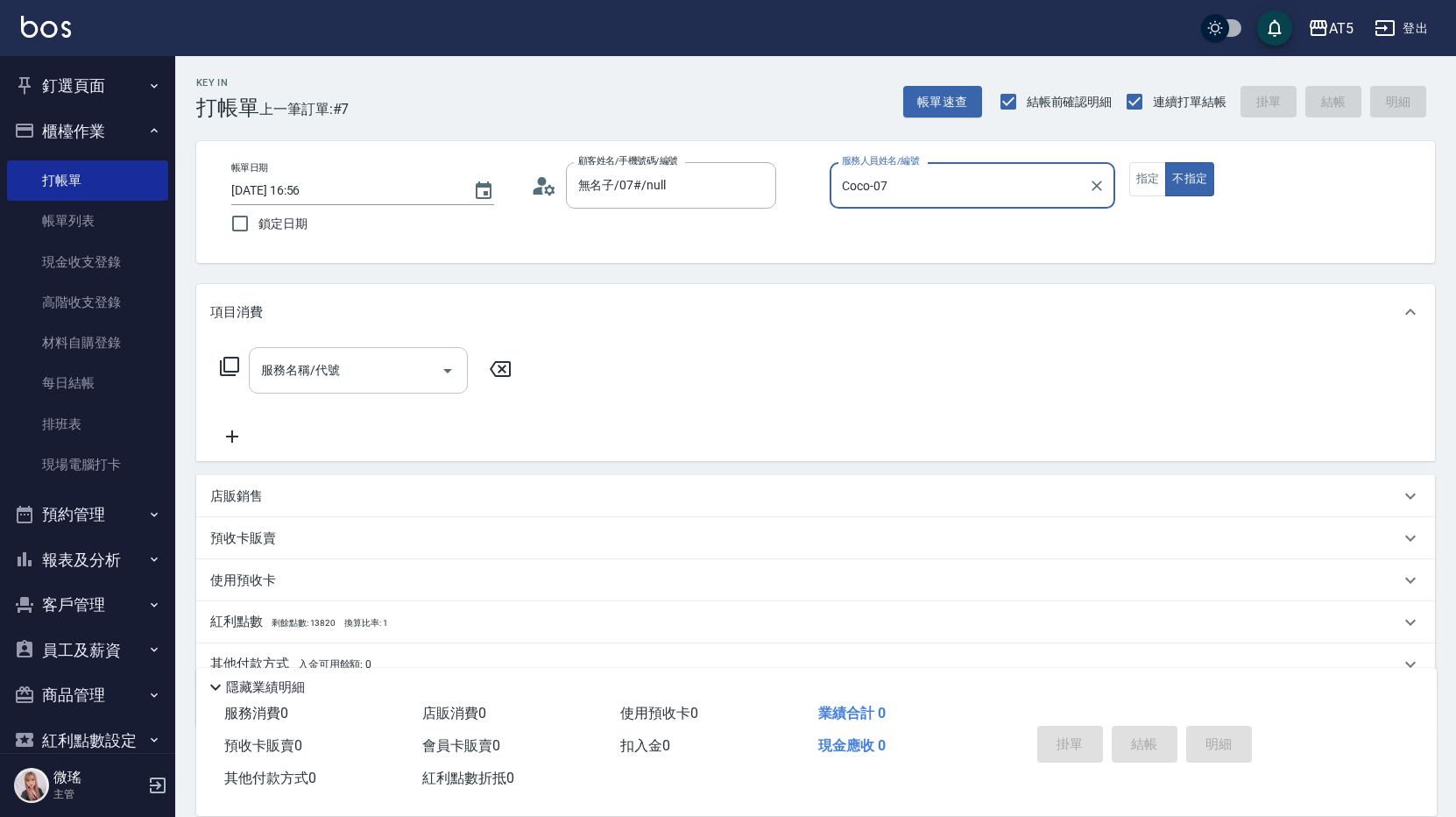
click at [376, 367] on input "服務名稱/代號" at bounding box center [345, 370] width 177 height 31
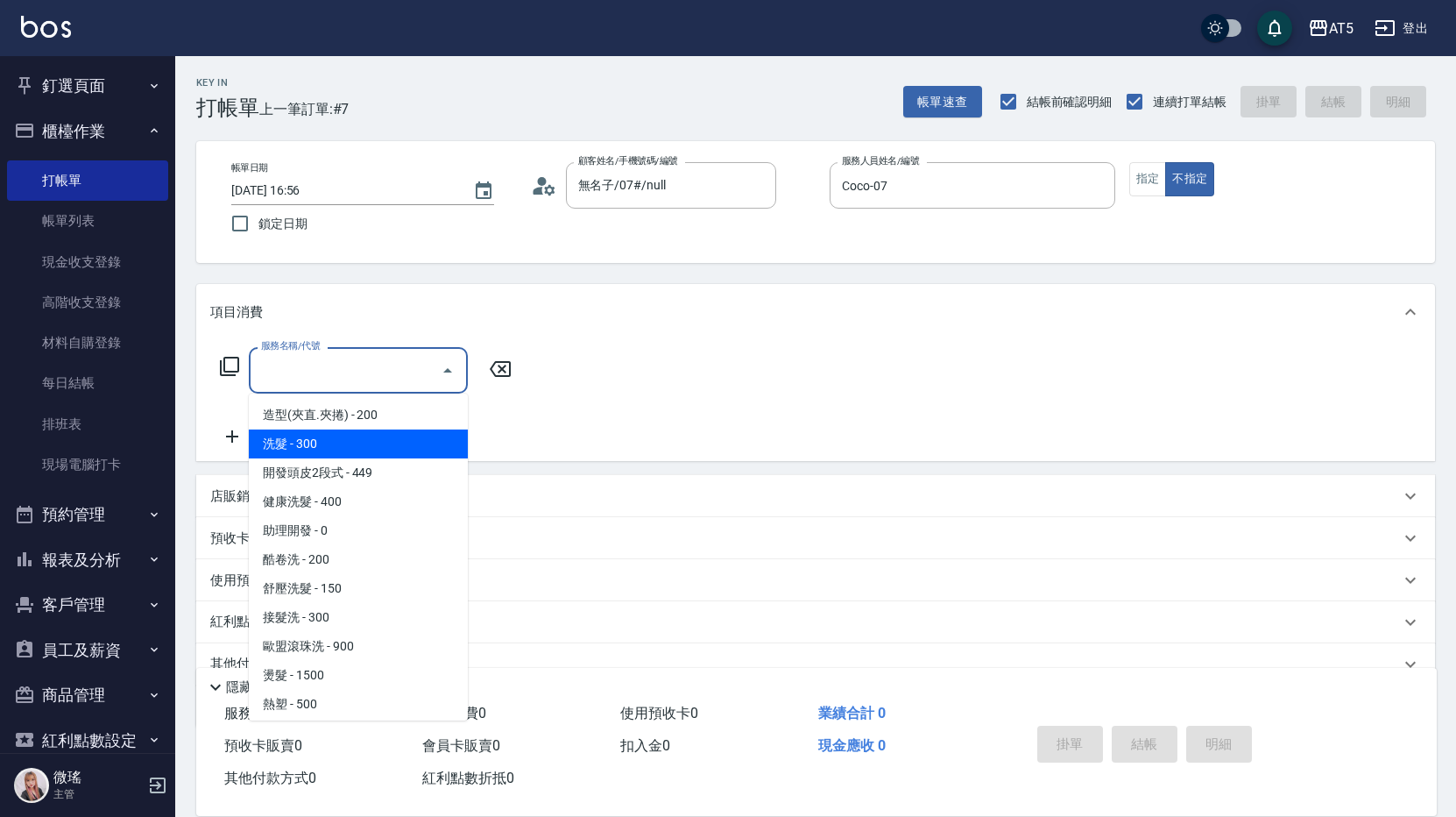
click at [360, 437] on span "洗髮 - 300" at bounding box center [358, 443] width 219 height 29
type input "洗髮(201)"
type input "30"
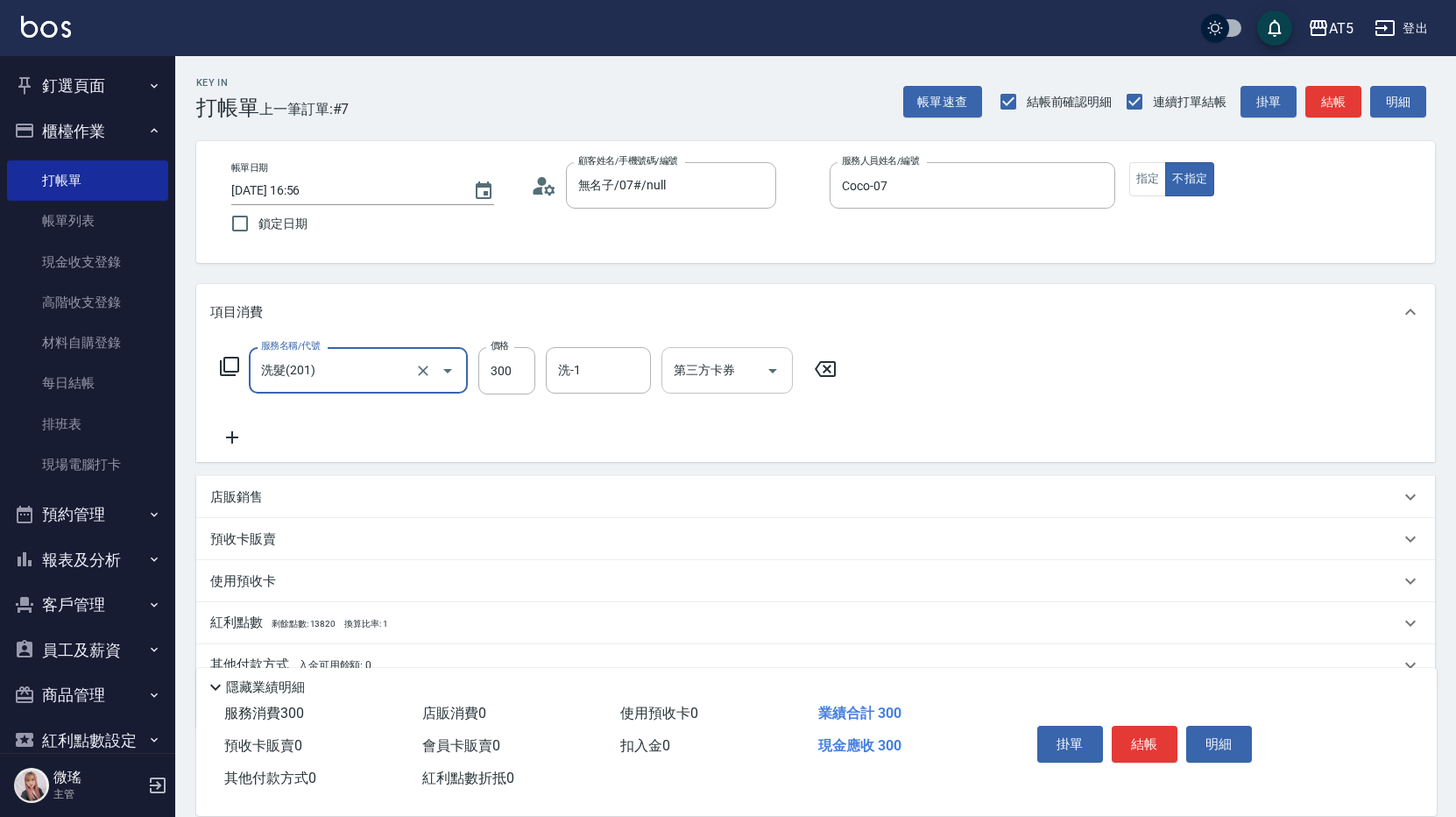
click at [620, 375] on input "洗-1" at bounding box center [598, 370] width 90 height 31
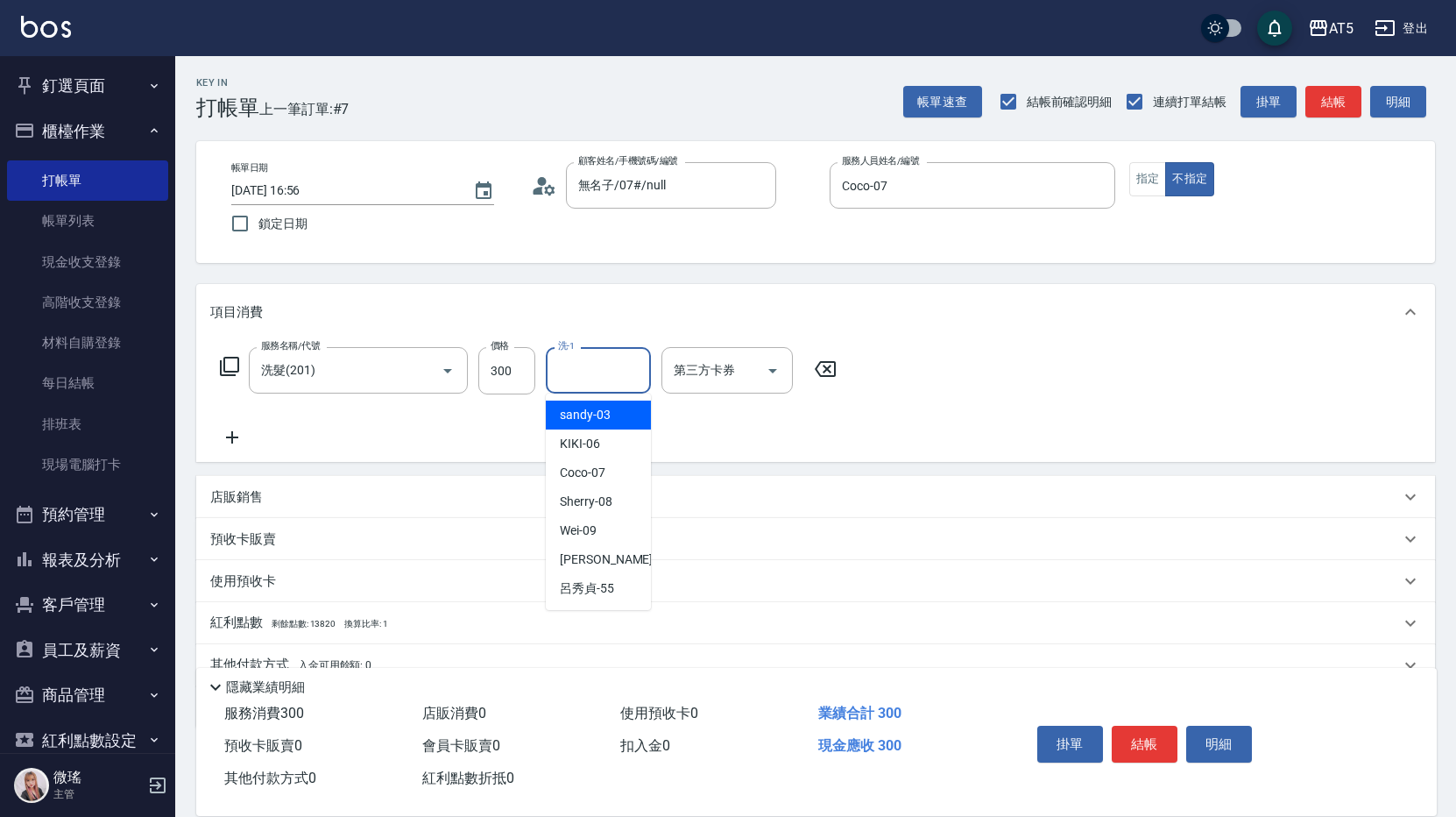
click at [606, 411] on span "sandy -03" at bounding box center [586, 415] width 51 height 19
type input "sandy-03"
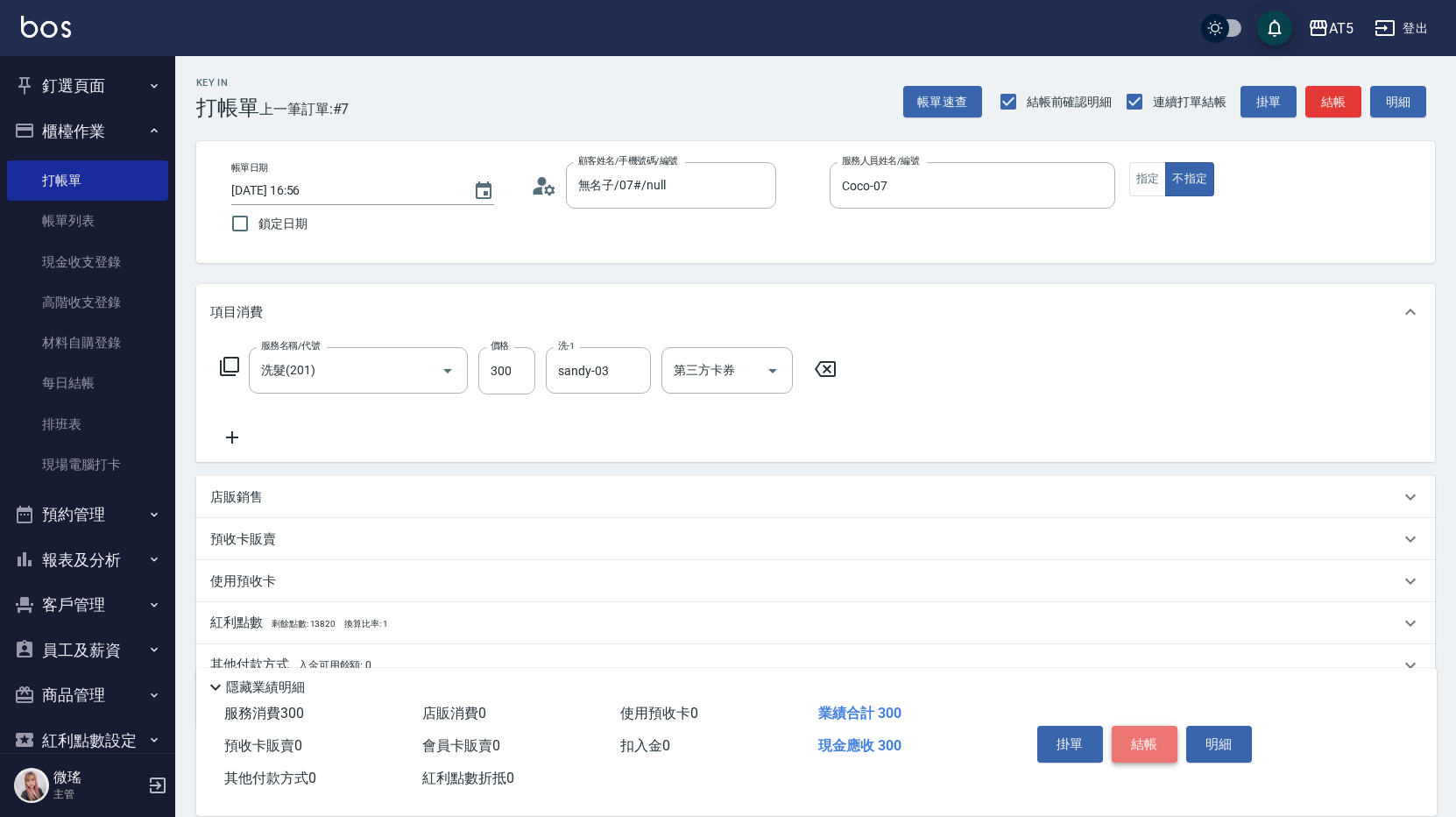
click at [1140, 726] on button "結帳" at bounding box center [1145, 743] width 66 height 37
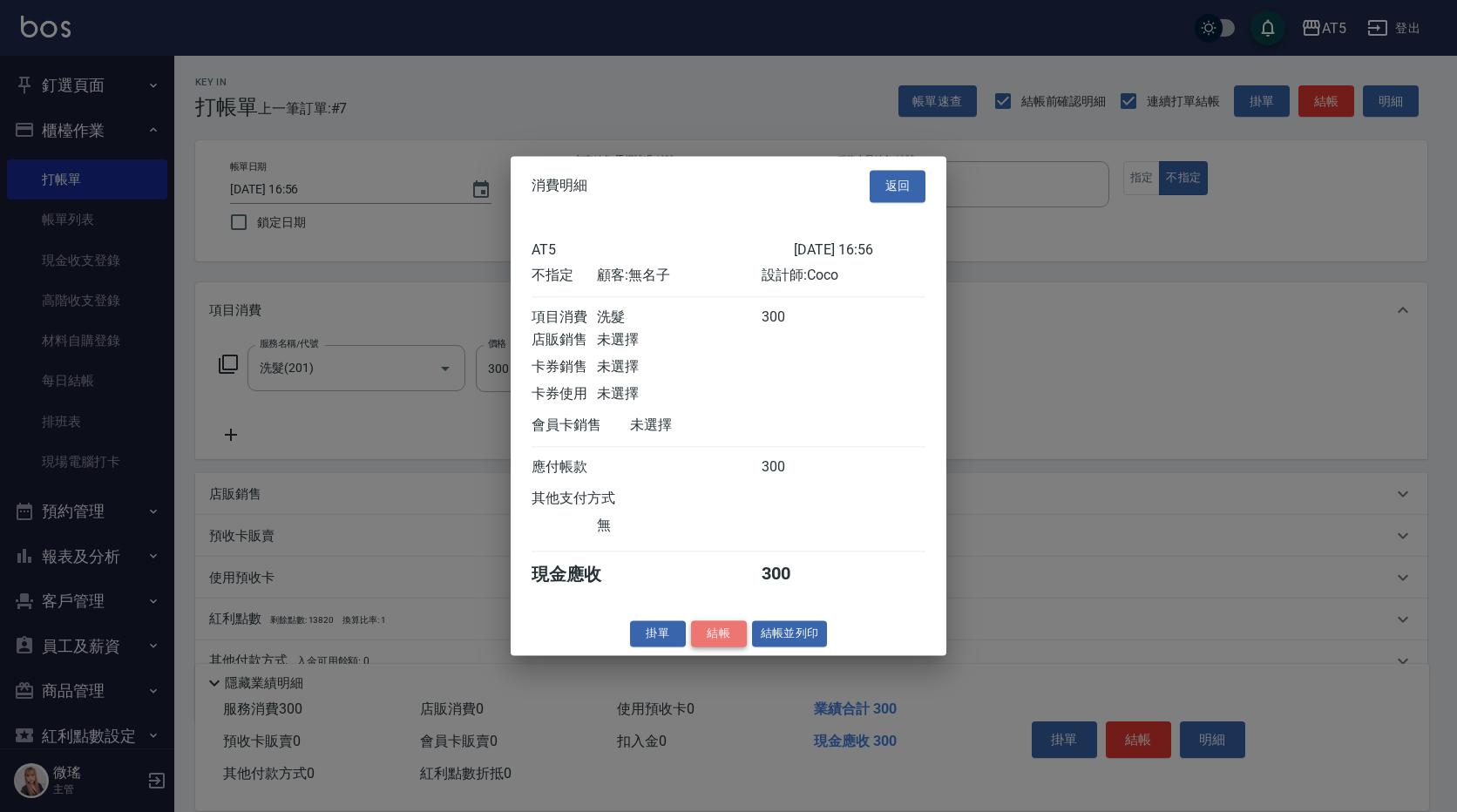
click at [719, 644] on button "結帳" at bounding box center [719, 633] width 55 height 27
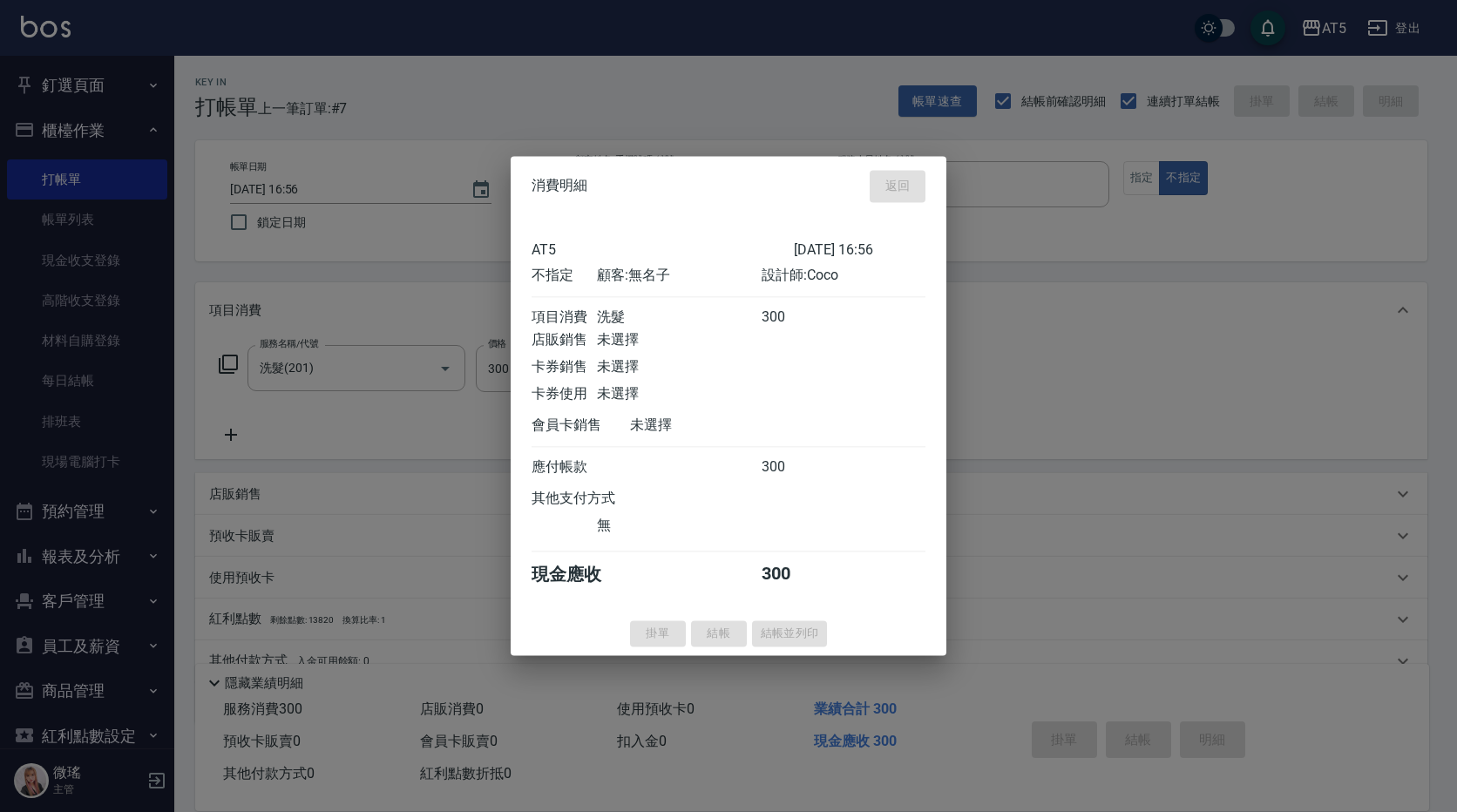
type input "[DATE] 17:09"
type input "0"
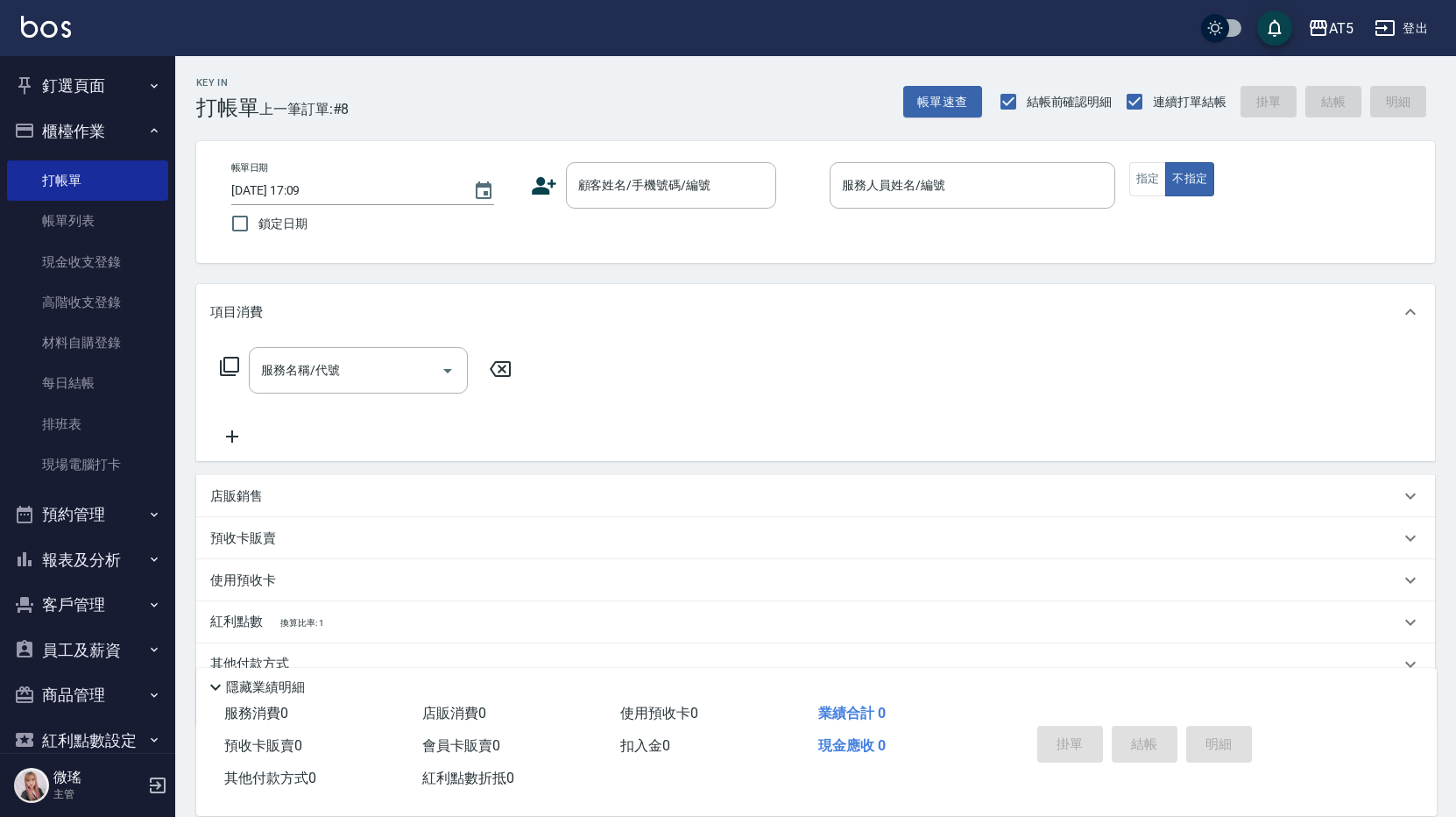
click at [75, 521] on button "預約管理" at bounding box center [87, 514] width 161 height 45
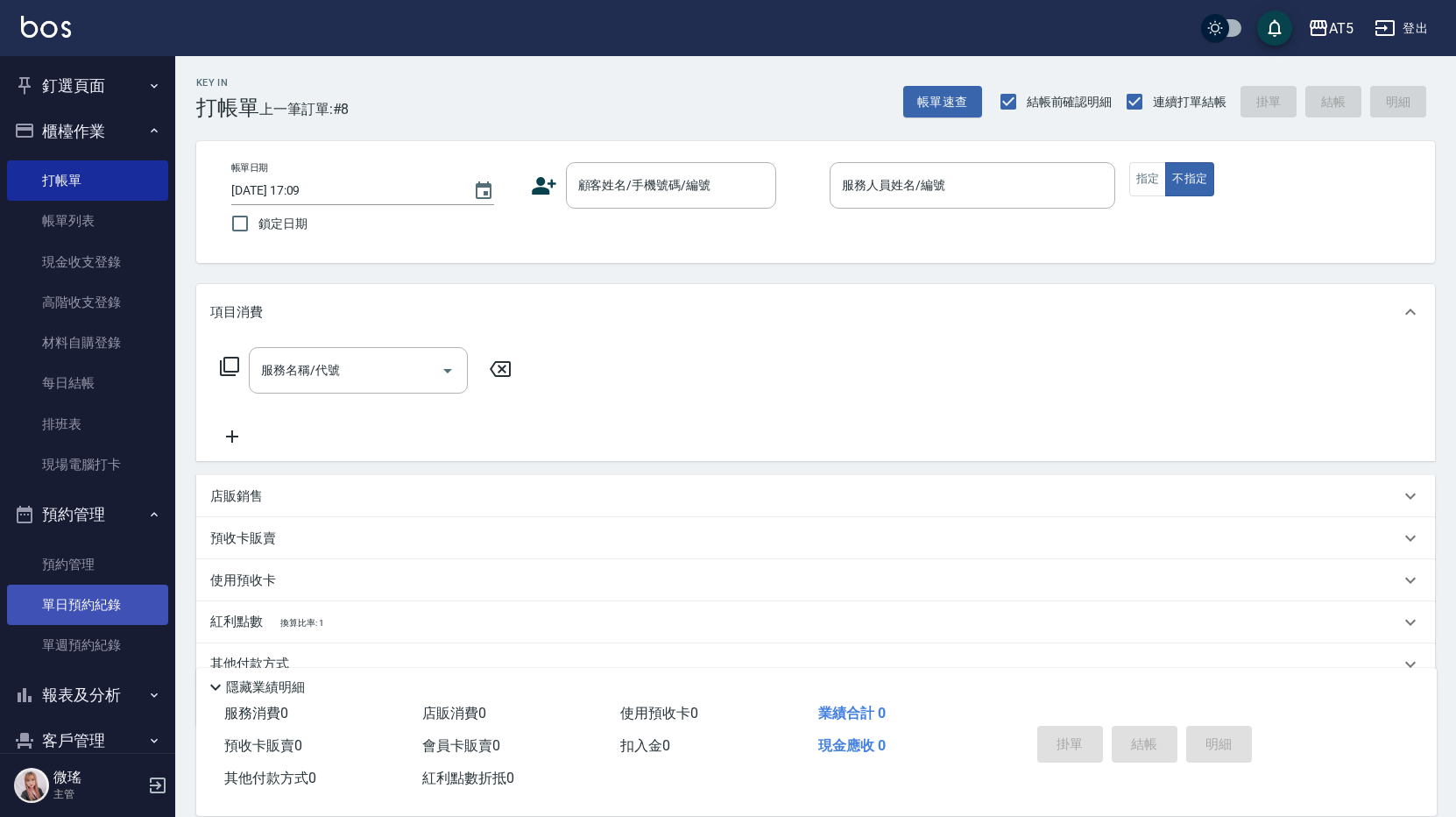
click at [129, 604] on link "單日預約紀錄" at bounding box center [87, 605] width 161 height 41
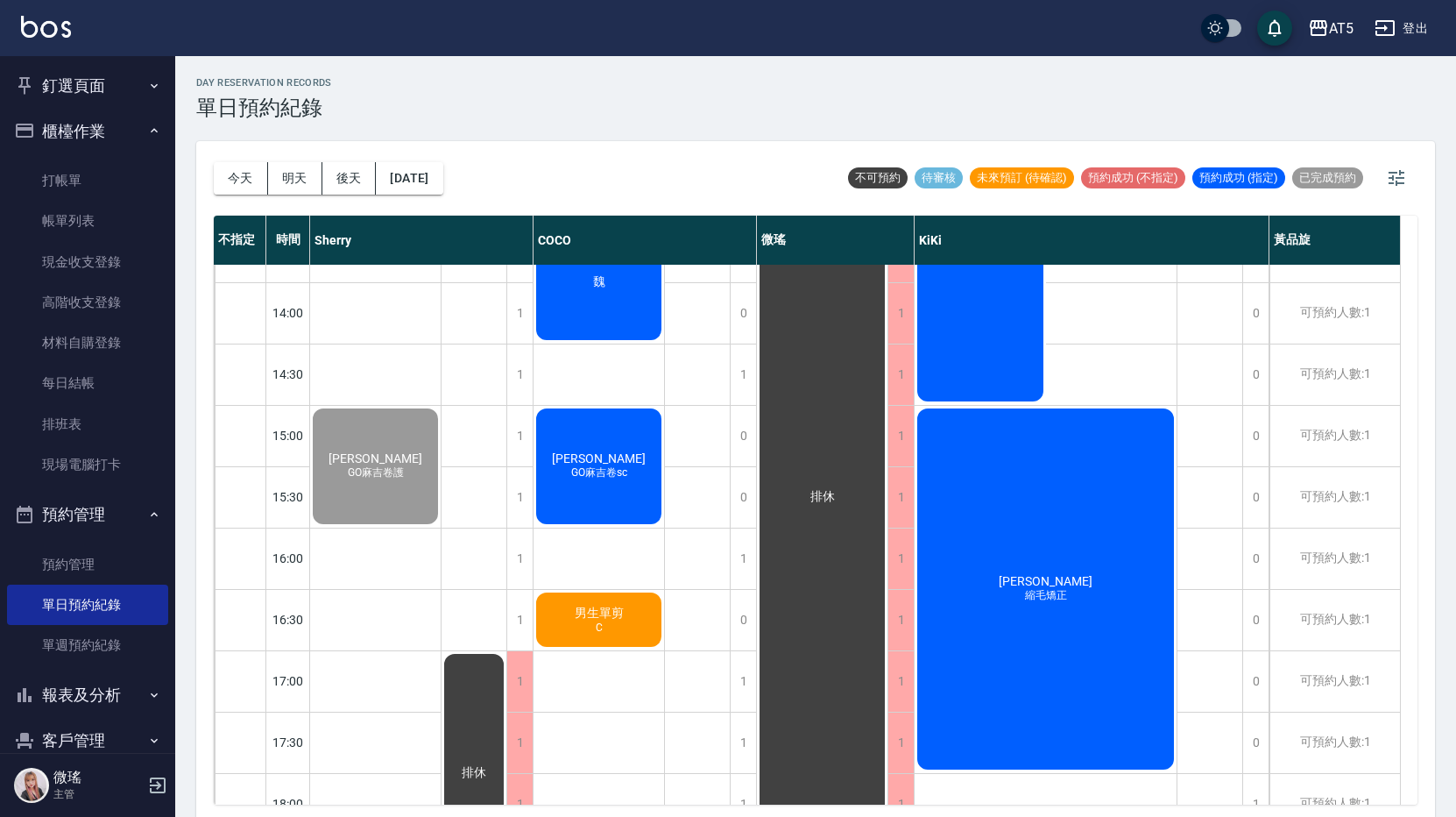
scroll to position [578, 0]
